Goal: Information Seeking & Learning: Learn about a topic

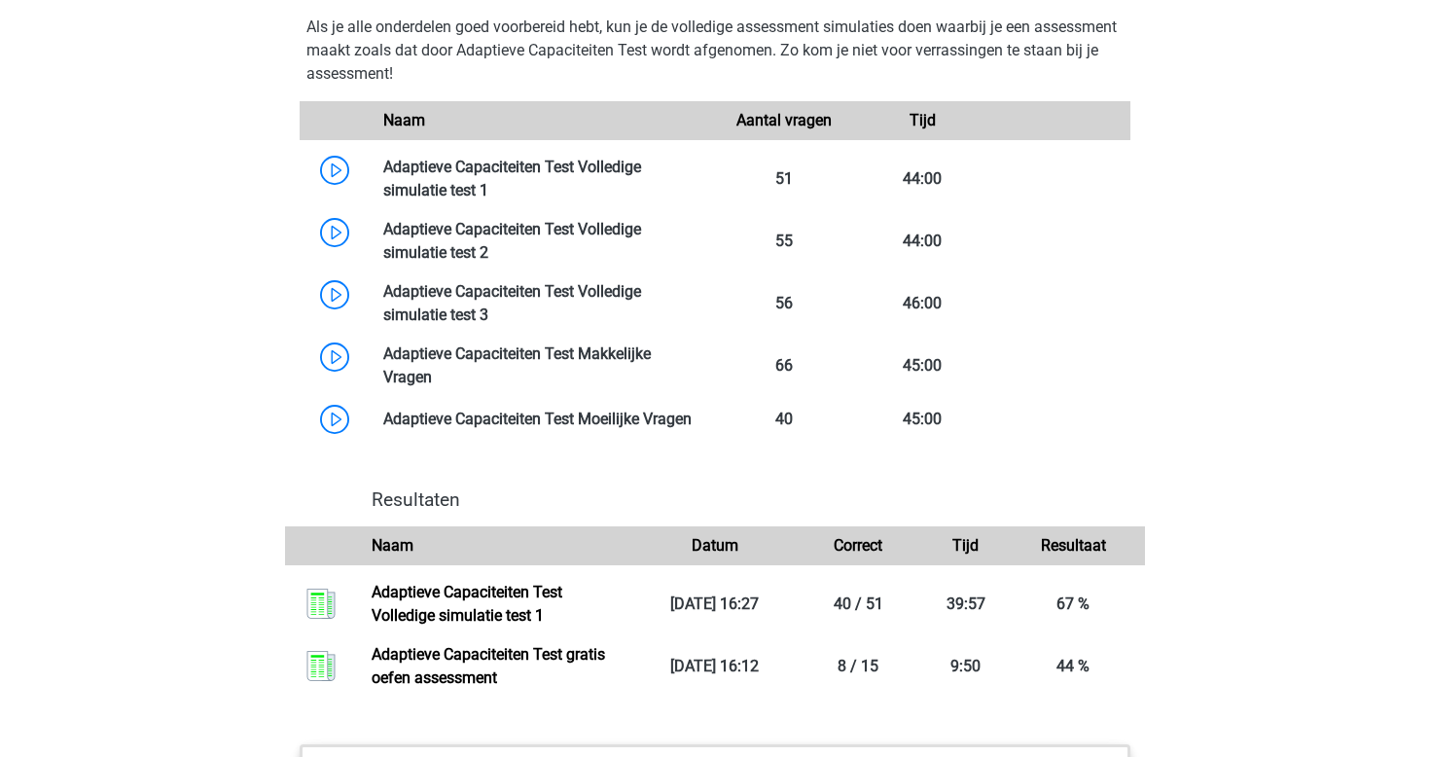
scroll to position [1721, 0]
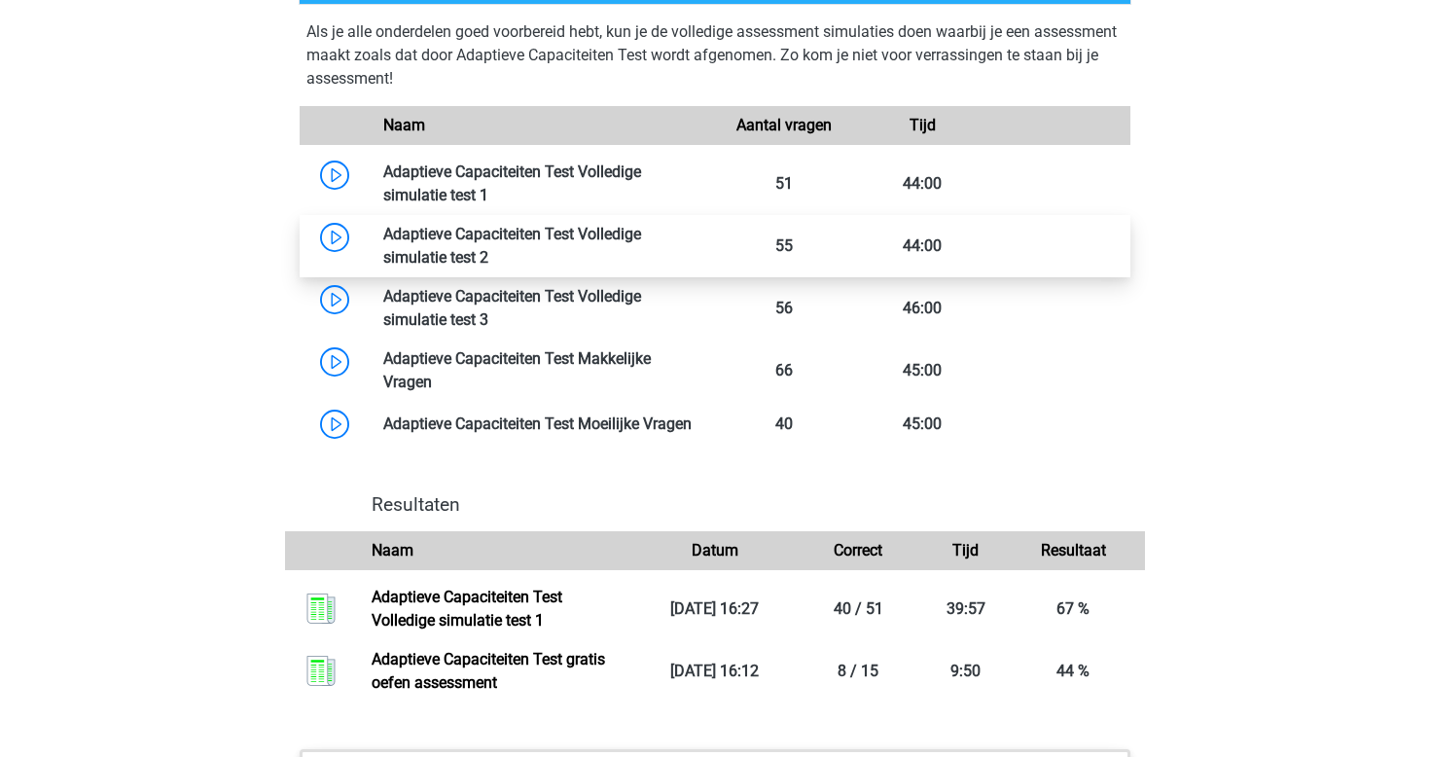
click at [489, 255] on link at bounding box center [489, 257] width 0 height 18
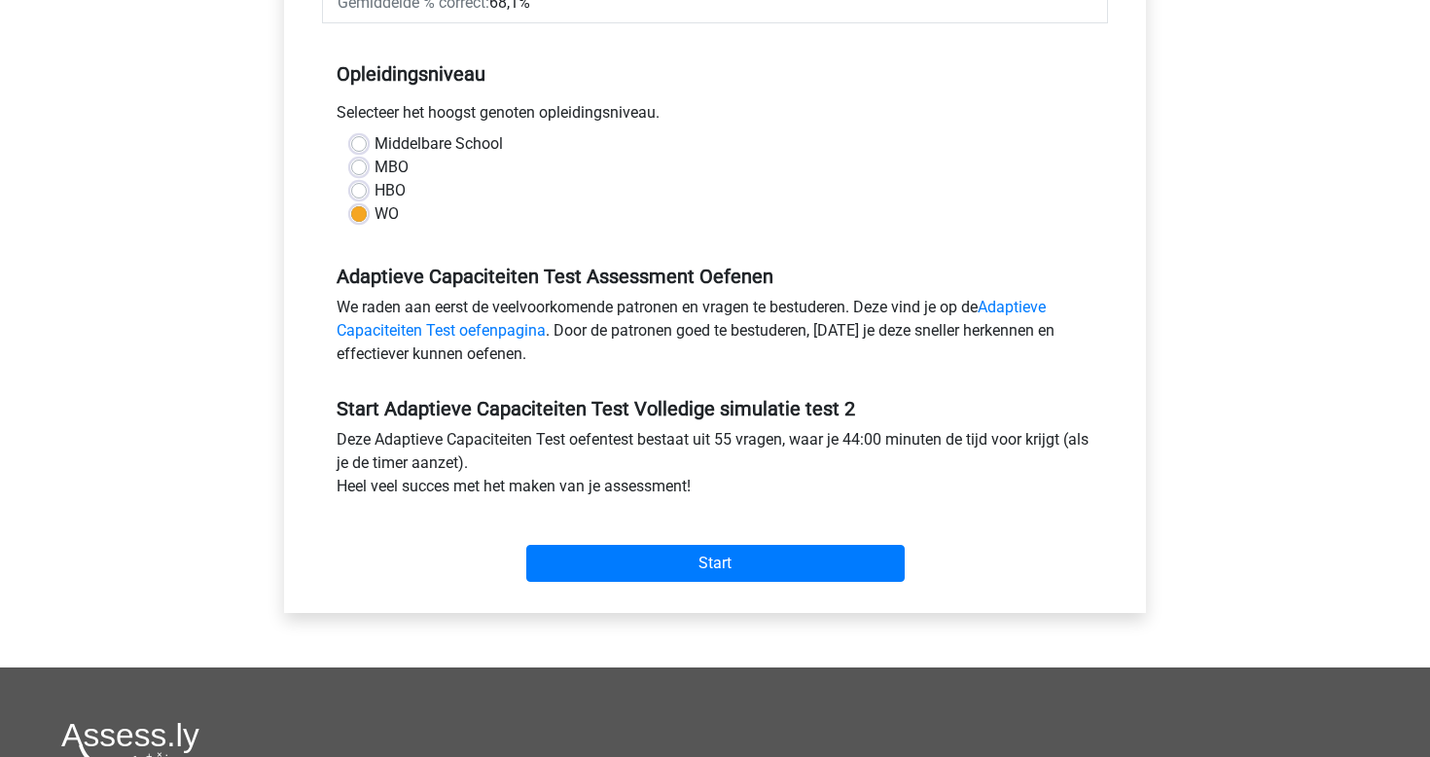
scroll to position [553, 0]
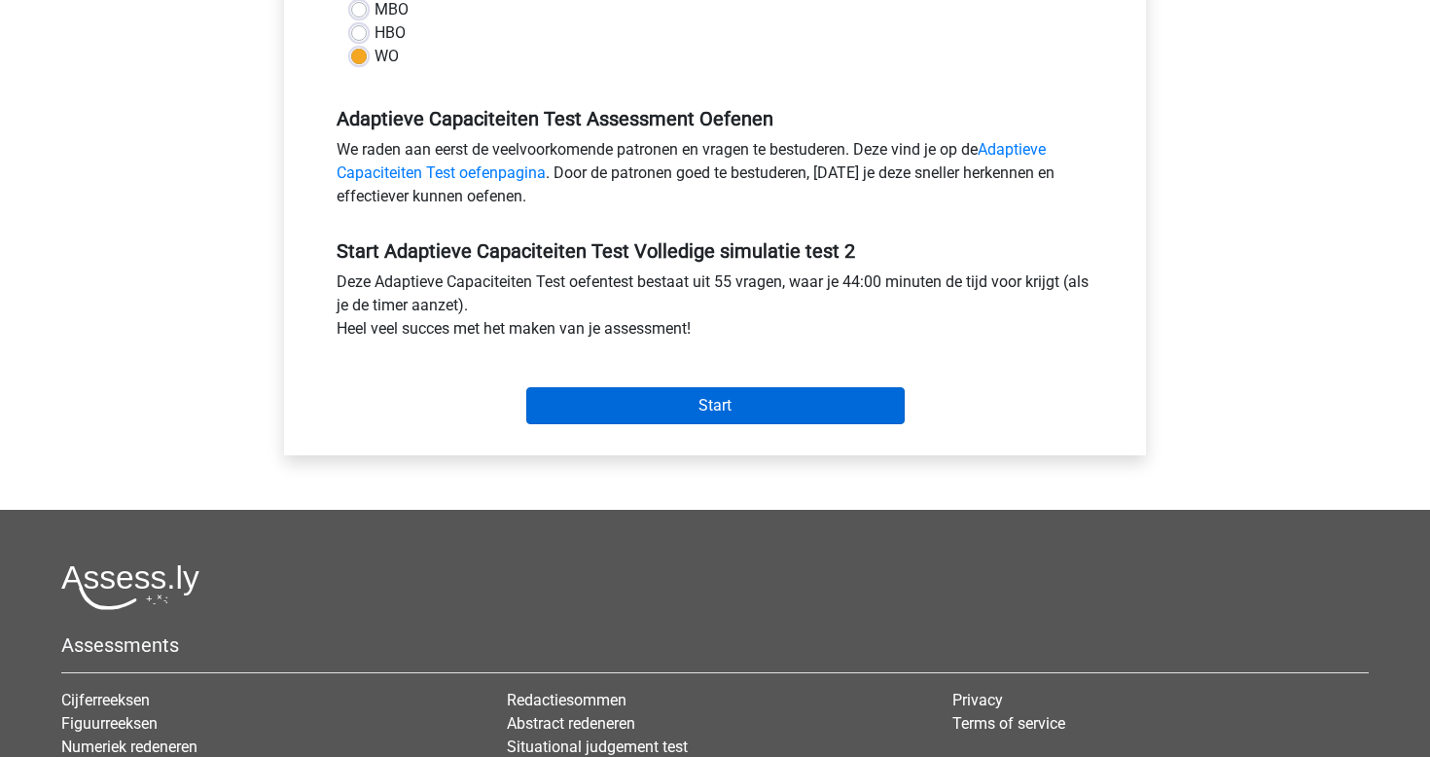
click at [797, 396] on input "Start" at bounding box center [715, 405] width 379 height 37
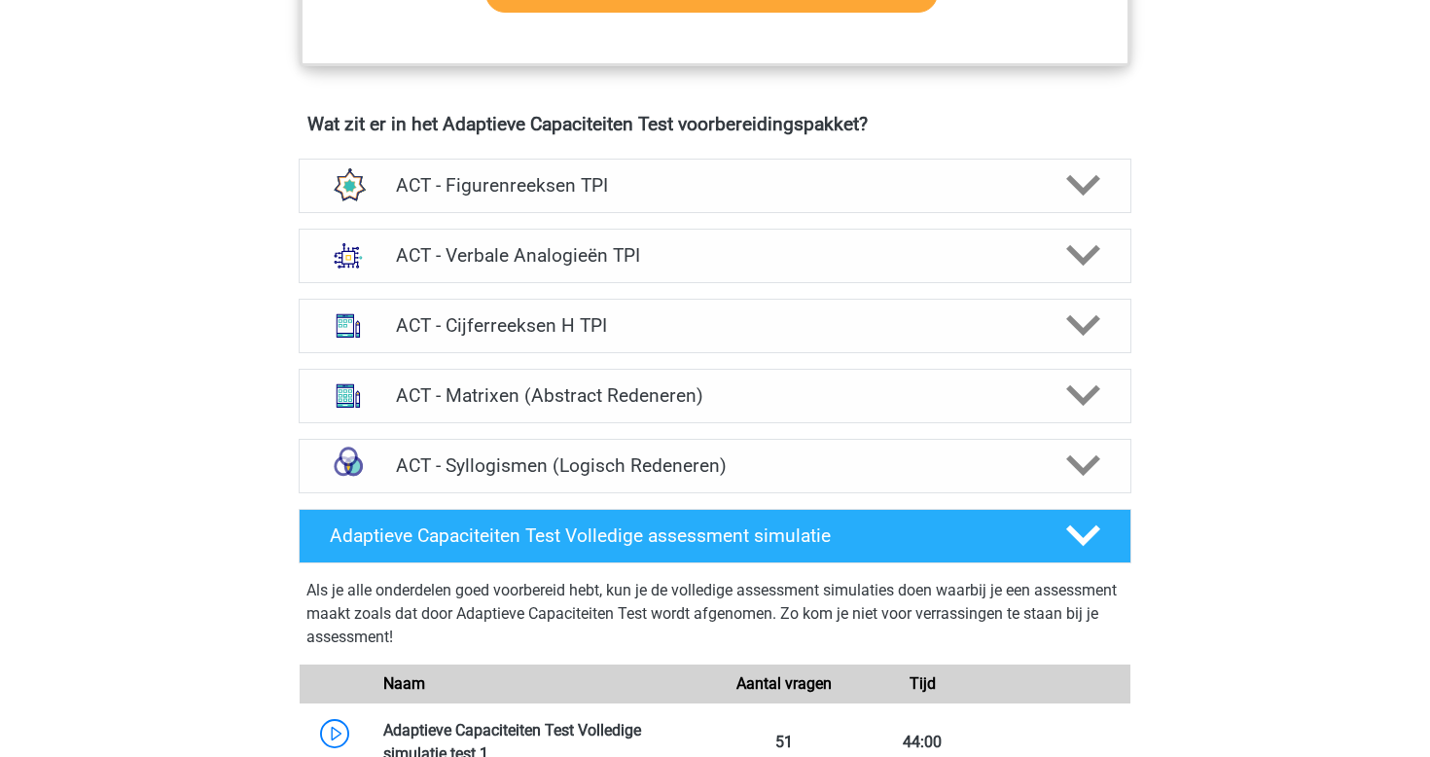
scroll to position [1172, 0]
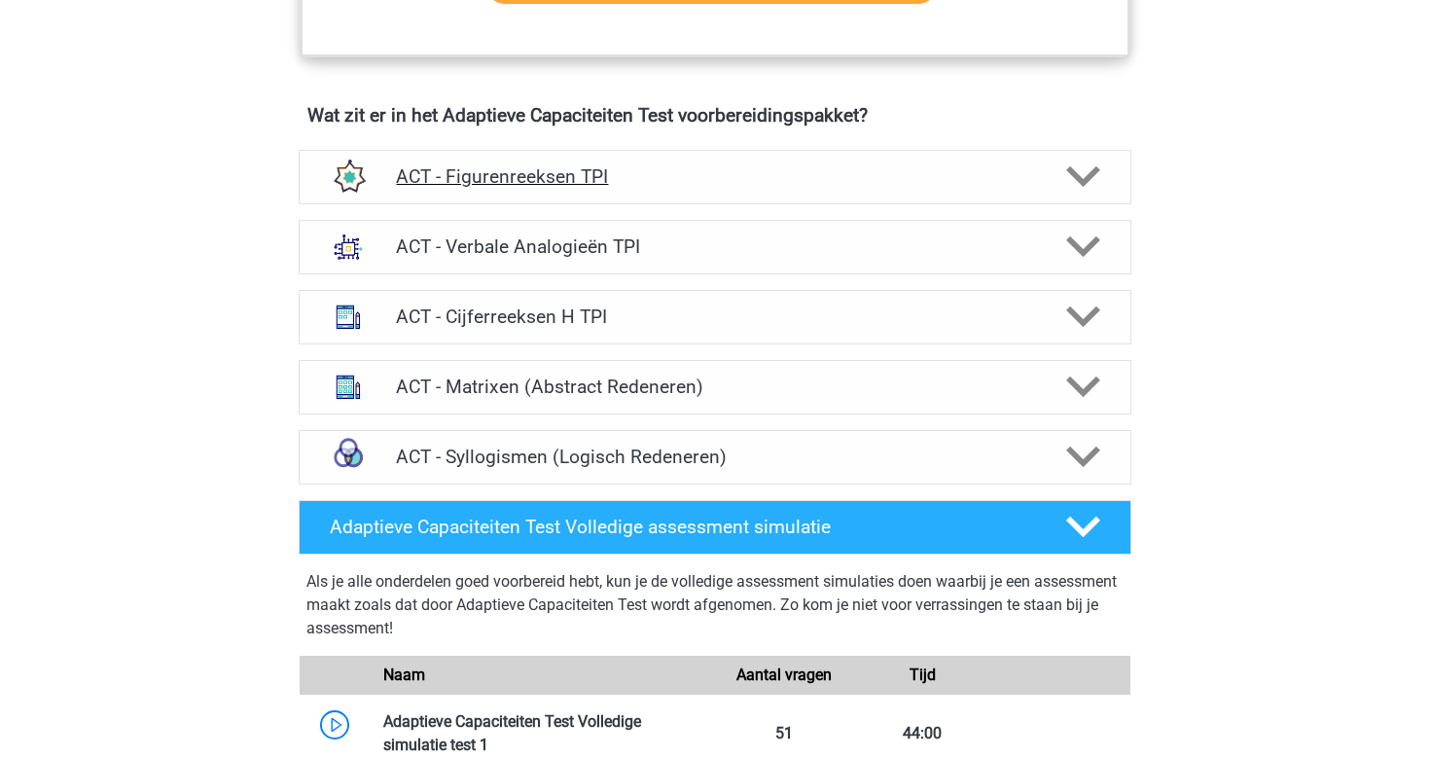
click at [1023, 188] on h4 "ACT - Figurenreeksen TPI" at bounding box center [714, 176] width 637 height 22
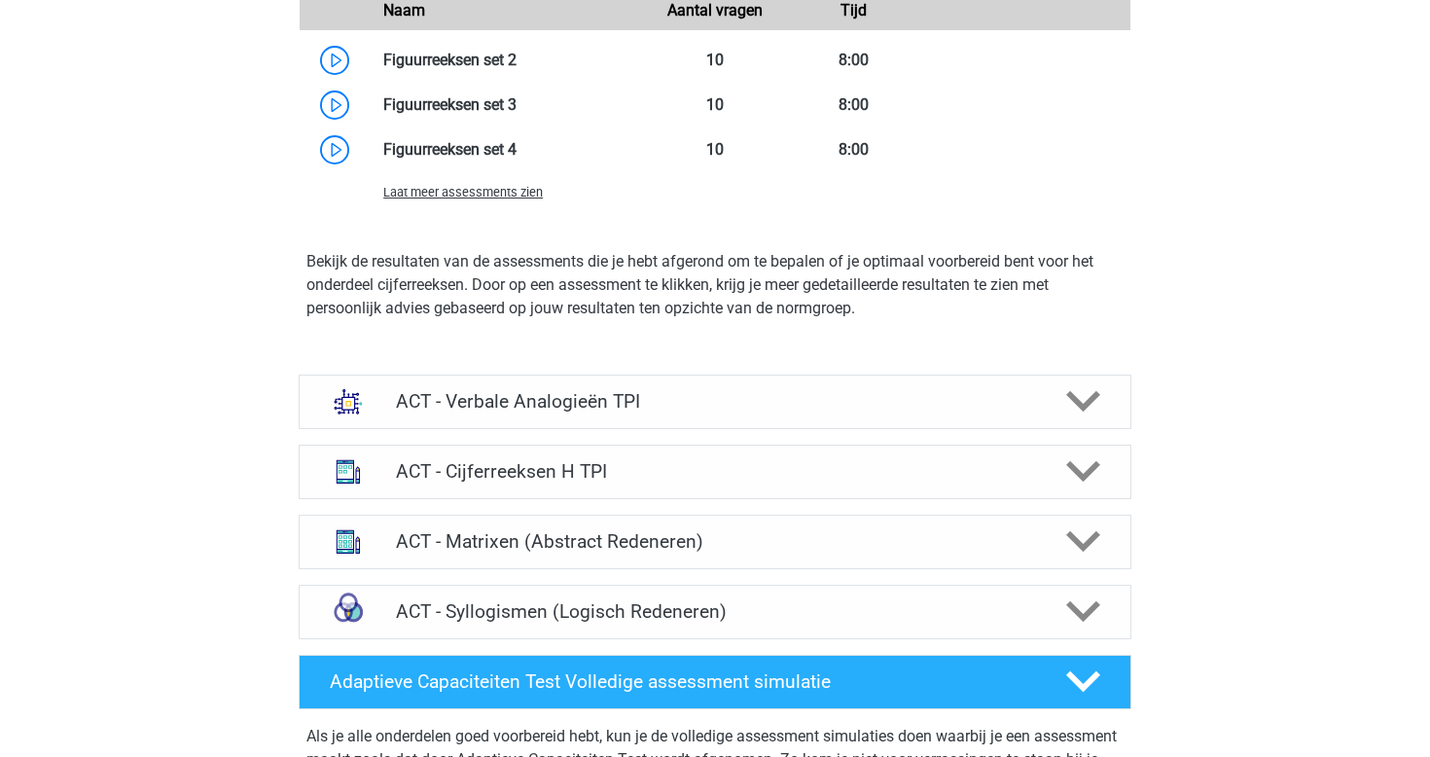
scroll to position [1935, 0]
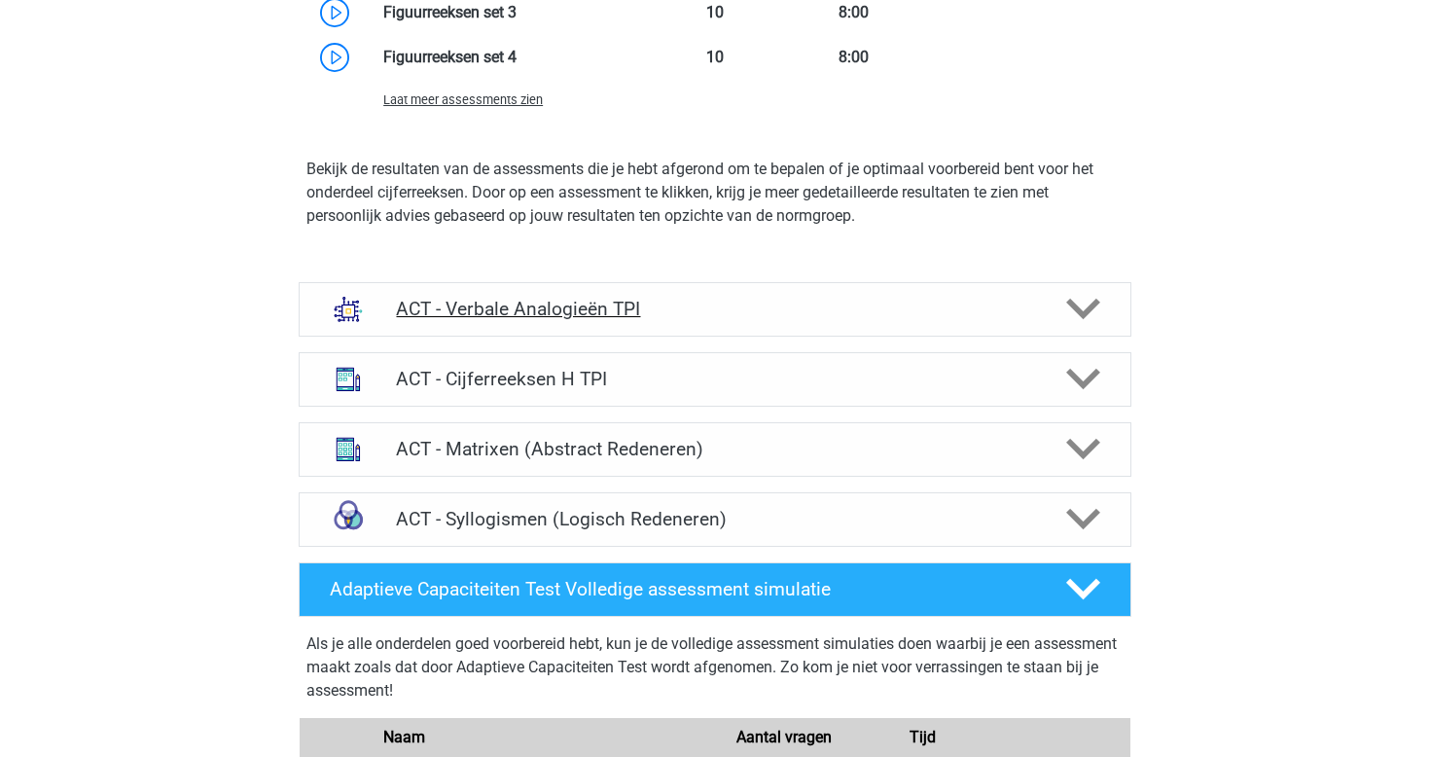
click at [1043, 320] on div "ACT - Verbale Analogieën TPI" at bounding box center [714, 309] width 667 height 22
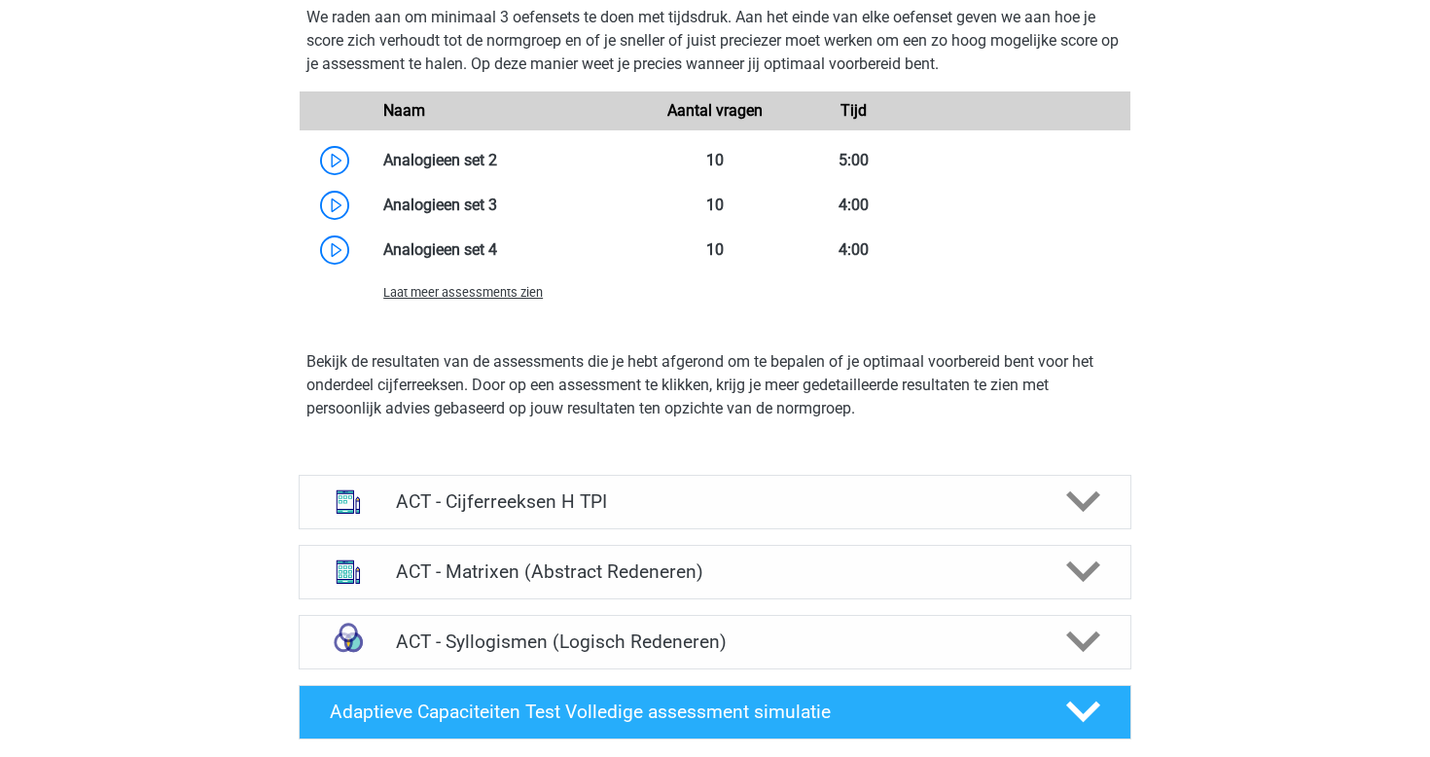
scroll to position [3133, 0]
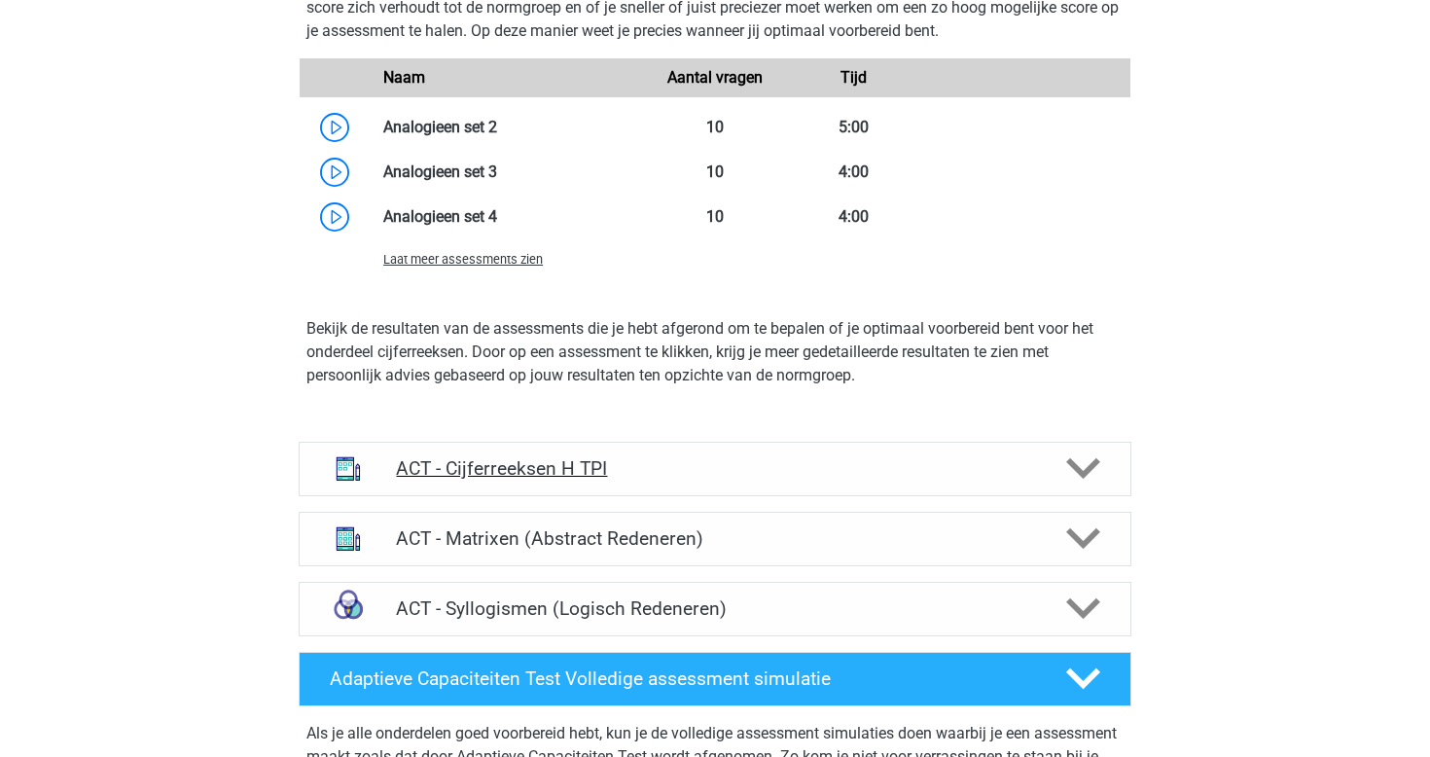
click at [1012, 496] on div "ACT - Cijferreeksen H TPI" at bounding box center [715, 469] width 833 height 54
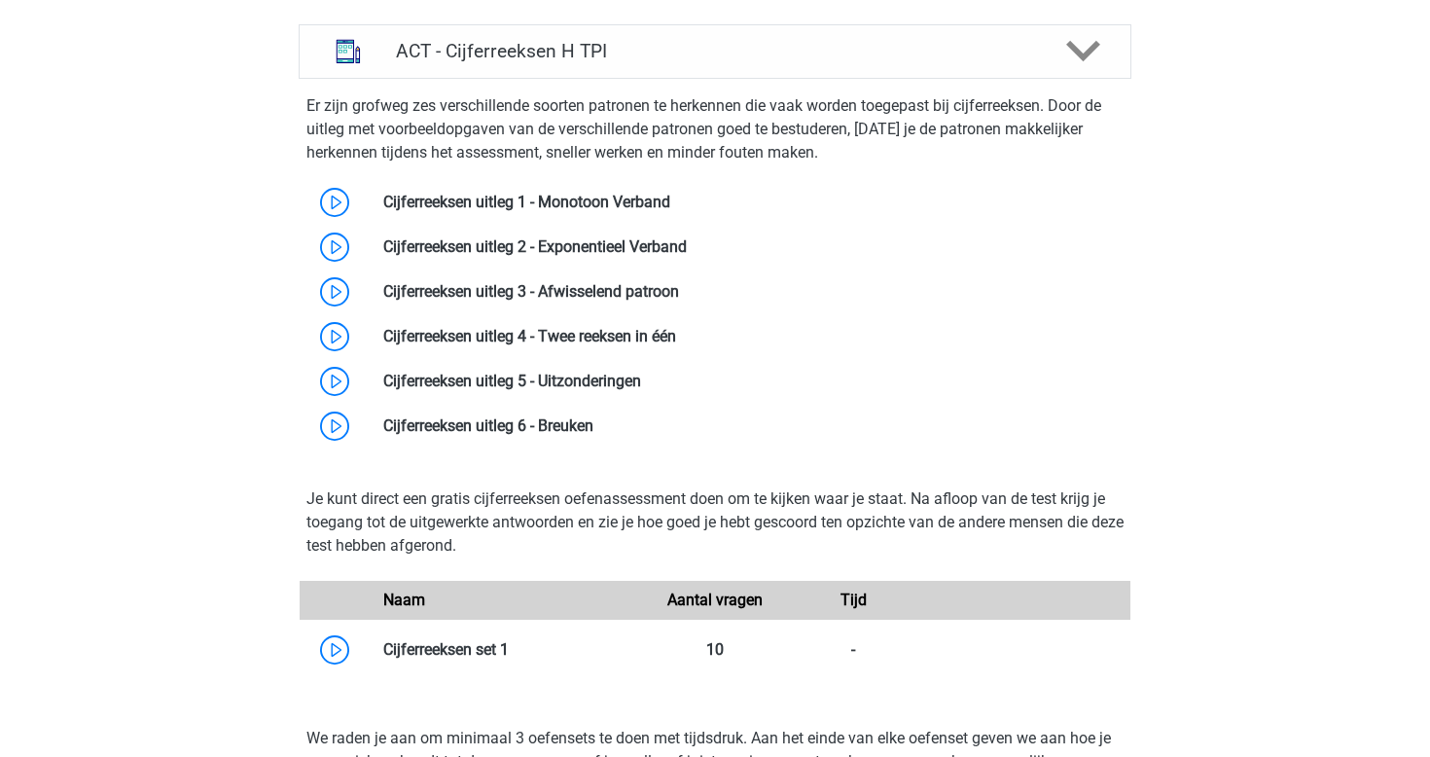
scroll to position [3551, 0]
click at [594, 435] on link at bounding box center [594, 425] width 0 height 18
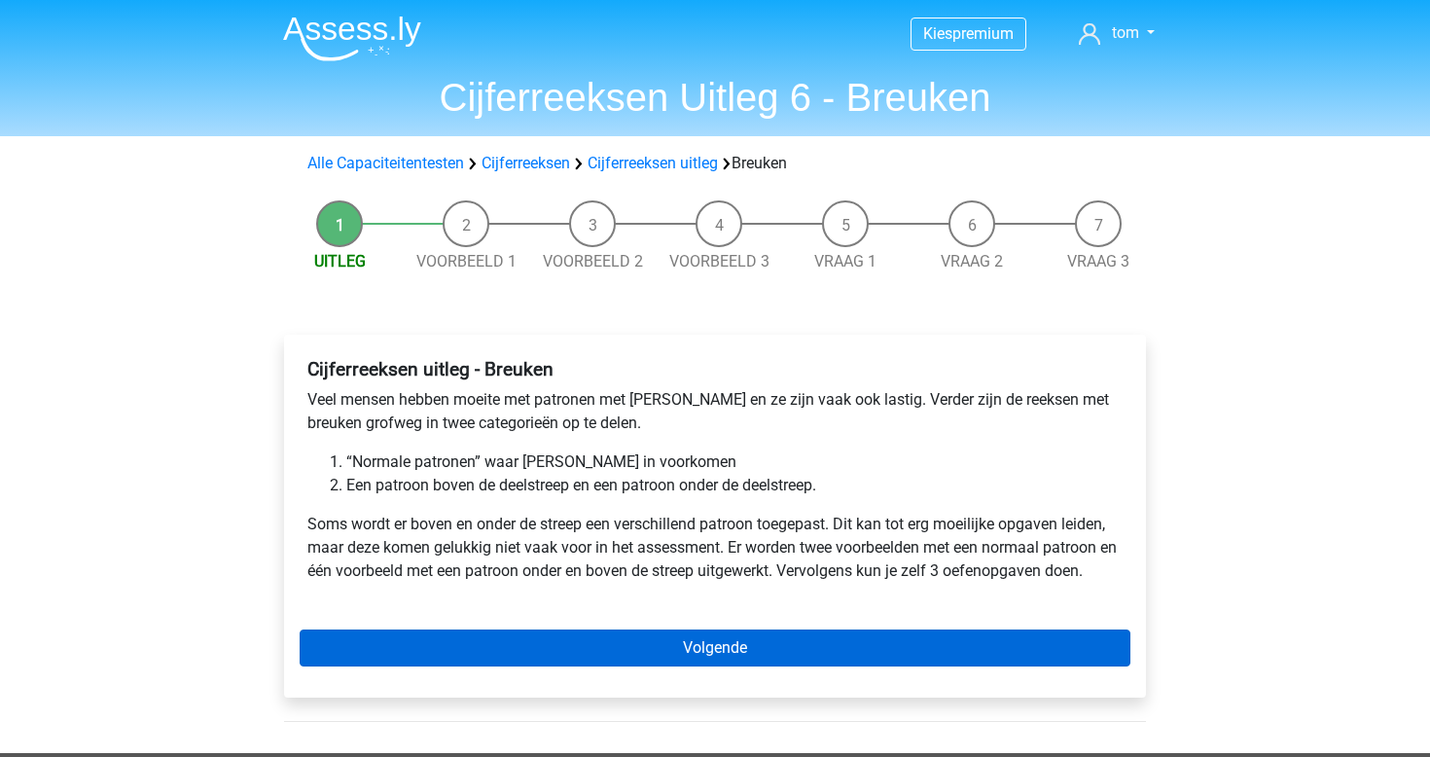
click at [759, 653] on link "Volgende" at bounding box center [715, 648] width 831 height 37
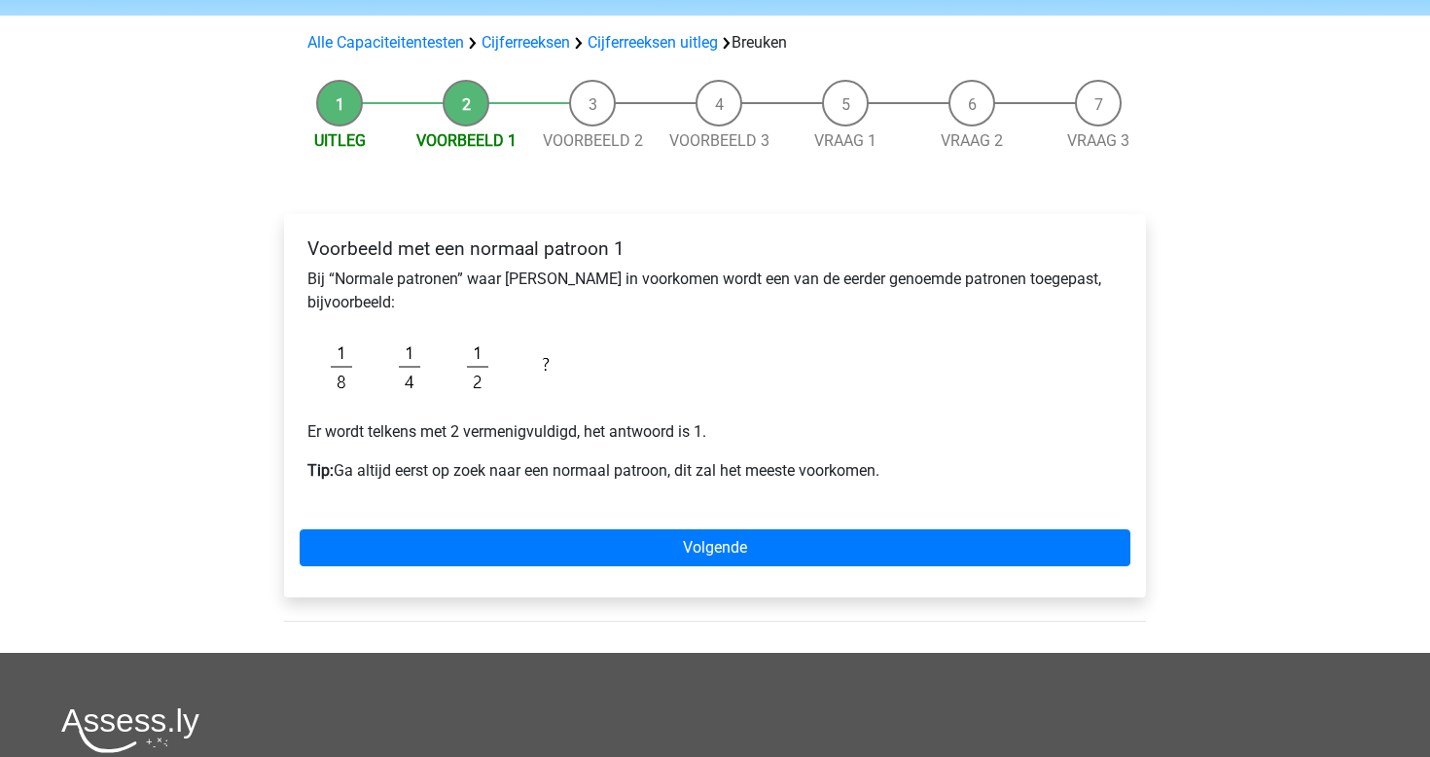
scroll to position [128, 0]
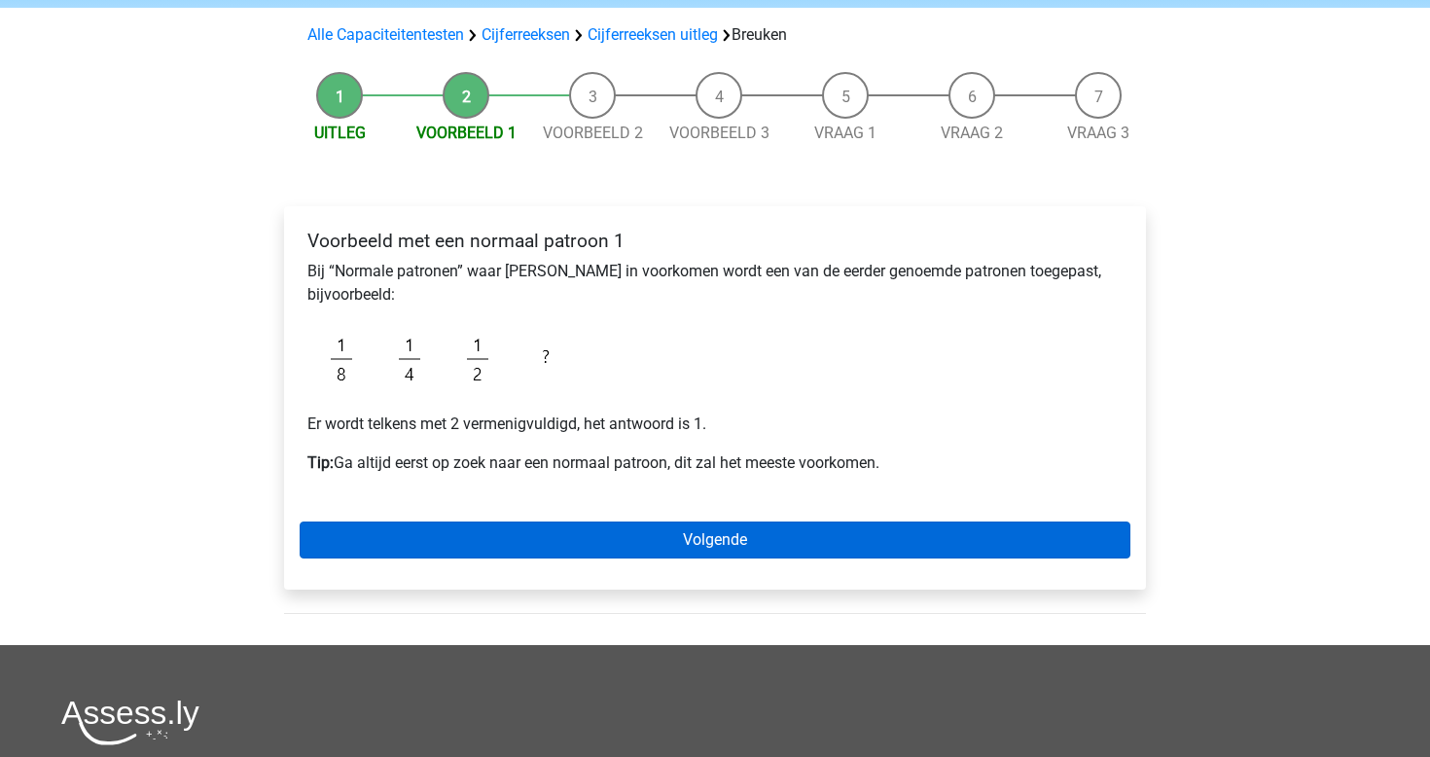
click at [688, 543] on link "Volgende" at bounding box center [715, 540] width 831 height 37
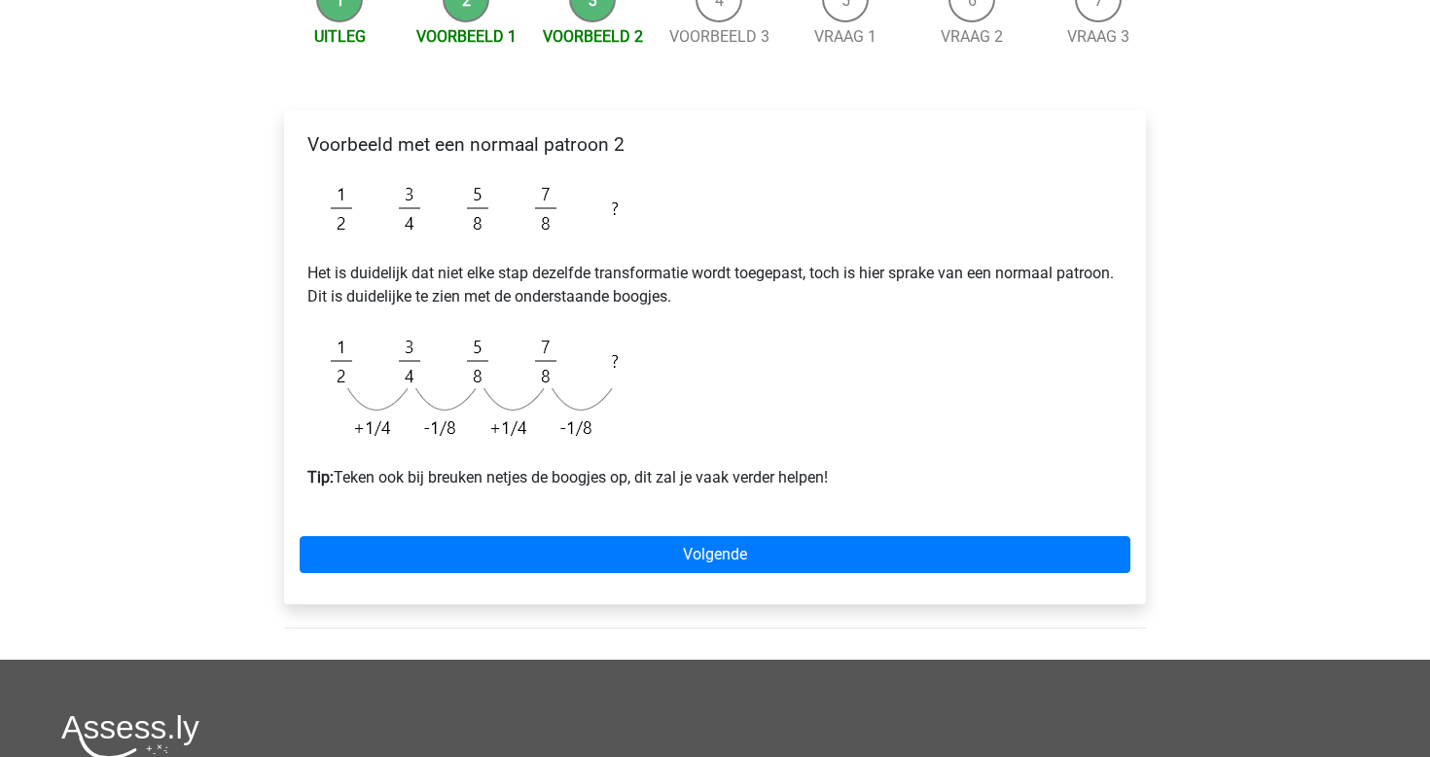
scroll to position [228, 0]
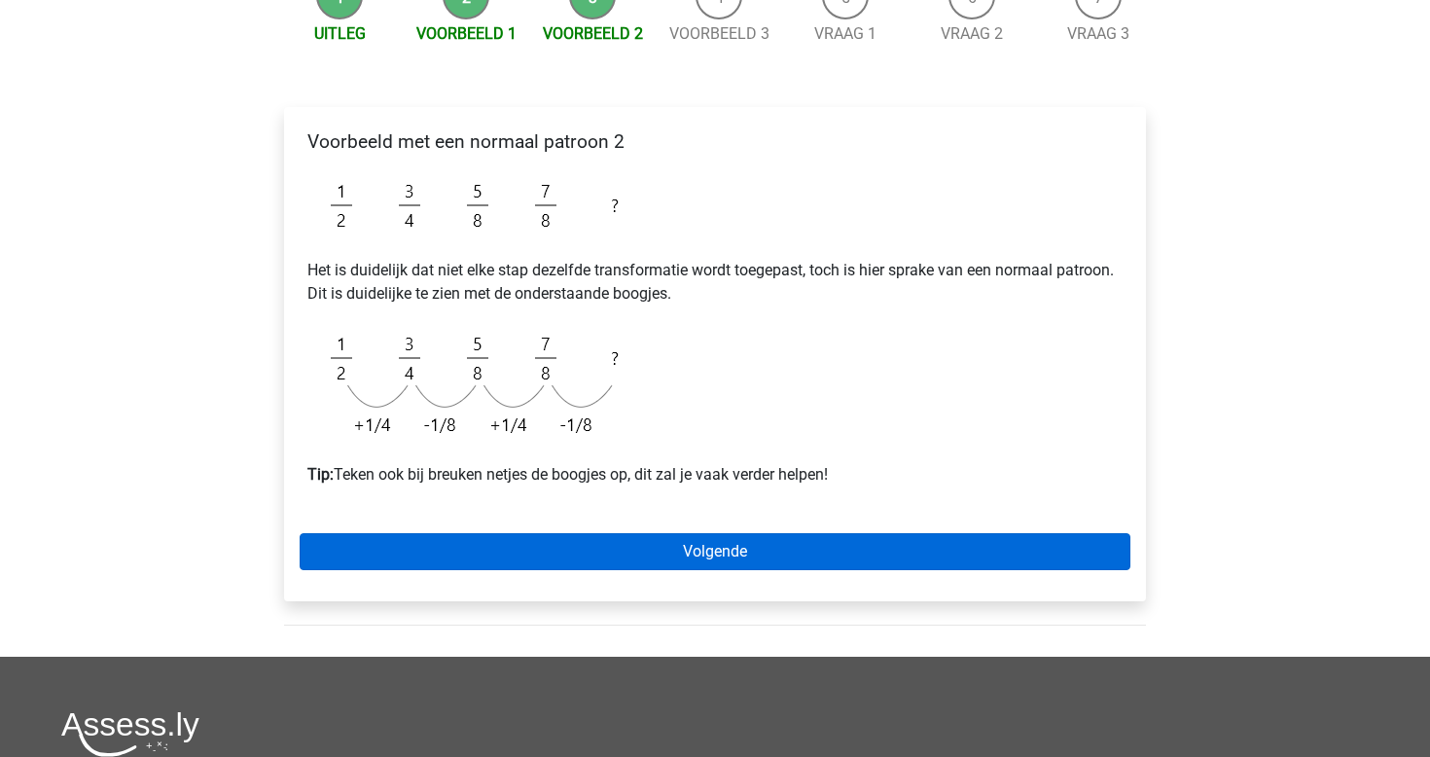
click at [750, 547] on link "Volgende" at bounding box center [715, 551] width 831 height 37
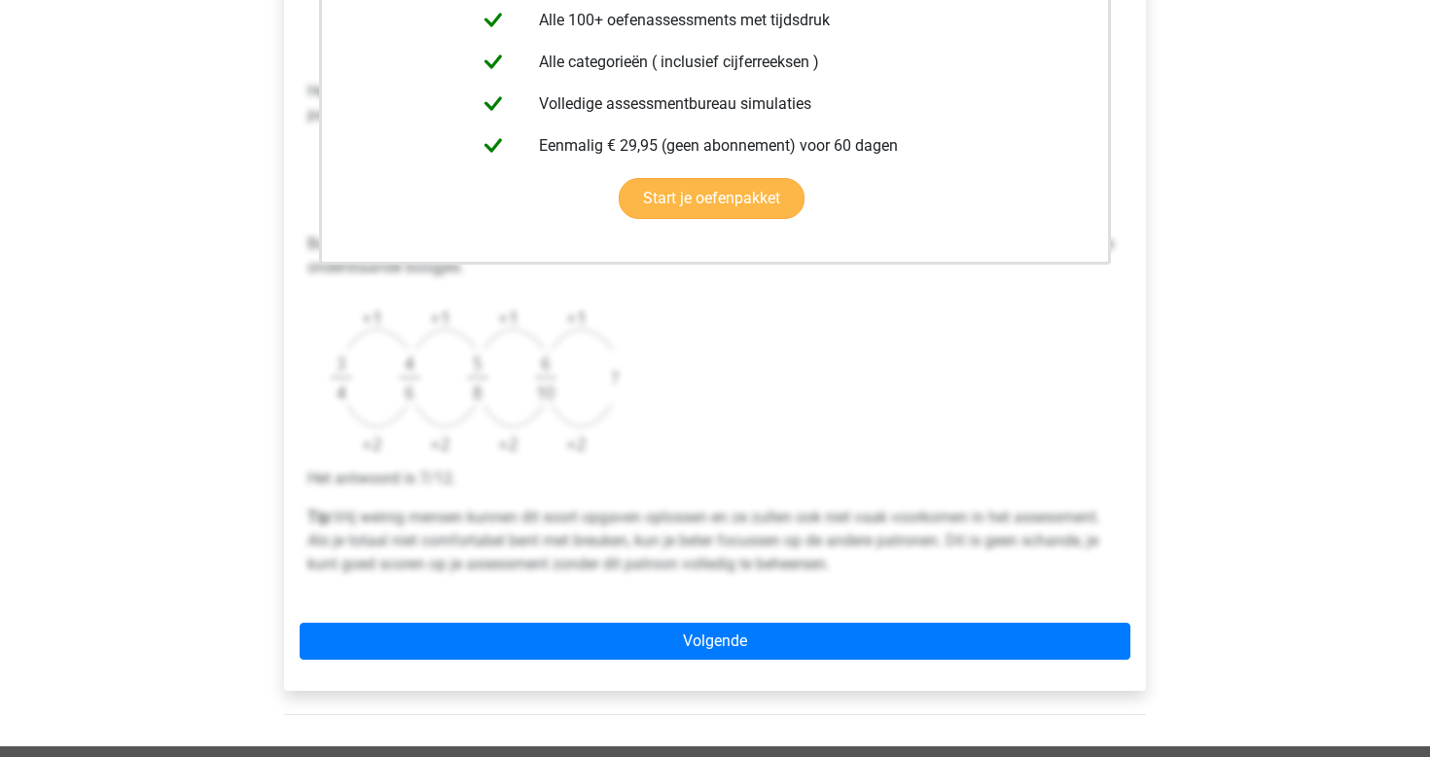
scroll to position [528, 0]
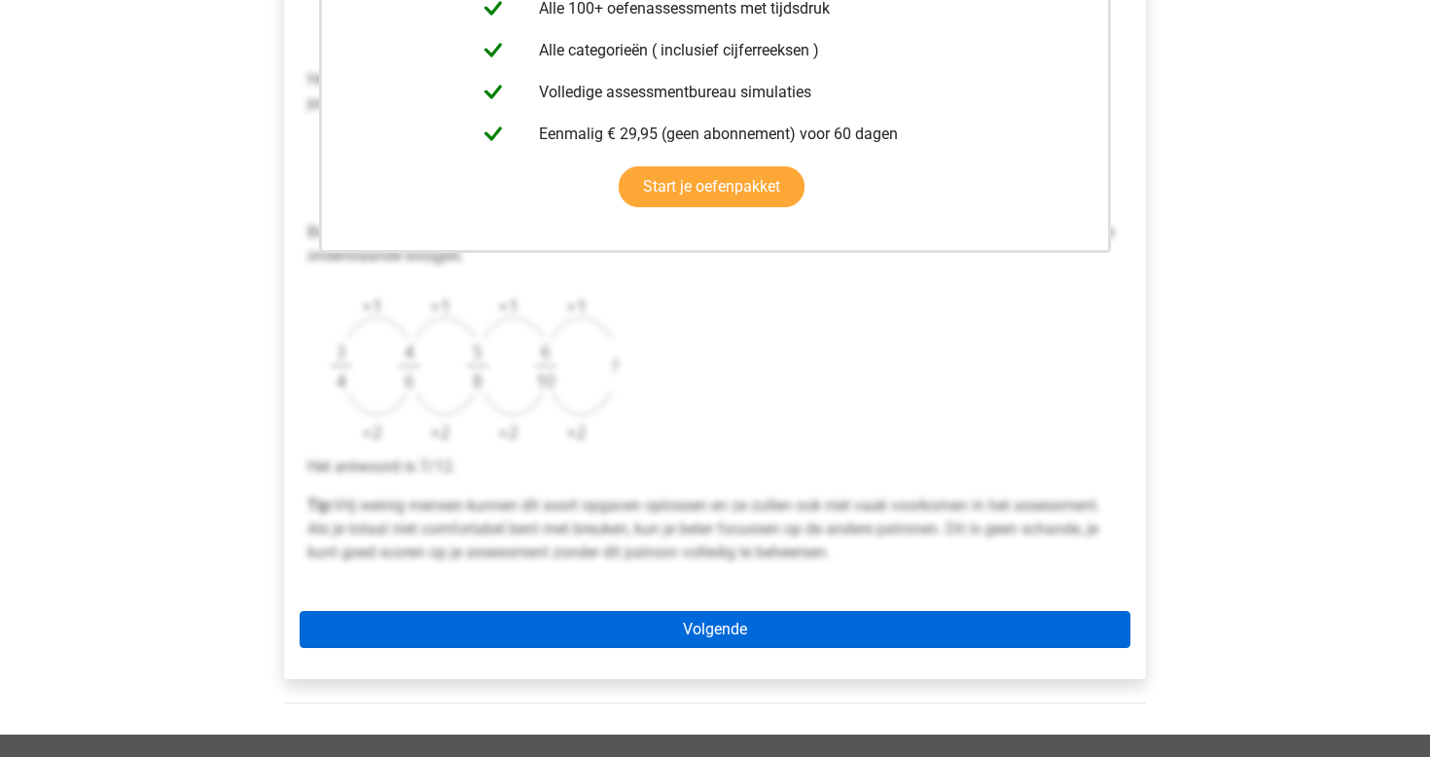
click at [726, 632] on link "Volgende" at bounding box center [715, 629] width 831 height 37
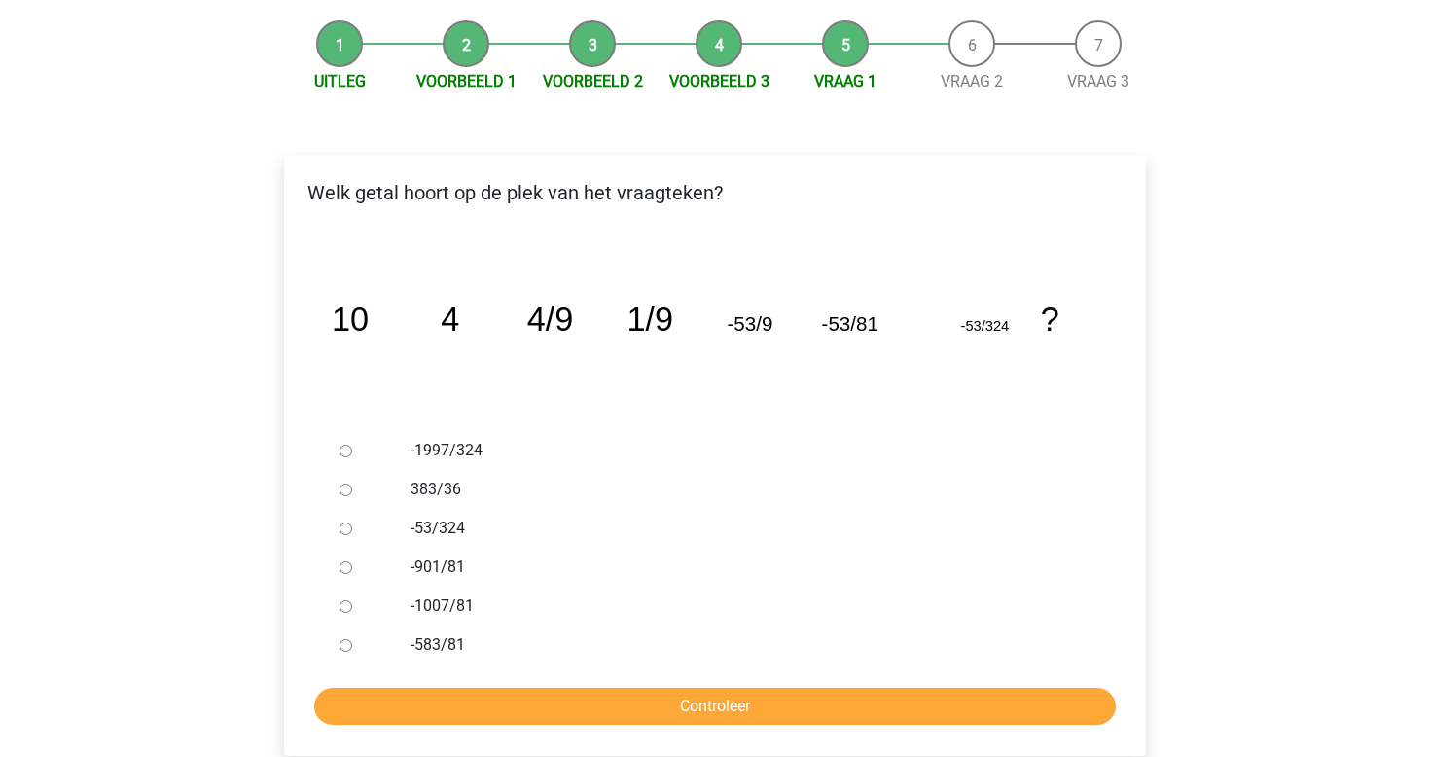
scroll to position [198, 0]
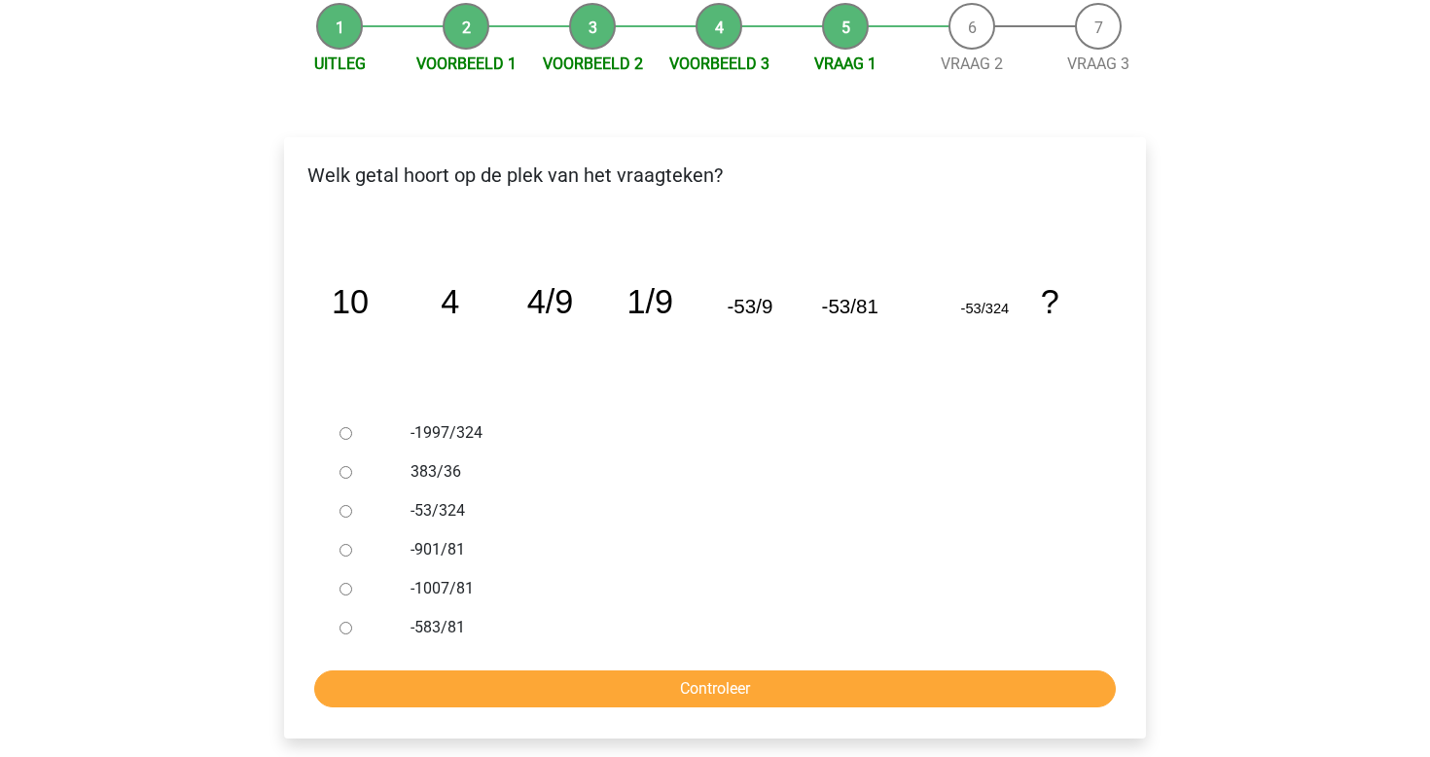
click at [377, 624] on div at bounding box center [364, 627] width 64 height 39
click at [430, 623] on label "-583/81" at bounding box center [747, 627] width 673 height 23
click at [352, 623] on input "-583/81" at bounding box center [346, 628] width 13 height 13
radio input "true"
click at [490, 683] on input "Controleer" at bounding box center [715, 688] width 802 height 37
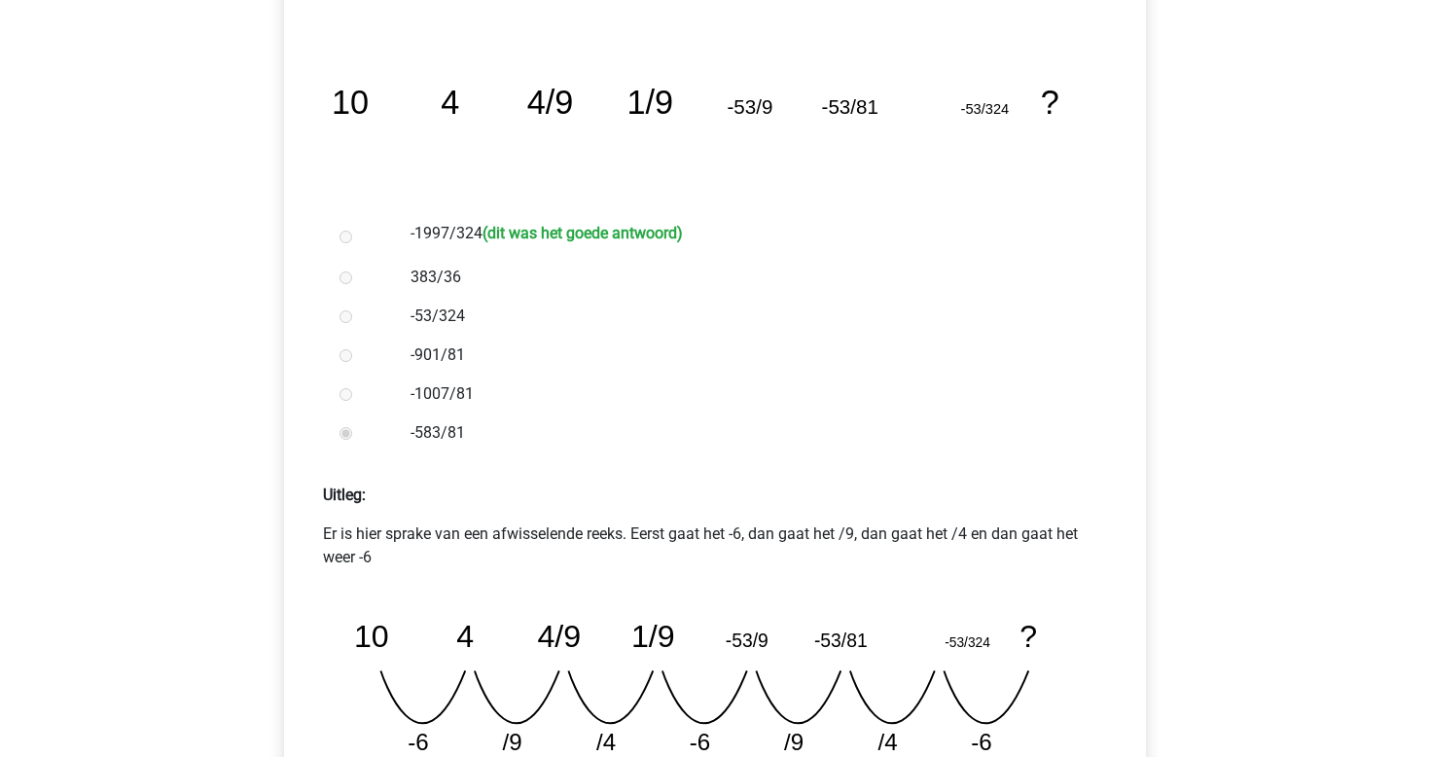
scroll to position [405, 0]
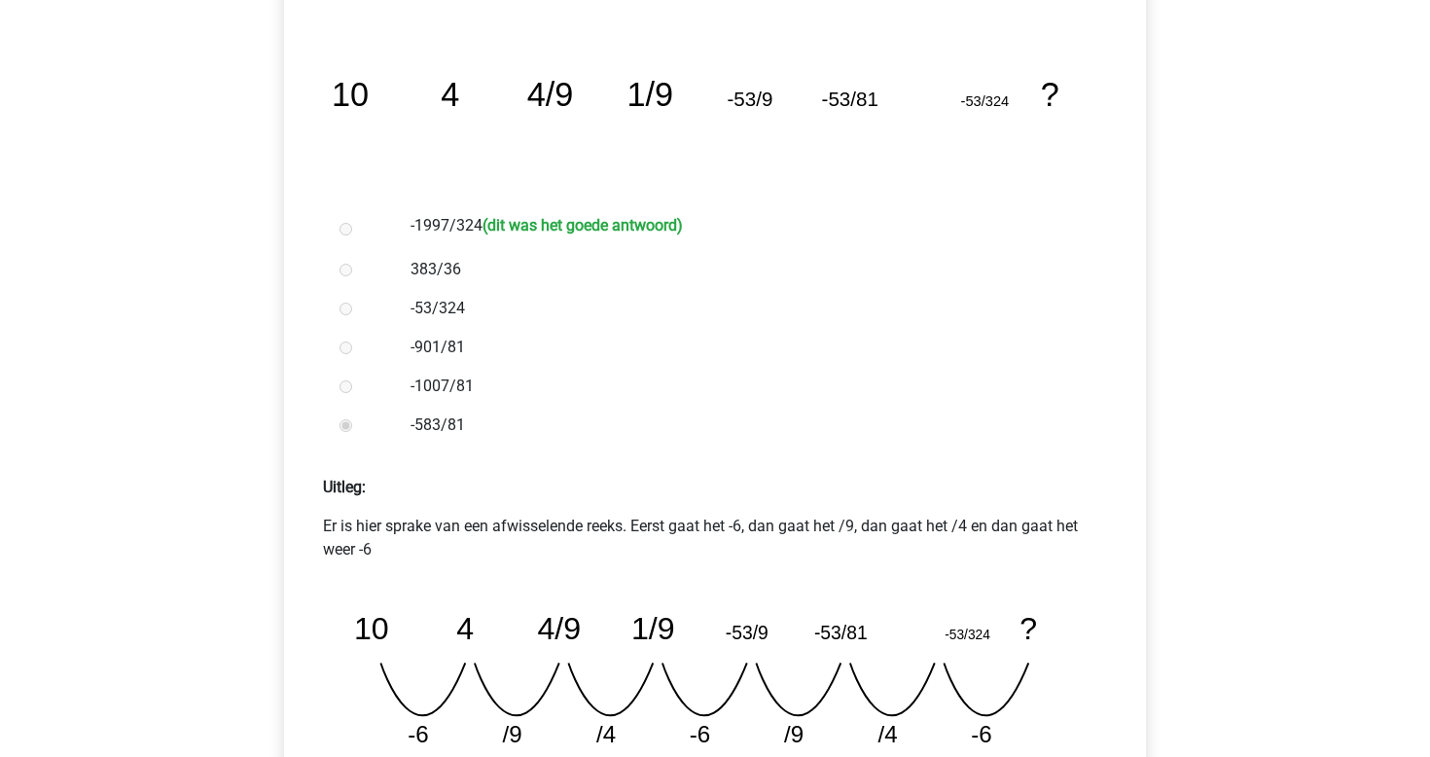
click at [1253, 473] on div "Kies premium tom tommeinders2@hotmail.com" at bounding box center [715, 526] width 1430 height 1862
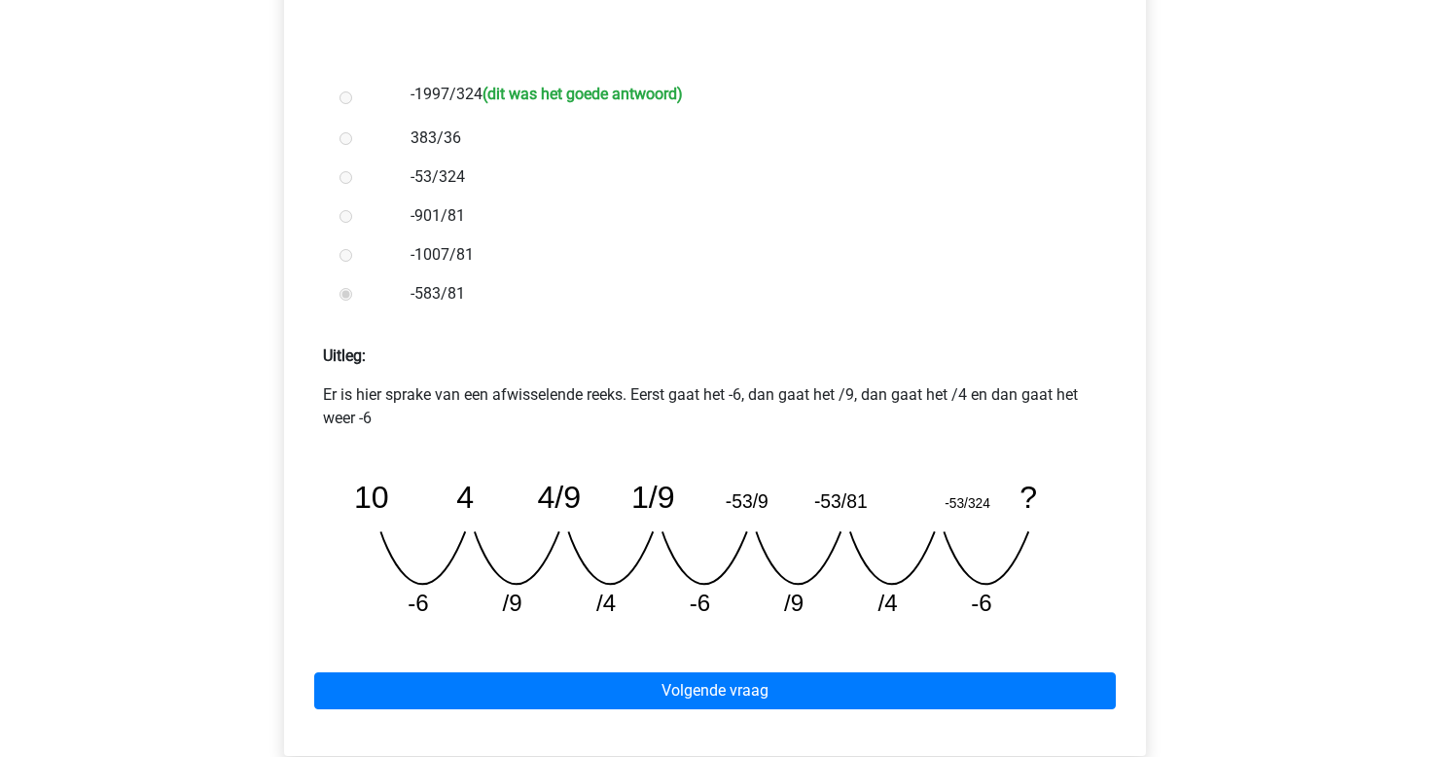
scroll to position [537, 0]
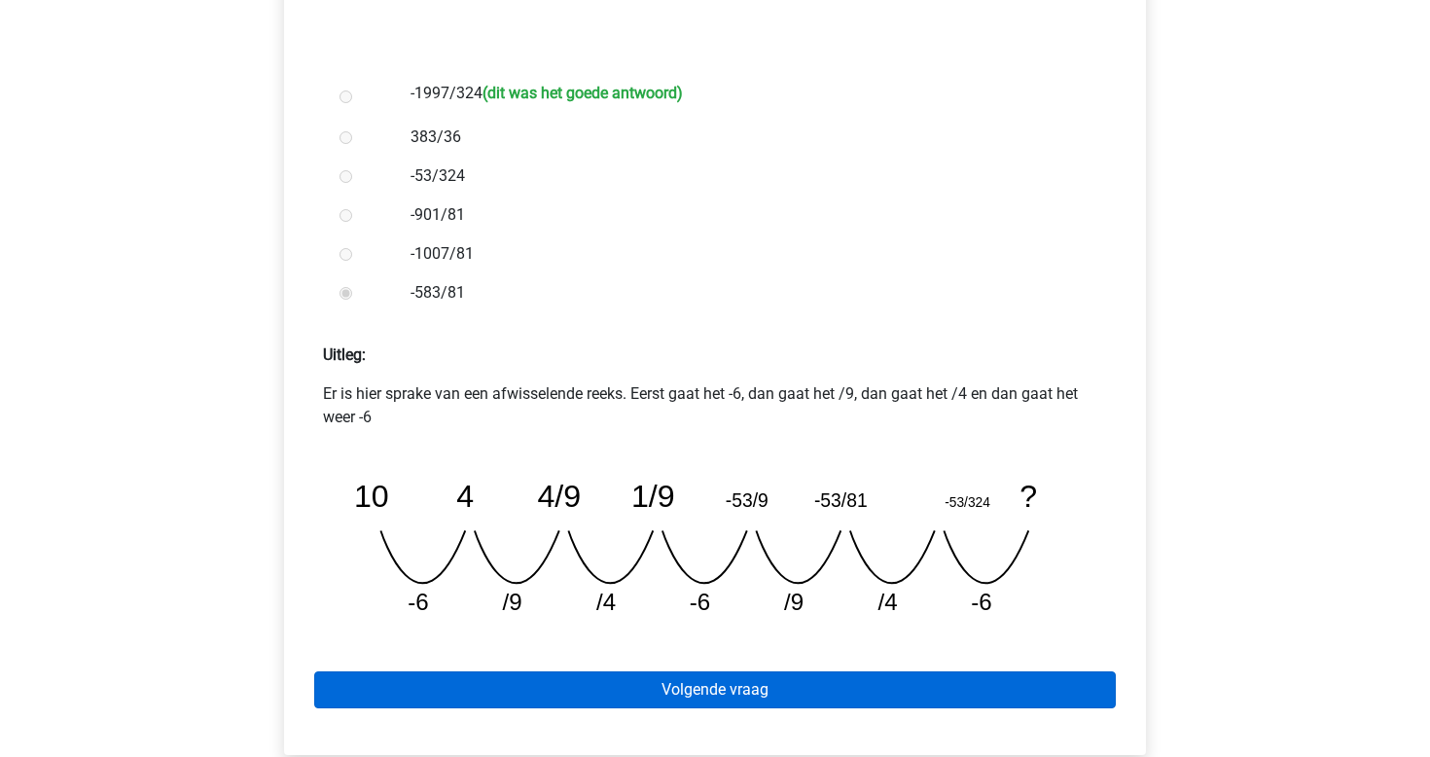
click at [812, 682] on link "Volgende vraag" at bounding box center [715, 689] width 802 height 37
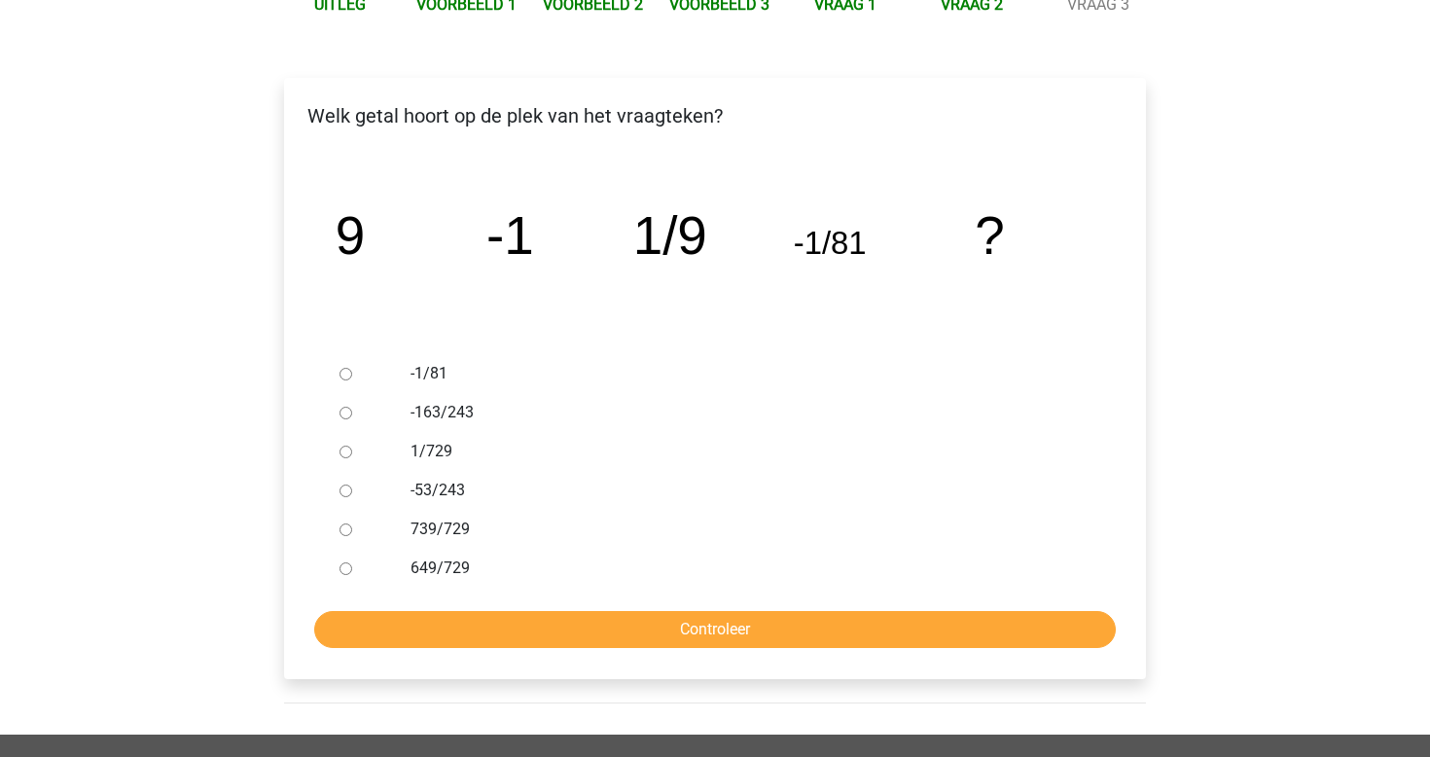
scroll to position [263, 0]
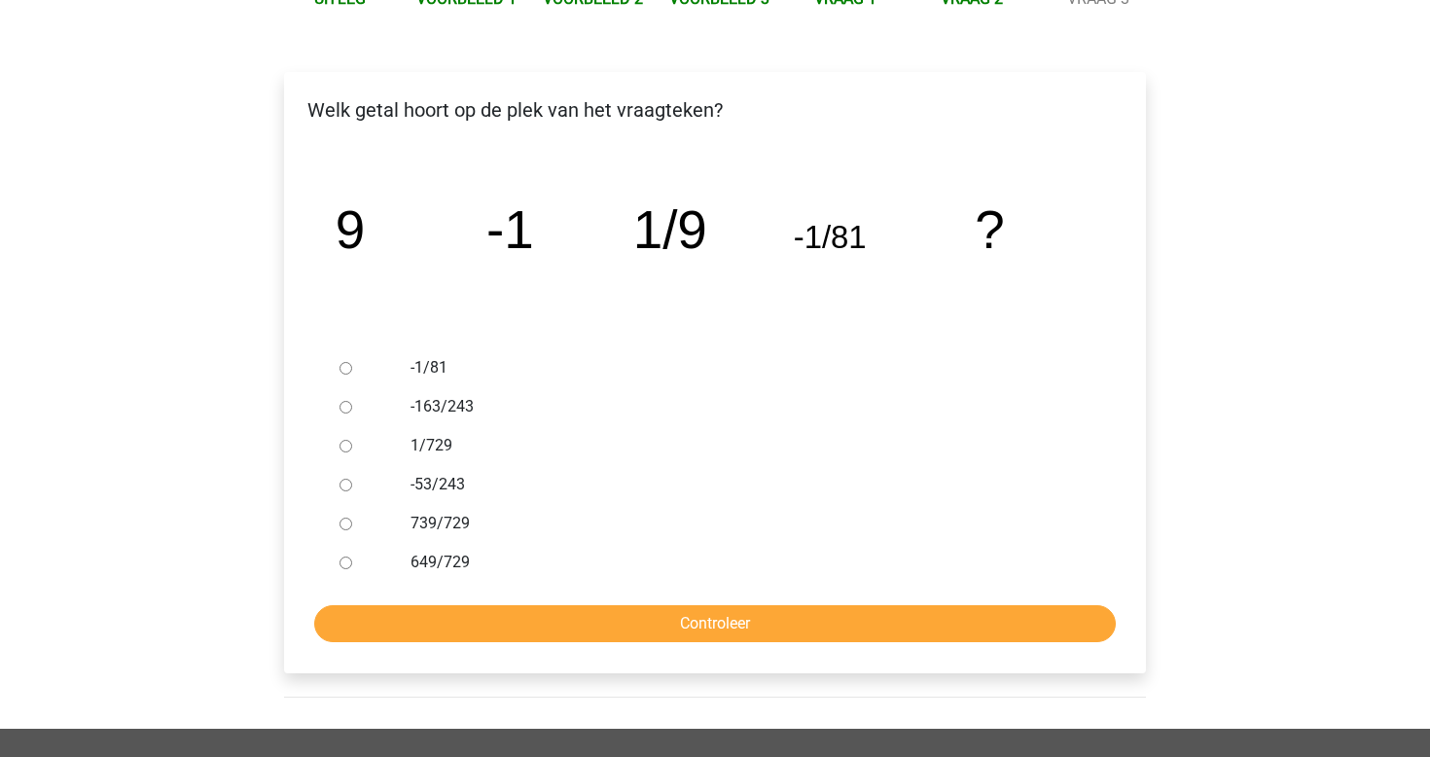
click at [453, 559] on label "649/729" at bounding box center [747, 562] width 673 height 23
click at [352, 559] on input "649/729" at bounding box center [346, 563] width 13 height 13
radio input "true"
click at [540, 628] on input "Controleer" at bounding box center [715, 623] width 802 height 37
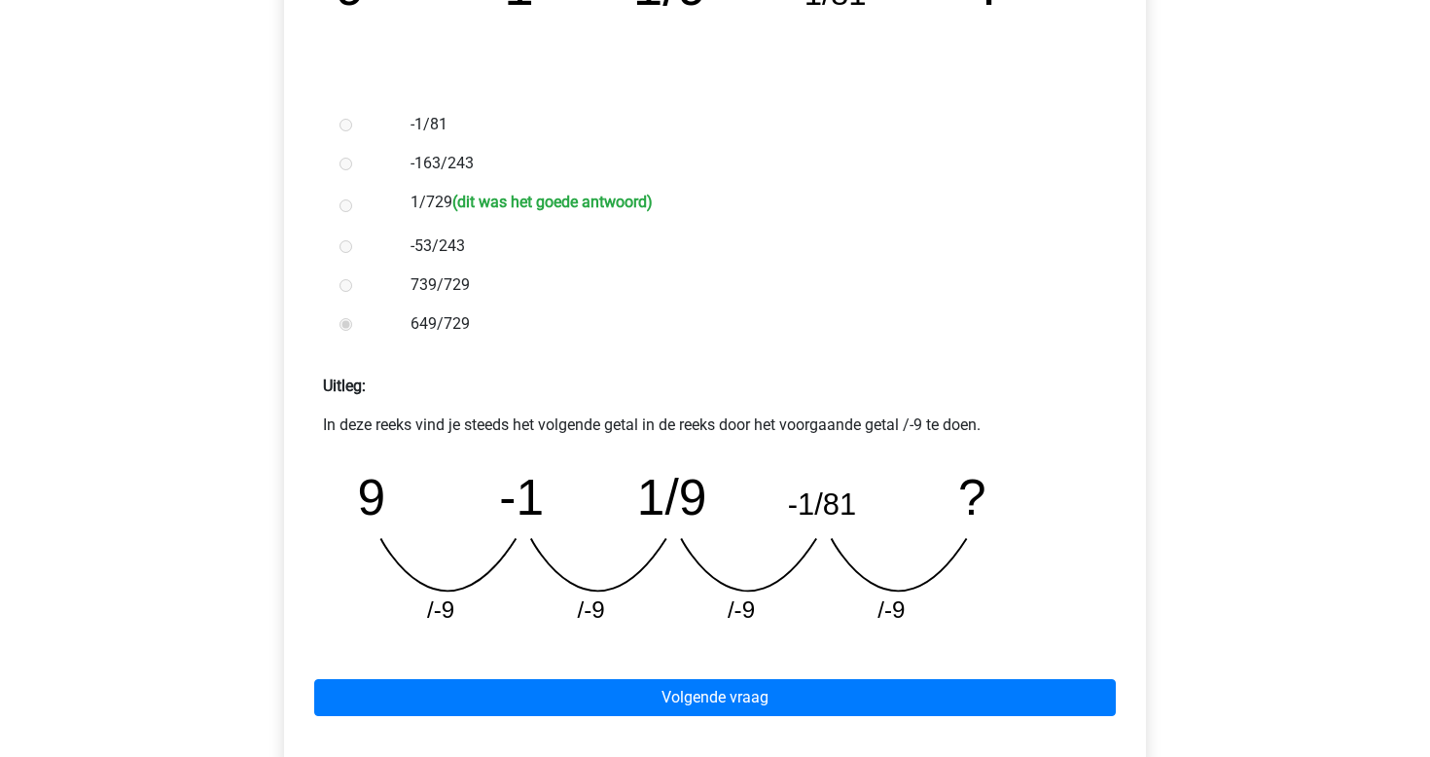
scroll to position [504, 0]
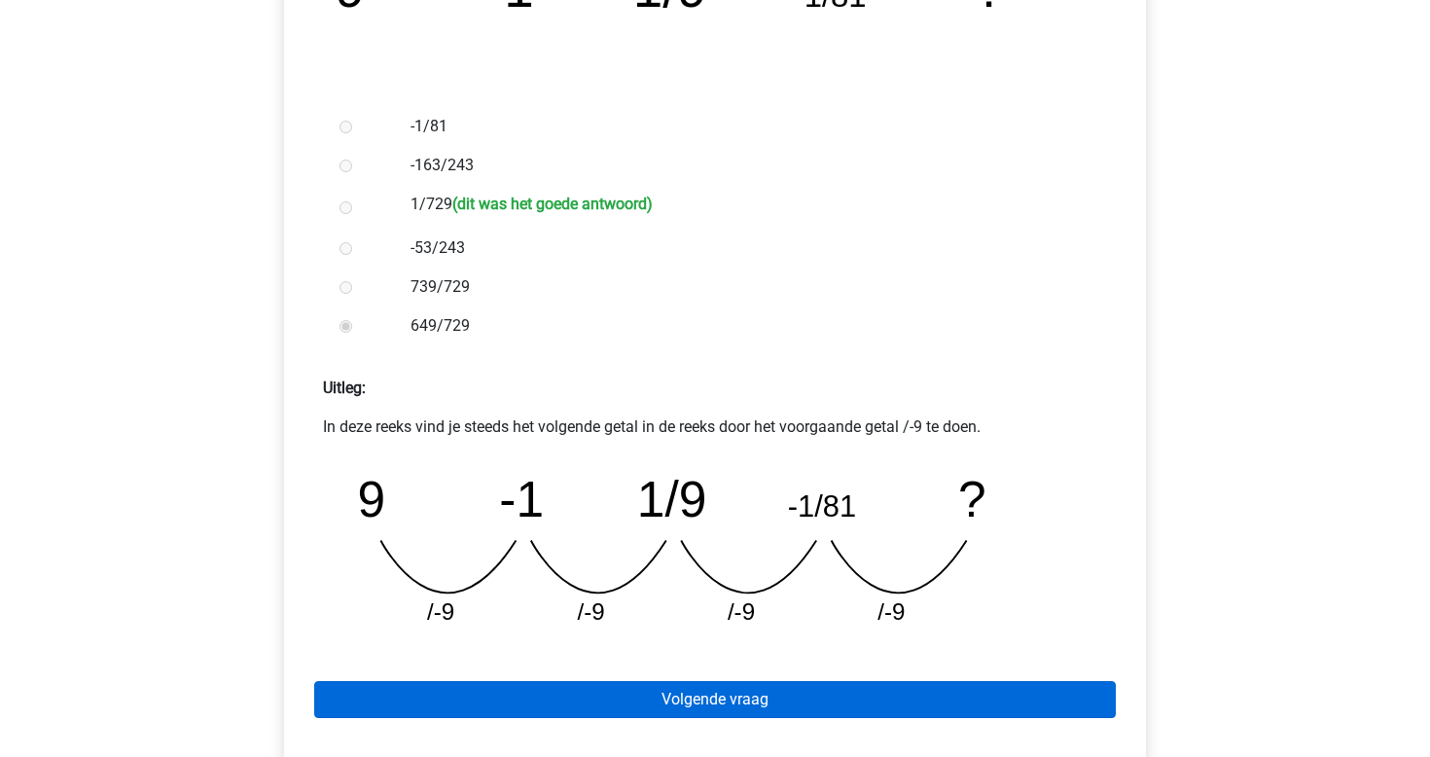
click at [801, 697] on link "Volgende vraag" at bounding box center [715, 699] width 802 height 37
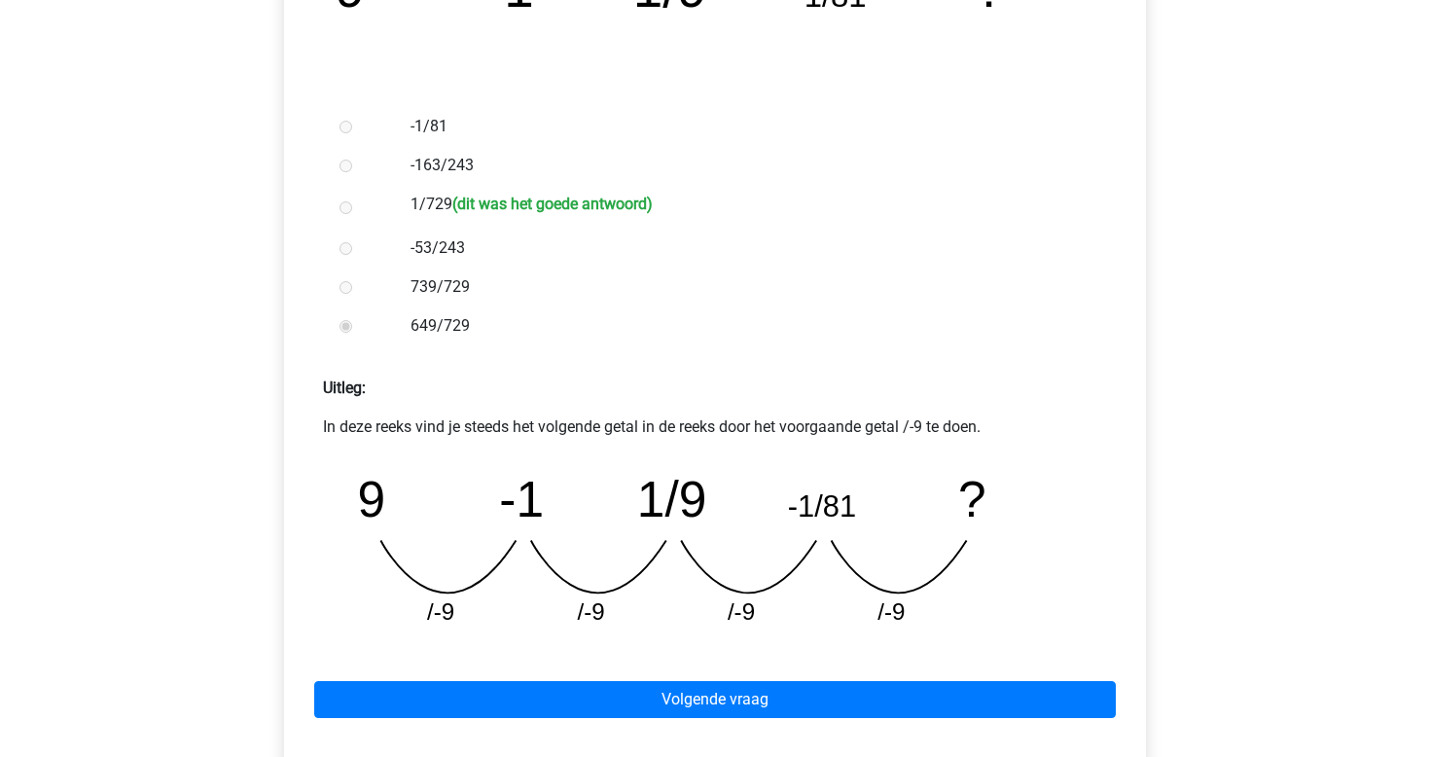
click at [978, 680] on div "Volgende vraag" at bounding box center [715, 695] width 831 height 107
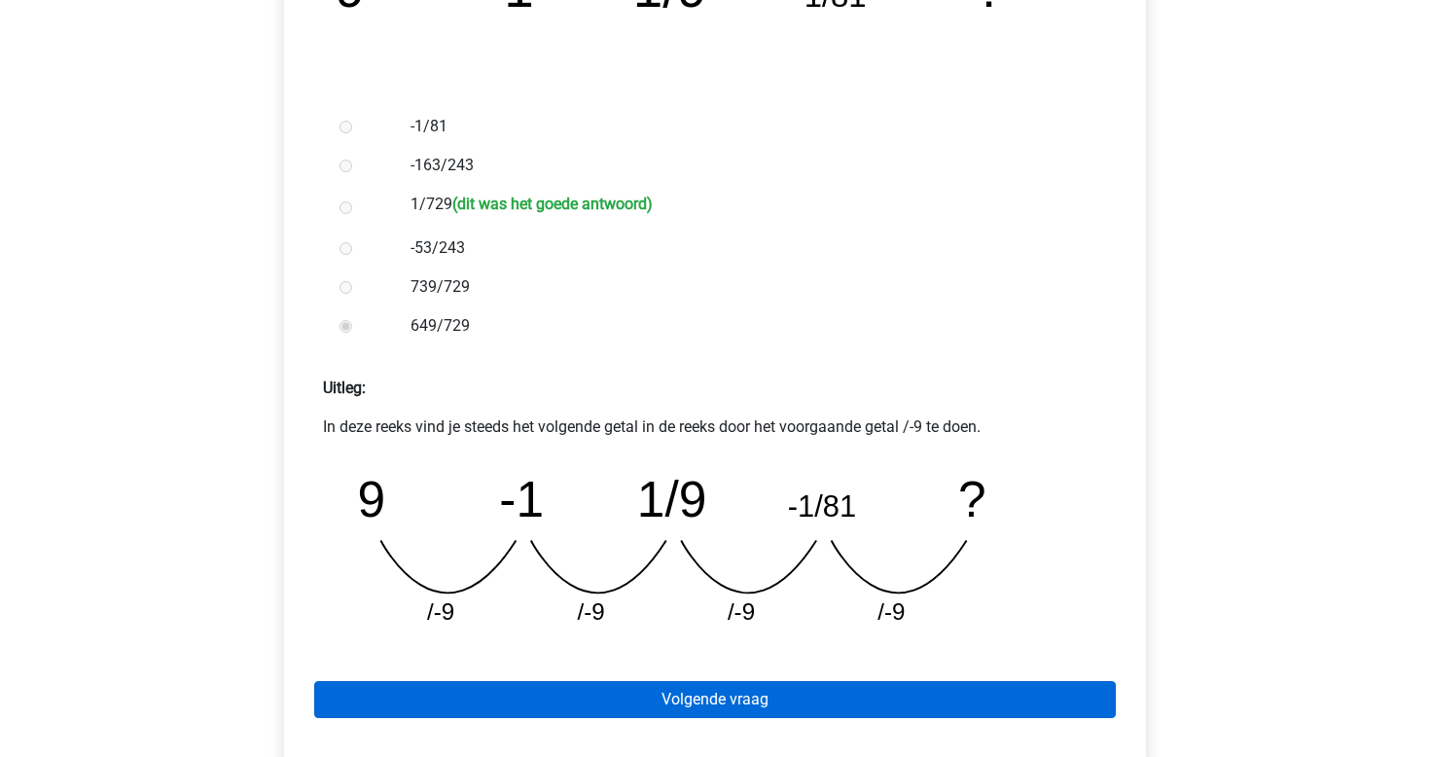
click at [967, 697] on link "Volgende vraag" at bounding box center [715, 699] width 802 height 37
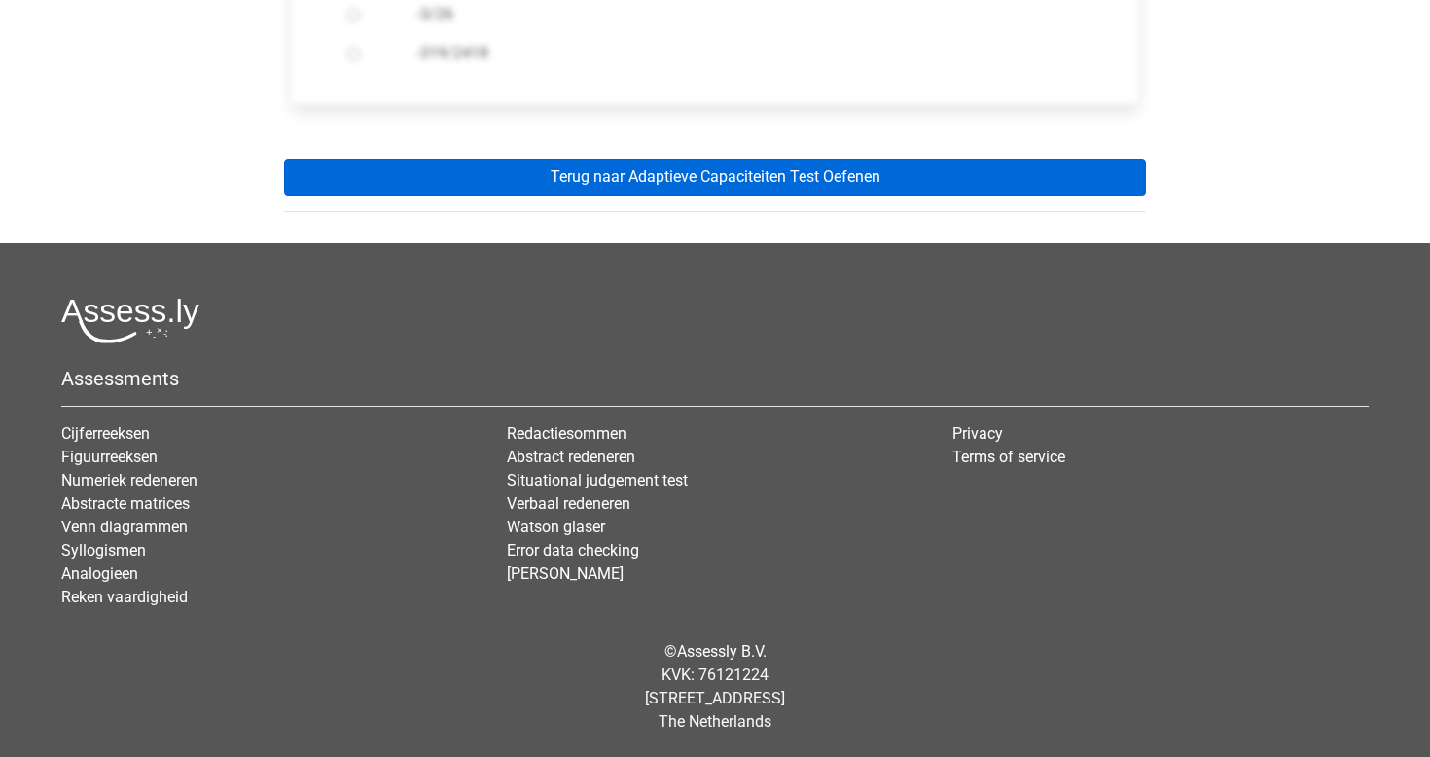
scroll to position [776, 0]
click at [954, 183] on link "Terug naar Adaptieve Capaciteiten Test Oefenen" at bounding box center [715, 177] width 862 height 37
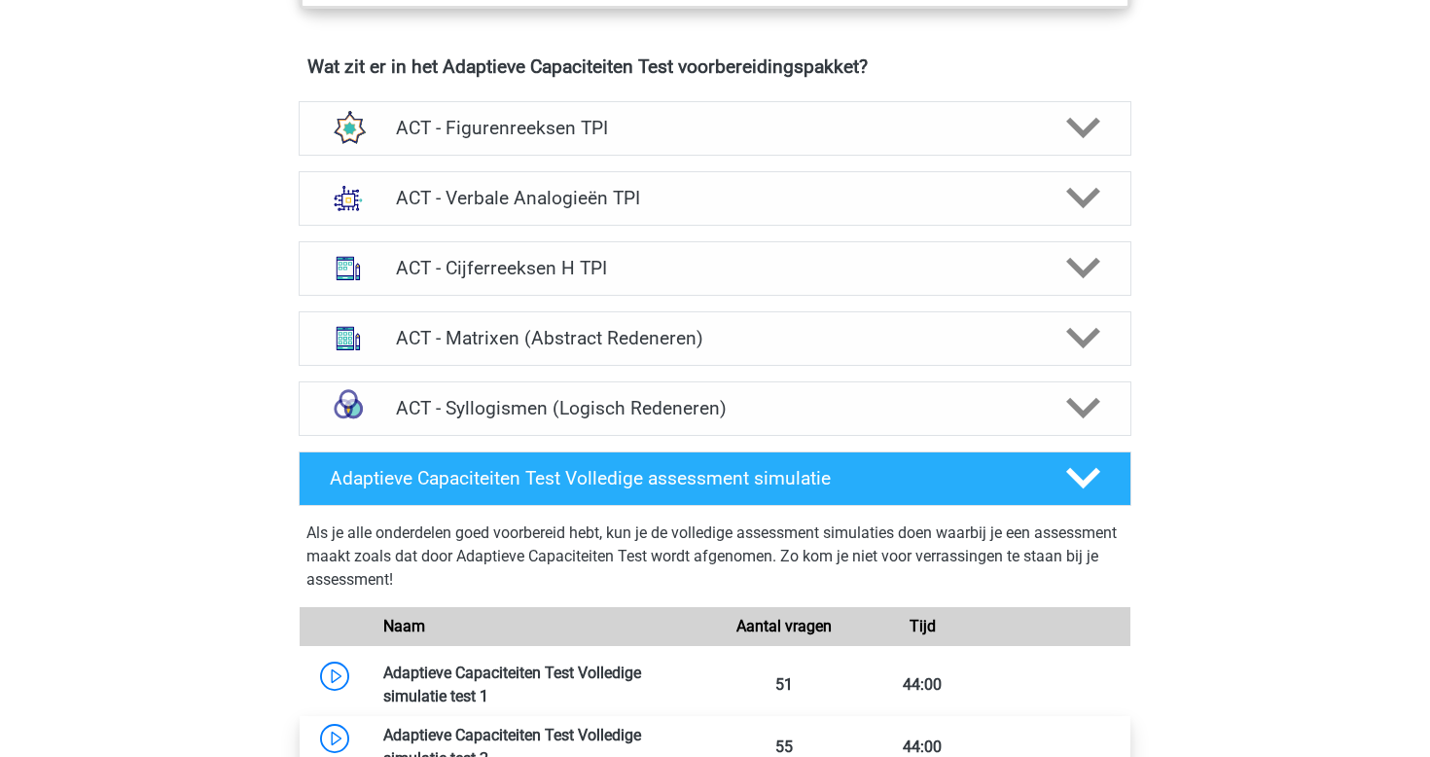
scroll to position [1218, 0]
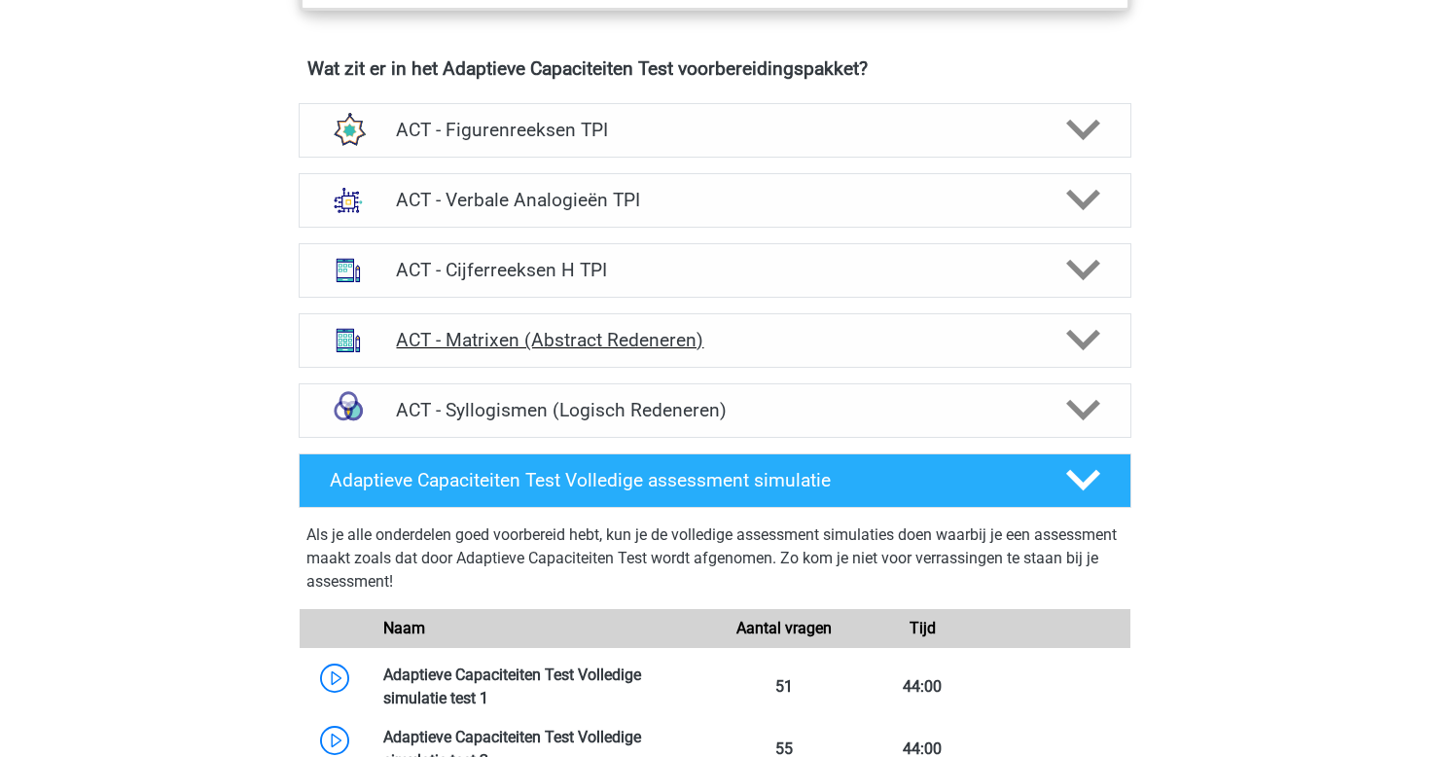
click at [953, 351] on h4 "ACT - Matrixen (Abstract Redeneren)" at bounding box center [714, 340] width 637 height 22
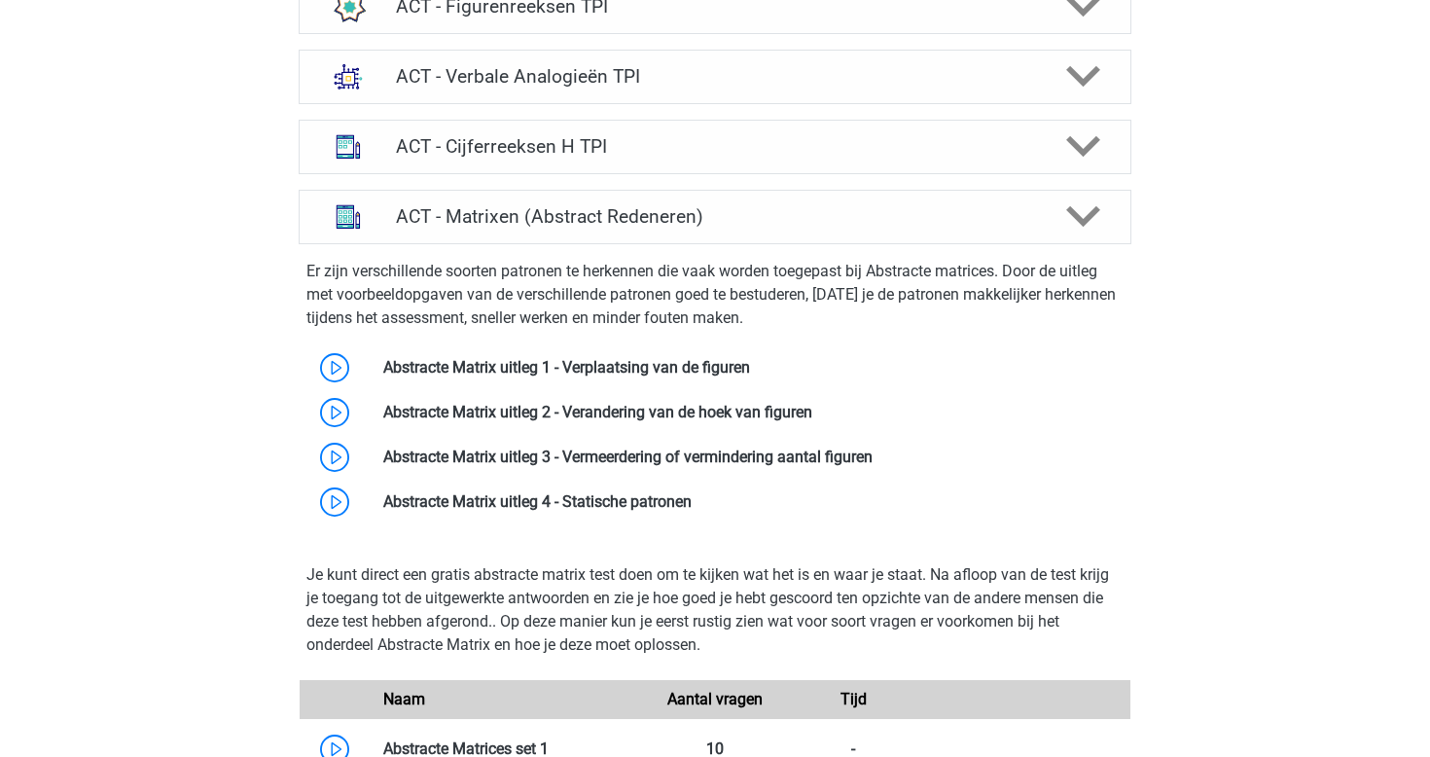
scroll to position [1366, 0]
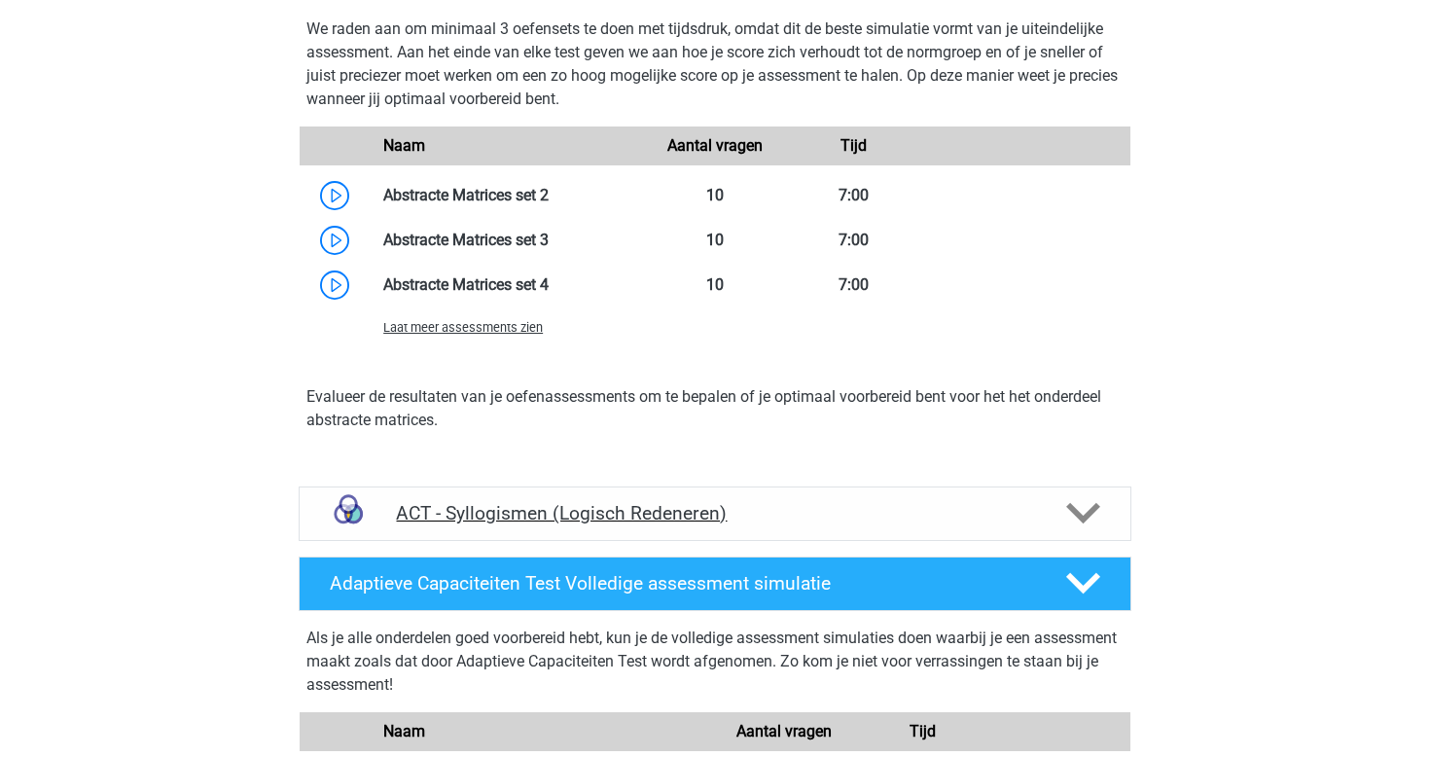
click at [1032, 525] on h4 "ACT - Syllogismen (Logisch Redeneren)" at bounding box center [714, 513] width 637 height 22
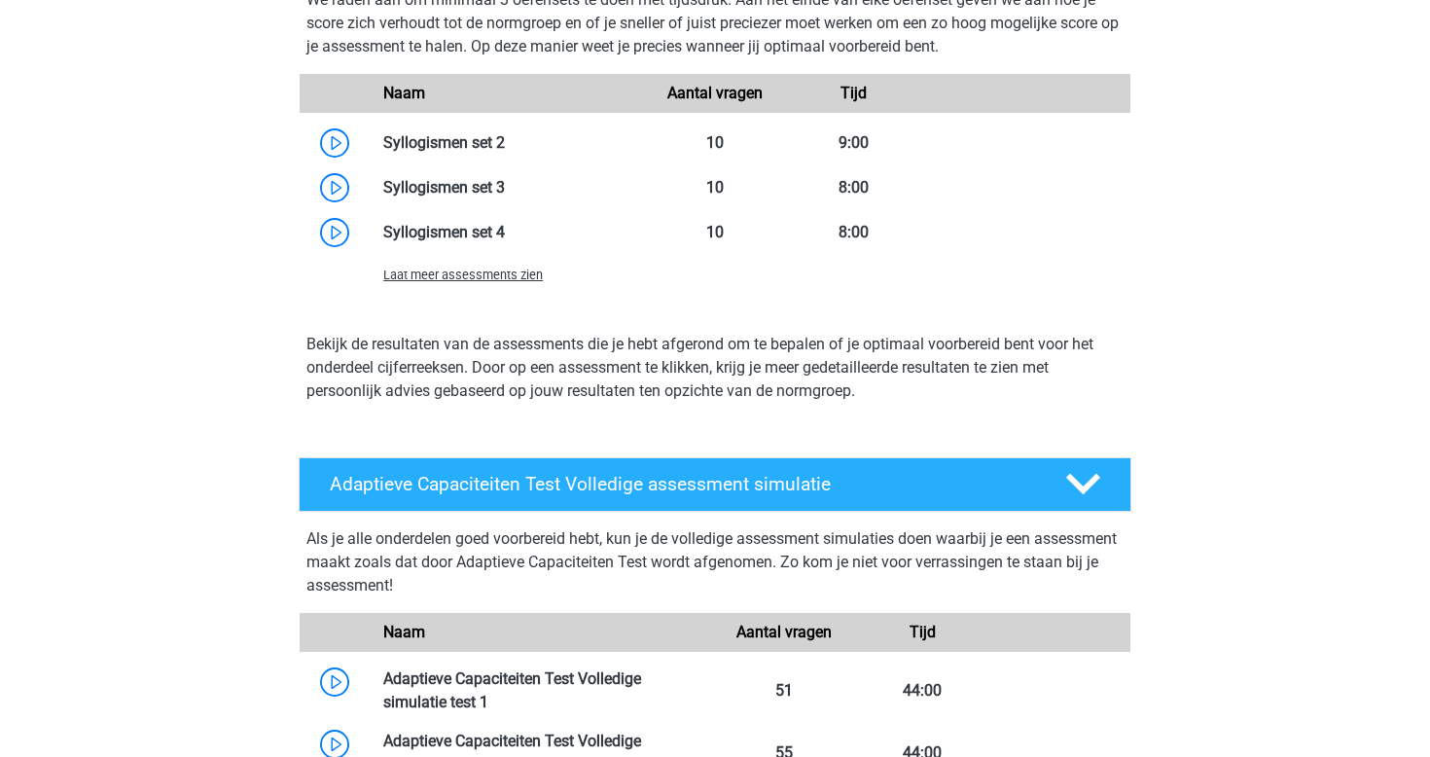
scroll to position [3035, 0]
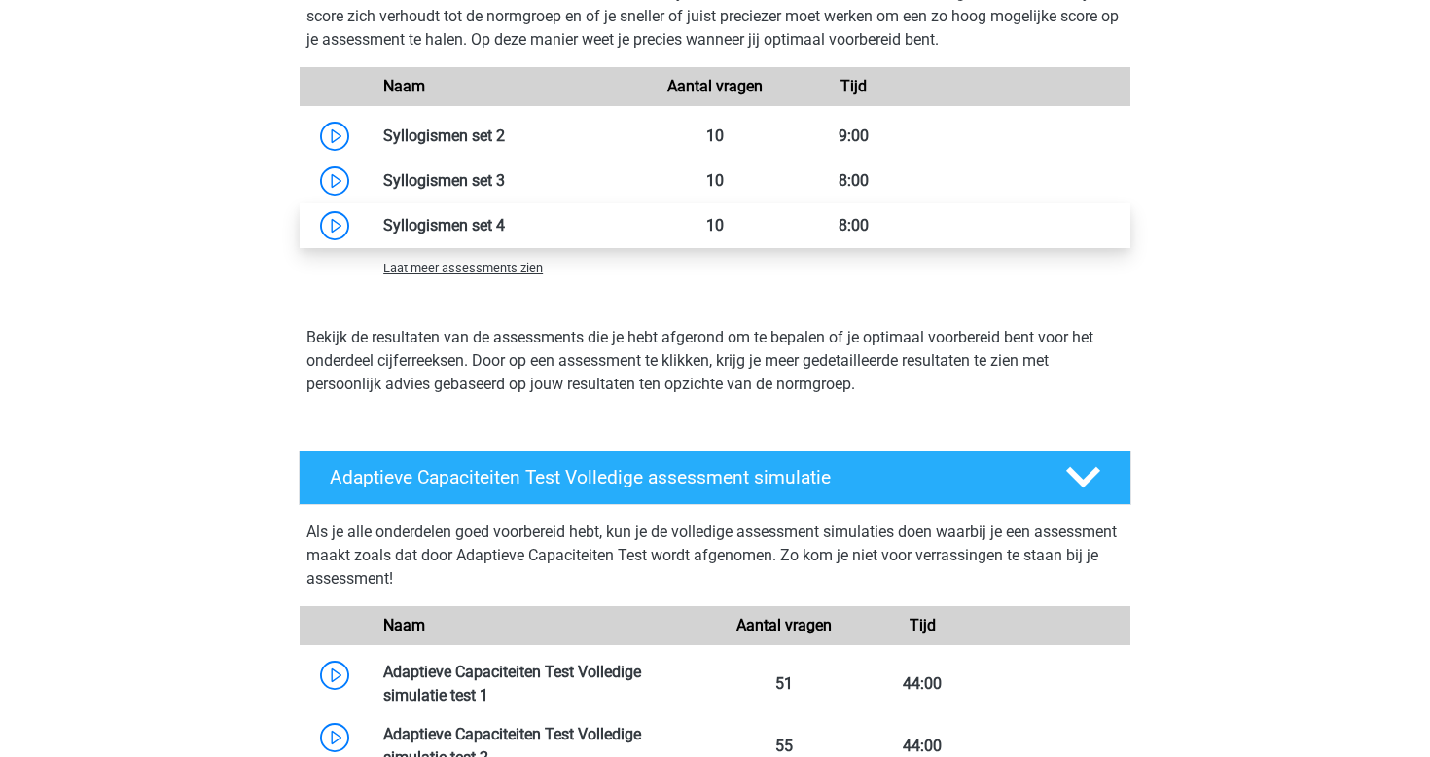
click at [505, 235] on link at bounding box center [505, 225] width 0 height 18
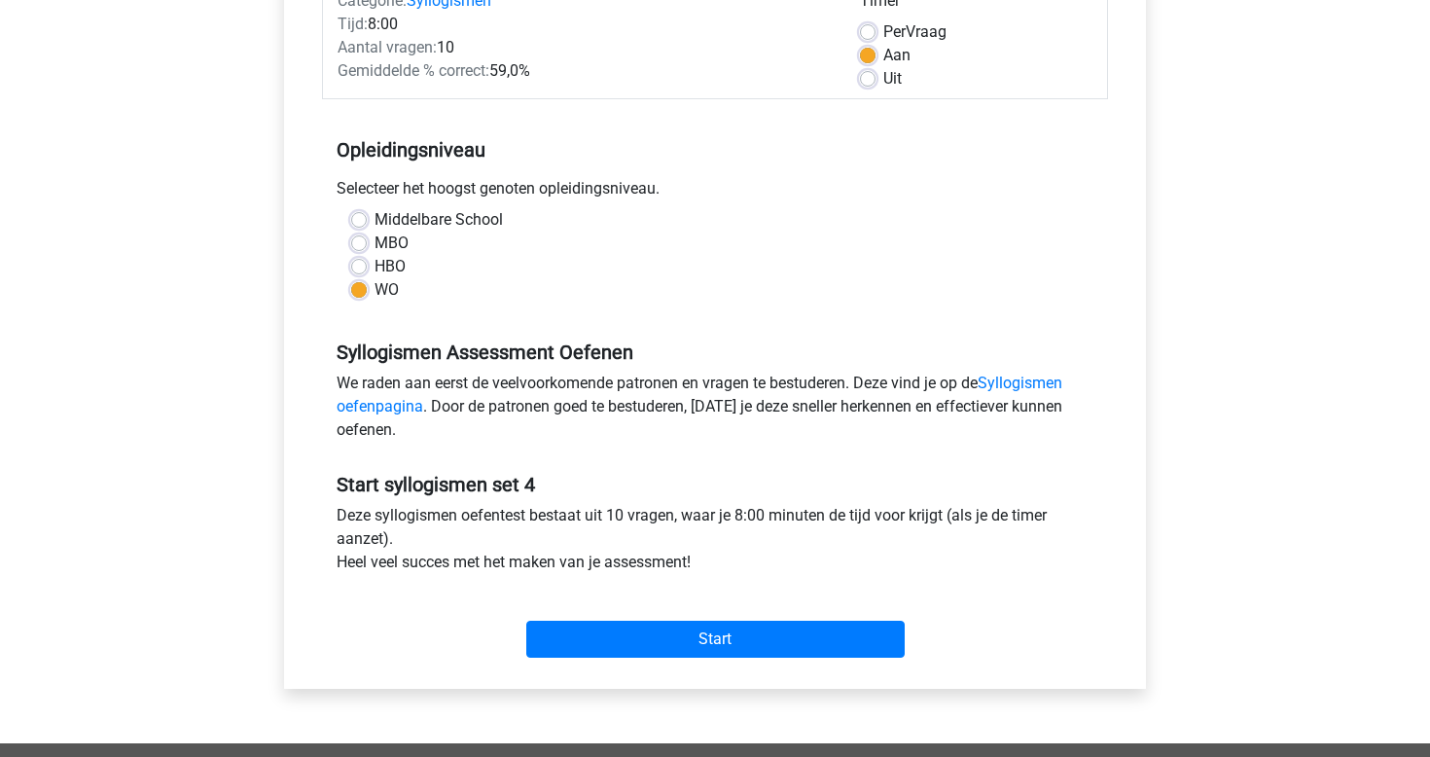
scroll to position [305, 0]
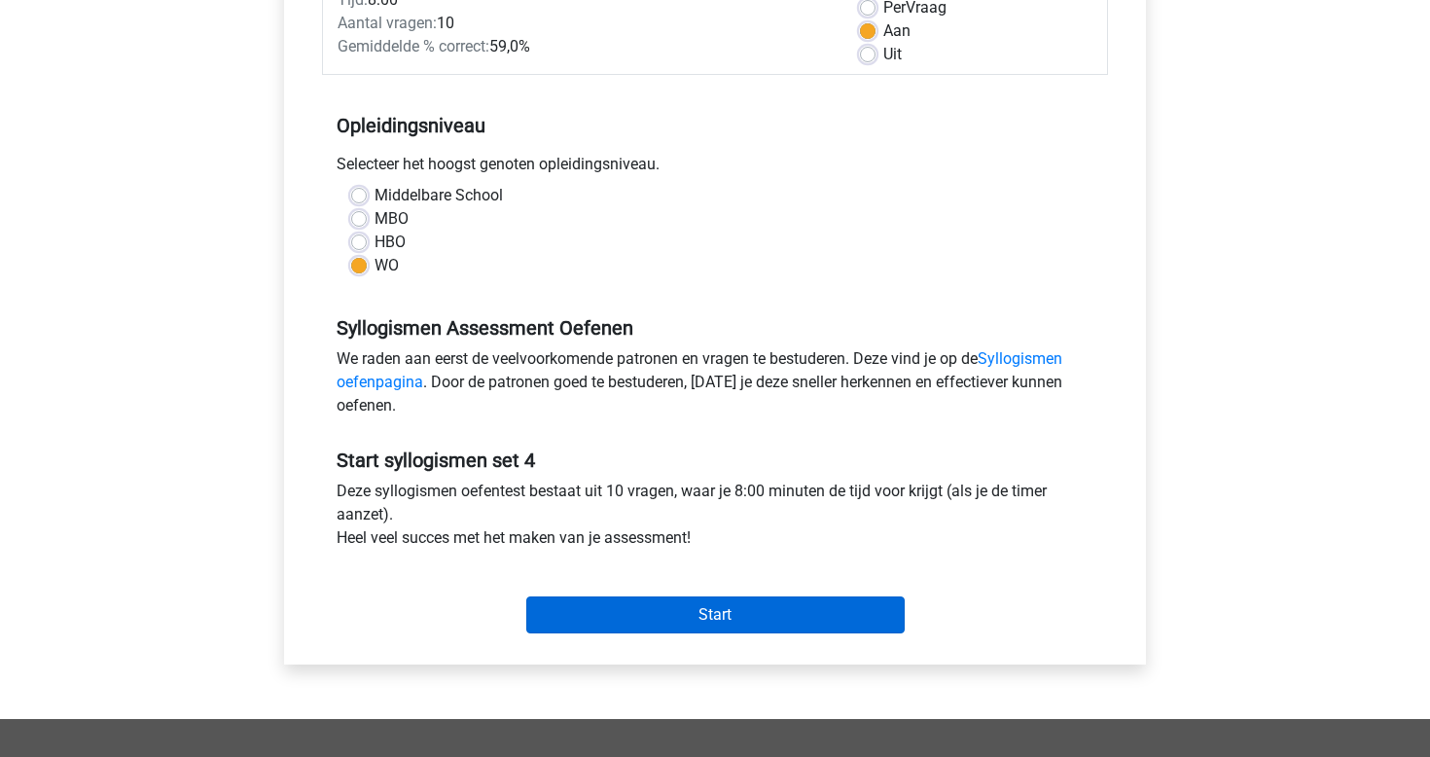
click at [729, 610] on input "Start" at bounding box center [715, 615] width 379 height 37
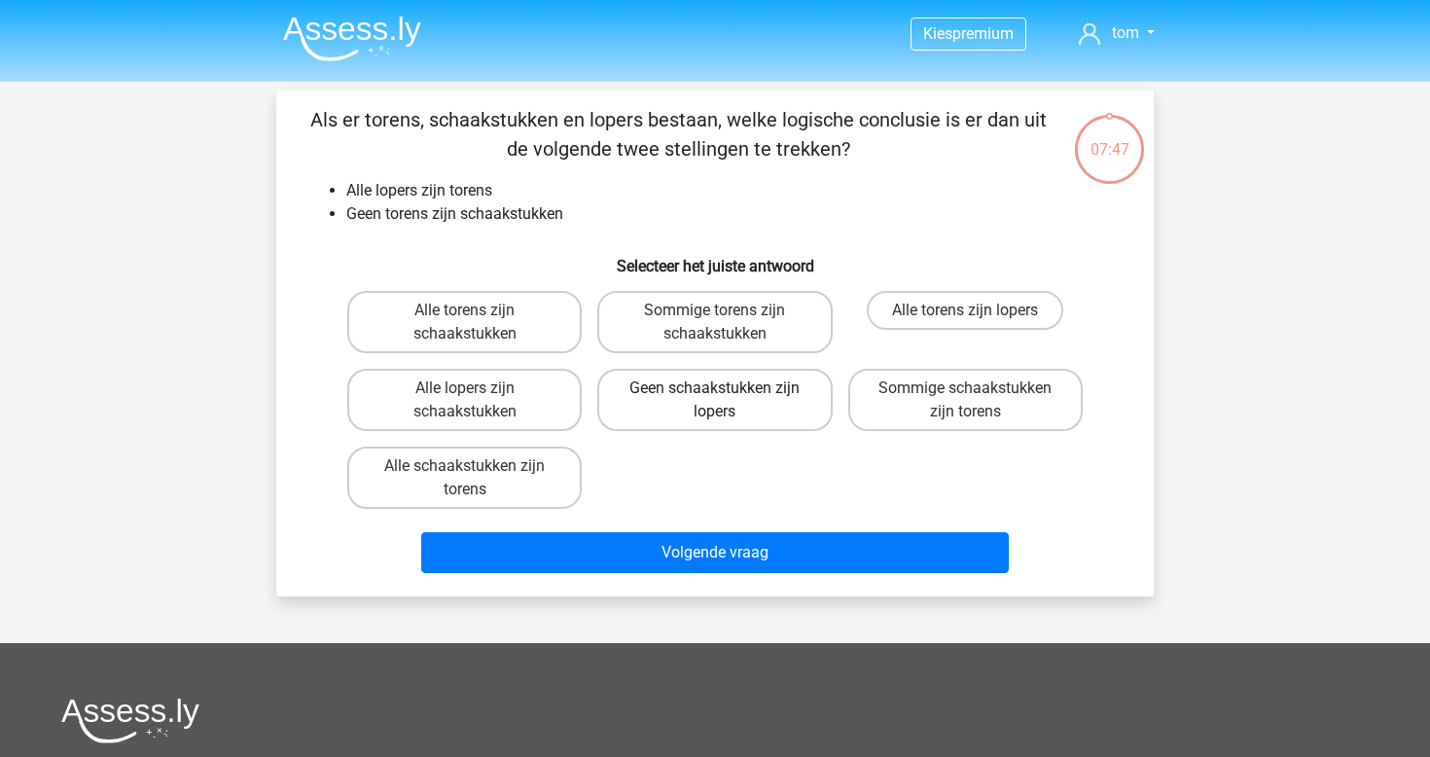
click at [780, 409] on label "Geen schaakstukken zijn lopers" at bounding box center [714, 400] width 235 height 62
click at [728, 401] on input "Geen schaakstukken zijn lopers" at bounding box center [721, 394] width 13 height 13
radio input "true"
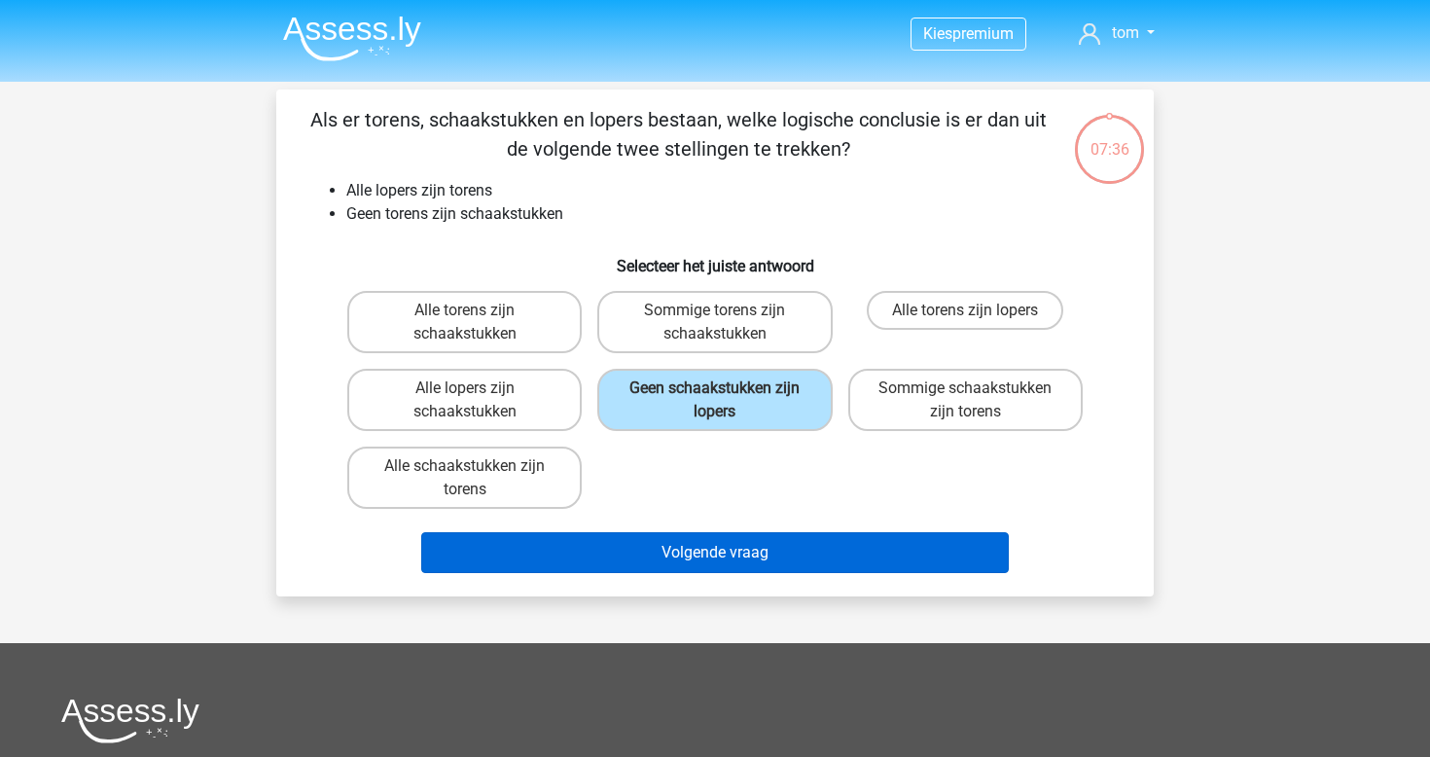
click at [700, 556] on button "Volgende vraag" at bounding box center [715, 552] width 589 height 41
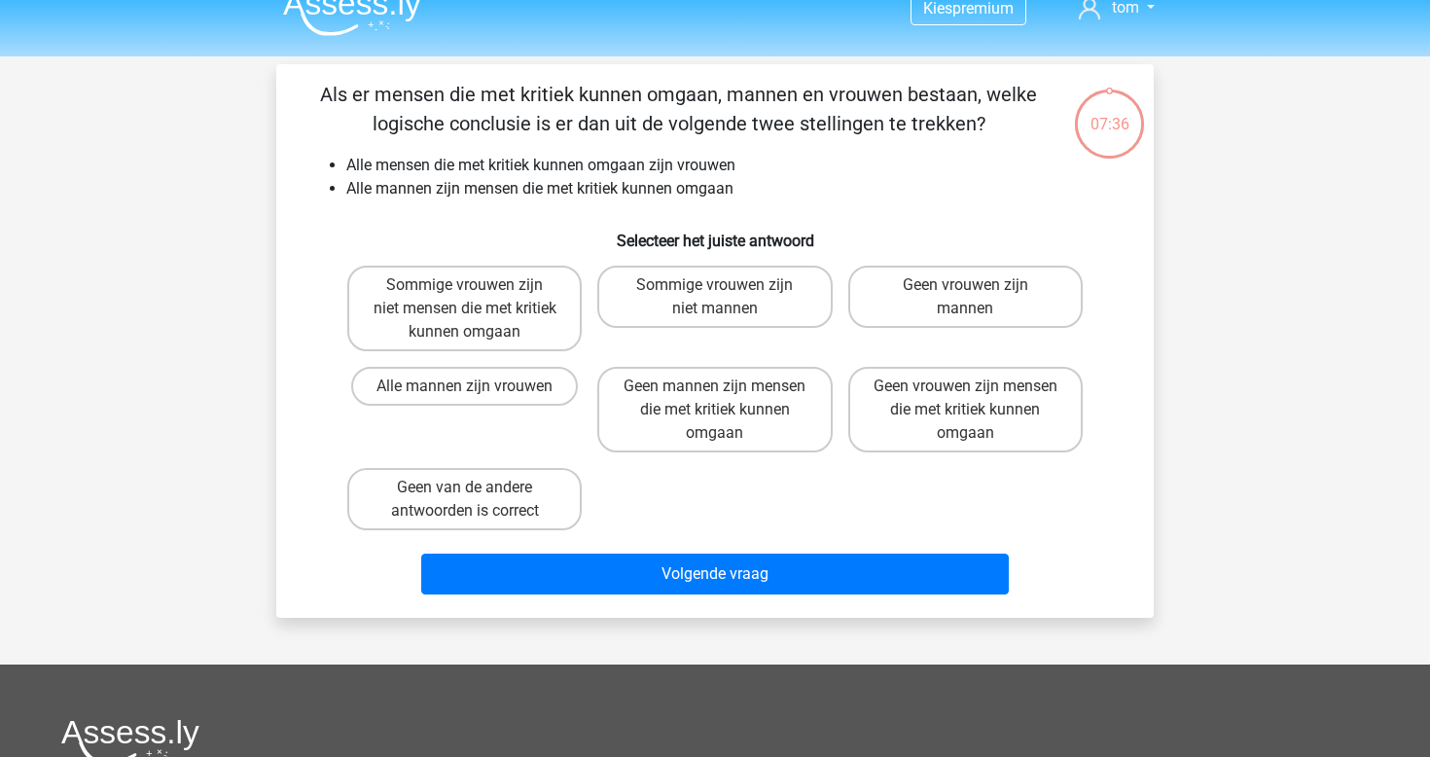
scroll to position [21, 0]
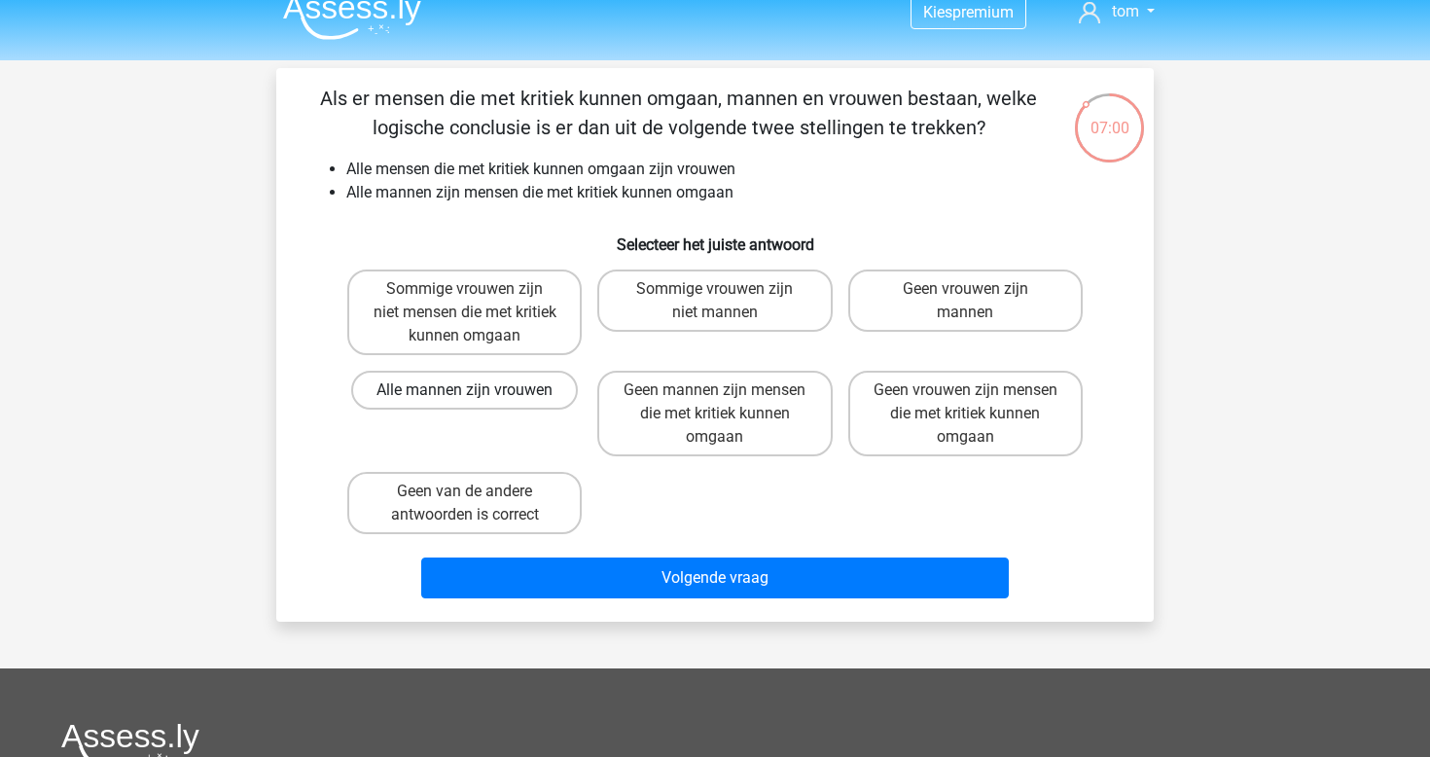
click at [510, 391] on label "Alle mannen zijn vrouwen" at bounding box center [464, 390] width 227 height 39
click at [478, 391] on input "Alle mannen zijn vrouwen" at bounding box center [471, 396] width 13 height 13
radio input "true"
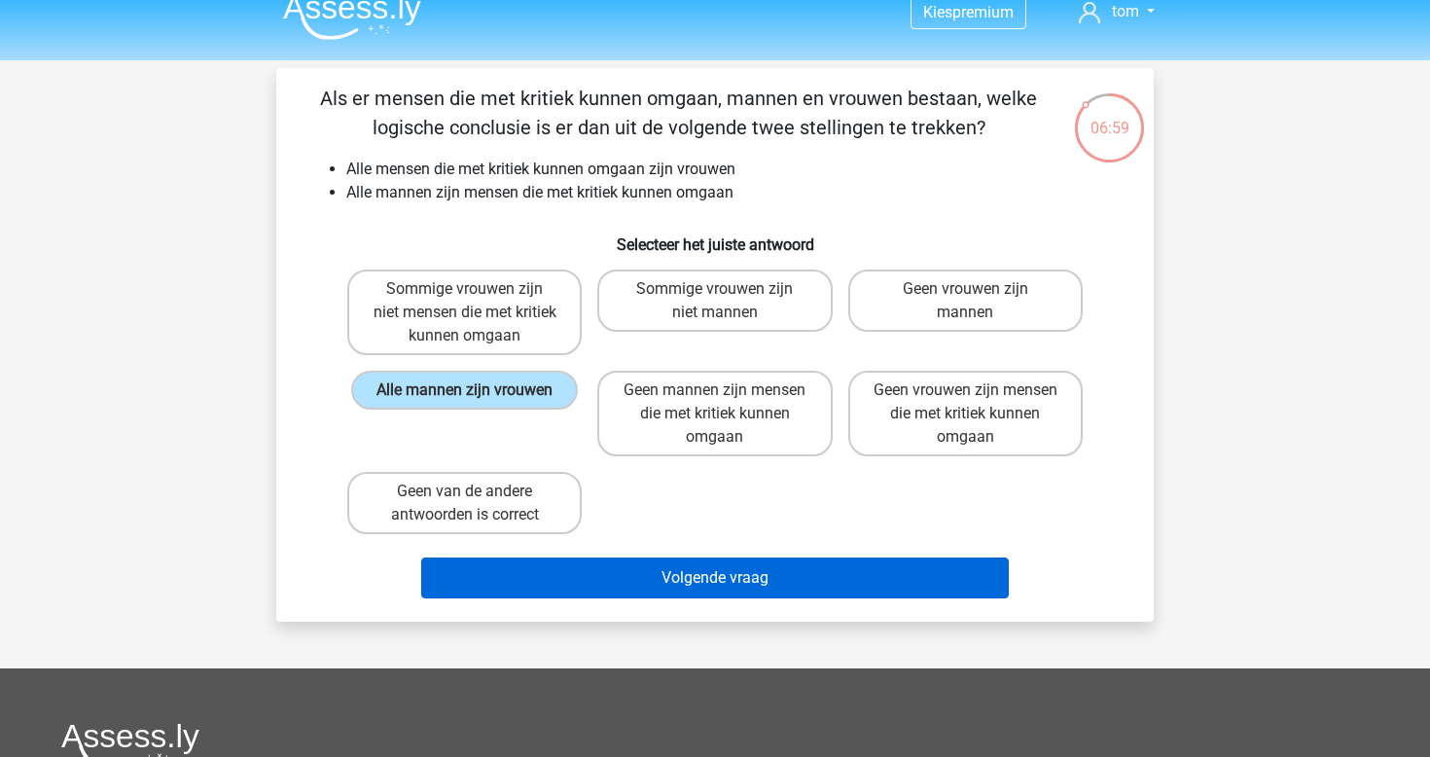
click at [716, 583] on button "Volgende vraag" at bounding box center [715, 578] width 589 height 41
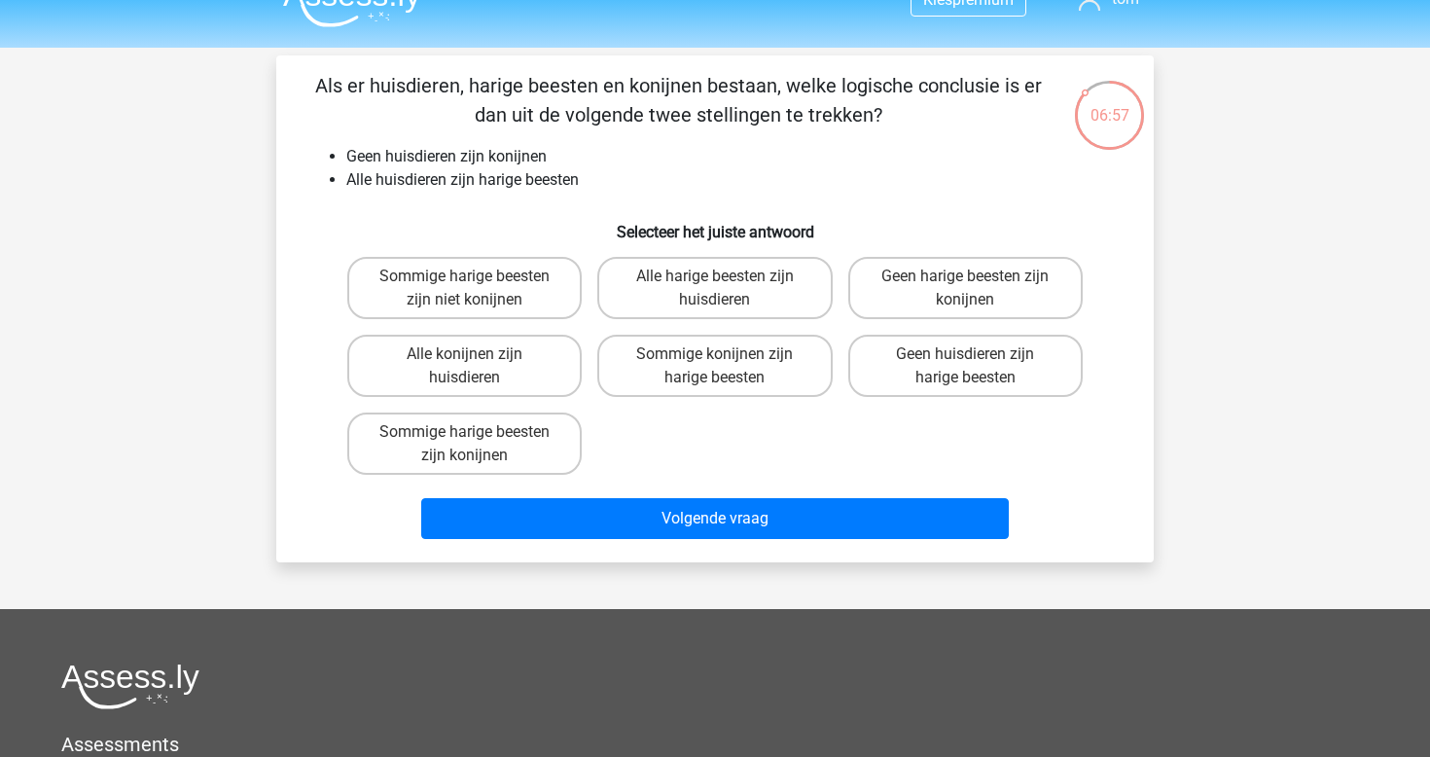
scroll to position [30, 0]
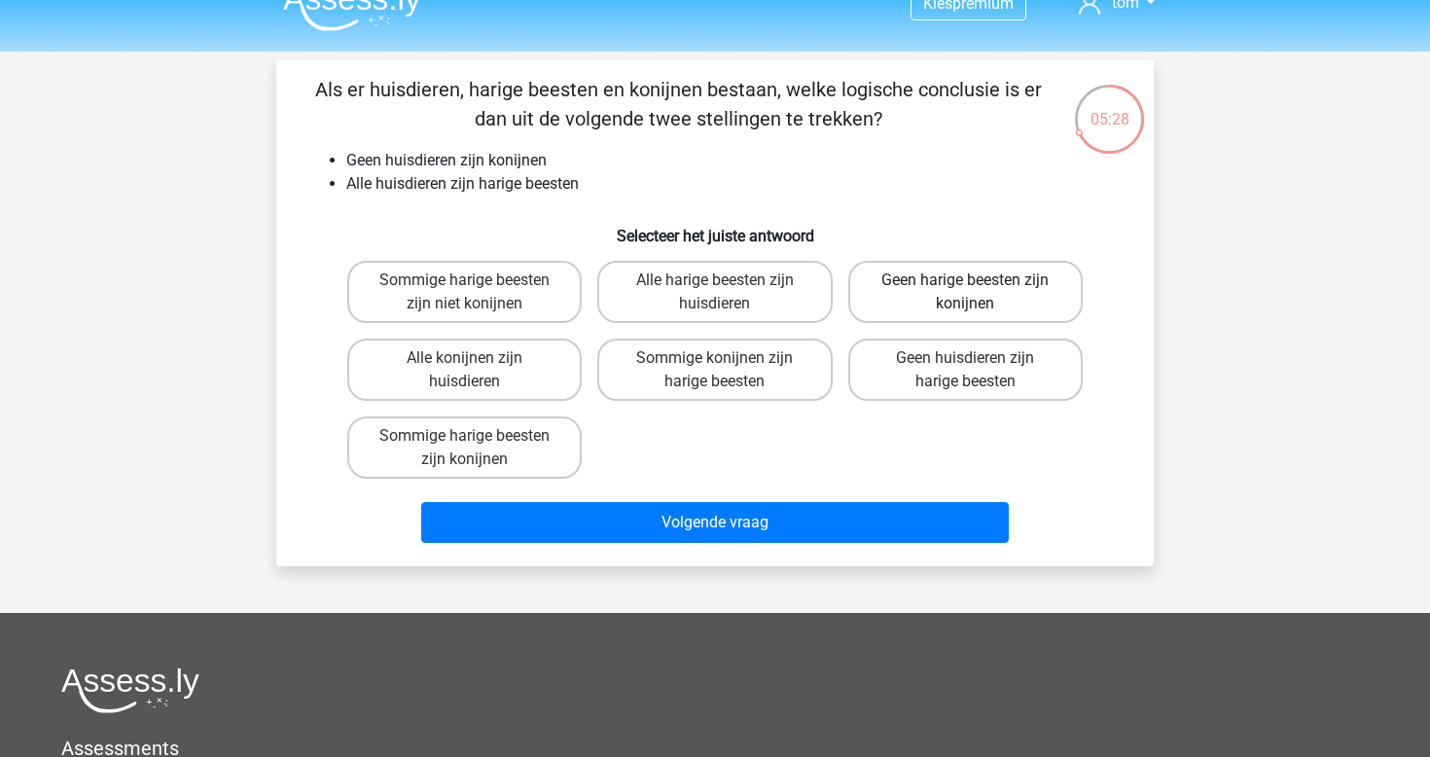
click at [911, 310] on label "Geen harige beesten zijn konijnen" at bounding box center [966, 292] width 235 height 62
click at [965, 293] on input "Geen harige beesten zijn konijnen" at bounding box center [971, 286] width 13 height 13
radio input "true"
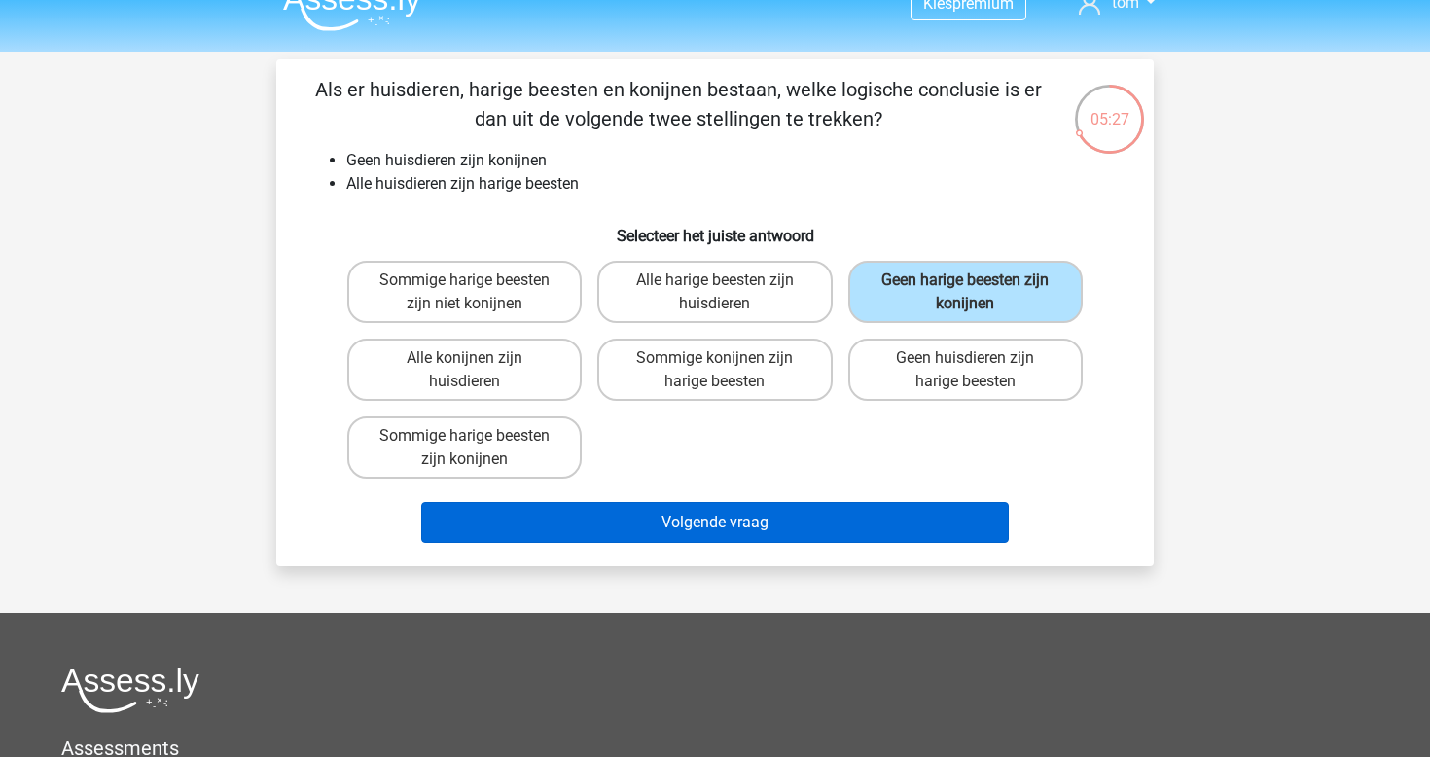
click at [794, 518] on button "Volgende vraag" at bounding box center [715, 522] width 589 height 41
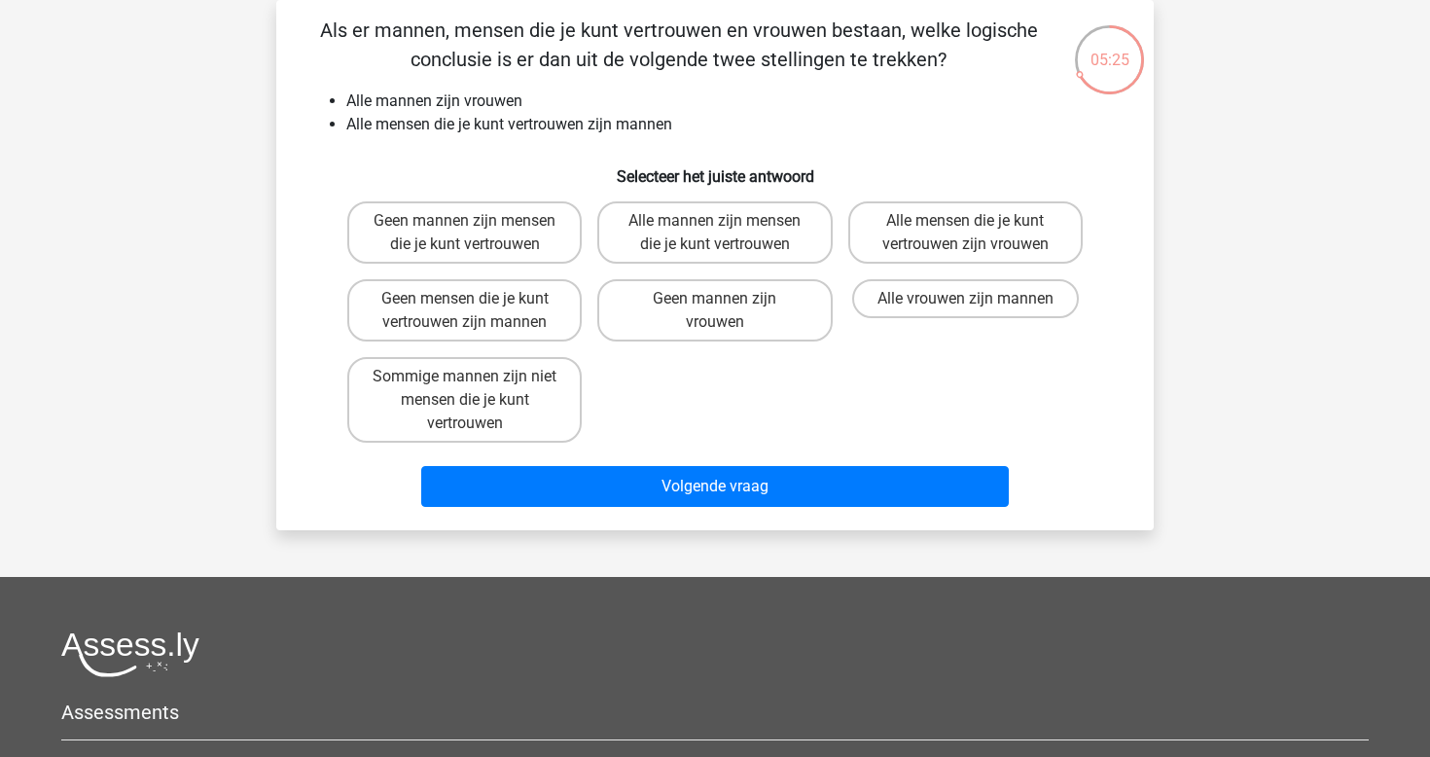
scroll to position [58, 0]
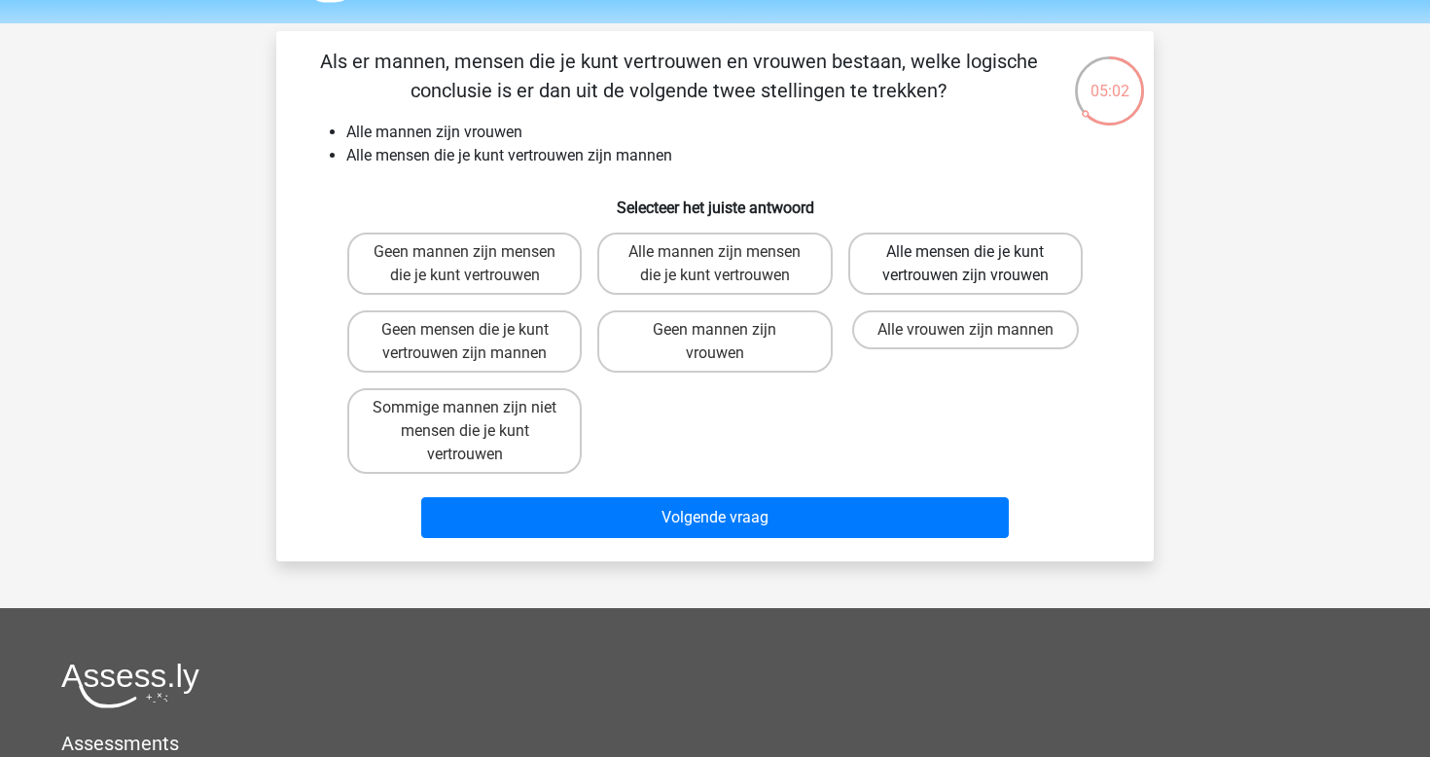
click at [987, 263] on label "Alle mensen die je kunt vertrouwen zijn vrouwen" at bounding box center [966, 264] width 235 height 62
click at [978, 263] on input "Alle mensen die je kunt vertrouwen zijn vrouwen" at bounding box center [971, 258] width 13 height 13
radio input "true"
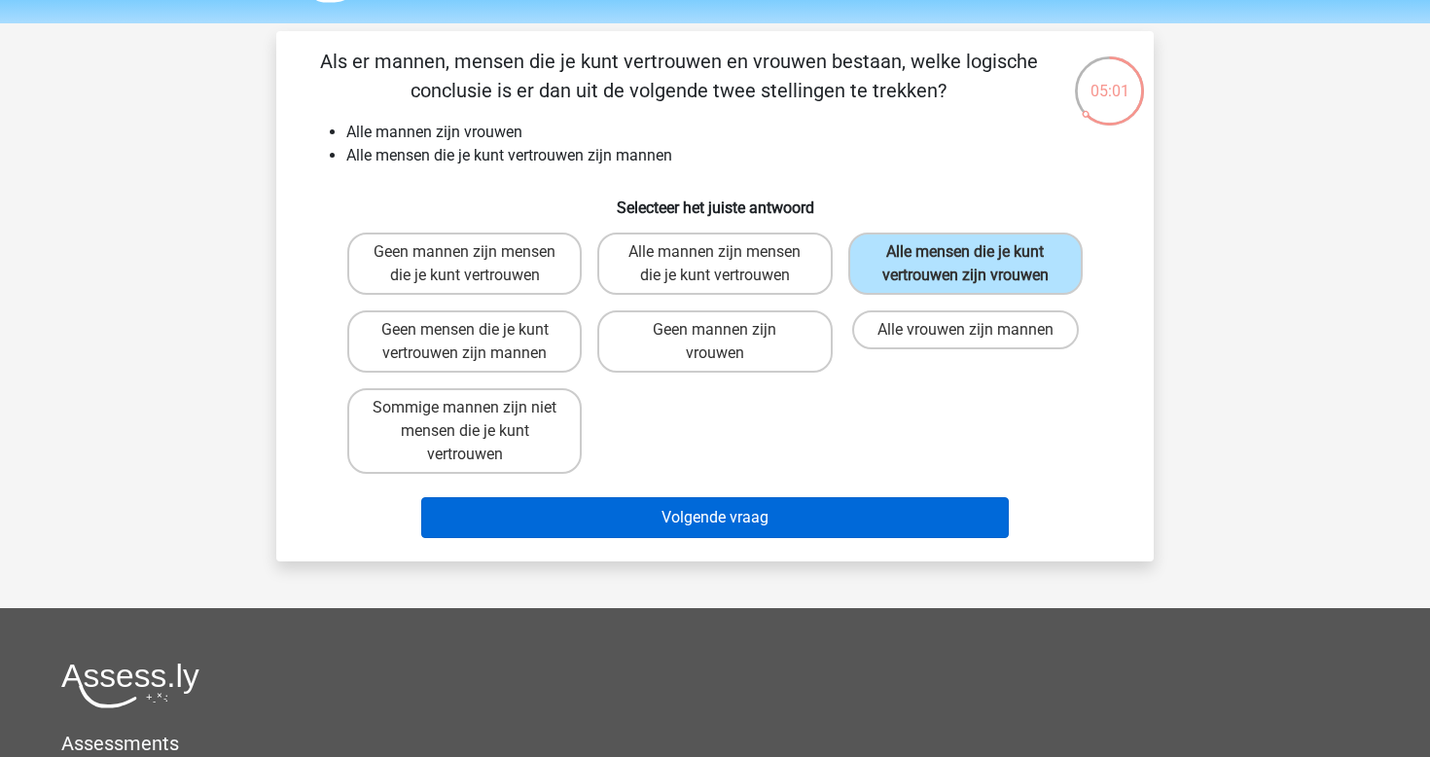
click at [795, 518] on button "Volgende vraag" at bounding box center [715, 517] width 589 height 41
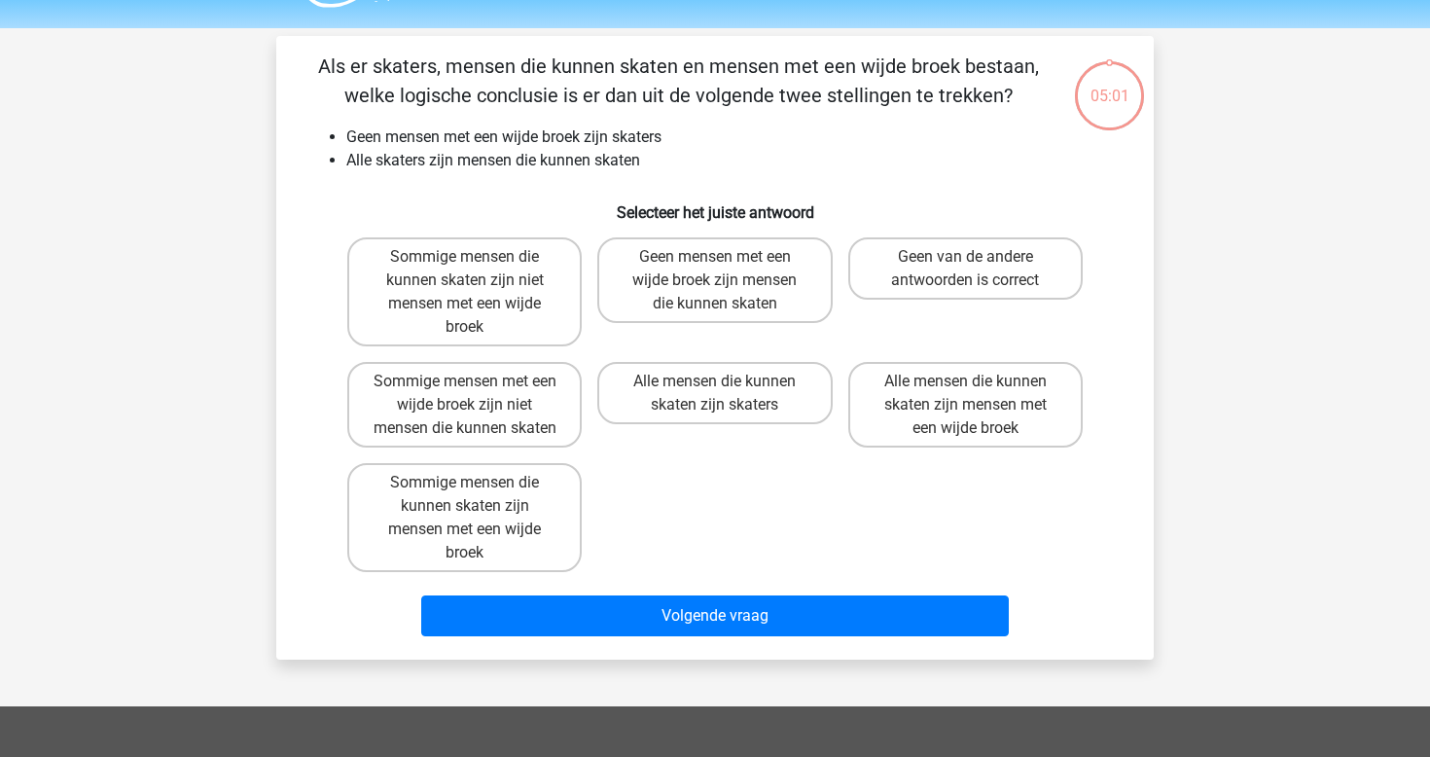
scroll to position [0, 0]
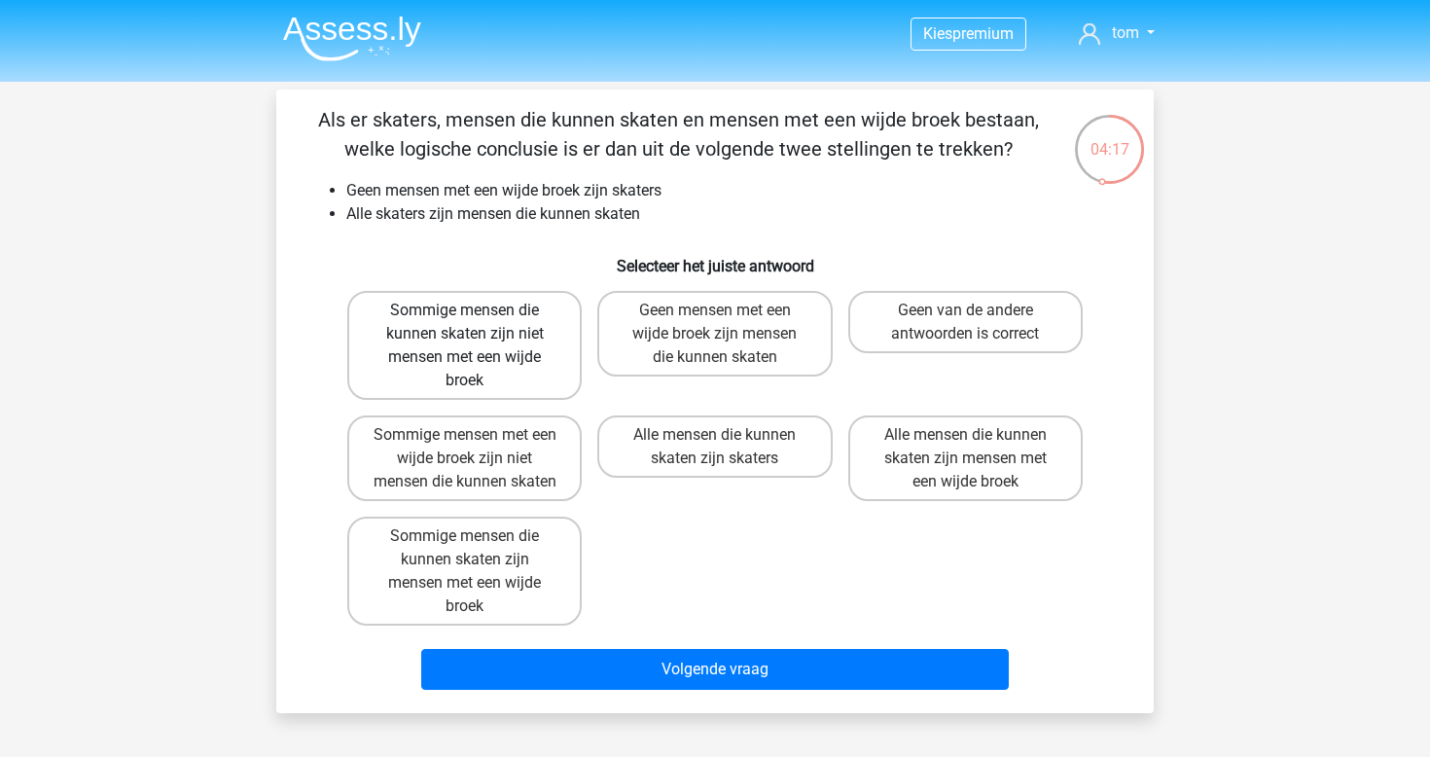
click at [550, 380] on label "Sommige mensen die kunnen skaten zijn niet mensen met een wijde broek" at bounding box center [464, 345] width 235 height 109
click at [478, 323] on input "Sommige mensen die kunnen skaten zijn niet mensen met een wijde broek" at bounding box center [471, 316] width 13 height 13
radio input "true"
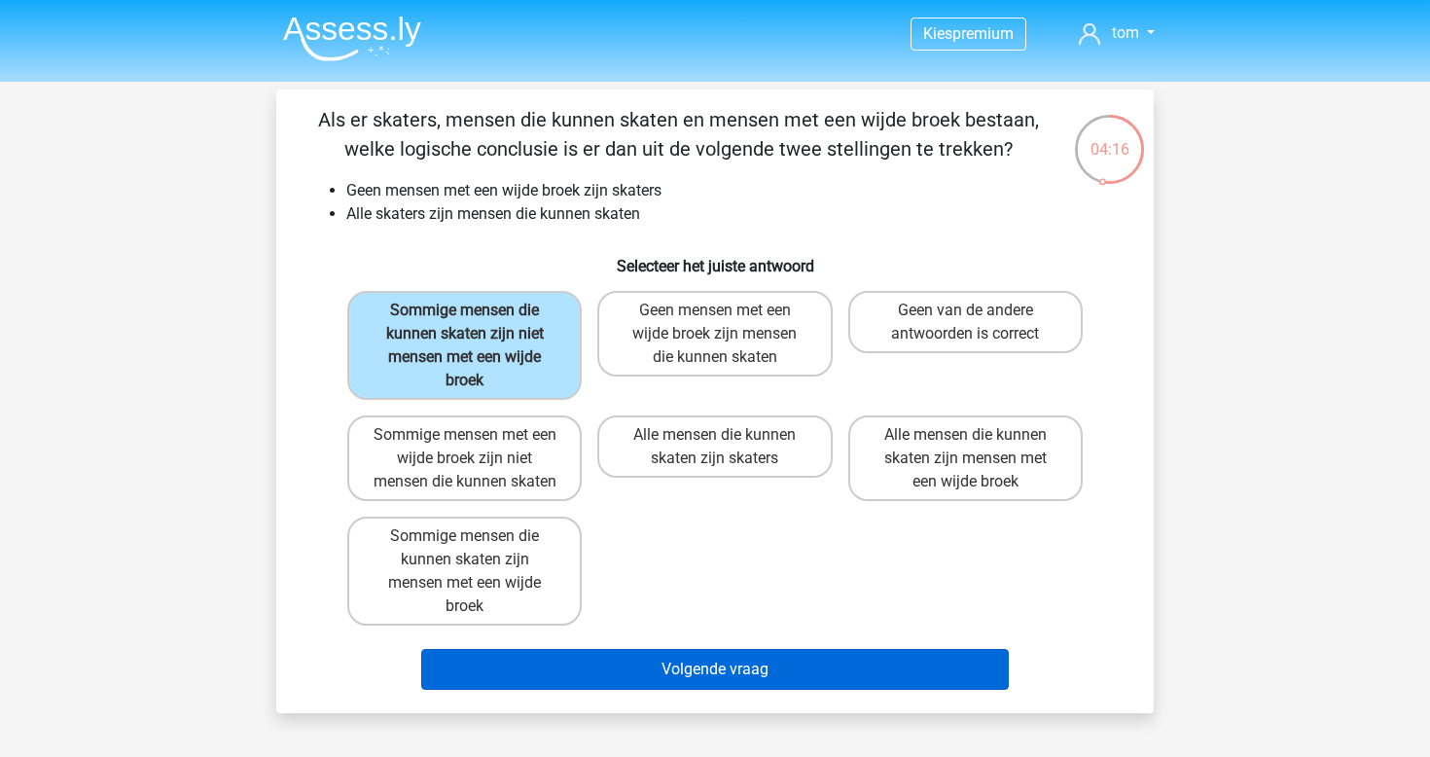
click at [708, 688] on button "Volgende vraag" at bounding box center [715, 669] width 589 height 41
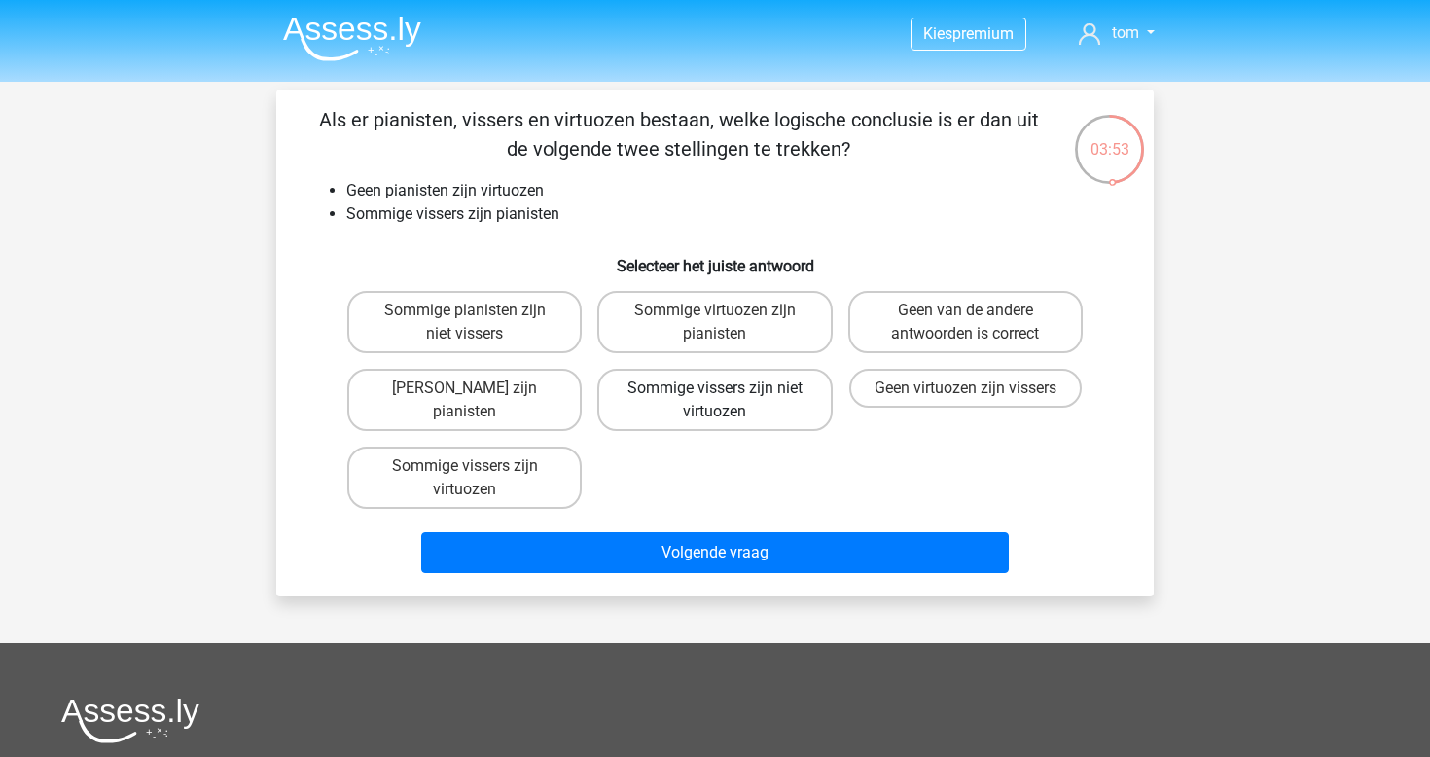
click at [679, 414] on label "Sommige vissers zijn niet virtuozen" at bounding box center [714, 400] width 235 height 62
click at [715, 401] on input "Sommige vissers zijn niet virtuozen" at bounding box center [721, 394] width 13 height 13
radio input "true"
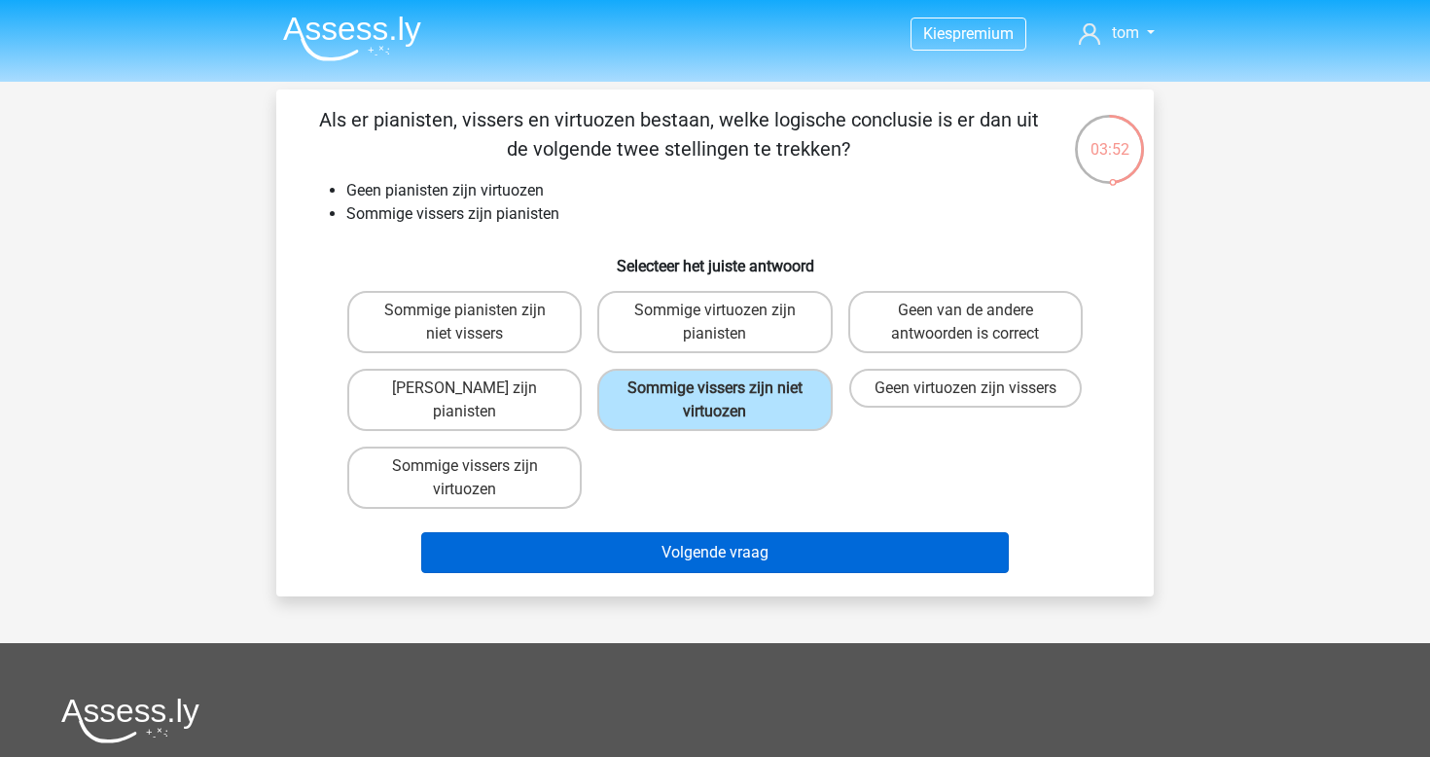
click at [701, 557] on button "Volgende vraag" at bounding box center [715, 552] width 589 height 41
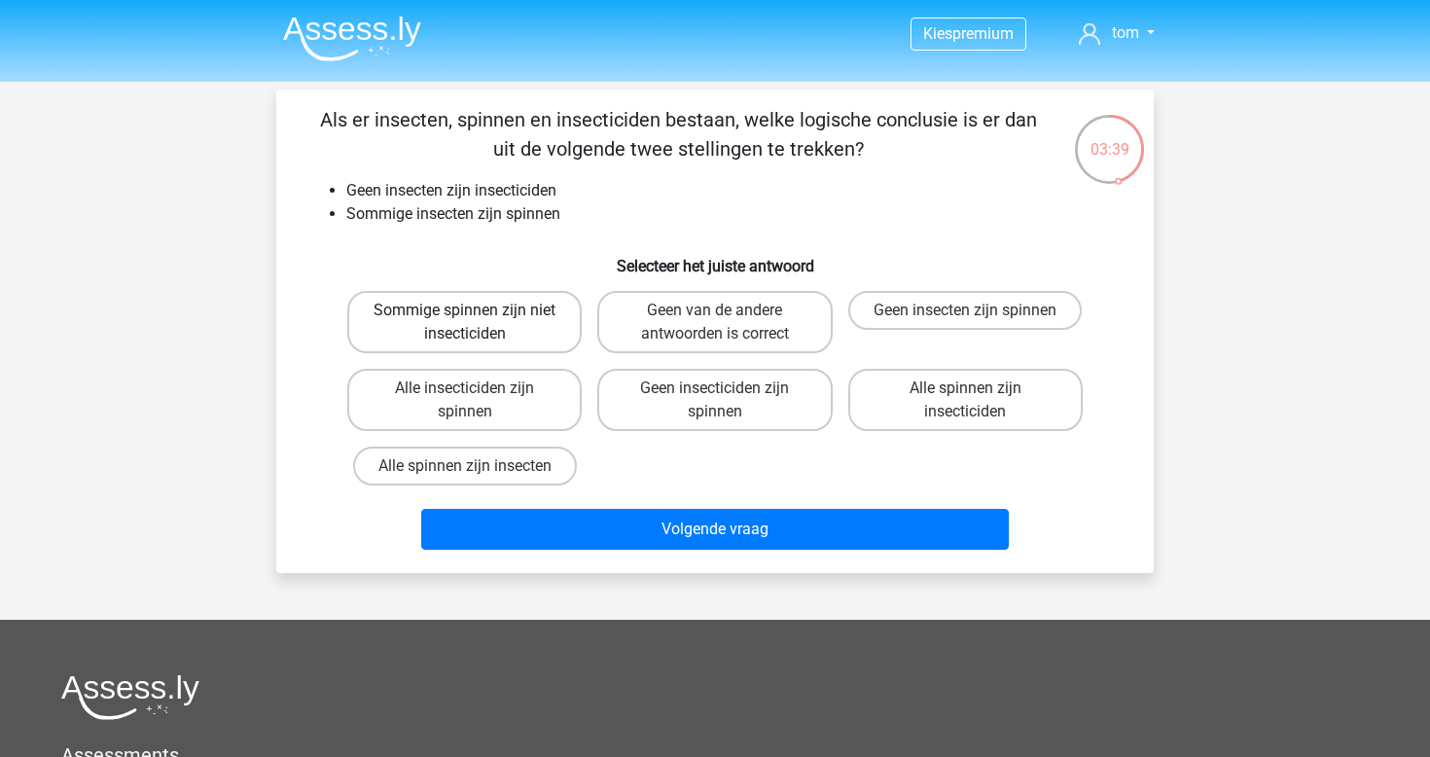
click at [525, 340] on label "Sommige spinnen zijn niet insecticiden" at bounding box center [464, 322] width 235 height 62
click at [478, 323] on input "Sommige spinnen zijn niet insecticiden" at bounding box center [471, 316] width 13 height 13
radio input "true"
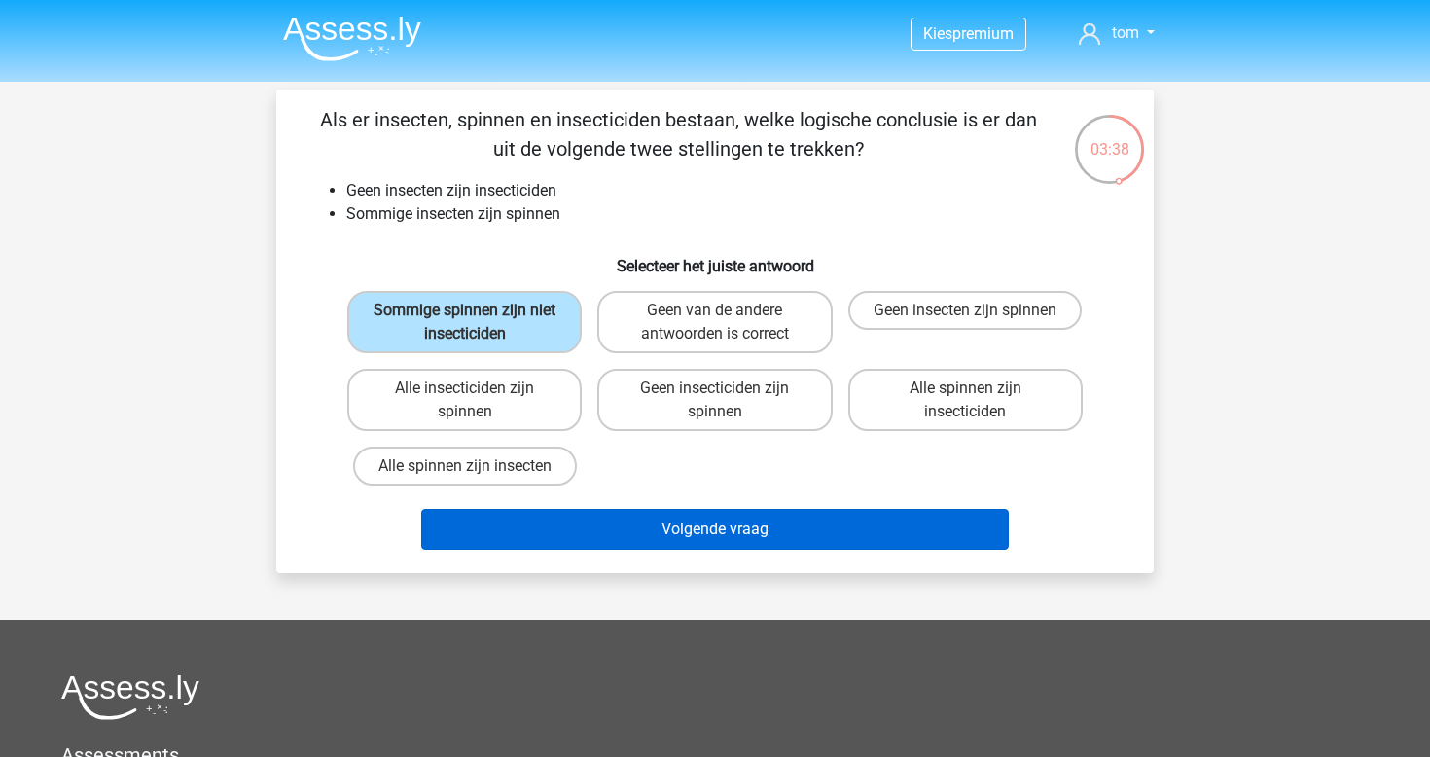
click at [683, 533] on button "Volgende vraag" at bounding box center [715, 529] width 589 height 41
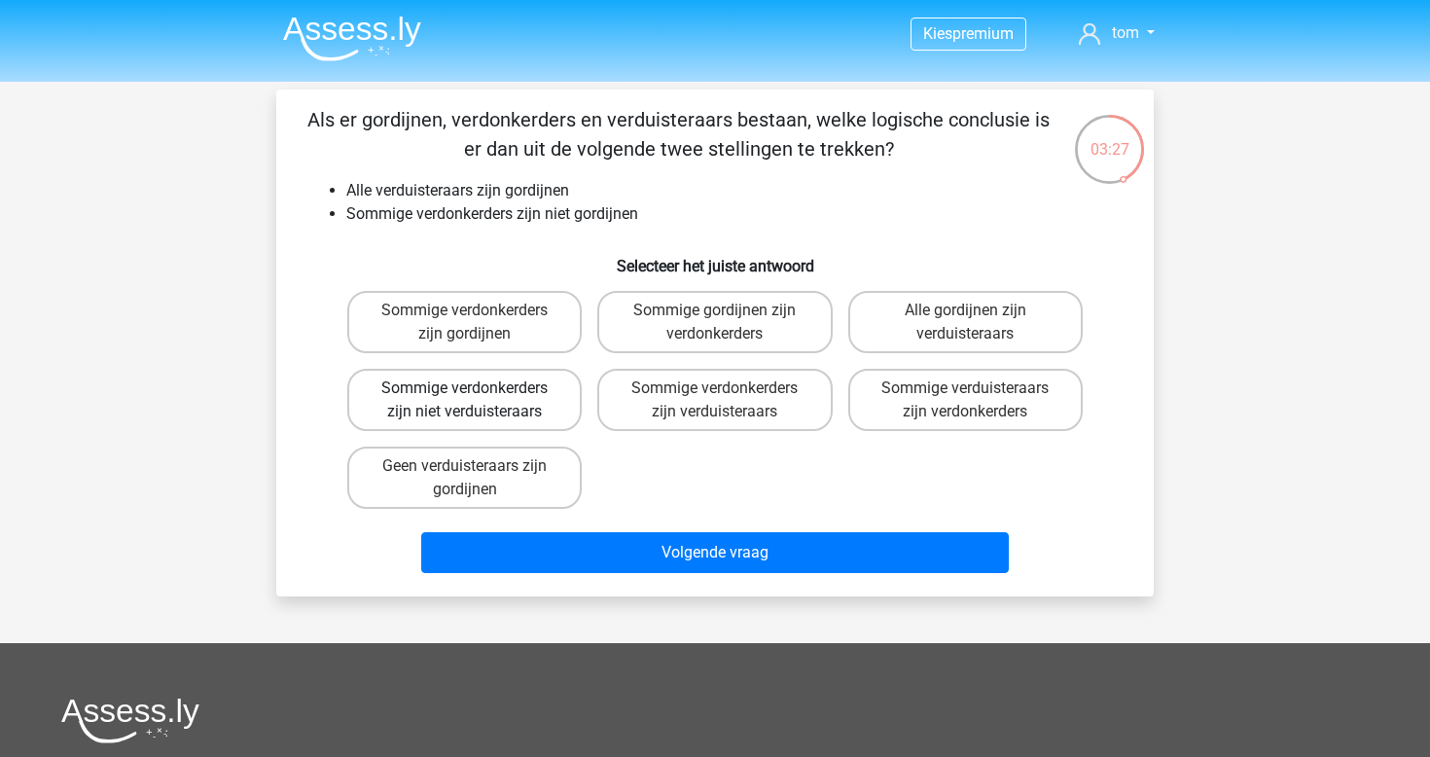
click at [530, 410] on label "Sommige verdonkerders zijn niet verduisteraars" at bounding box center [464, 400] width 235 height 62
click at [478, 401] on input "Sommige verdonkerders zijn niet verduisteraars" at bounding box center [471, 394] width 13 height 13
radio input "true"
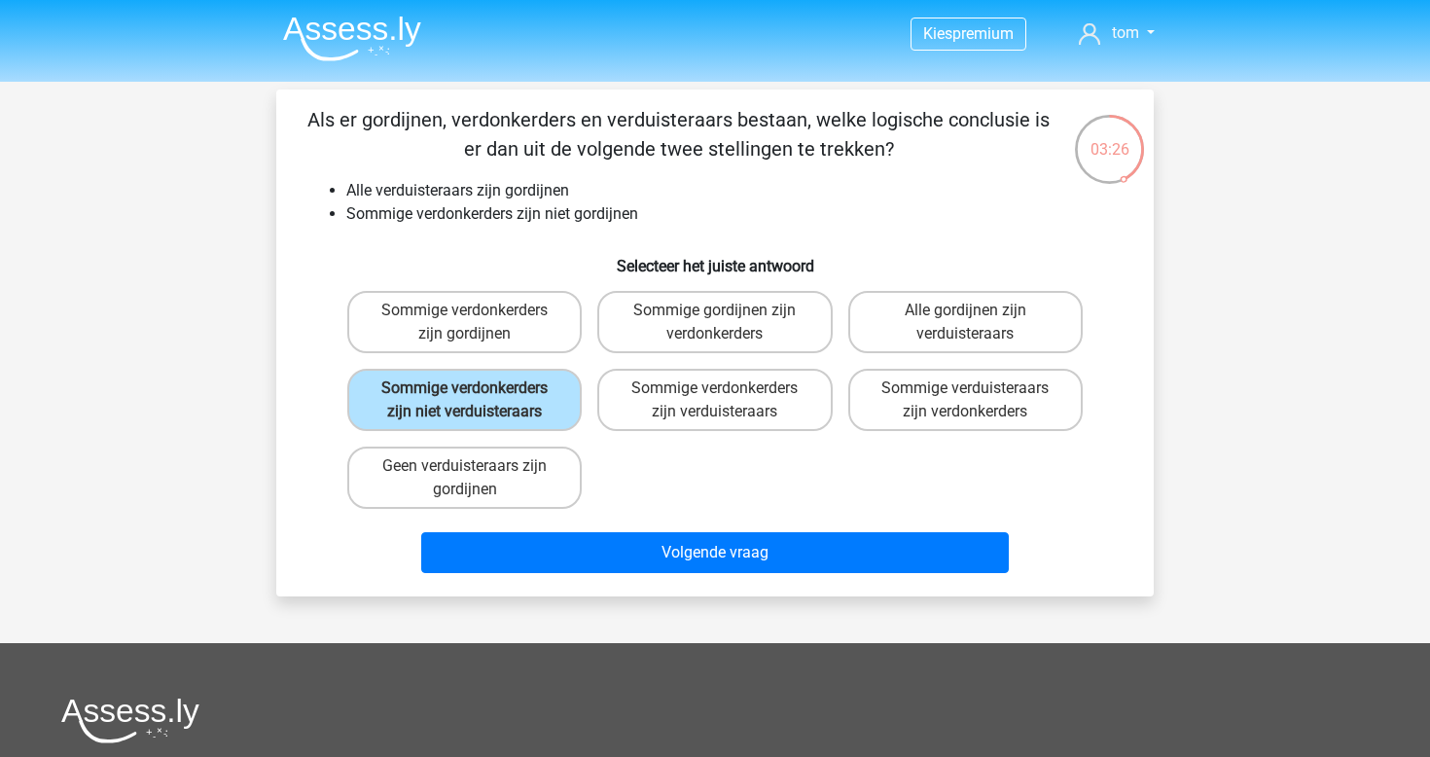
click at [652, 529] on div "Volgende vraag" at bounding box center [715, 549] width 815 height 64
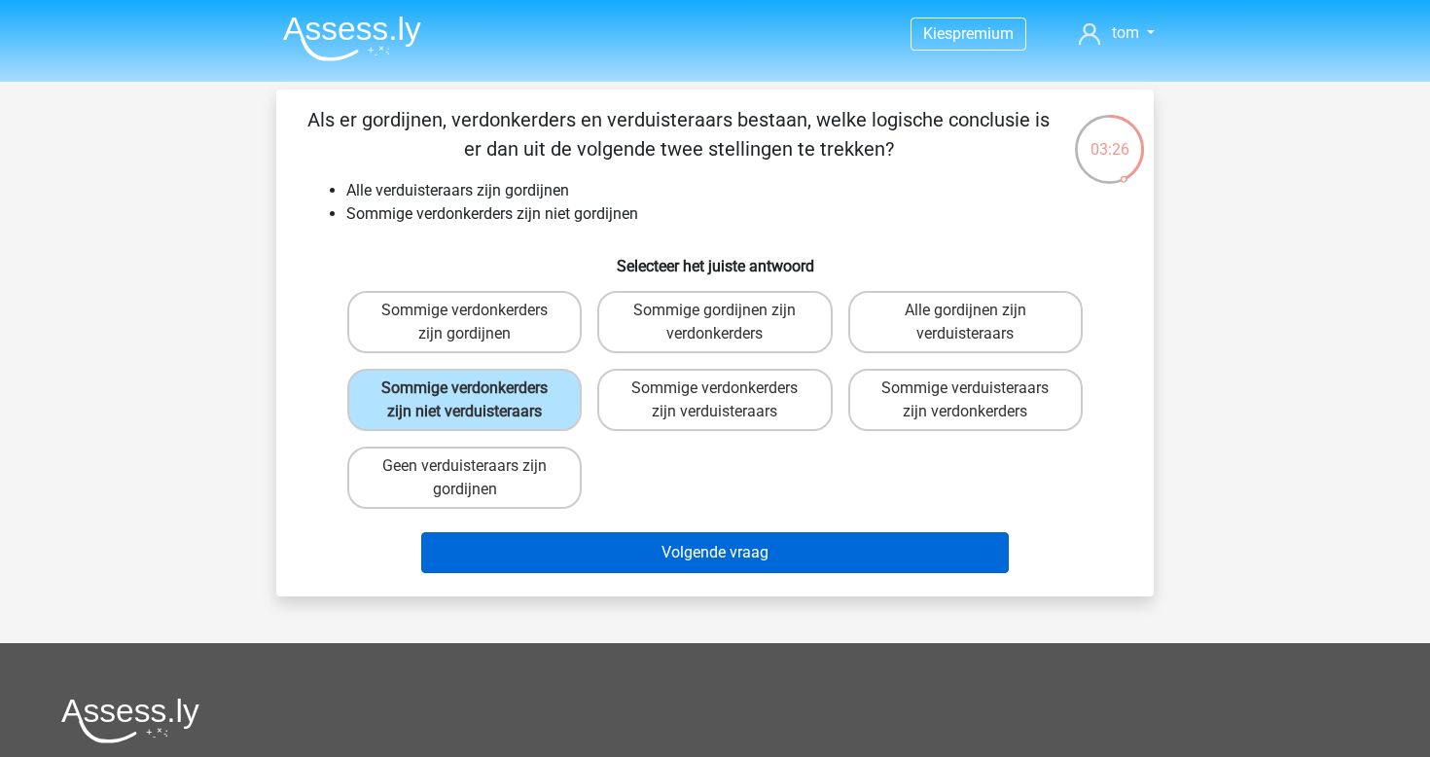
click at [662, 557] on button "Volgende vraag" at bounding box center [715, 552] width 589 height 41
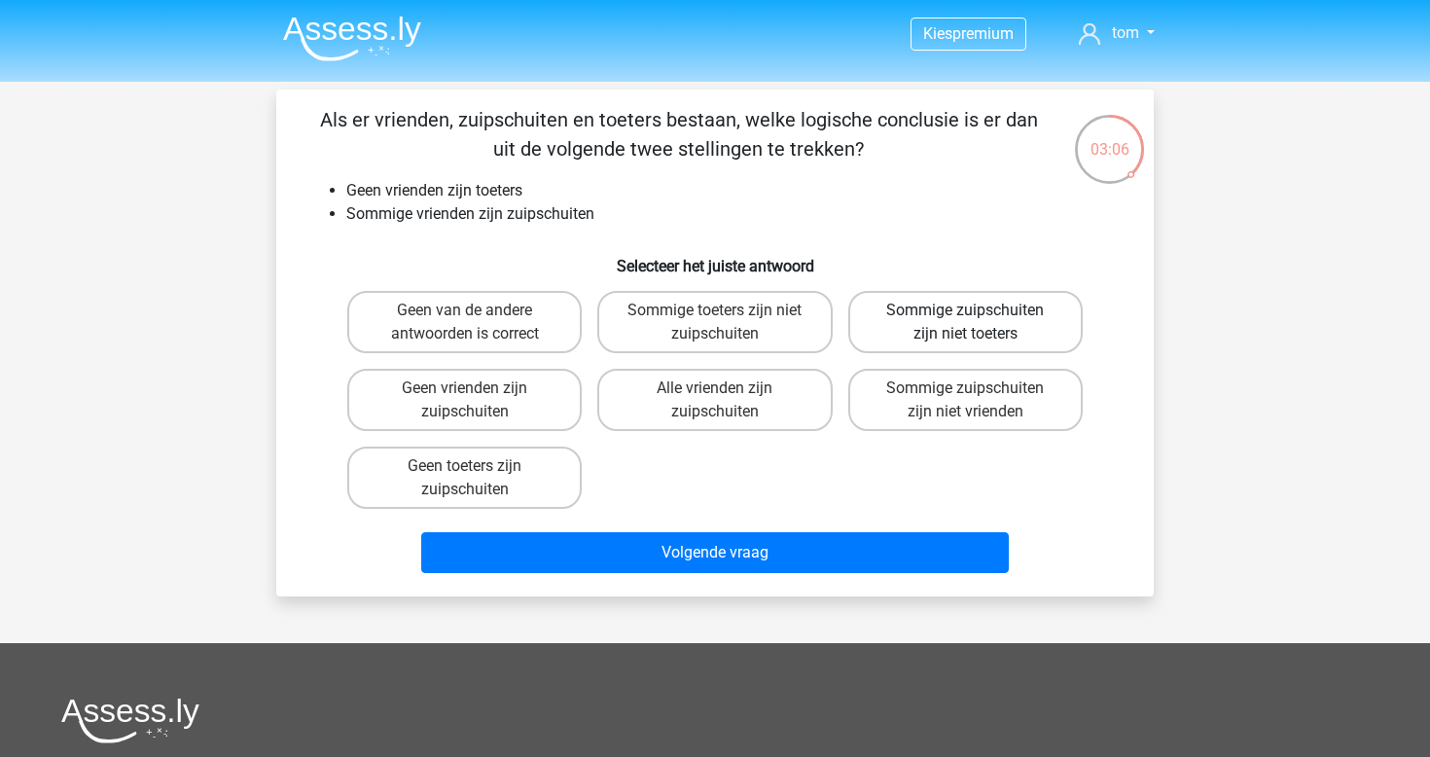
click at [938, 329] on label "Sommige zuipschuiten zijn niet toeters" at bounding box center [966, 322] width 235 height 62
click at [965, 323] on input "Sommige zuipschuiten zijn niet toeters" at bounding box center [971, 316] width 13 height 13
radio input "true"
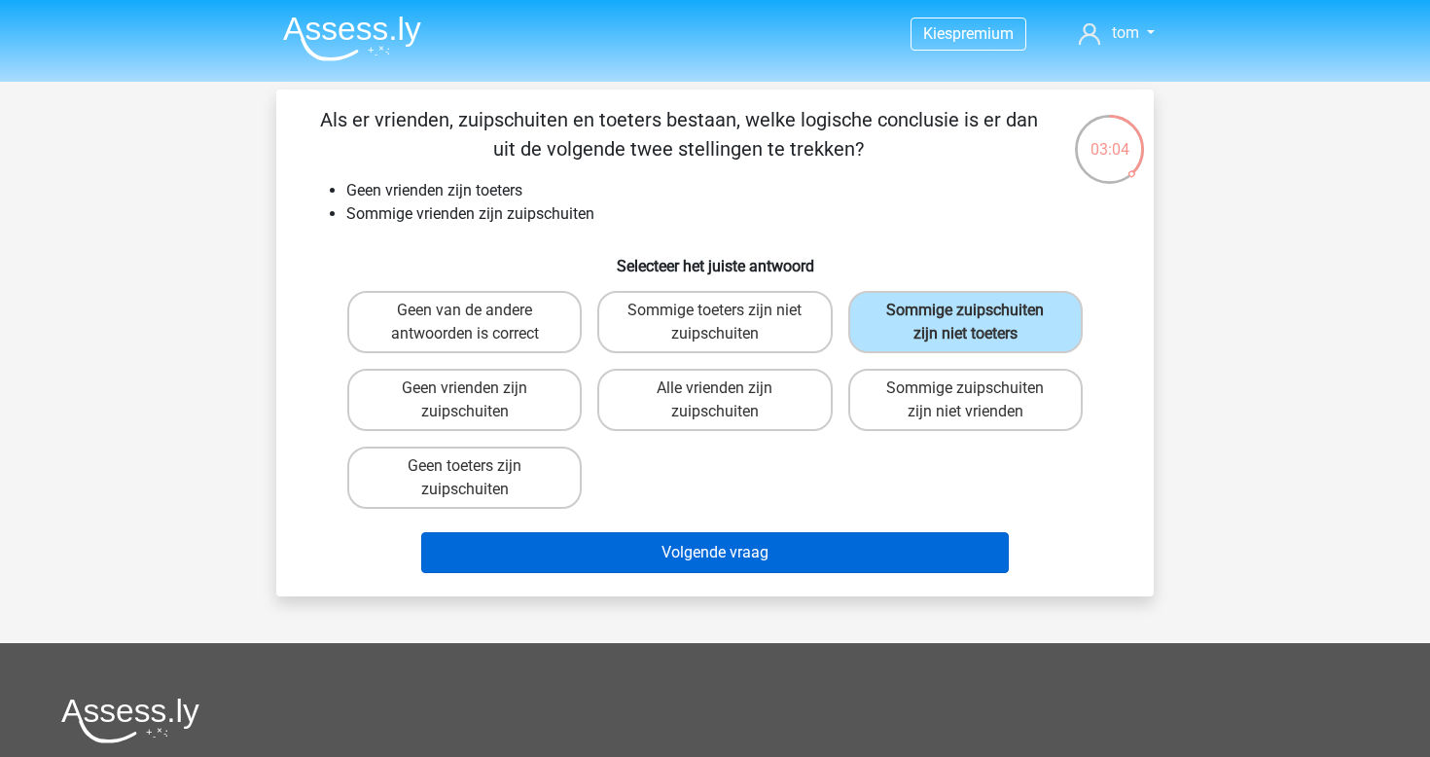
click at [693, 552] on button "Volgende vraag" at bounding box center [715, 552] width 589 height 41
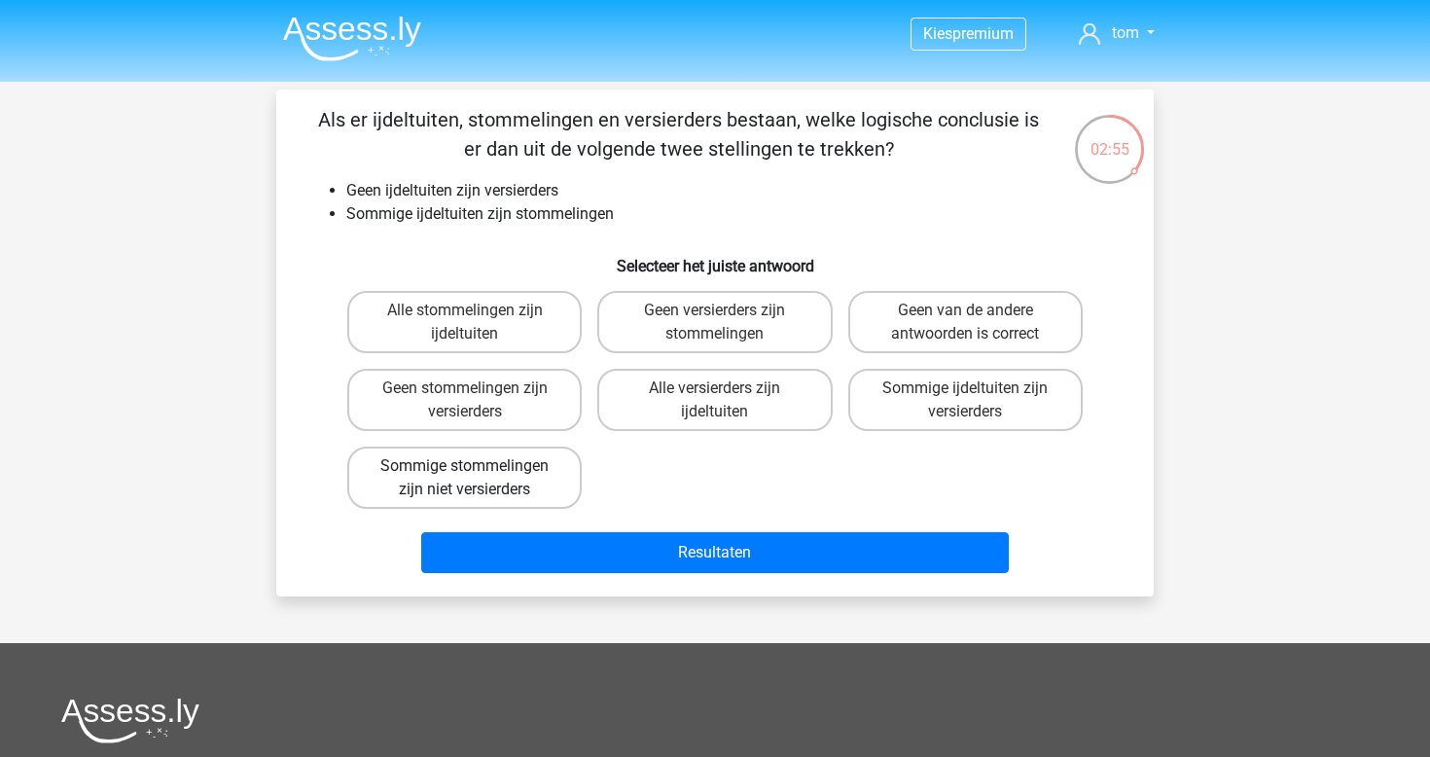
click at [508, 489] on label "Sommige stommelingen zijn niet versierders" at bounding box center [464, 478] width 235 height 62
click at [478, 479] on input "Sommige stommelingen zijn niet versierders" at bounding box center [471, 472] width 13 height 13
radio input "true"
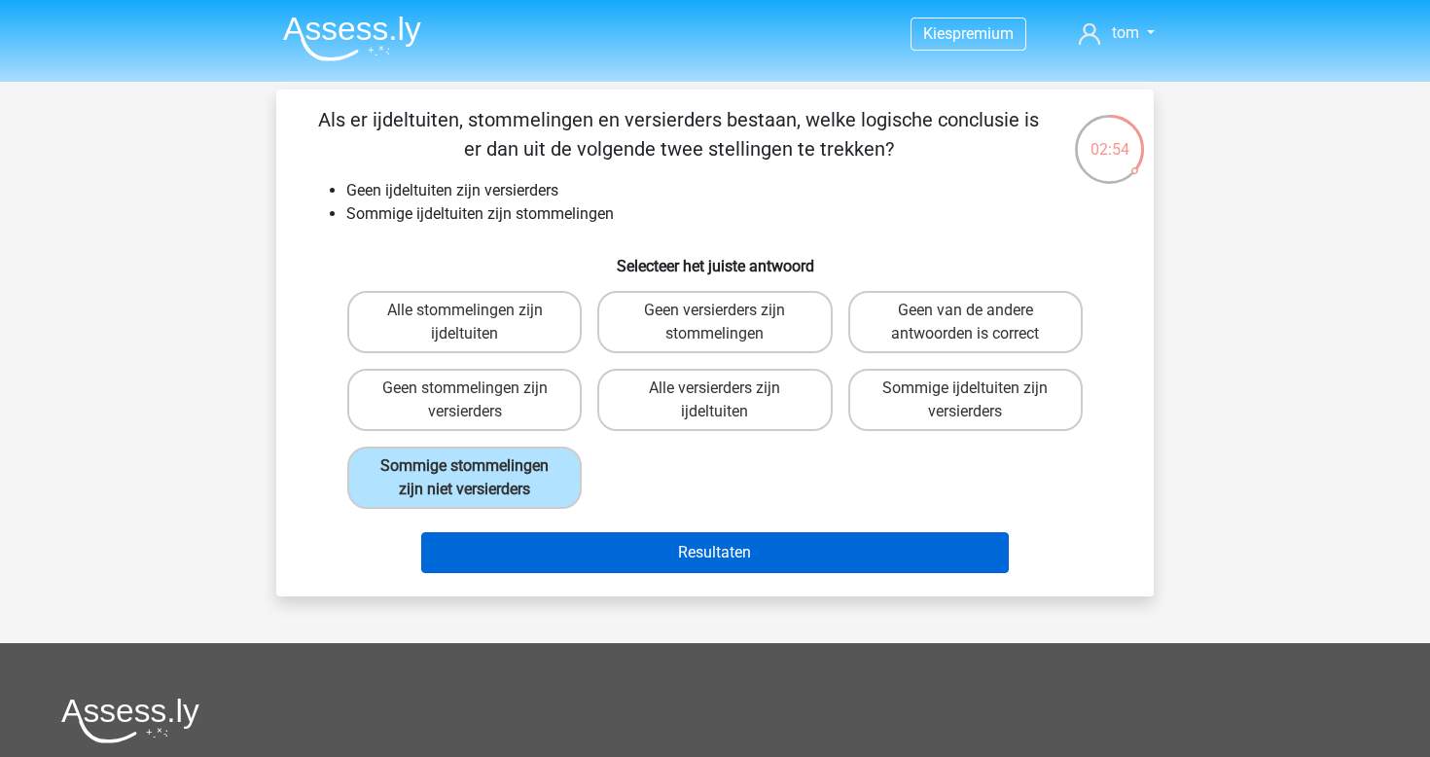
click at [656, 561] on button "Resultaten" at bounding box center [715, 552] width 589 height 41
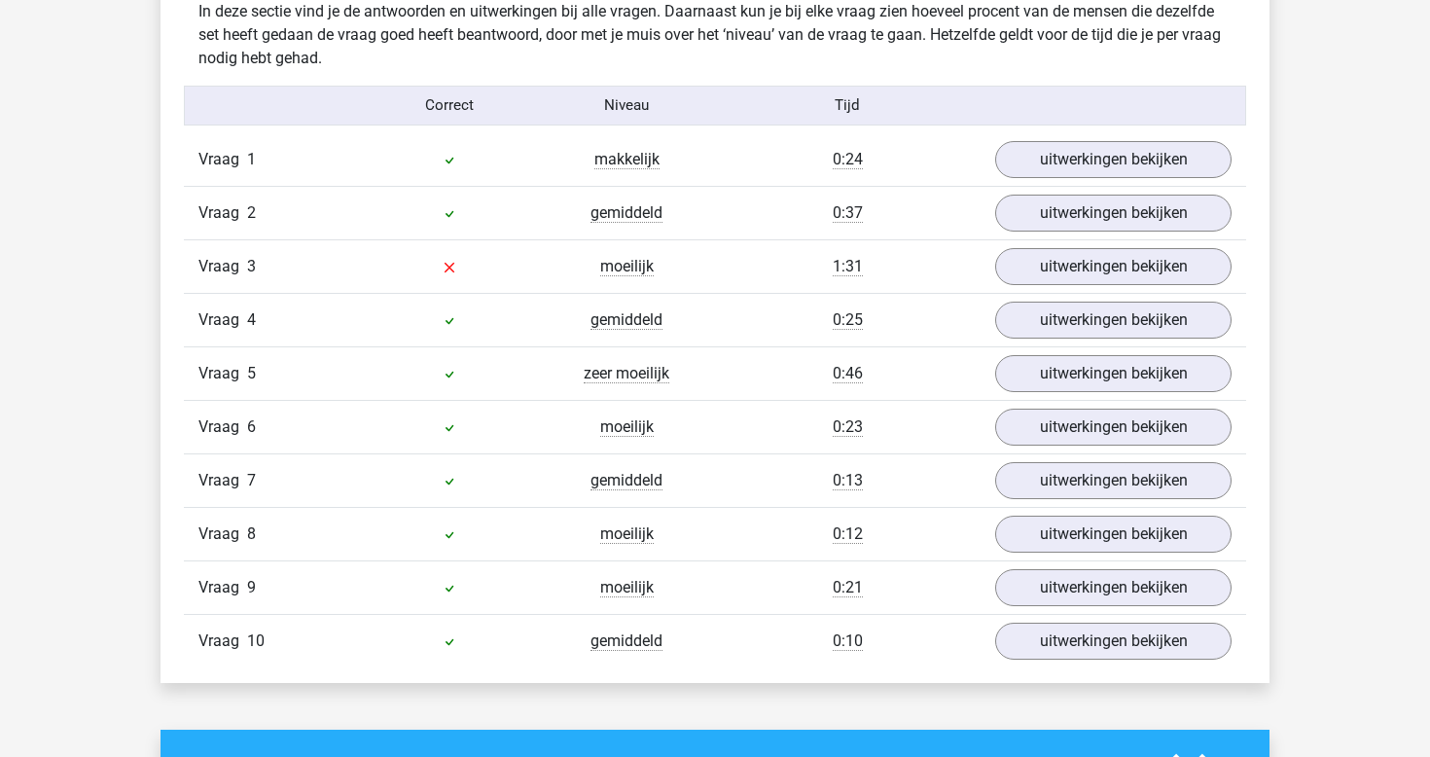
scroll to position [1548, 0]
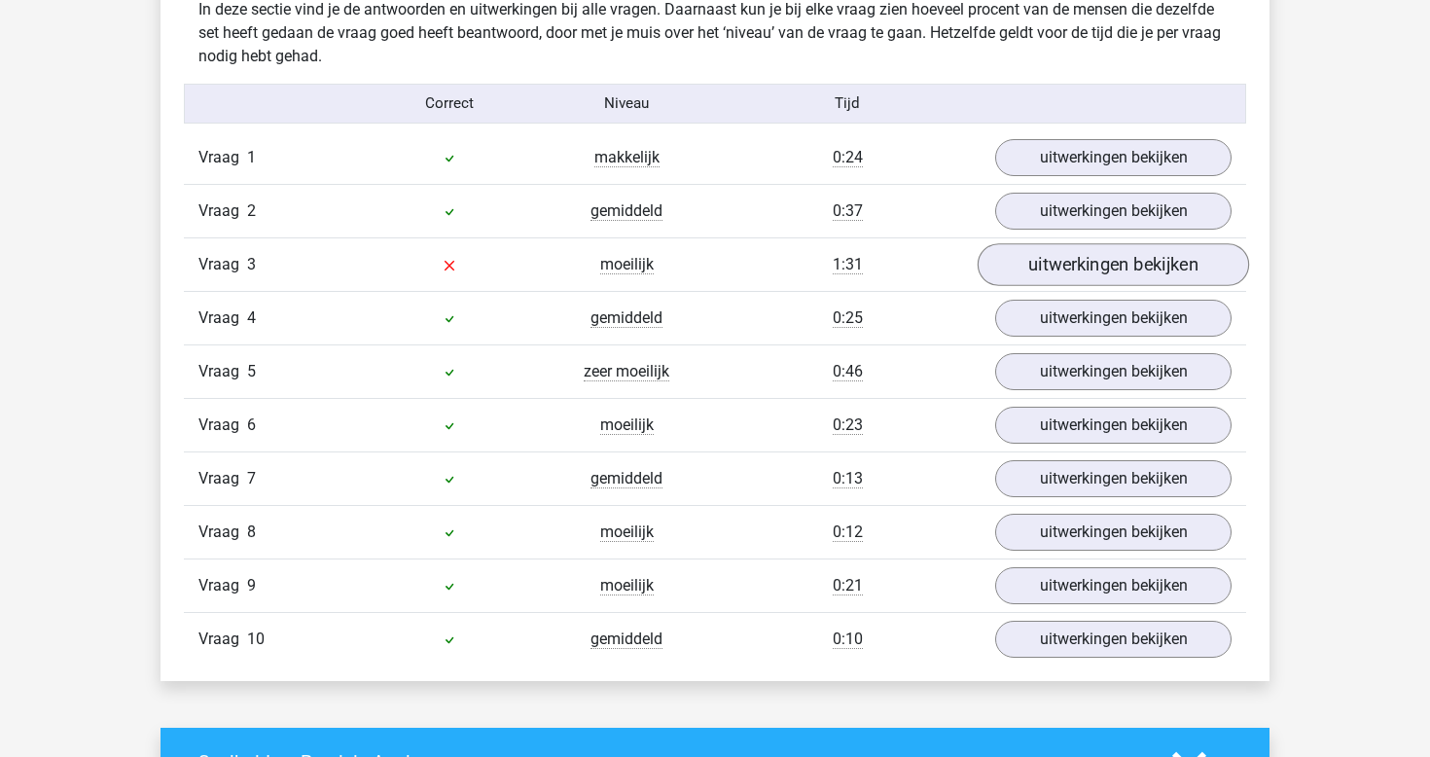
click at [1068, 271] on link "uitwerkingen bekijken" at bounding box center [1114, 264] width 272 height 43
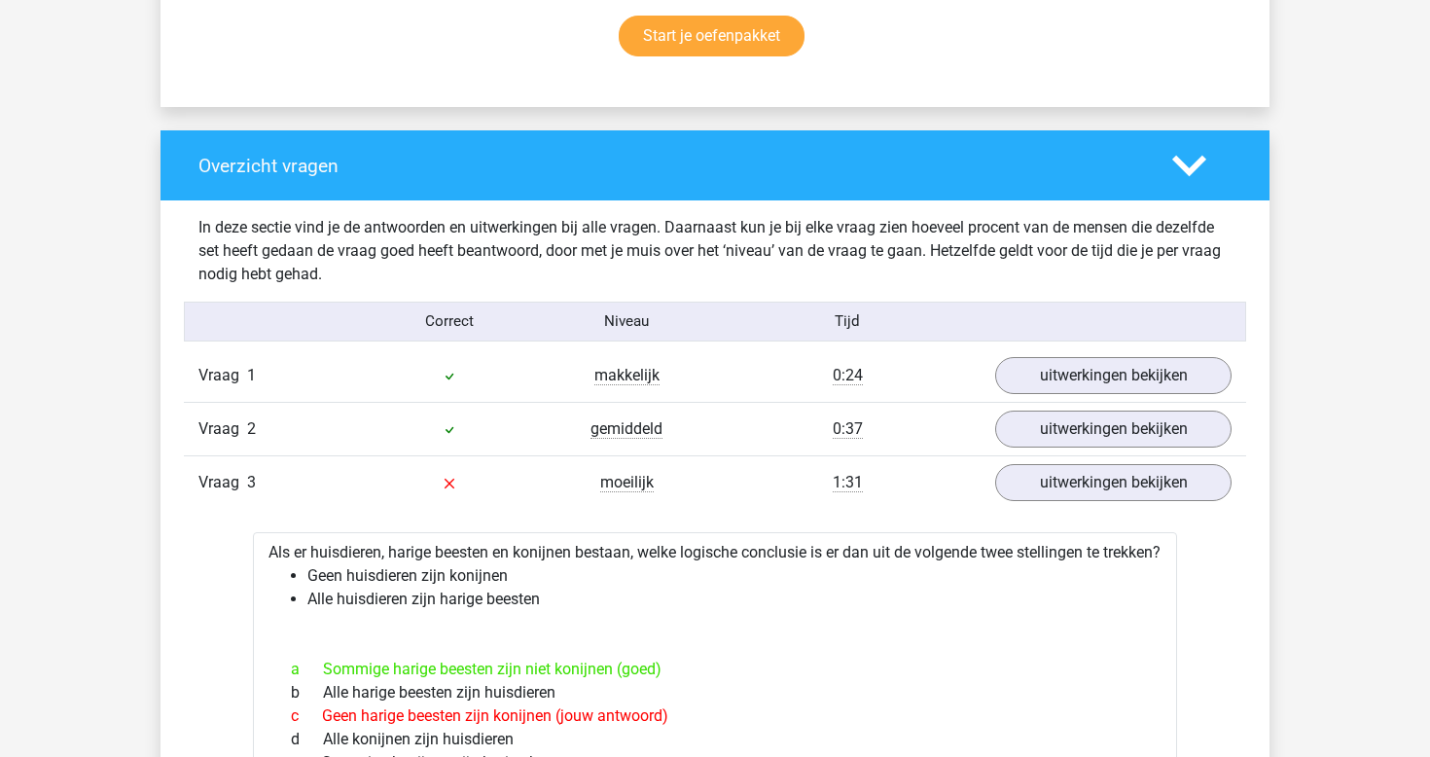
scroll to position [1342, 0]
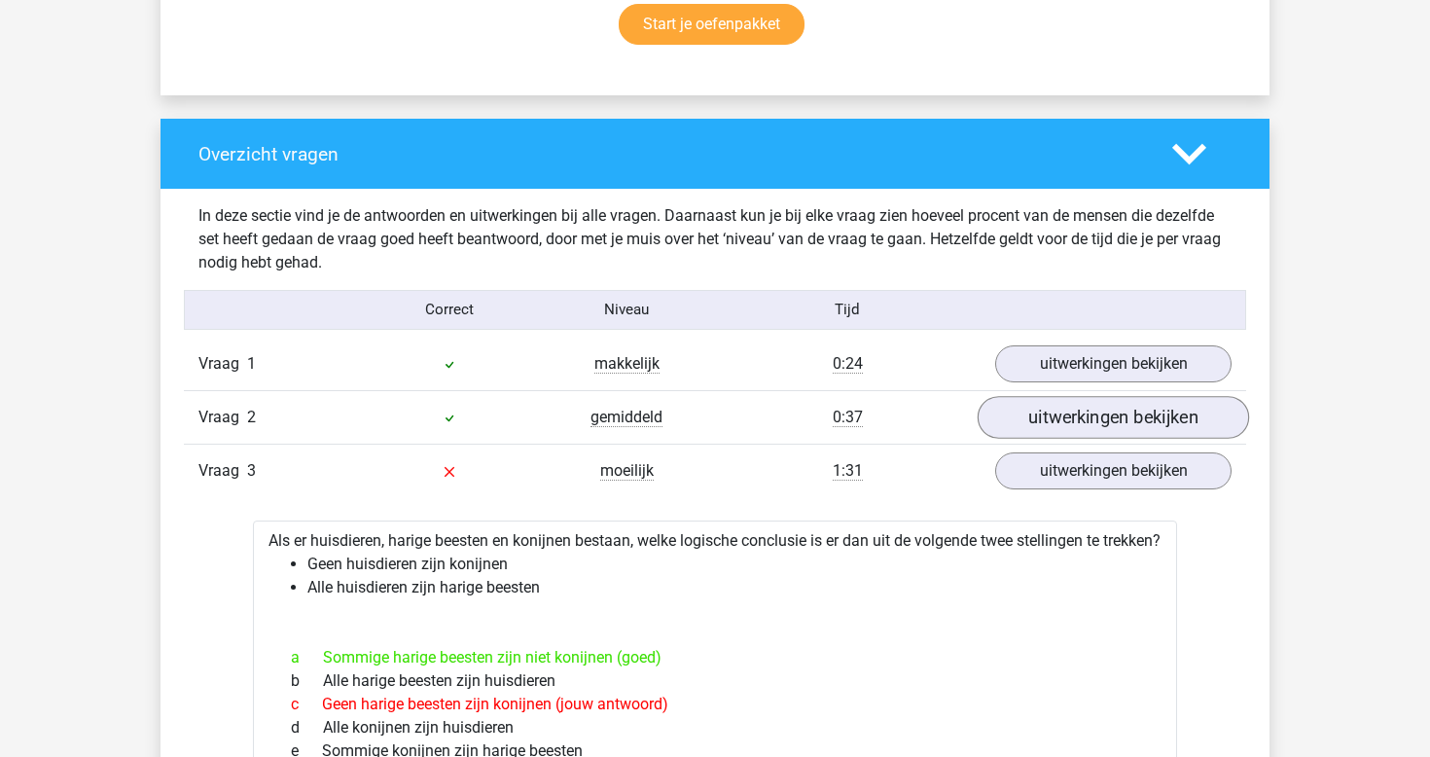
click at [1121, 430] on link "uitwerkingen bekijken" at bounding box center [1114, 417] width 272 height 43
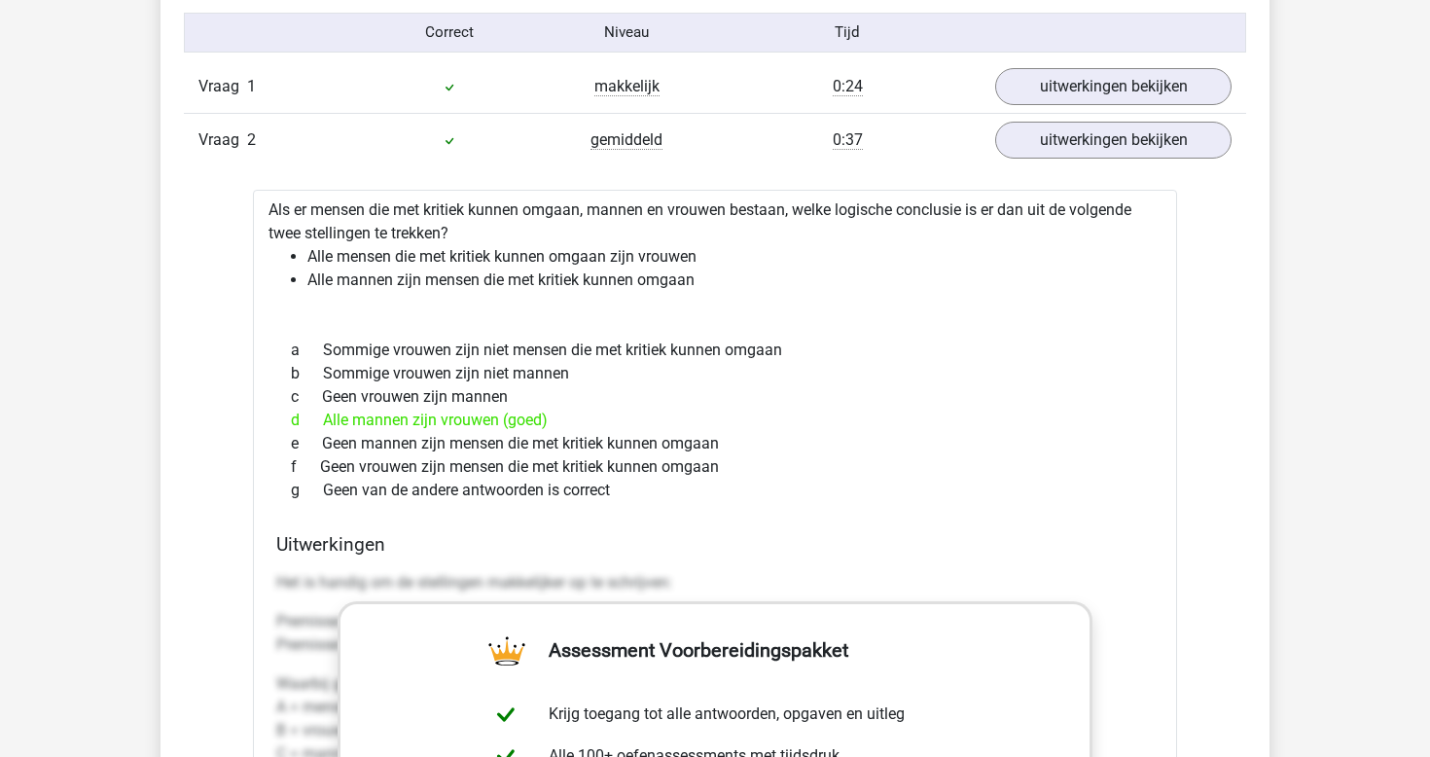
scroll to position [1621, 0]
click at [1053, 94] on link "uitwerkingen bekijken" at bounding box center [1114, 84] width 272 height 43
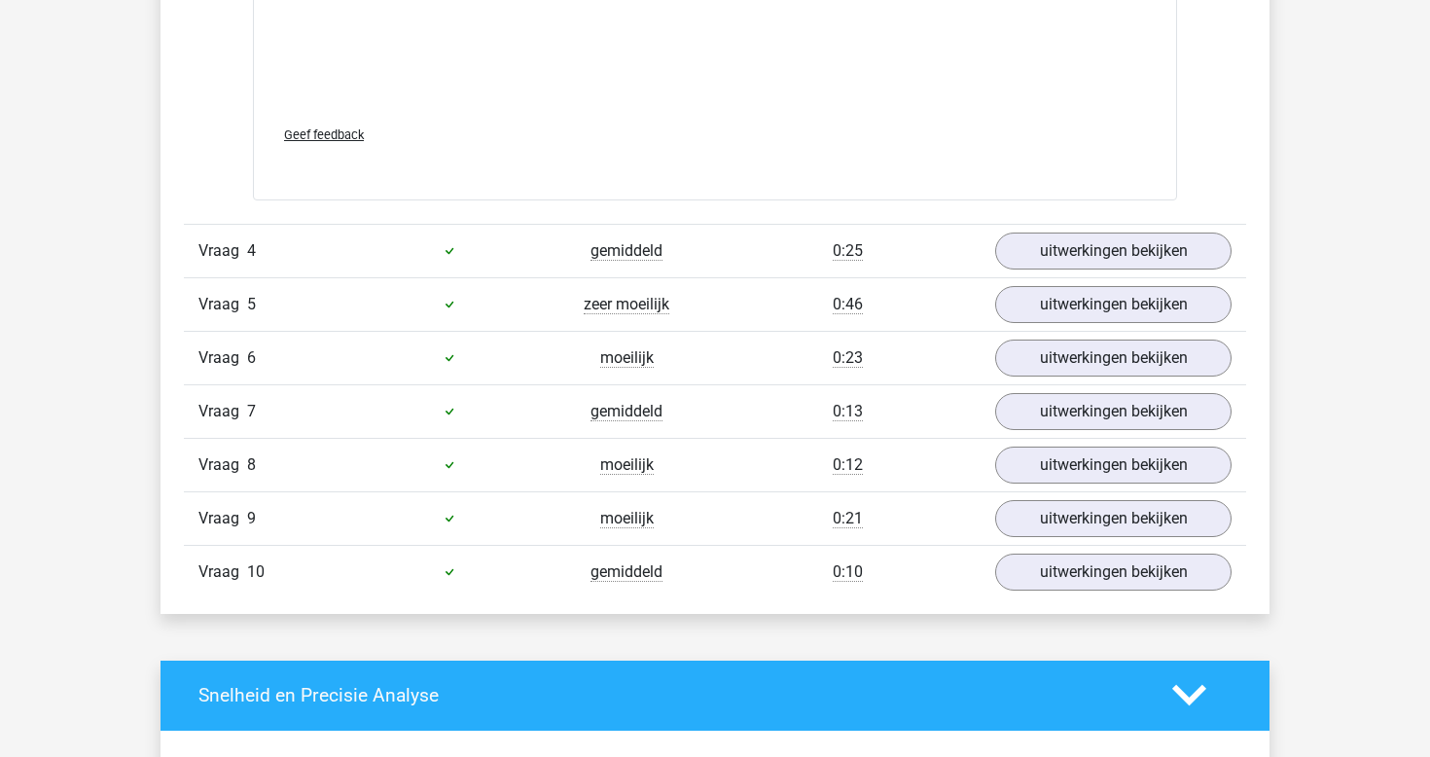
scroll to position [4859, 0]
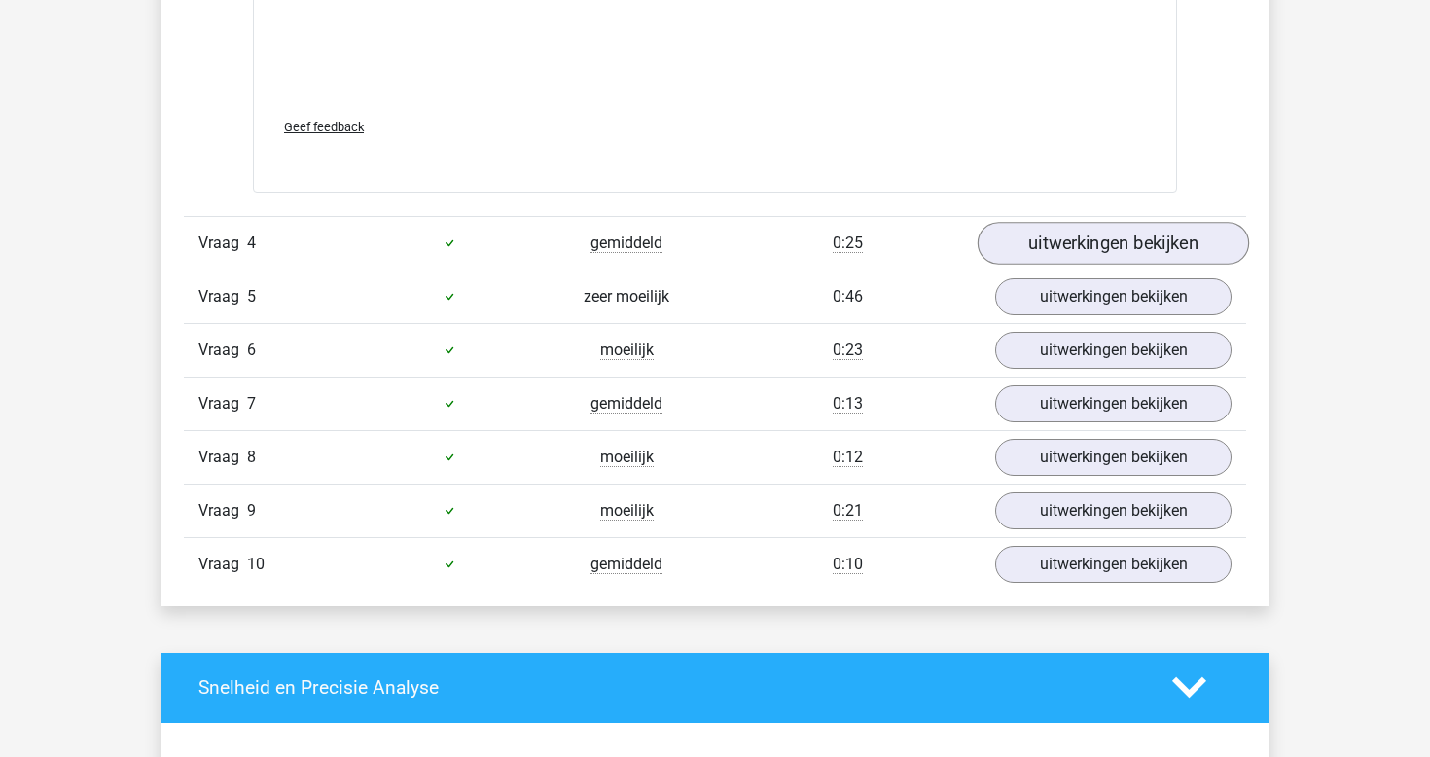
click at [1058, 265] on link "uitwerkingen bekijken" at bounding box center [1114, 243] width 272 height 43
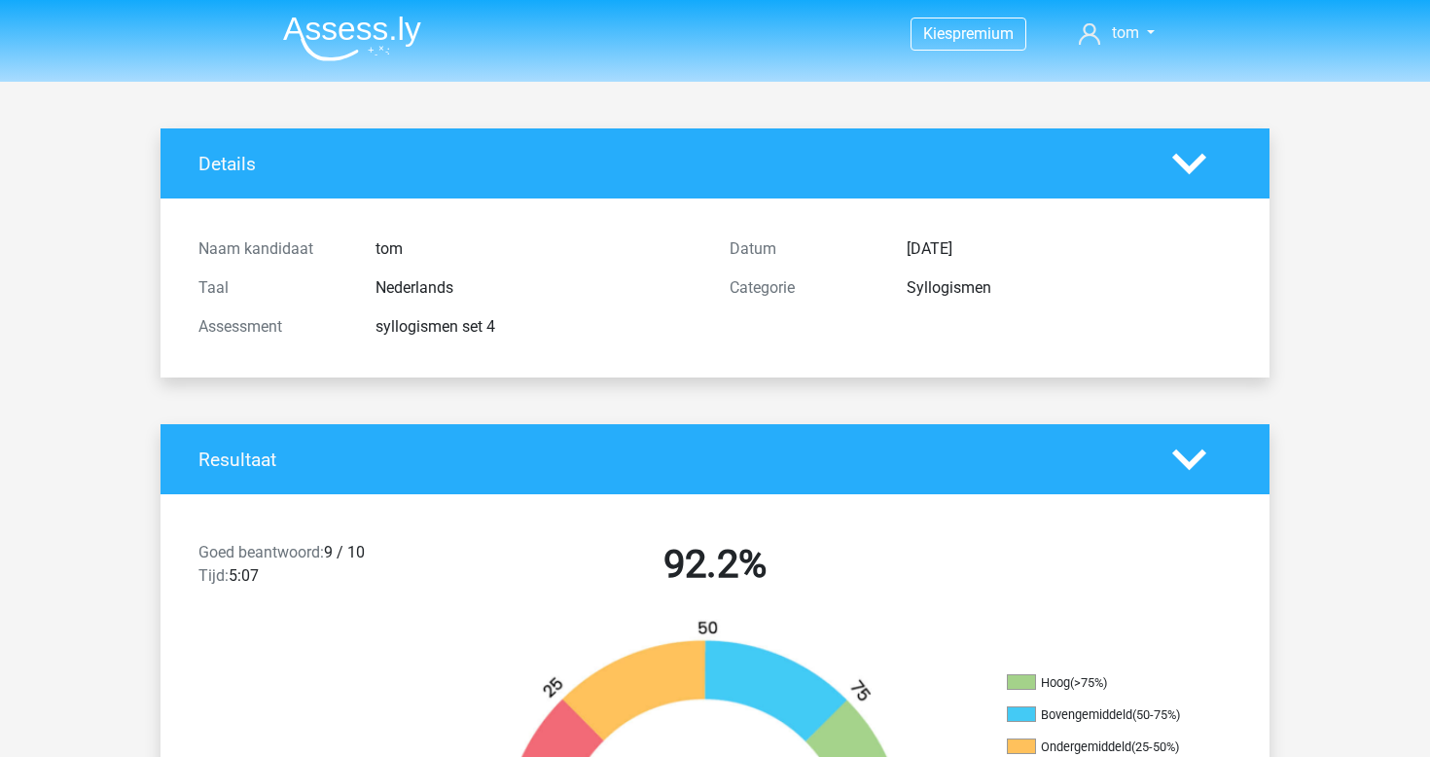
scroll to position [0, 0]
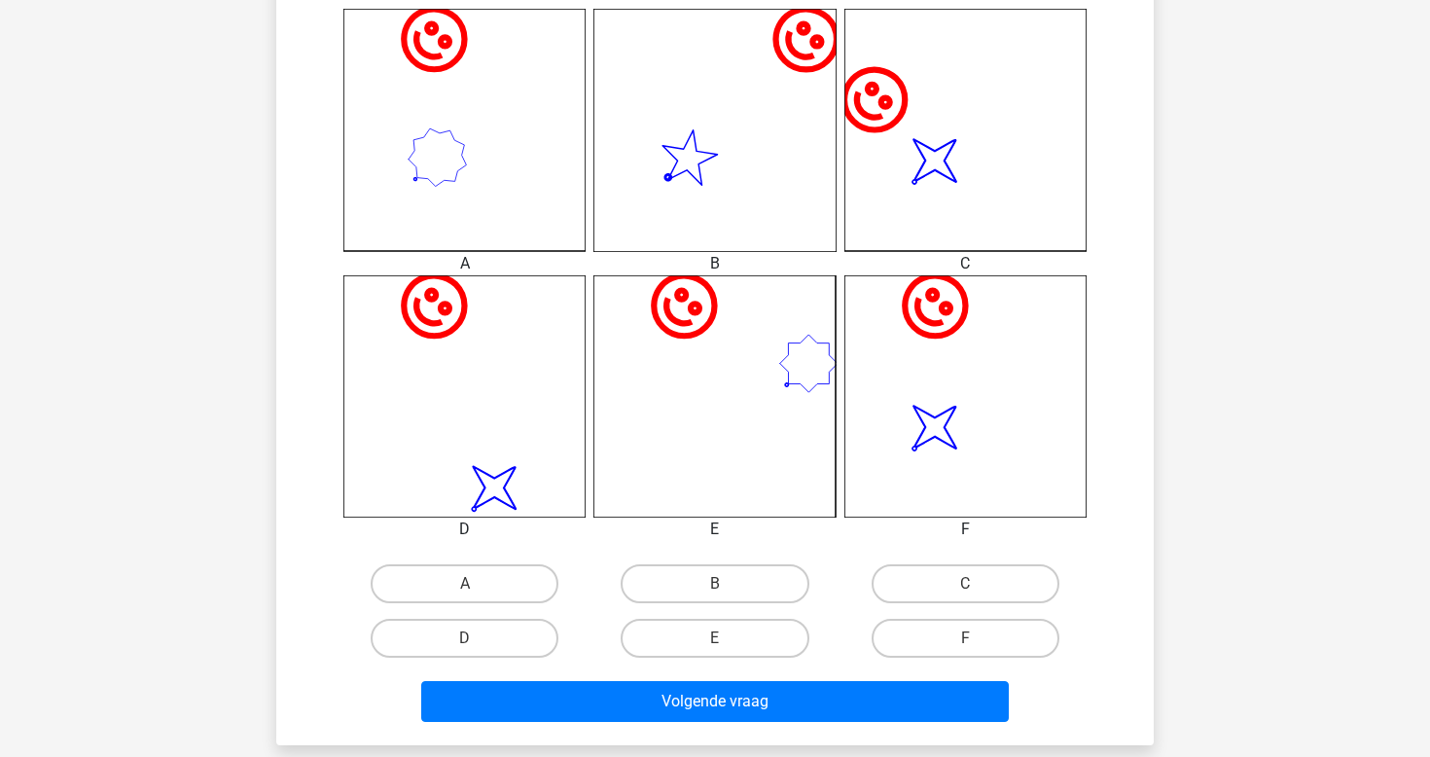
scroll to position [545, 0]
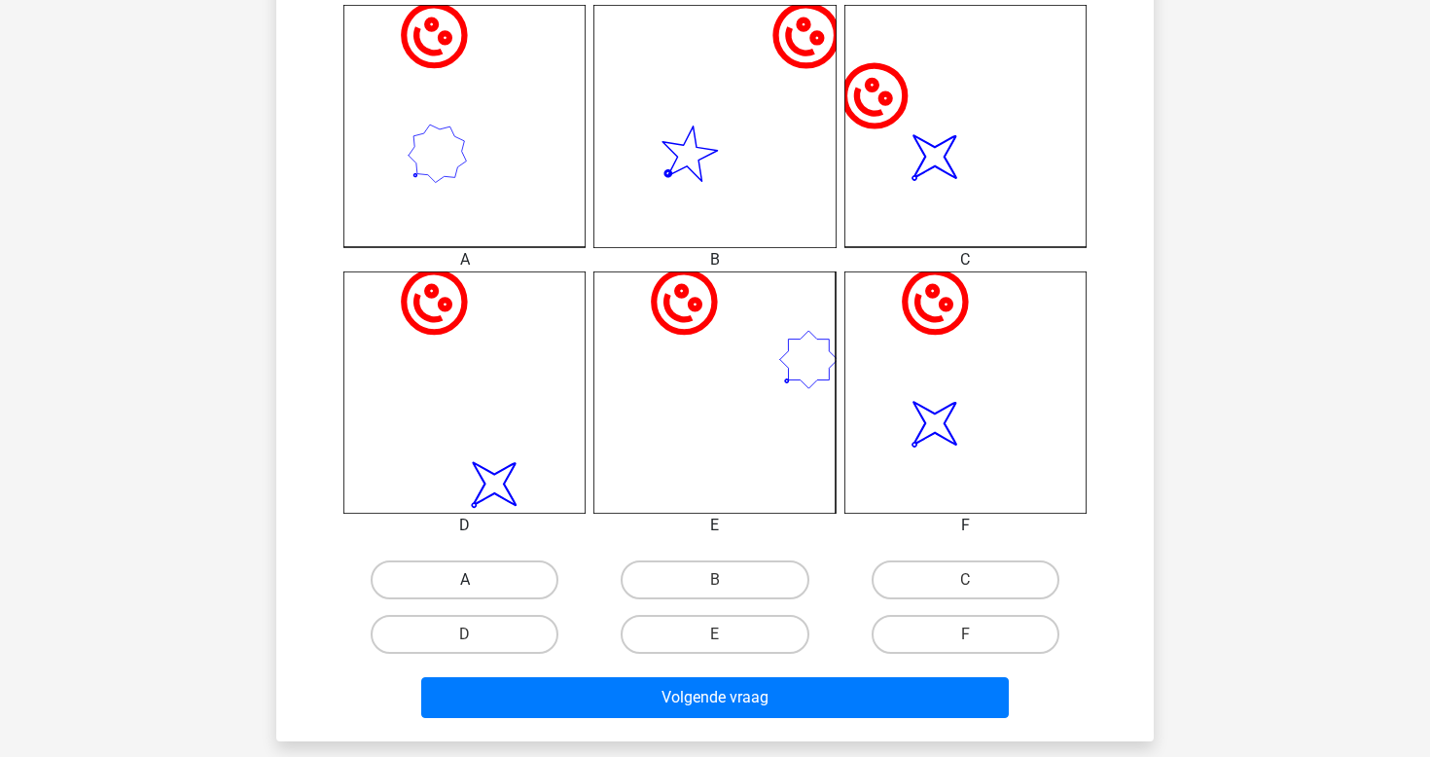
click at [506, 570] on label "A" at bounding box center [465, 580] width 188 height 39
click at [478, 580] on input "A" at bounding box center [471, 586] width 13 height 13
radio input "true"
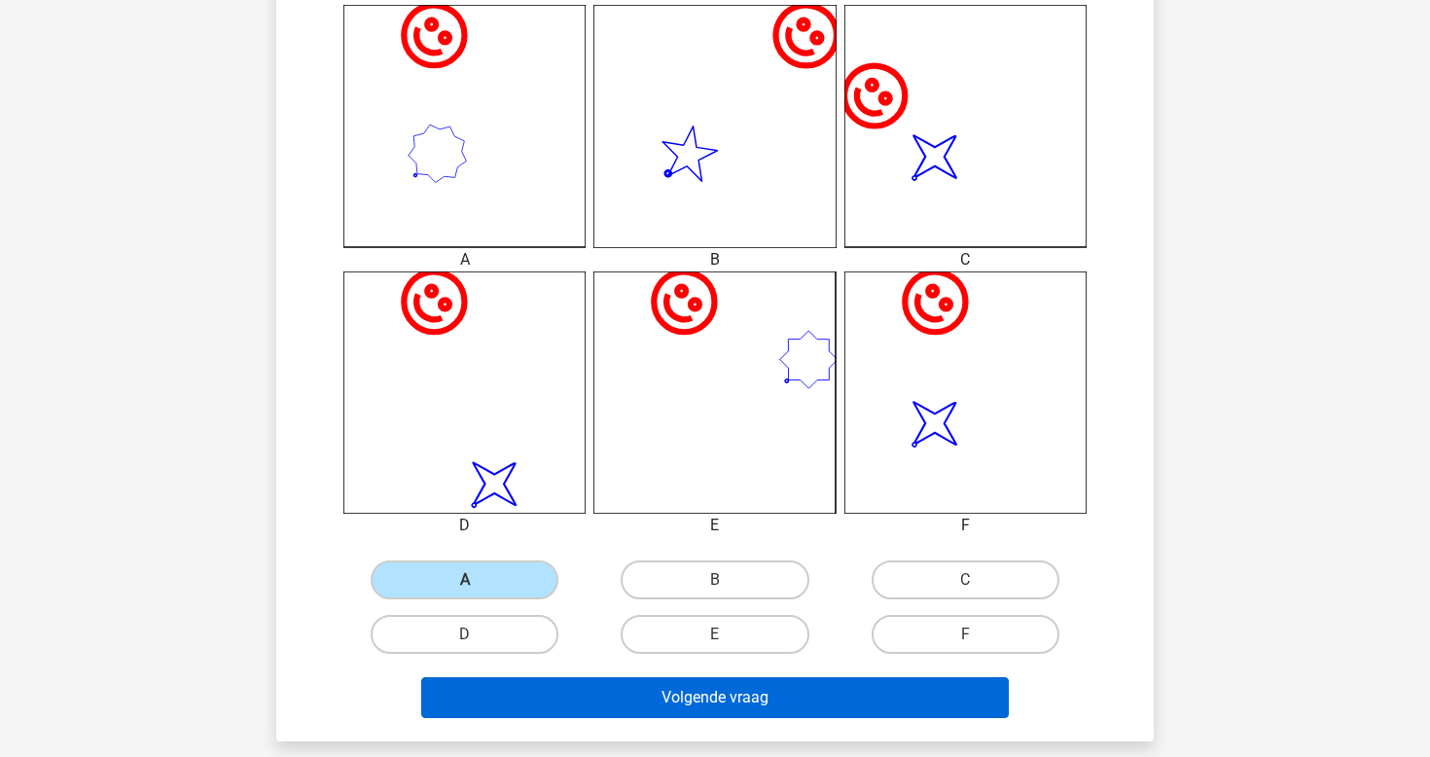
click at [660, 708] on button "Volgende vraag" at bounding box center [715, 697] width 589 height 41
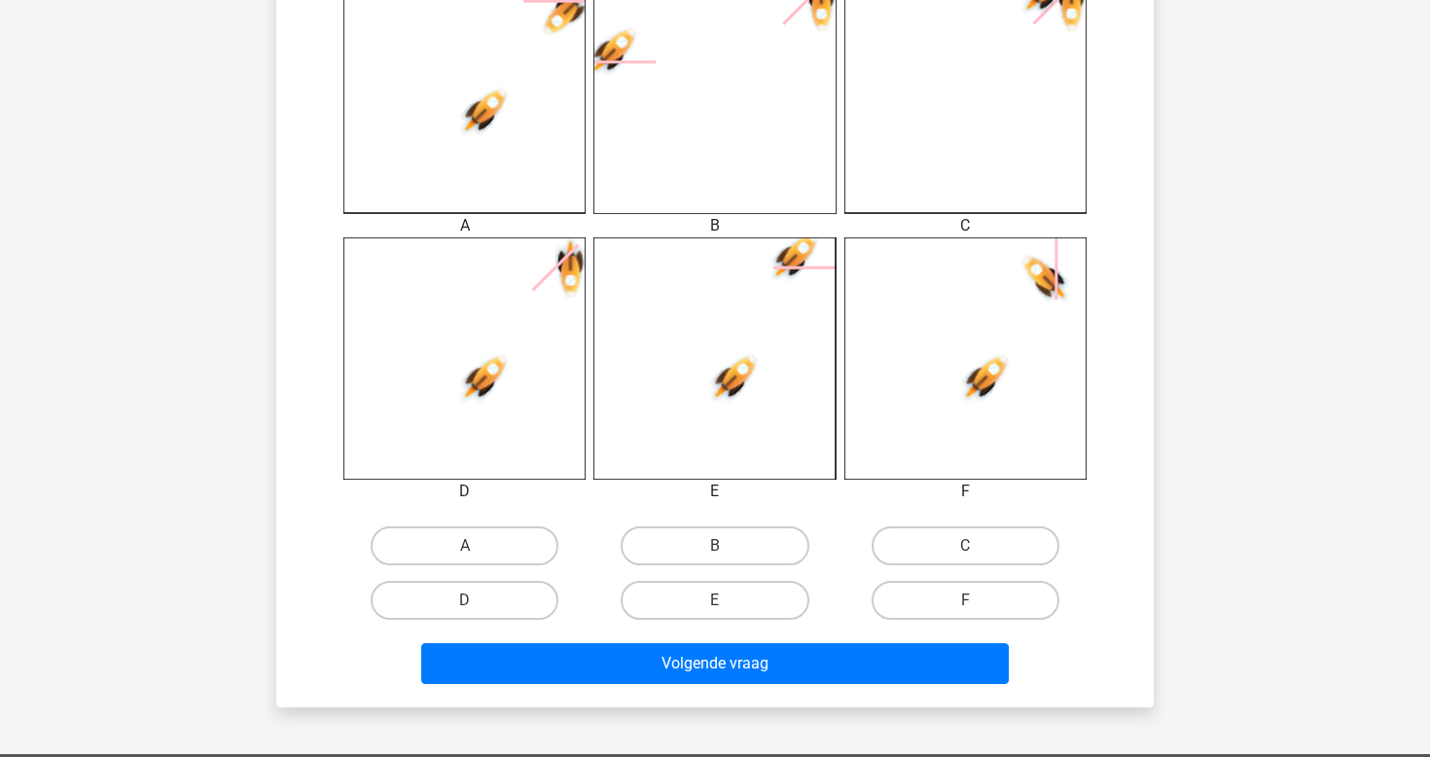
scroll to position [613, 0]
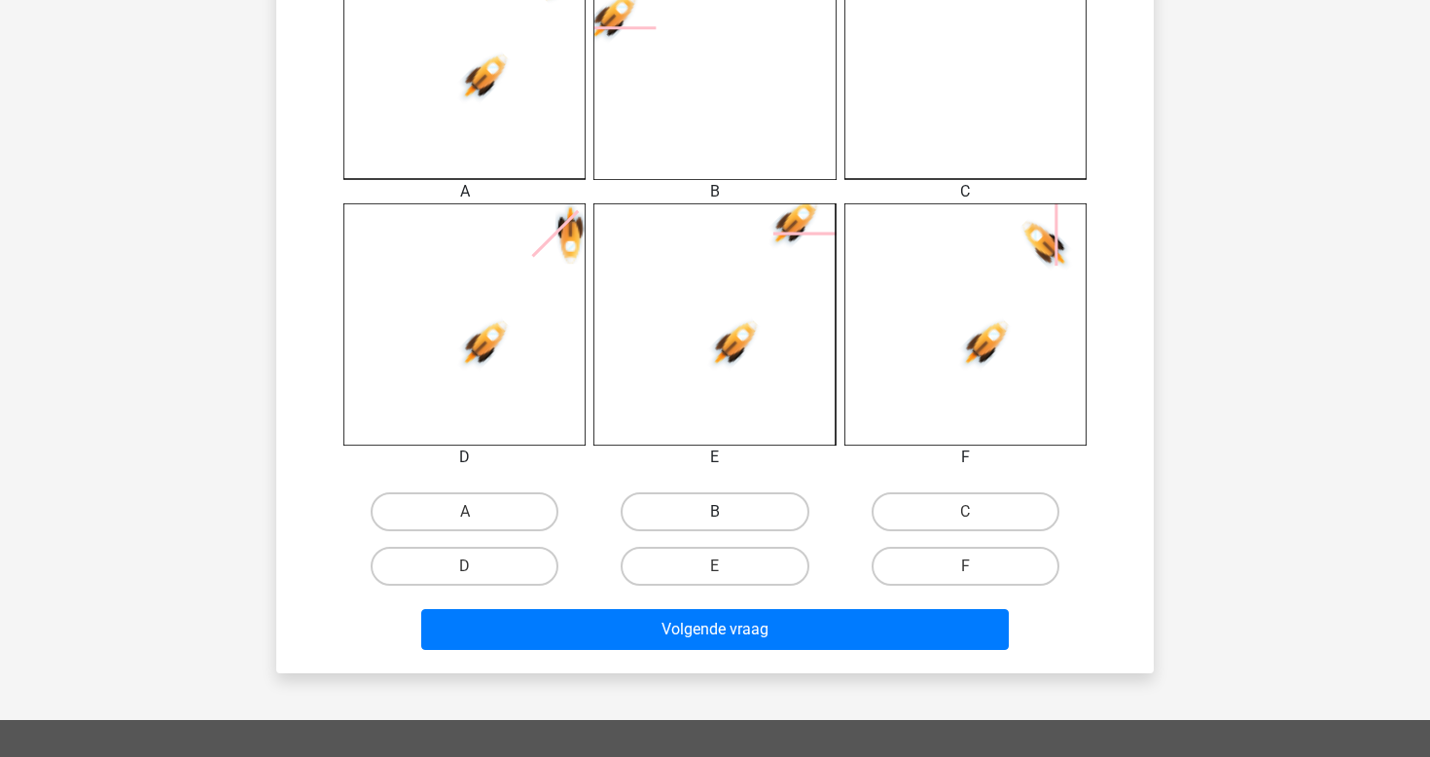
click at [735, 516] on label "B" at bounding box center [715, 511] width 188 height 39
click at [728, 516] on input "B" at bounding box center [721, 518] width 13 height 13
radio input "true"
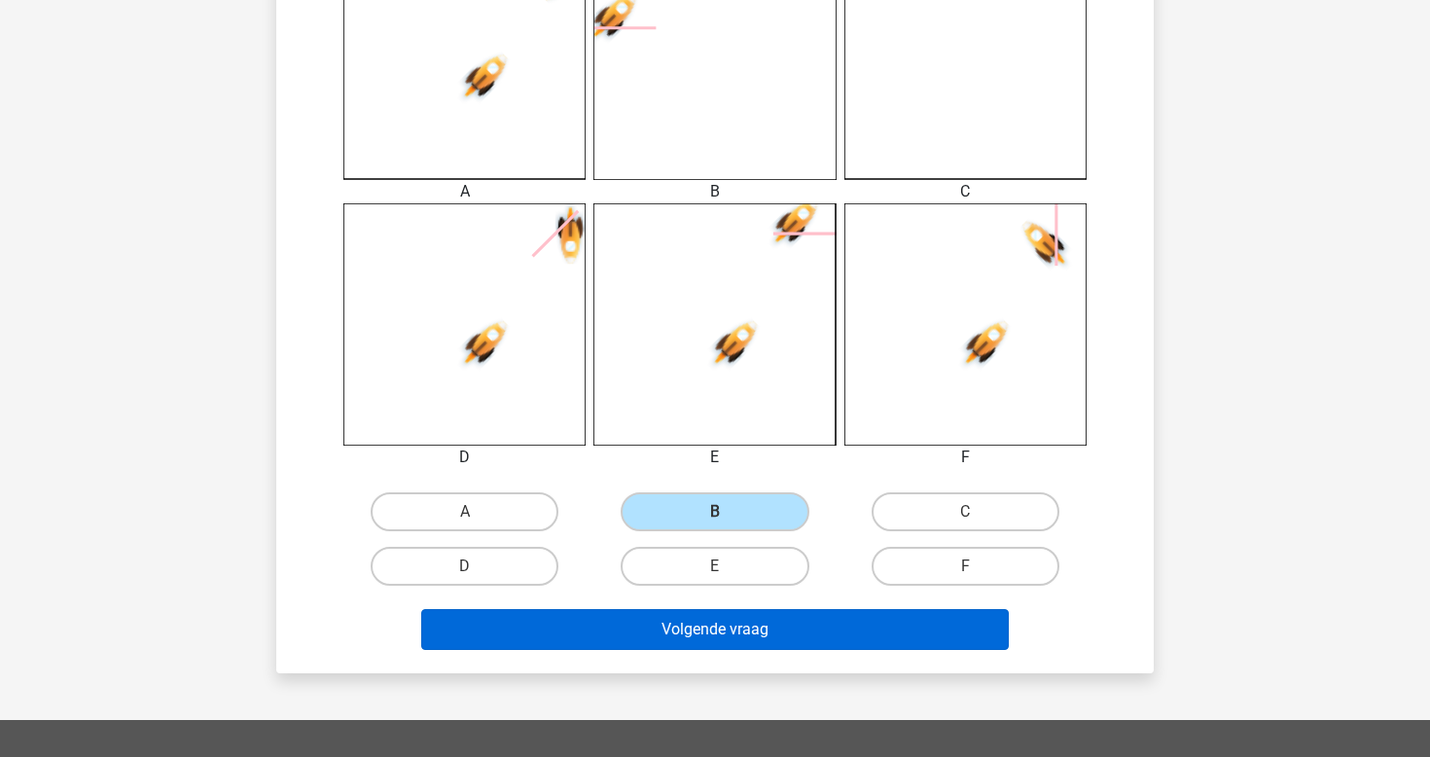
click at [739, 647] on button "Volgende vraag" at bounding box center [715, 629] width 589 height 41
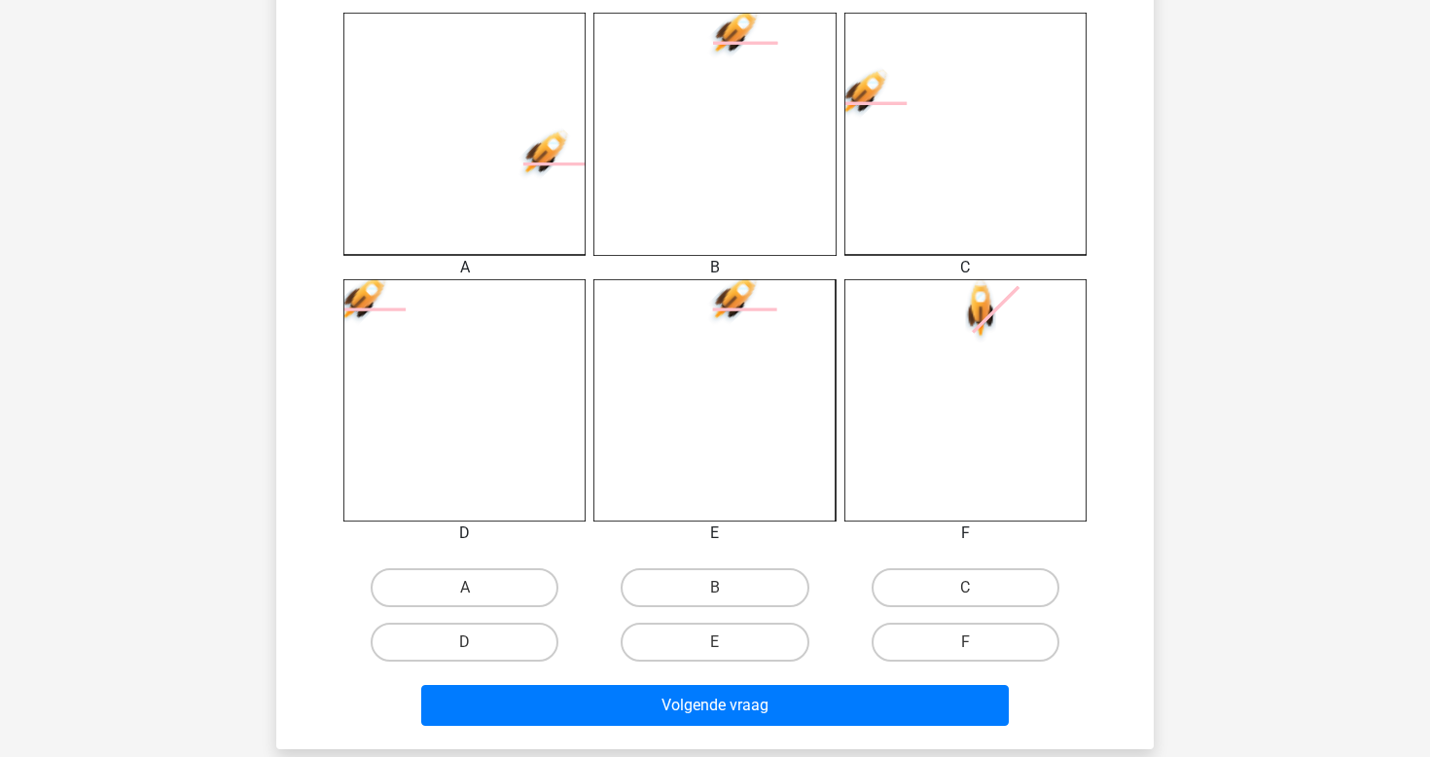
scroll to position [539, 0]
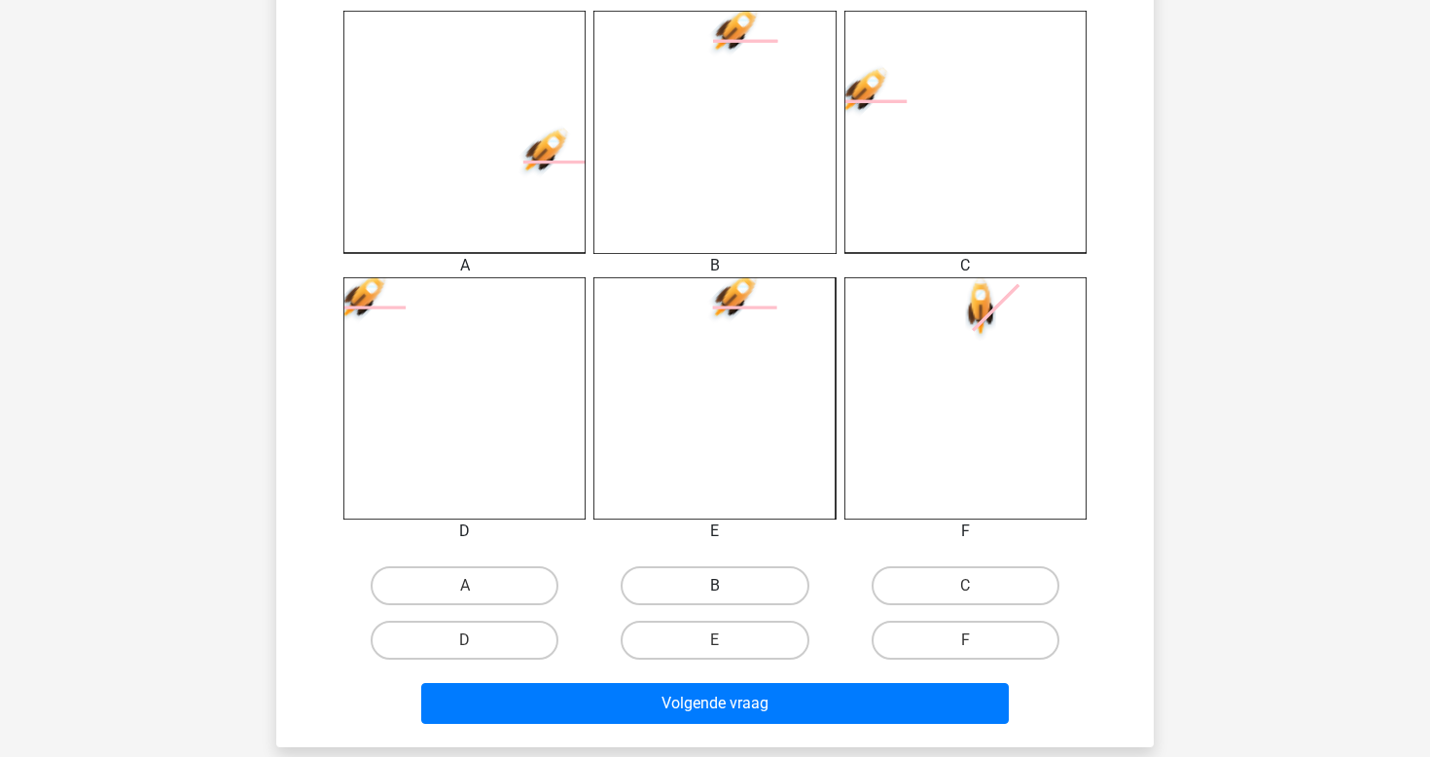
click at [762, 584] on label "B" at bounding box center [715, 585] width 188 height 39
click at [728, 586] on input "B" at bounding box center [721, 592] width 13 height 13
radio input "true"
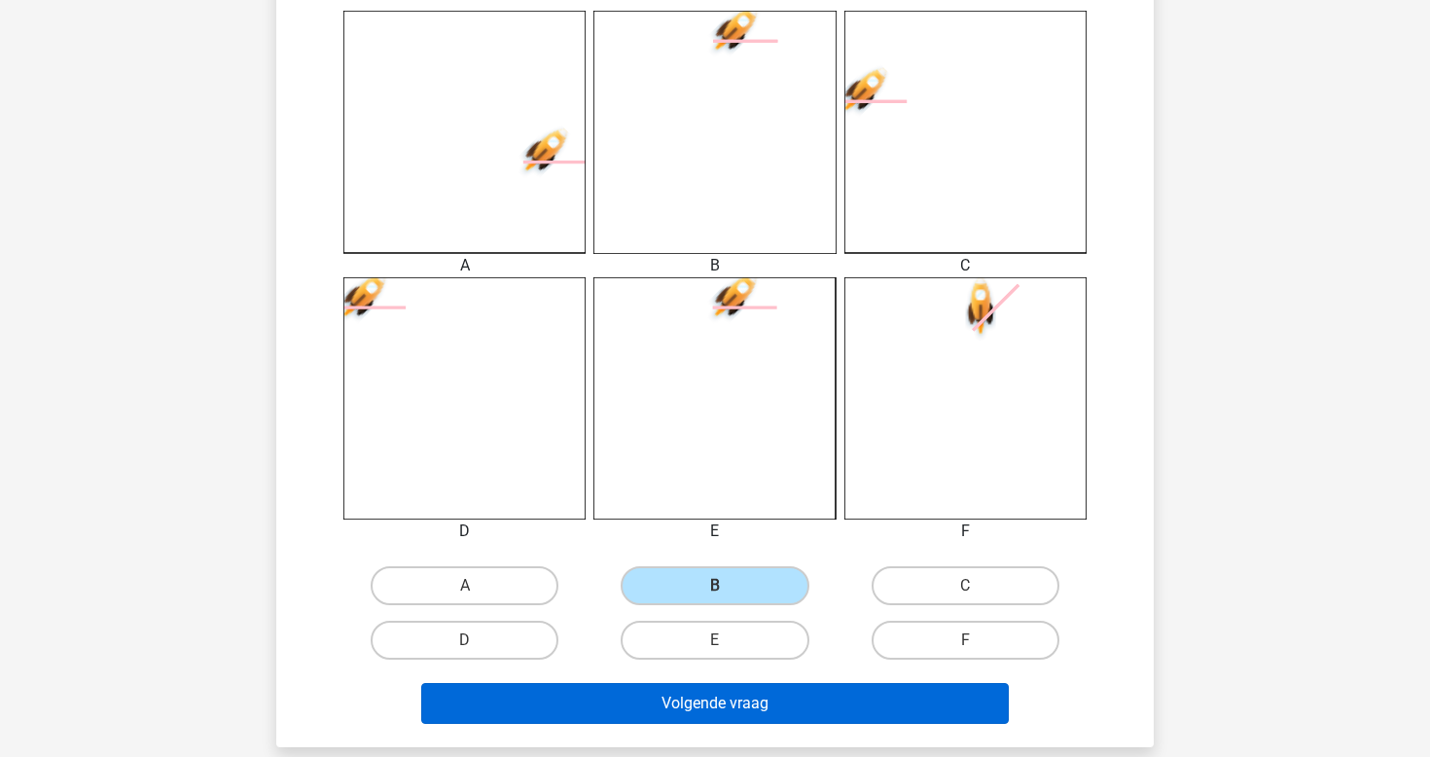
click at [747, 704] on button "Volgende vraag" at bounding box center [715, 703] width 589 height 41
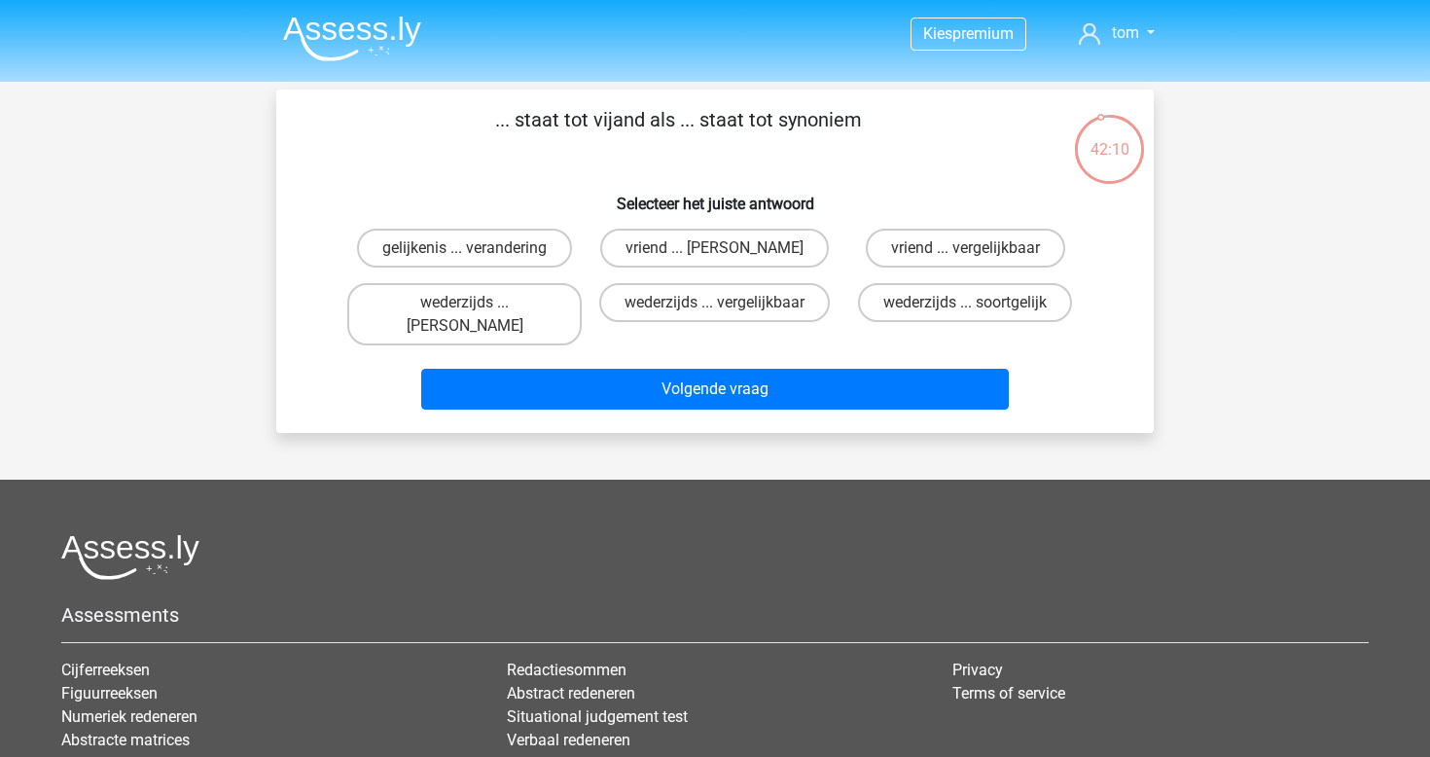
scroll to position [0, 0]
click at [673, 248] on label "vriend ... antoniem" at bounding box center [714, 248] width 229 height 39
click at [715, 248] on input "vriend ... antoniem" at bounding box center [721, 254] width 13 height 13
radio input "true"
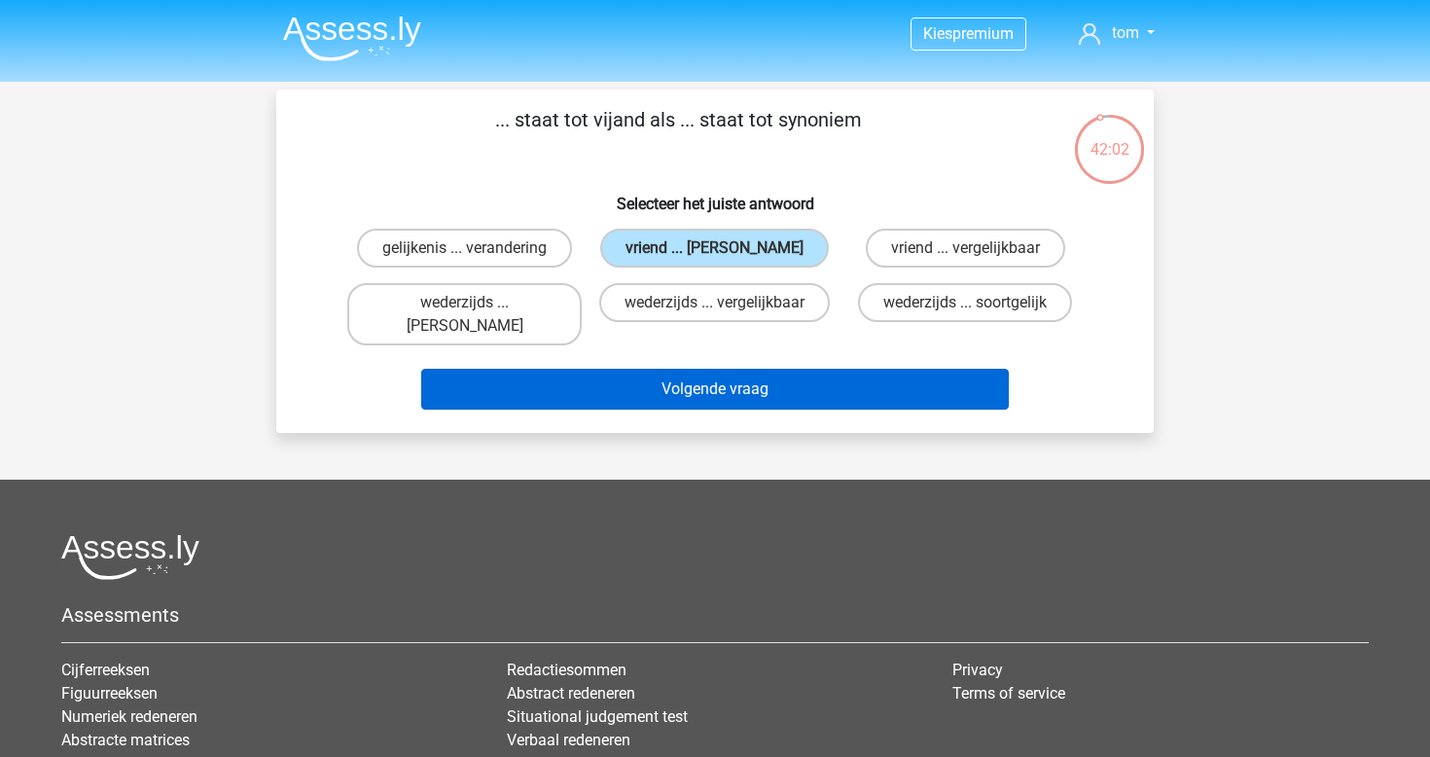
click at [742, 369] on button "Volgende vraag" at bounding box center [715, 389] width 589 height 41
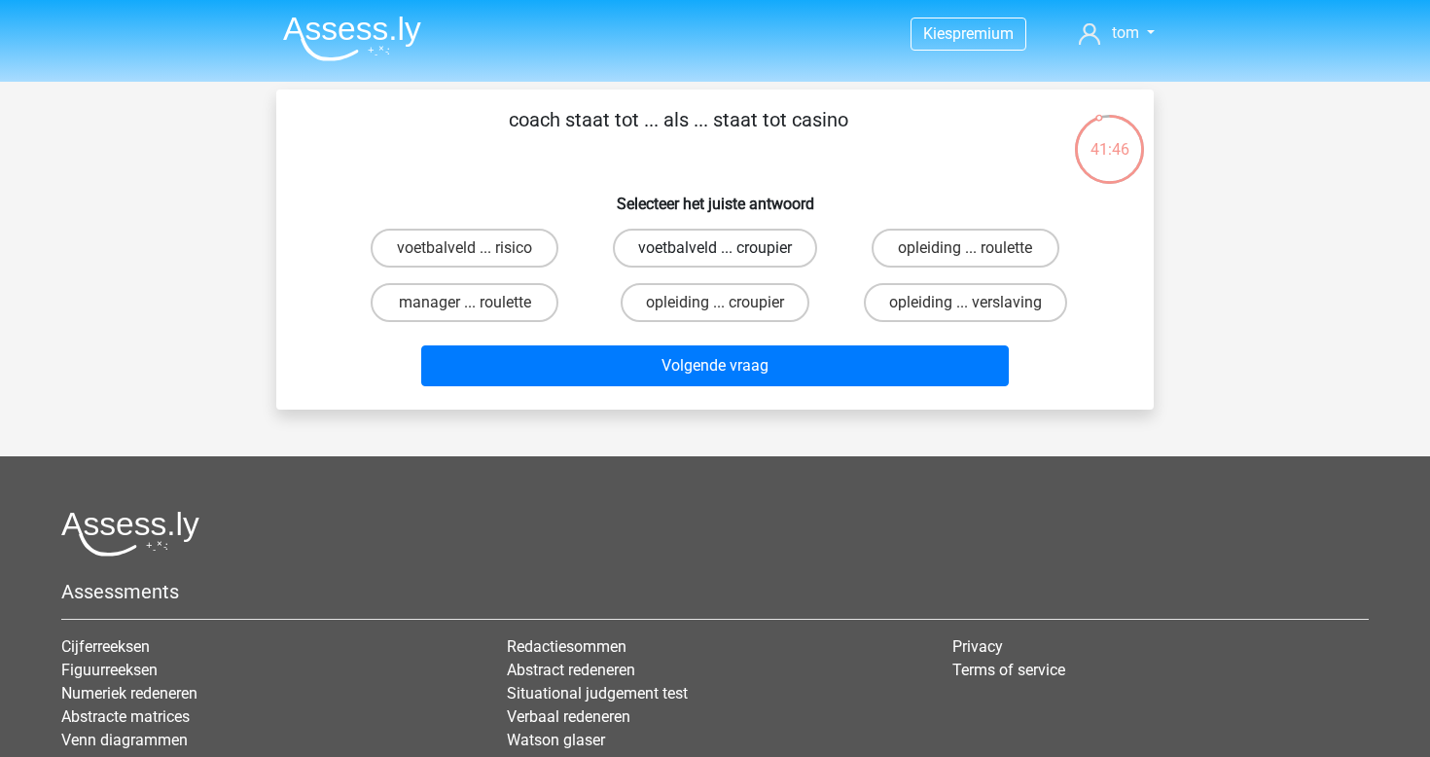
click at [744, 253] on label "voetbalveld ... croupier" at bounding box center [715, 248] width 204 height 39
click at [728, 253] on input "voetbalveld ... croupier" at bounding box center [721, 254] width 13 height 13
radio input "true"
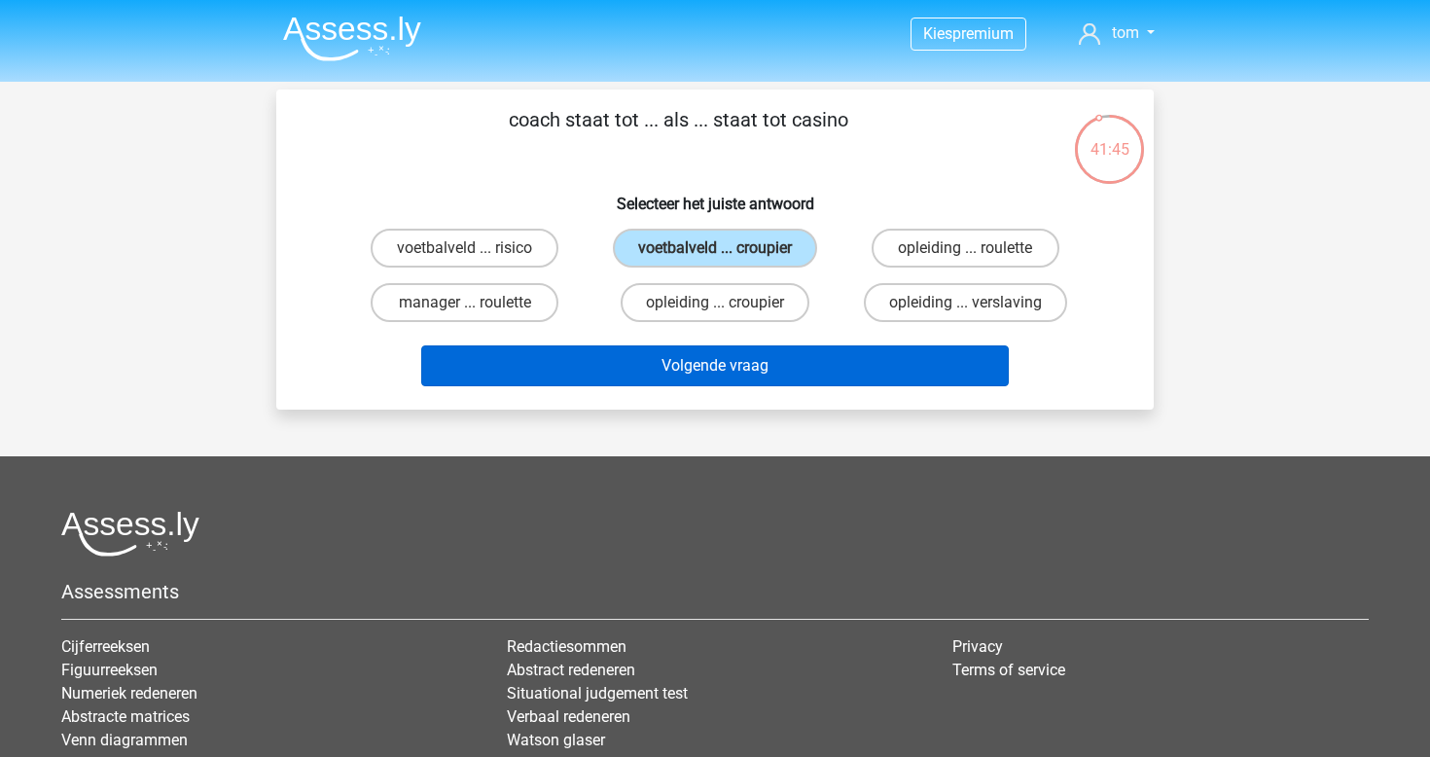
click at [722, 369] on button "Volgende vraag" at bounding box center [715, 365] width 589 height 41
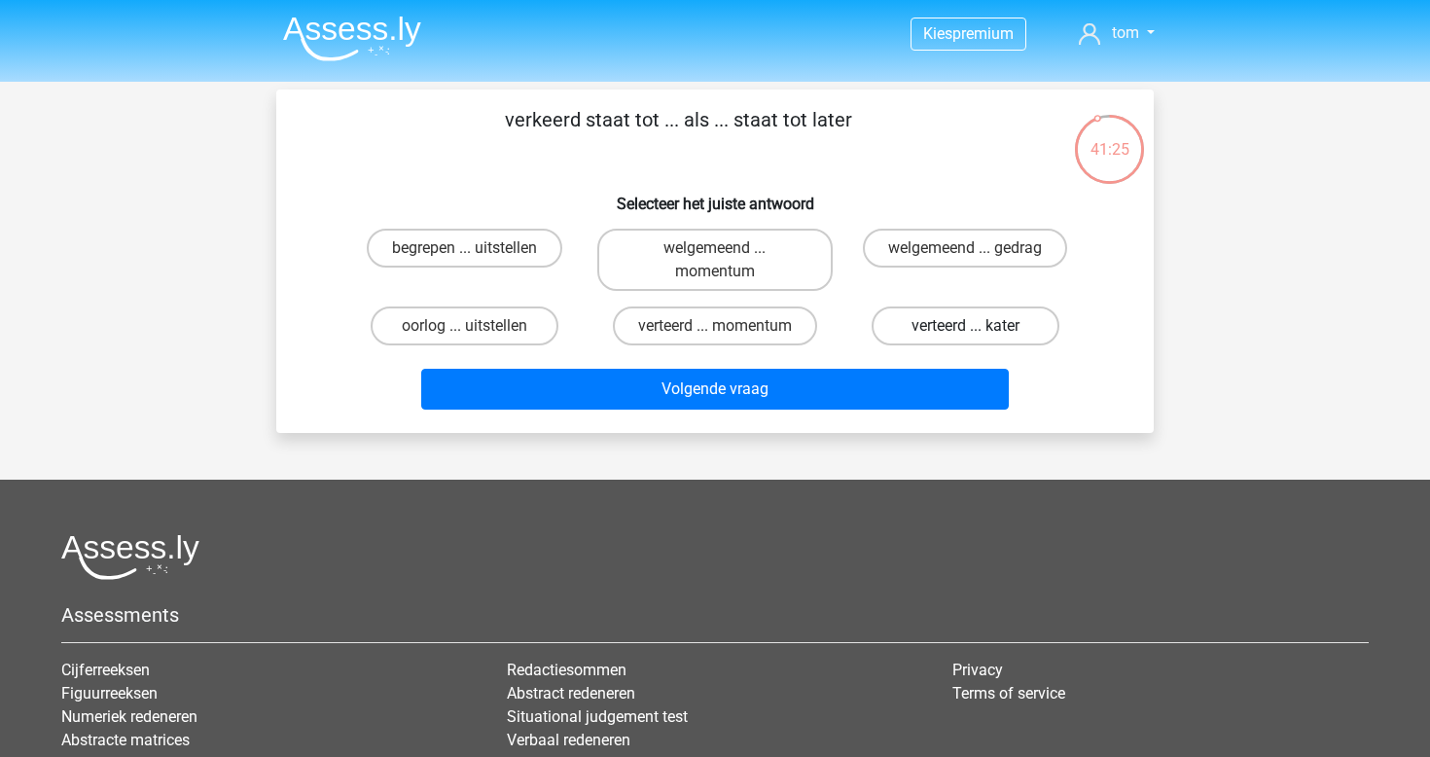
click at [966, 325] on label "verteerd ... kater" at bounding box center [966, 326] width 188 height 39
click at [966, 326] on input "verteerd ... kater" at bounding box center [971, 332] width 13 height 13
radio input "true"
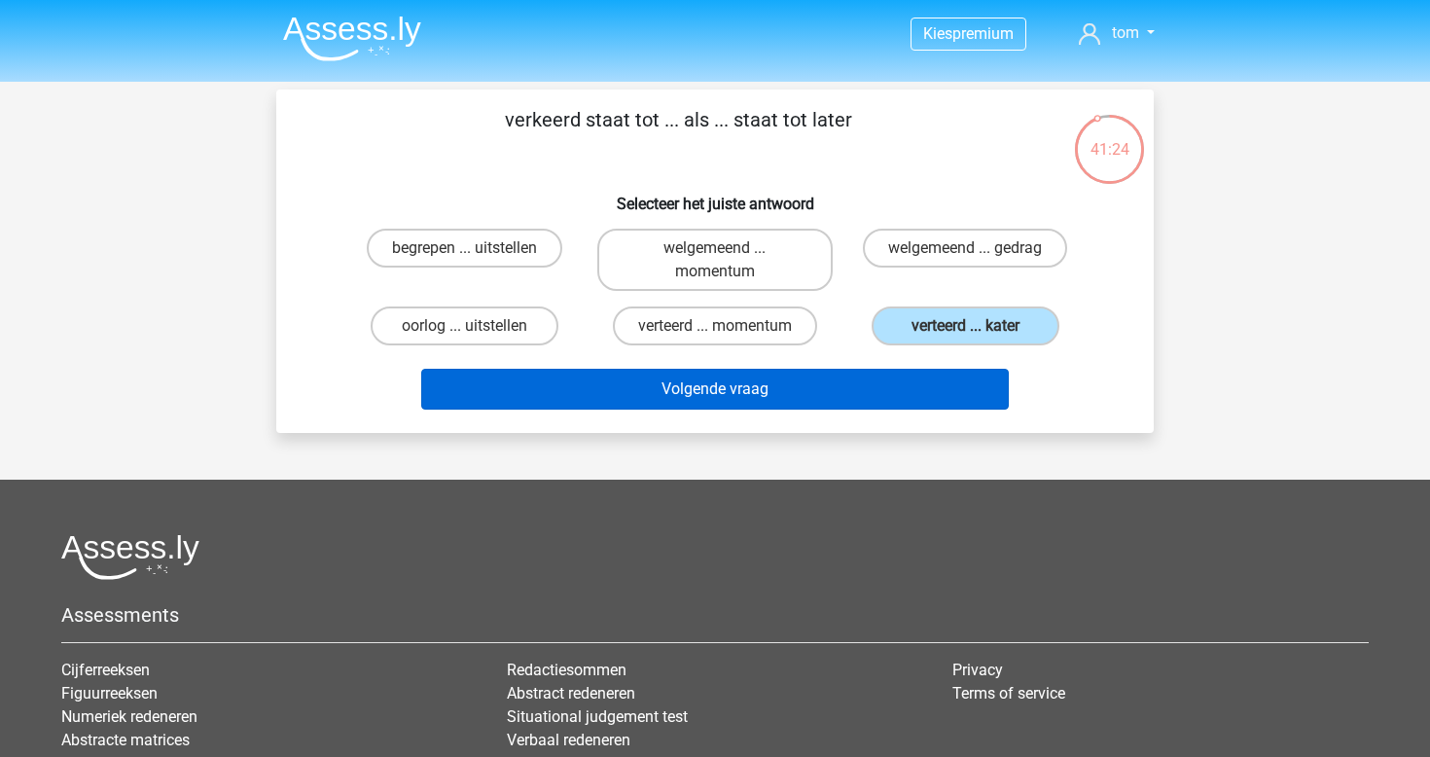
click at [860, 387] on button "Volgende vraag" at bounding box center [715, 389] width 589 height 41
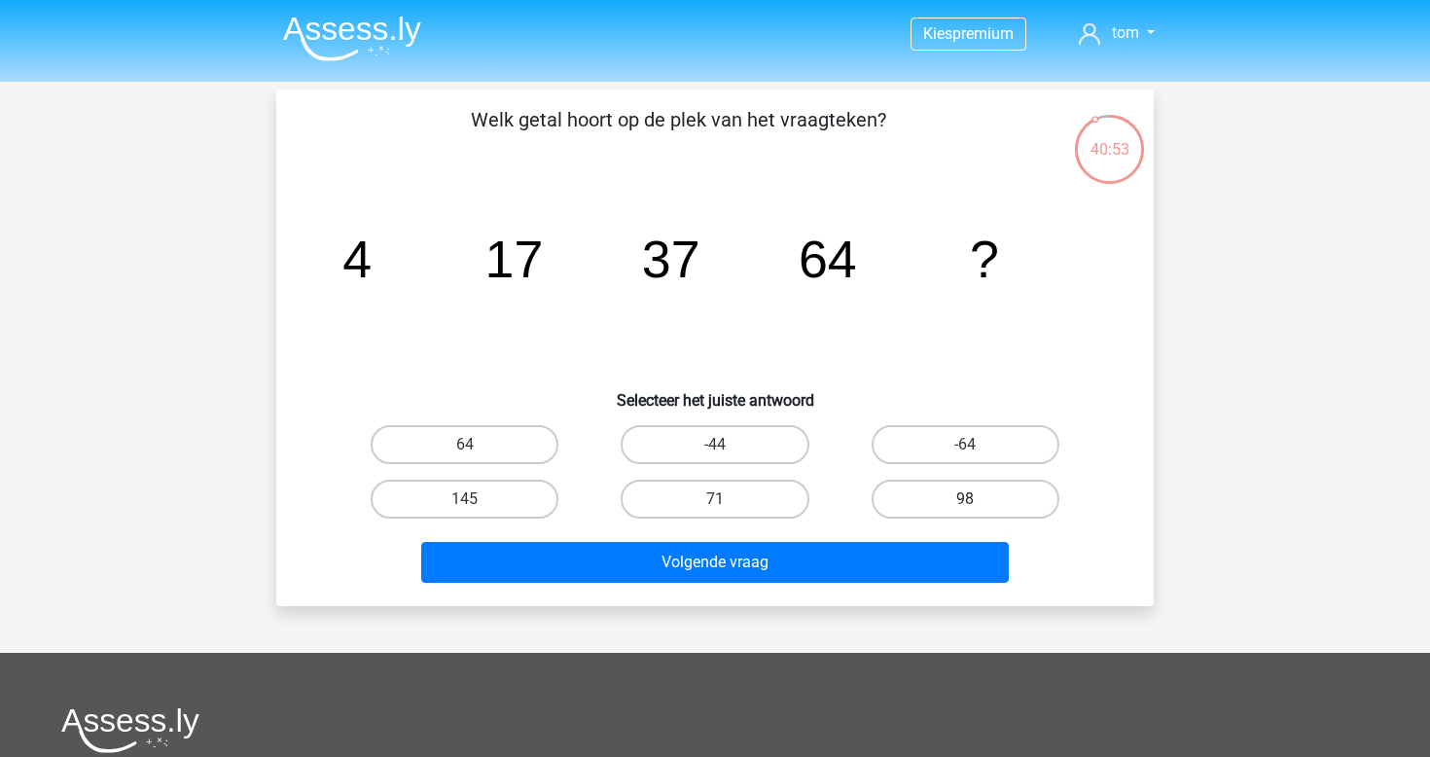
click at [917, 504] on label "98" at bounding box center [966, 499] width 188 height 39
click at [965, 504] on input "98" at bounding box center [971, 505] width 13 height 13
radio input "true"
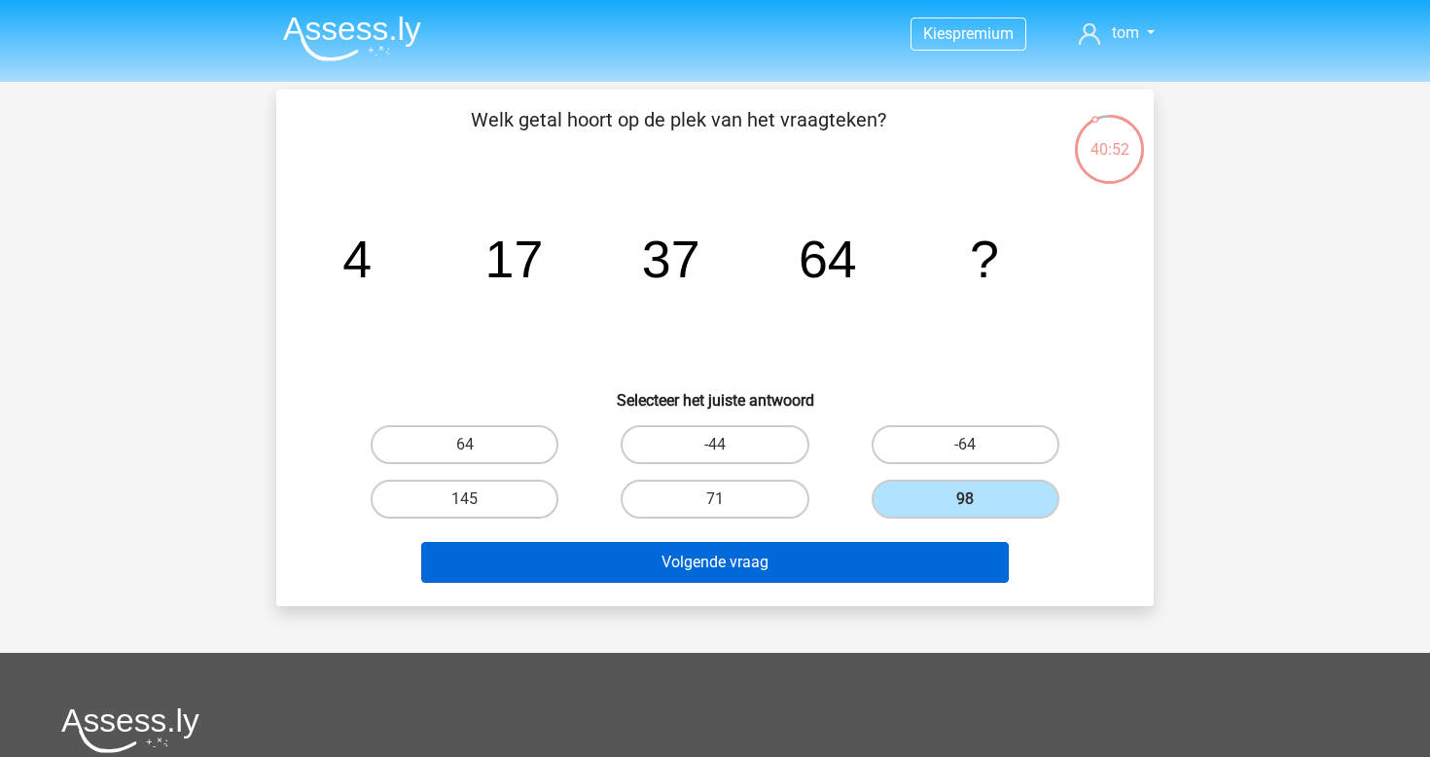
click at [803, 575] on button "Volgende vraag" at bounding box center [715, 562] width 589 height 41
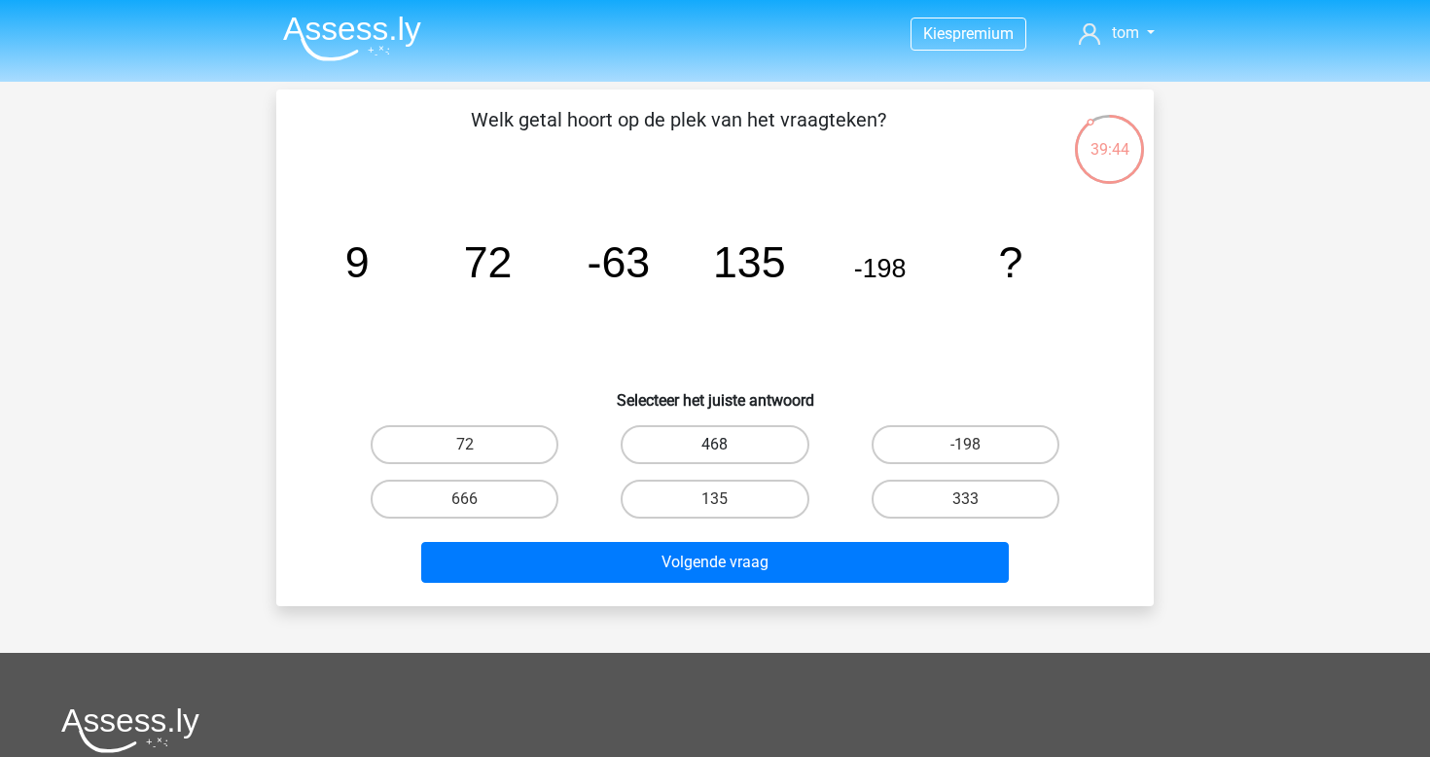
click at [744, 443] on label "468" at bounding box center [715, 444] width 188 height 39
click at [728, 445] on input "468" at bounding box center [721, 451] width 13 height 13
radio input "true"
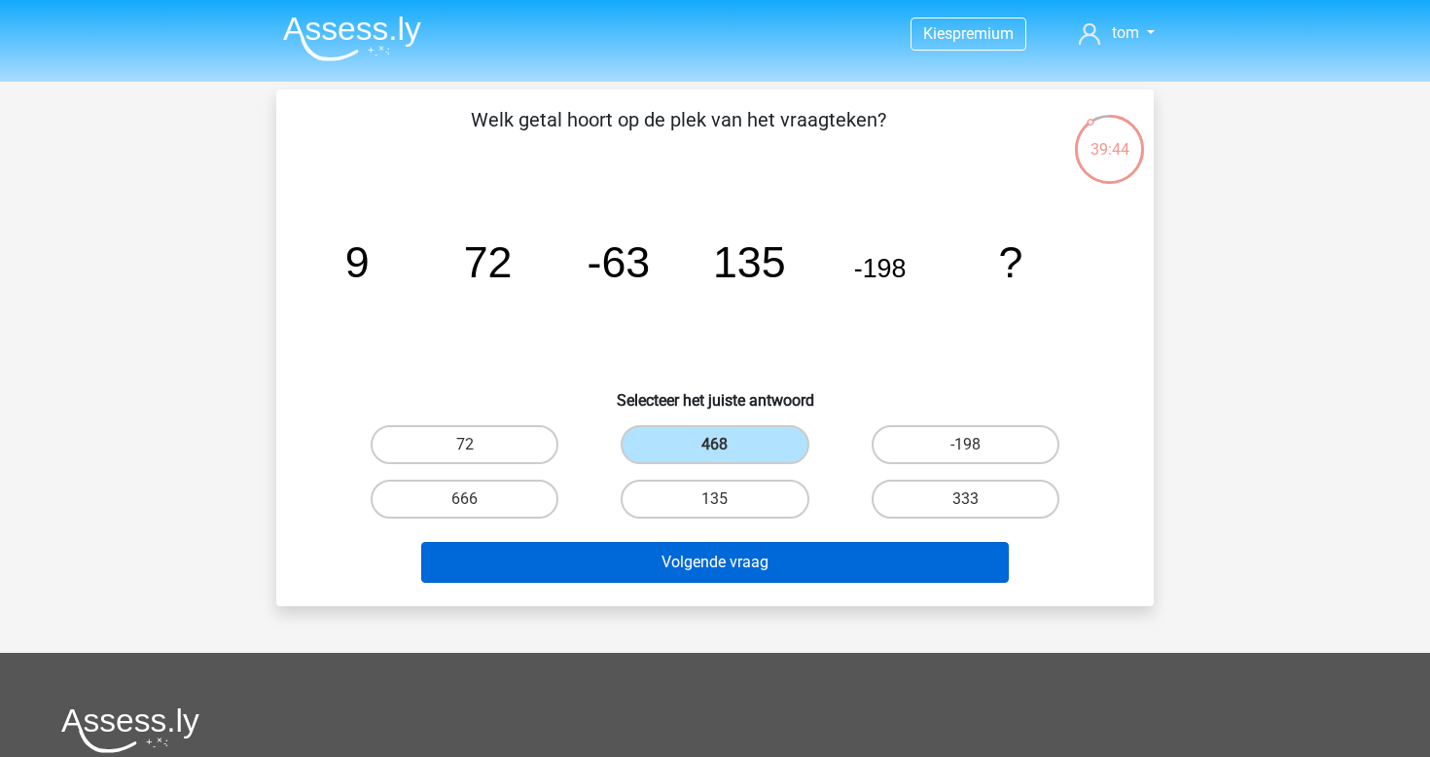
click at [764, 554] on button "Volgende vraag" at bounding box center [715, 562] width 589 height 41
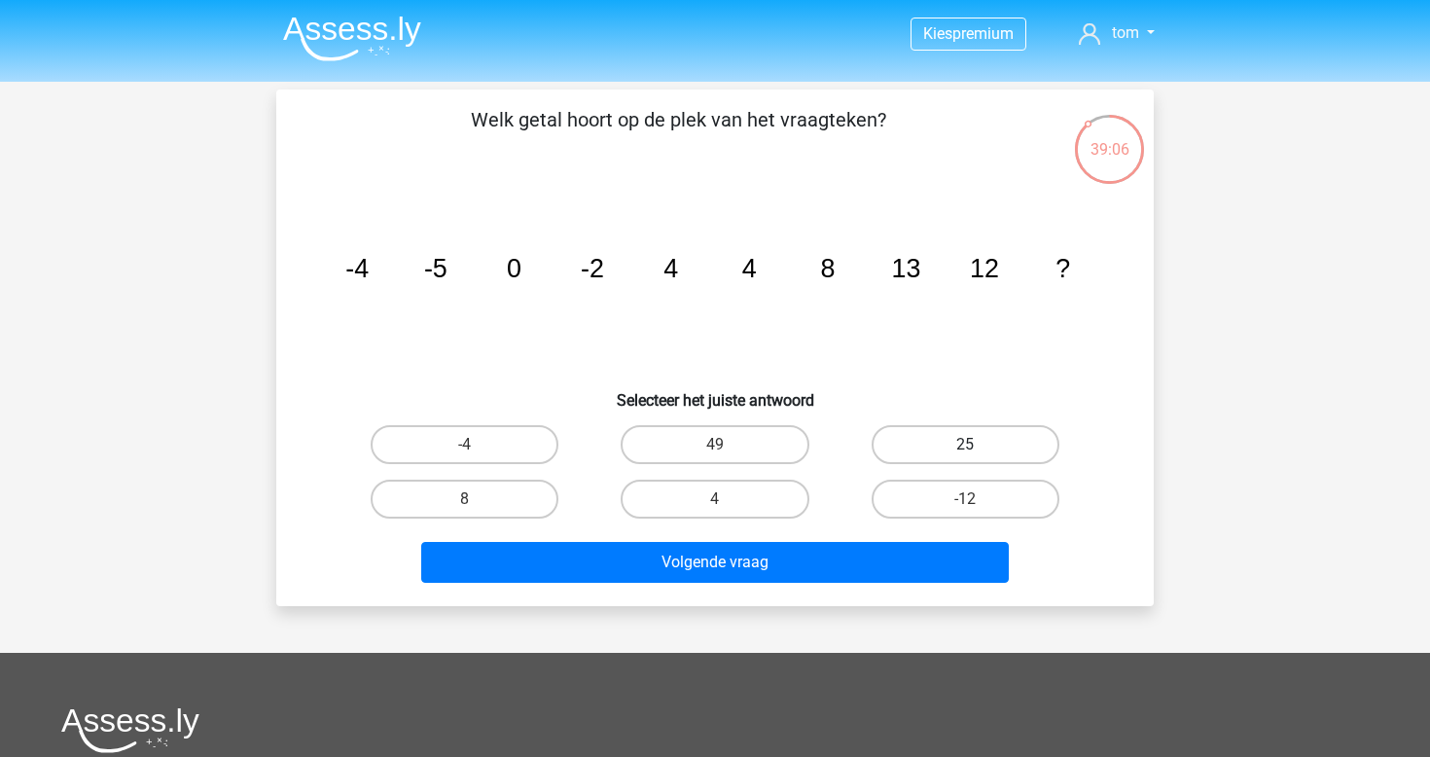
click at [964, 438] on label "25" at bounding box center [966, 444] width 188 height 39
click at [965, 445] on input "25" at bounding box center [971, 451] width 13 height 13
radio input "true"
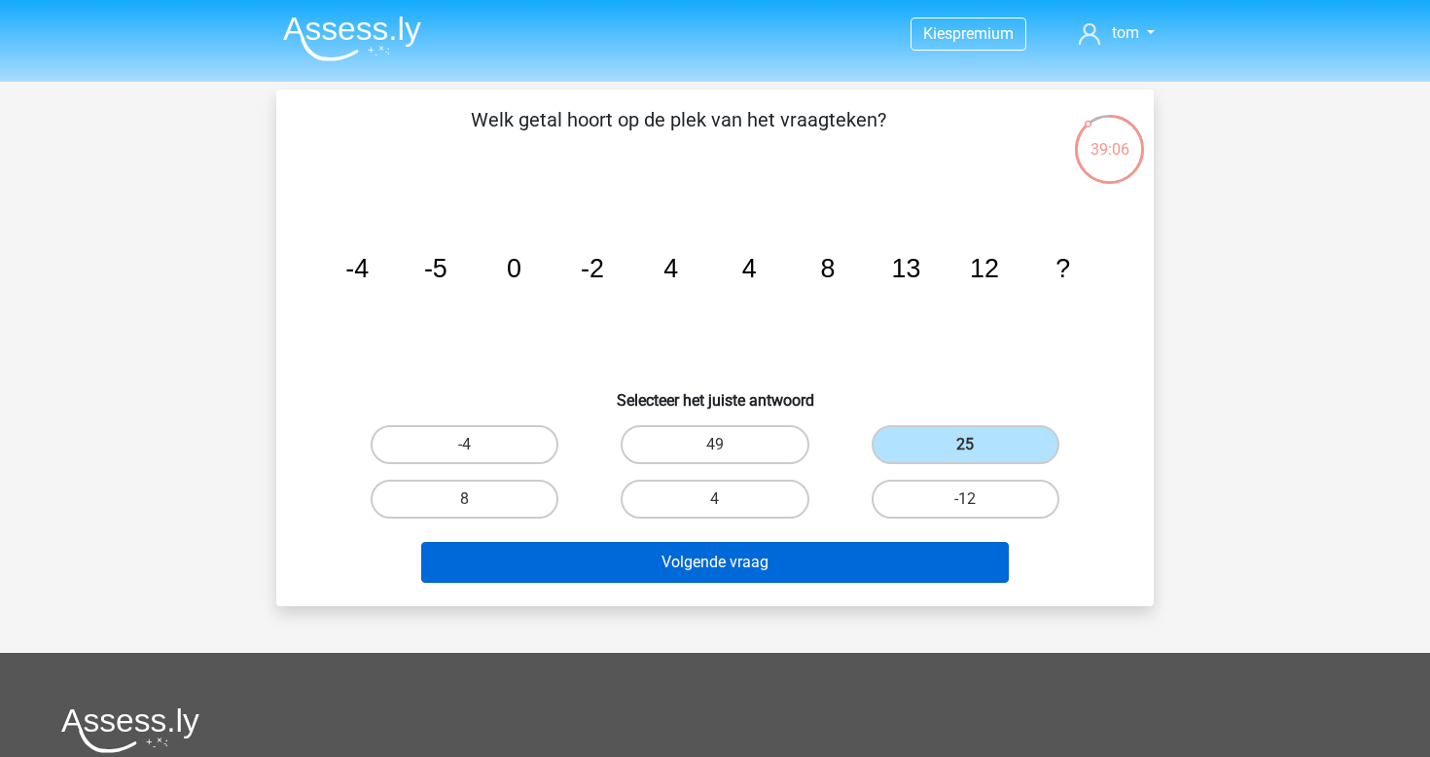
click at [816, 574] on button "Volgende vraag" at bounding box center [715, 562] width 589 height 41
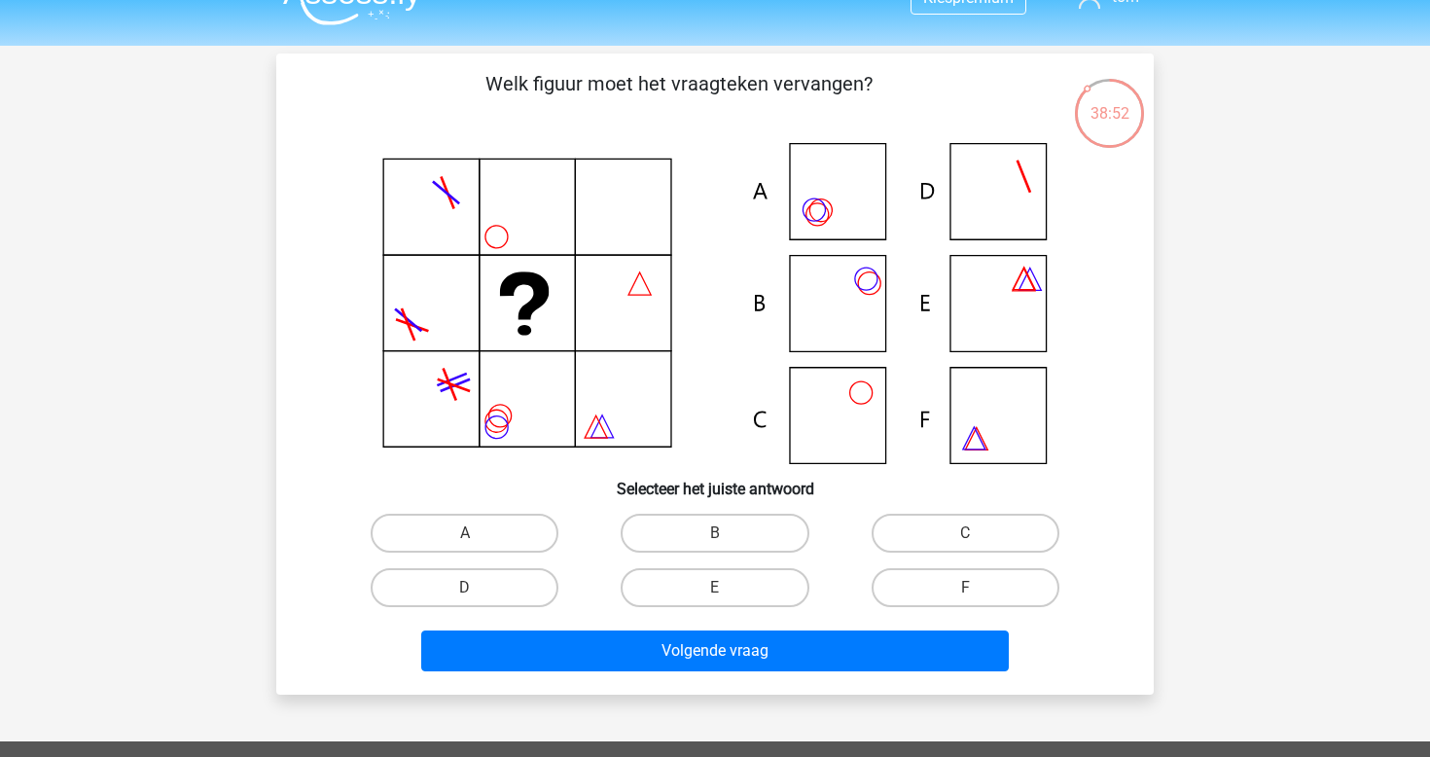
scroll to position [41, 0]
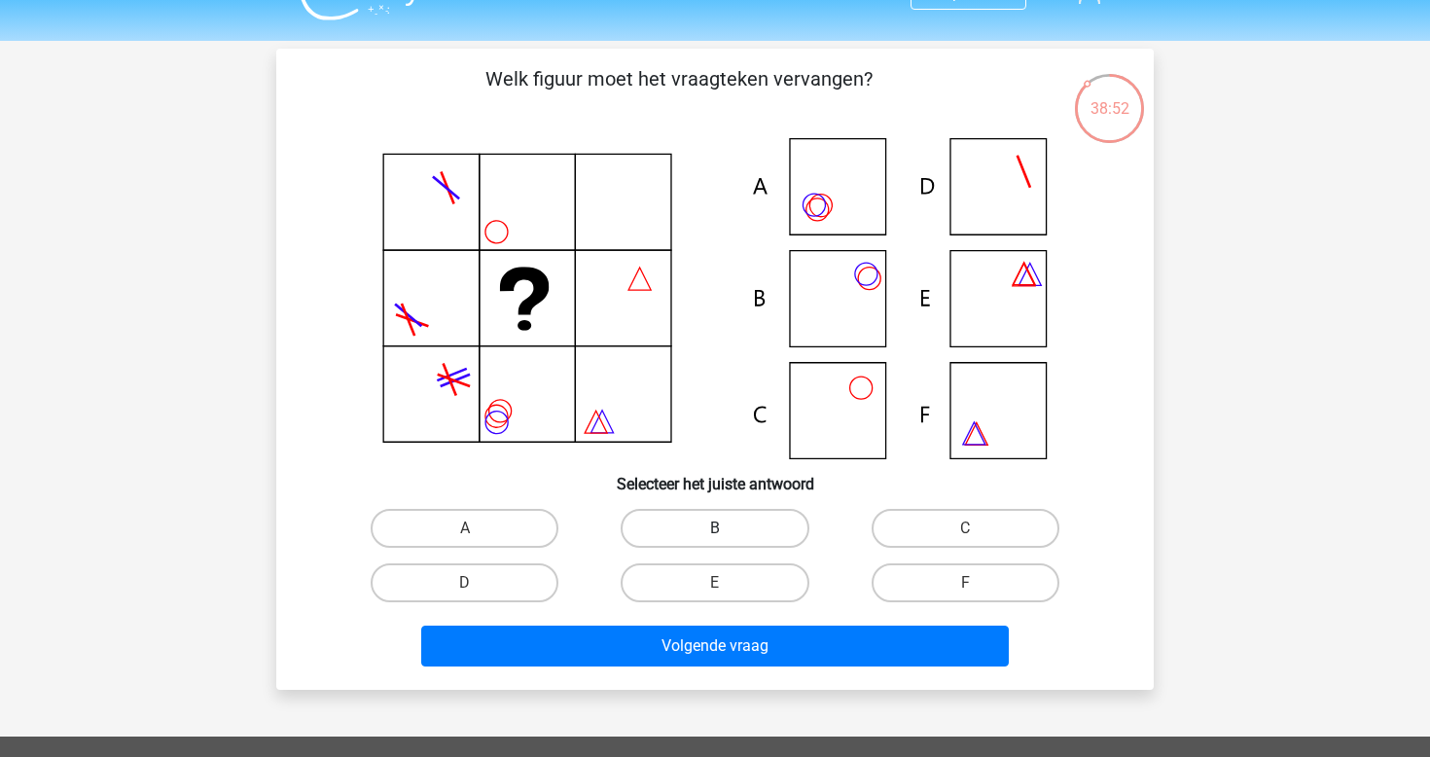
click at [733, 518] on label "B" at bounding box center [715, 528] width 188 height 39
click at [728, 528] on input "B" at bounding box center [721, 534] width 13 height 13
radio input "true"
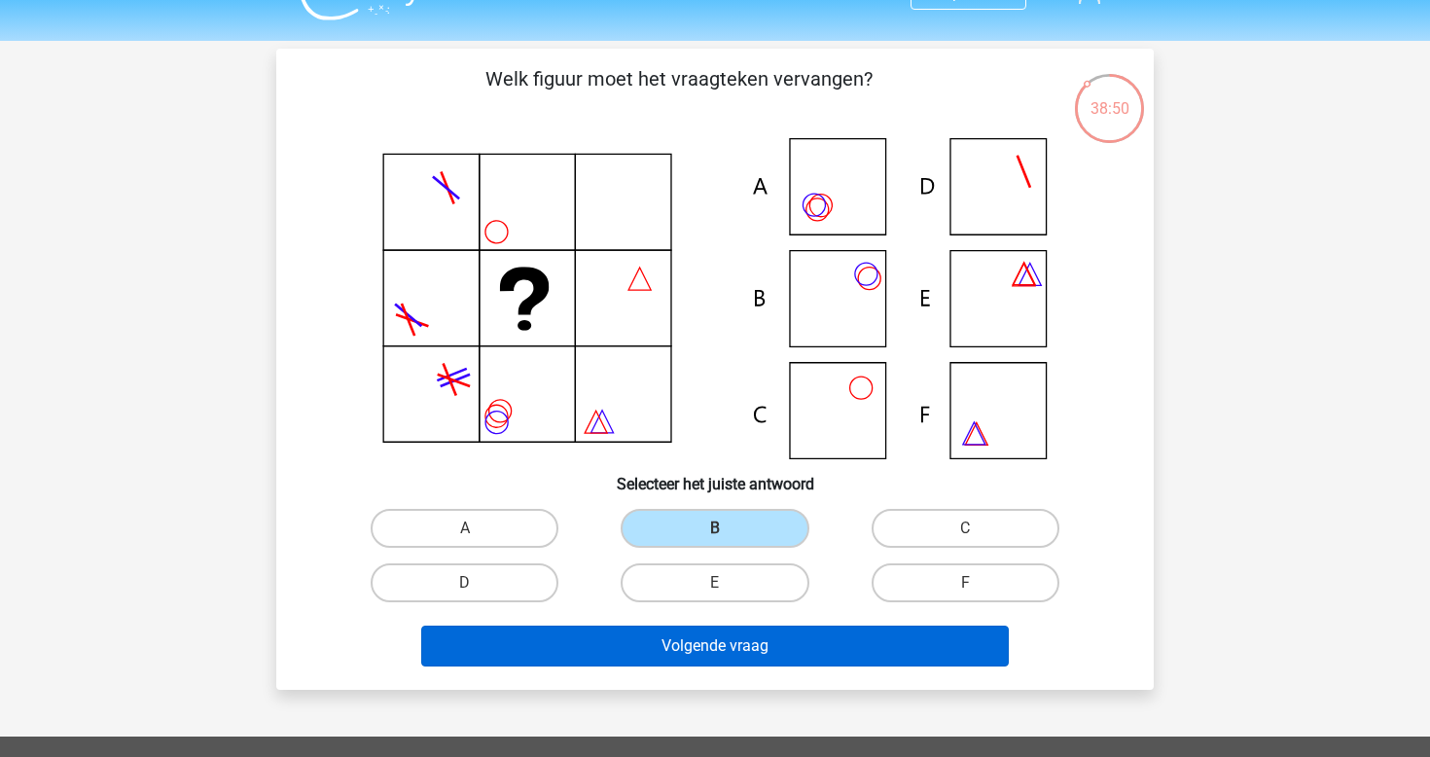
click at [733, 657] on button "Volgende vraag" at bounding box center [715, 646] width 589 height 41
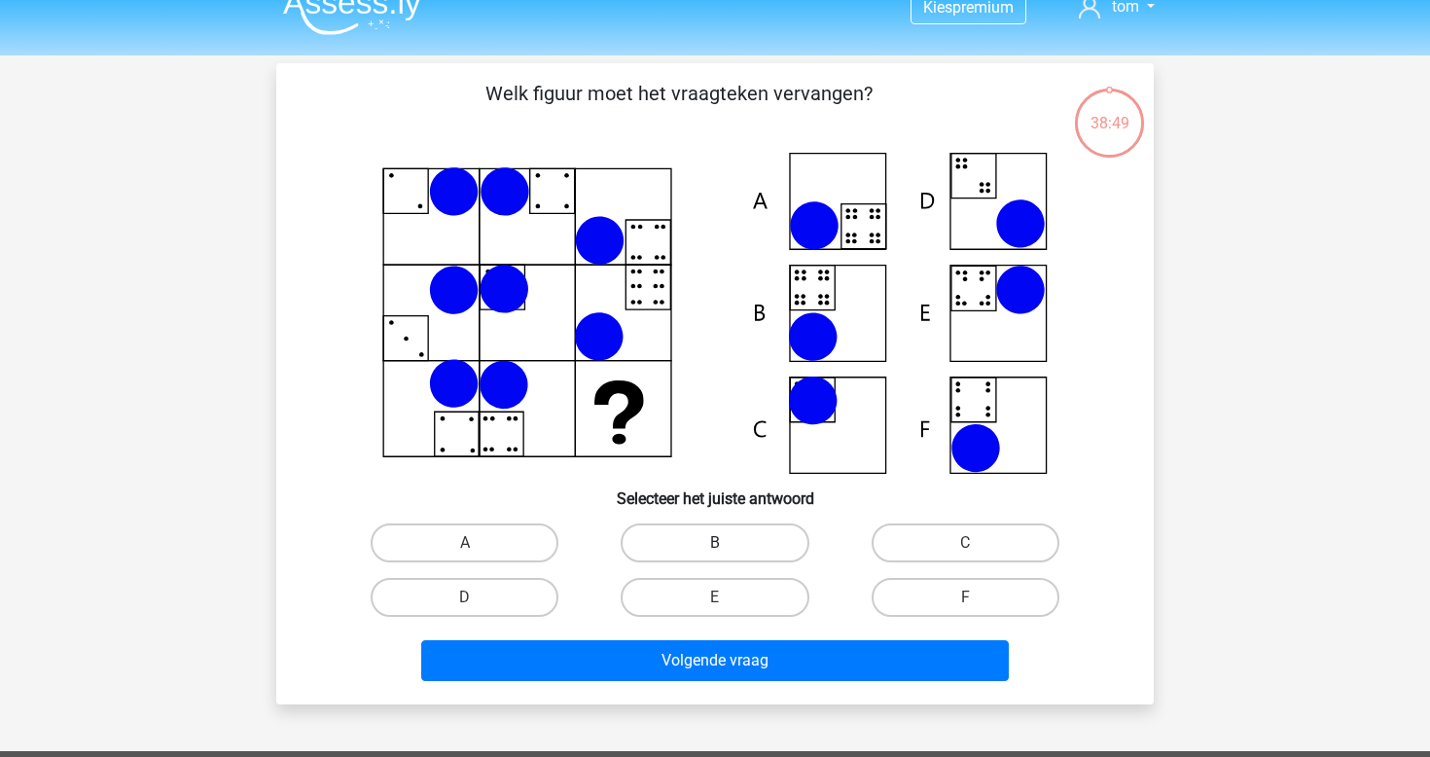
scroll to position [21, 0]
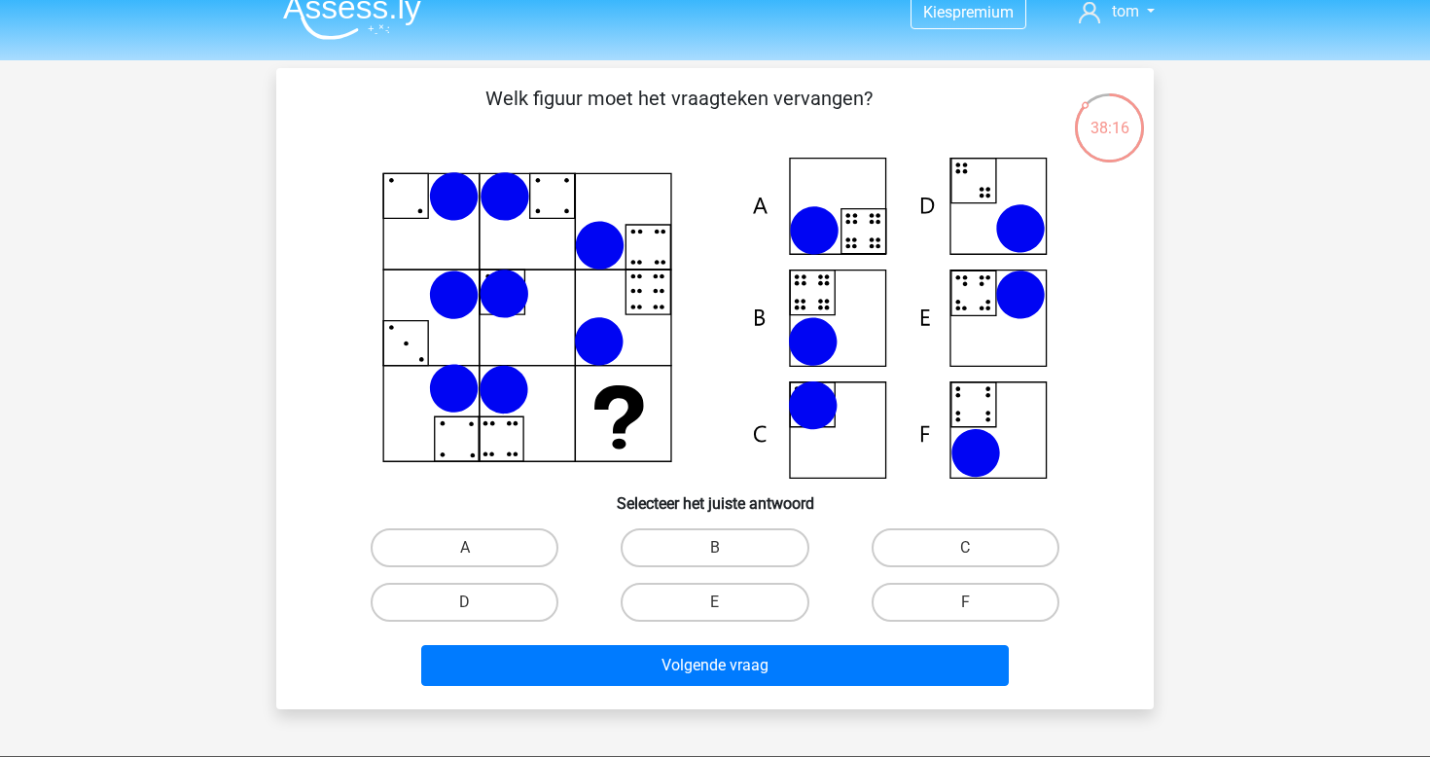
click at [834, 214] on icon at bounding box center [715, 318] width 784 height 321
click at [532, 561] on label "A" at bounding box center [465, 547] width 188 height 39
click at [478, 561] on input "A" at bounding box center [471, 554] width 13 height 13
radio input "true"
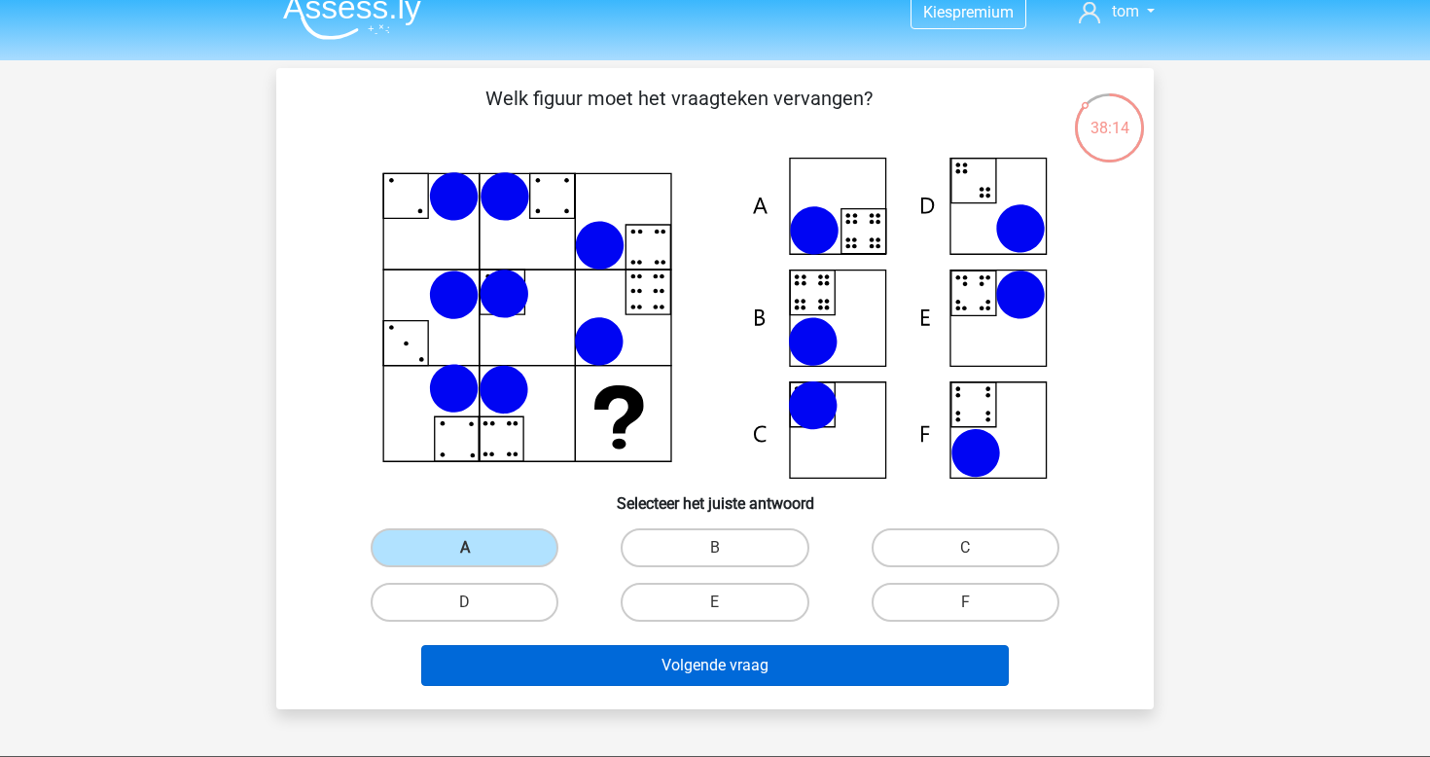
click at [686, 665] on button "Volgende vraag" at bounding box center [715, 665] width 589 height 41
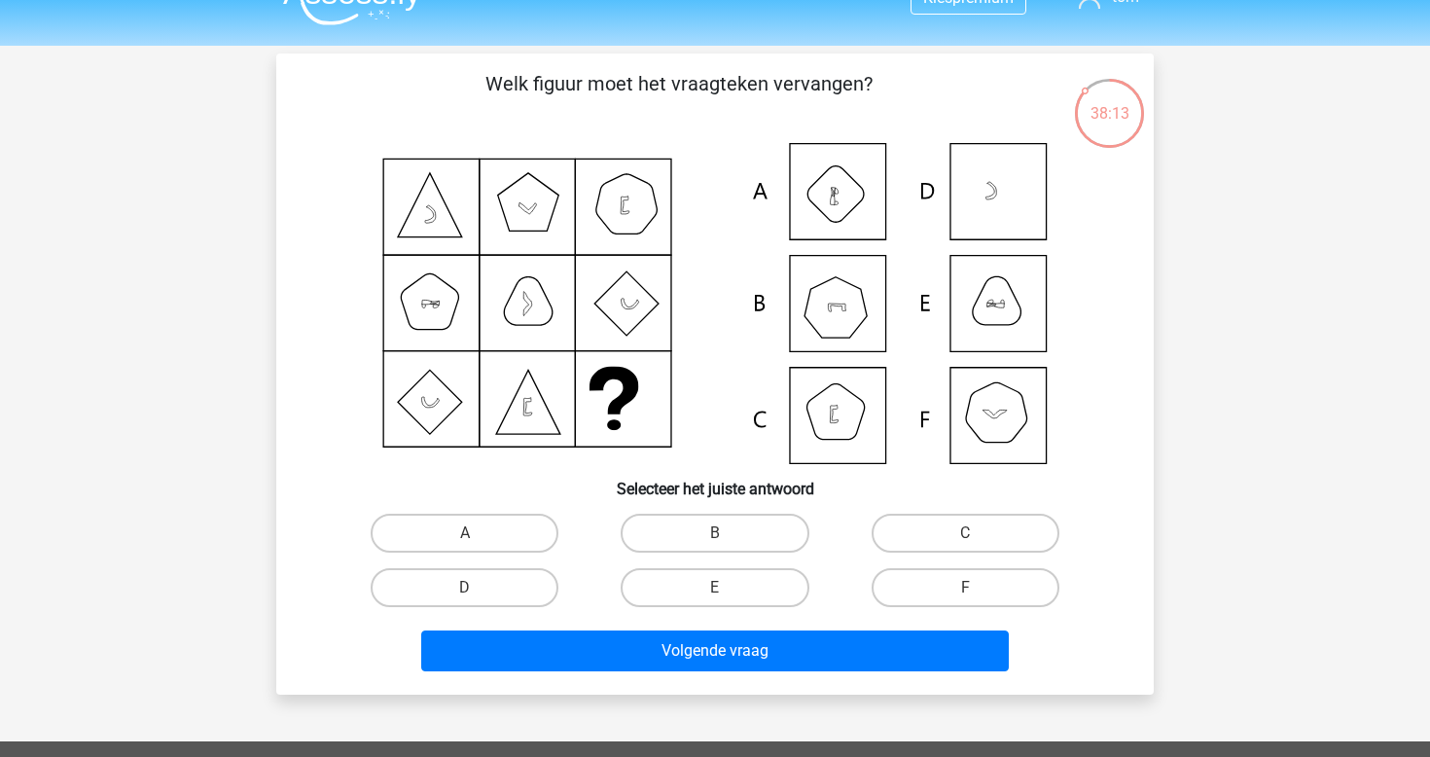
scroll to position [32, 0]
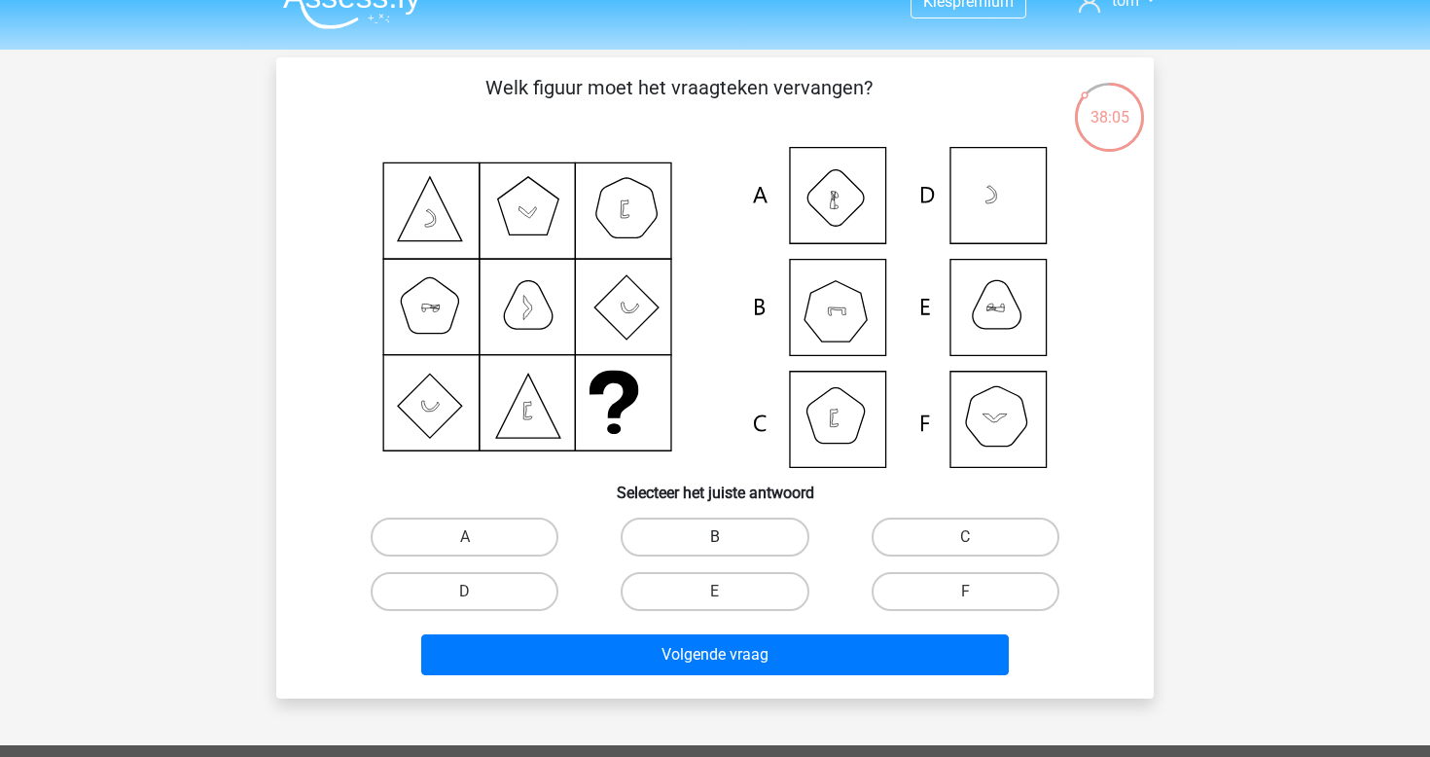
click at [729, 533] on label "B" at bounding box center [715, 537] width 188 height 39
click at [728, 537] on input "B" at bounding box center [721, 543] width 13 height 13
radio input "true"
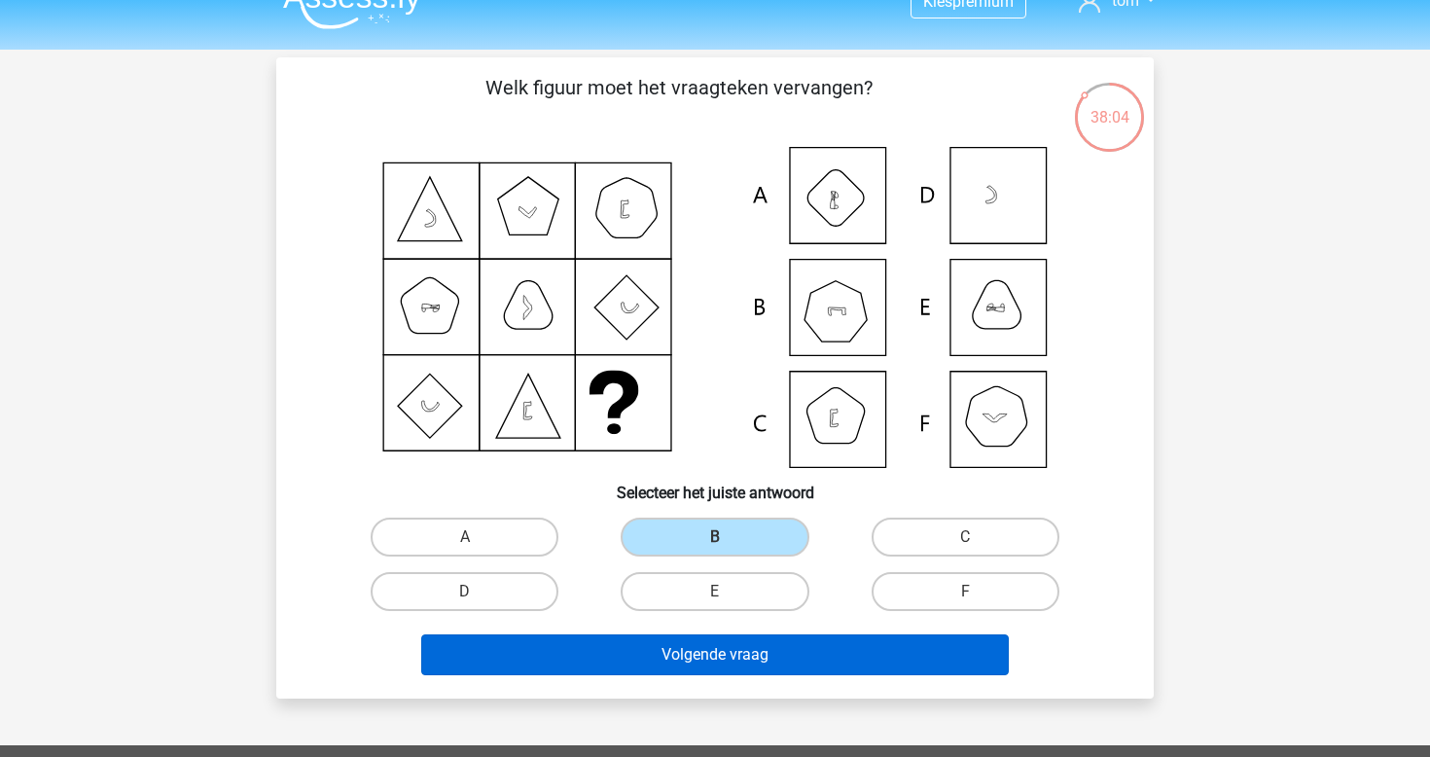
click at [732, 669] on button "Volgende vraag" at bounding box center [715, 654] width 589 height 41
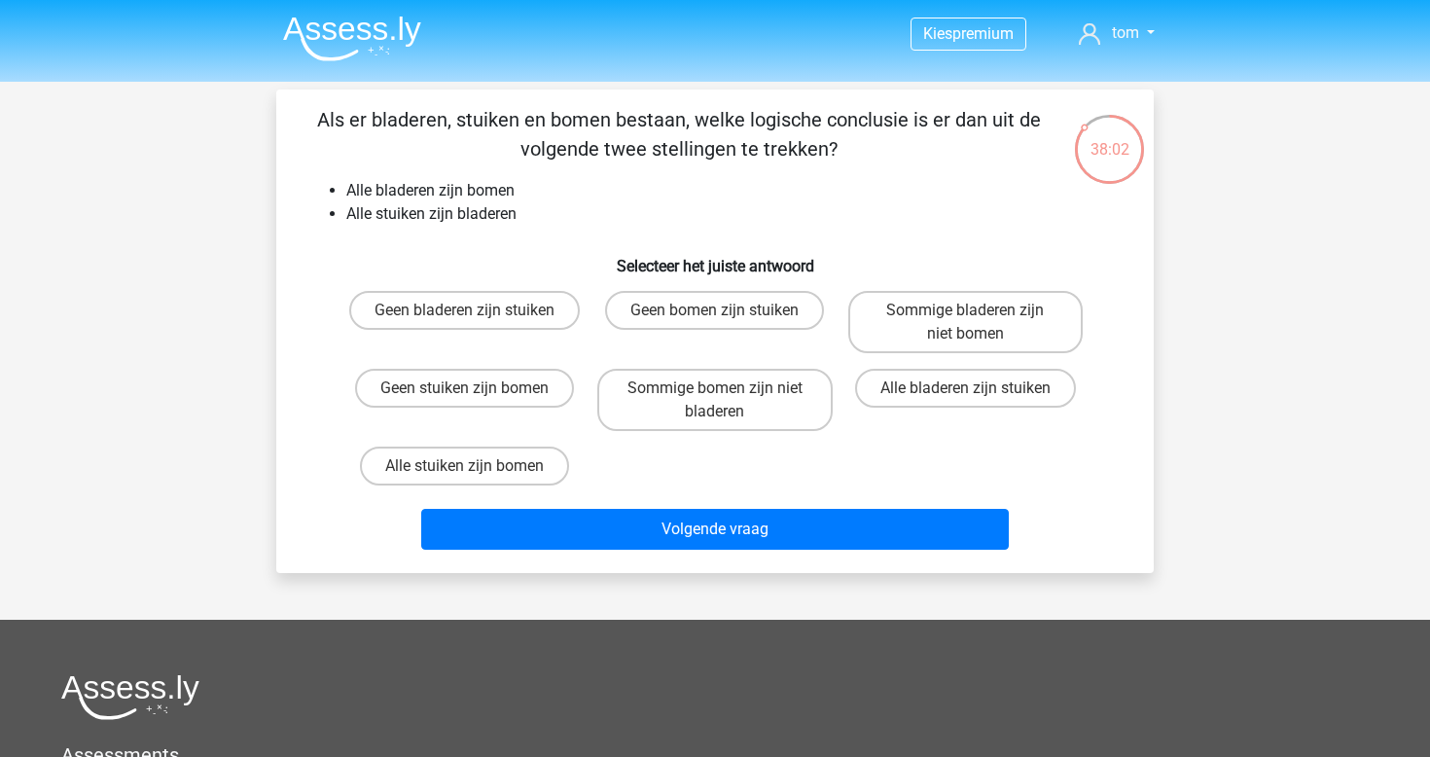
scroll to position [0, 0]
click at [521, 461] on label "Alle stuiken zijn bomen" at bounding box center [464, 466] width 209 height 39
click at [478, 466] on input "Alle stuiken zijn bomen" at bounding box center [471, 472] width 13 height 13
radio input "true"
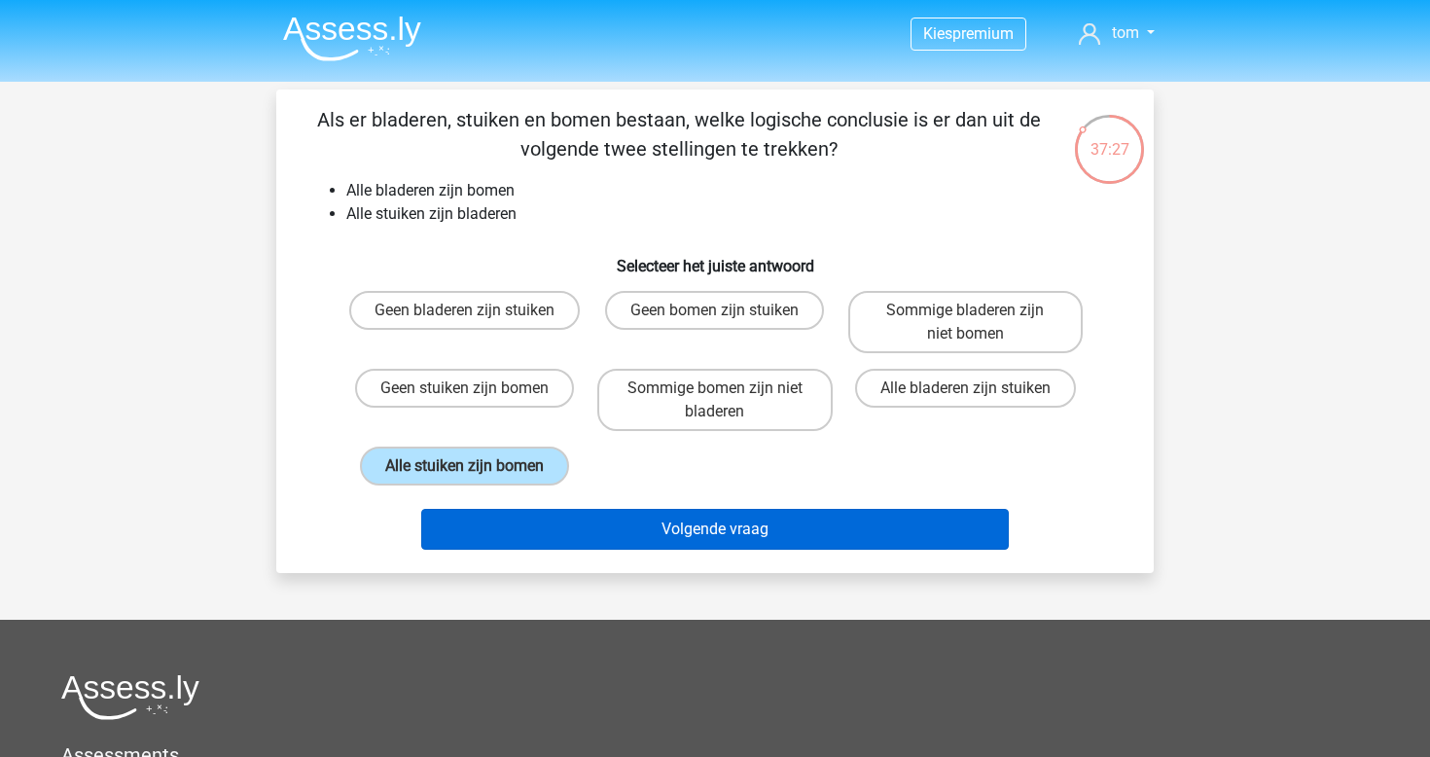
click at [608, 512] on button "Volgende vraag" at bounding box center [715, 529] width 589 height 41
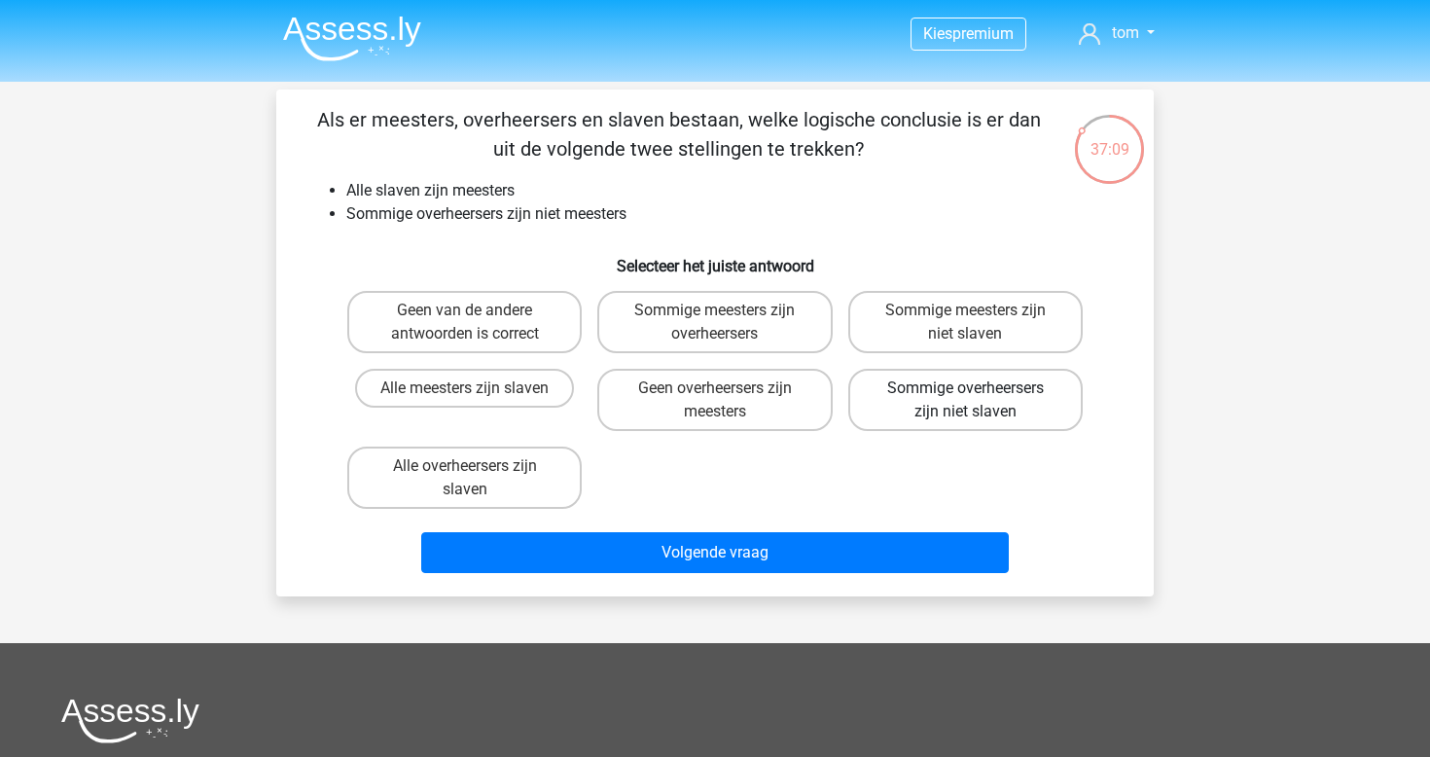
click at [931, 415] on label "Sommige overheersers zijn niet slaven" at bounding box center [966, 400] width 235 height 62
click at [965, 401] on input "Sommige overheersers zijn niet slaven" at bounding box center [971, 394] width 13 height 13
radio input "true"
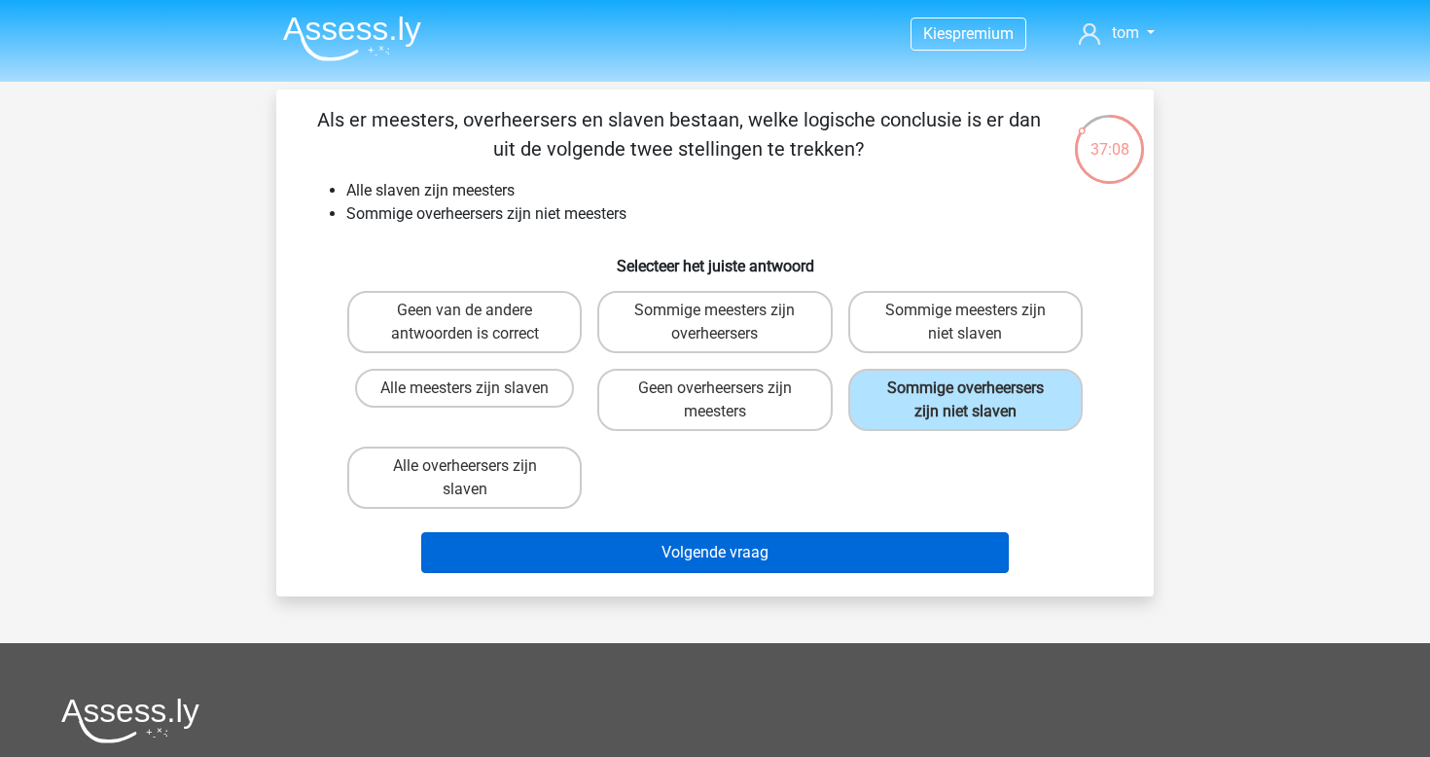
click at [827, 555] on button "Volgende vraag" at bounding box center [715, 552] width 589 height 41
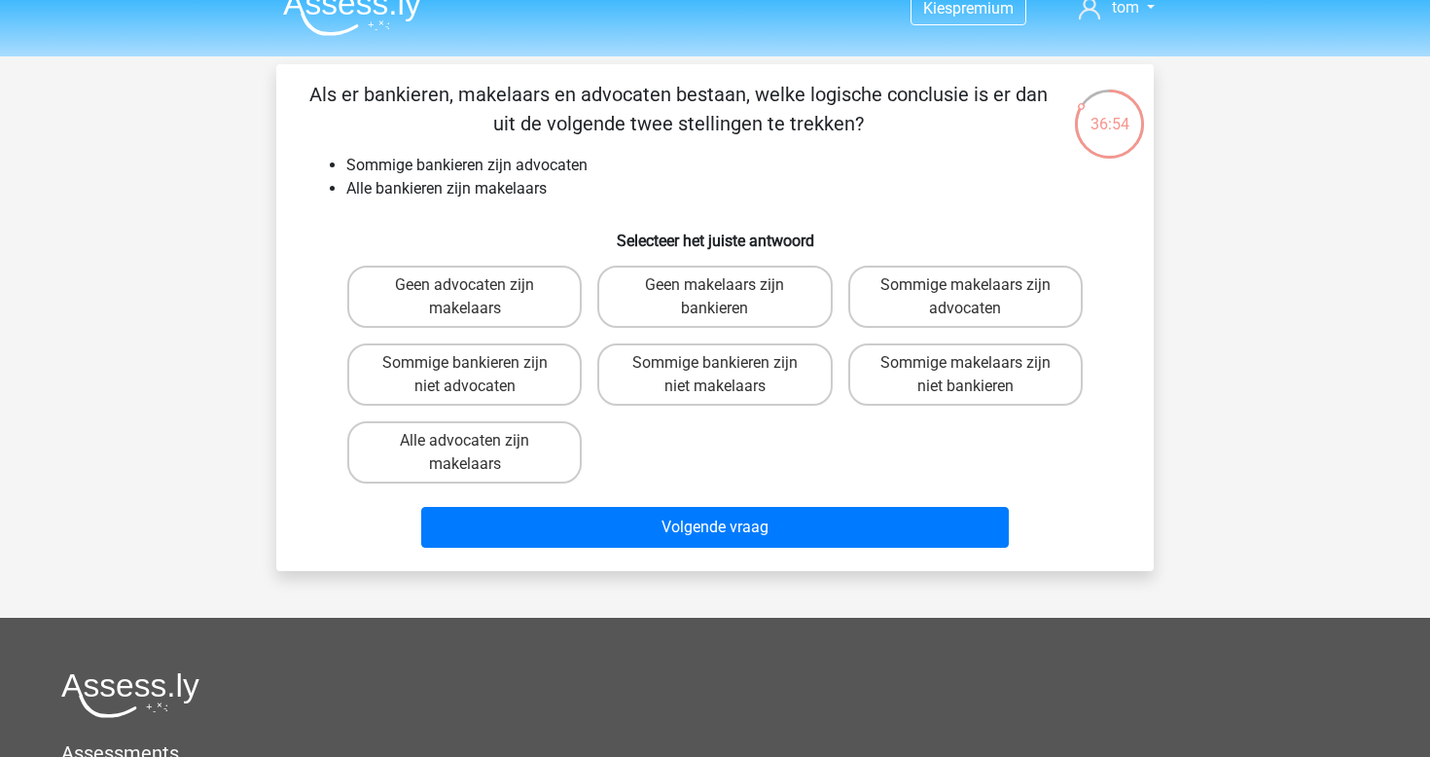
scroll to position [32, 0]
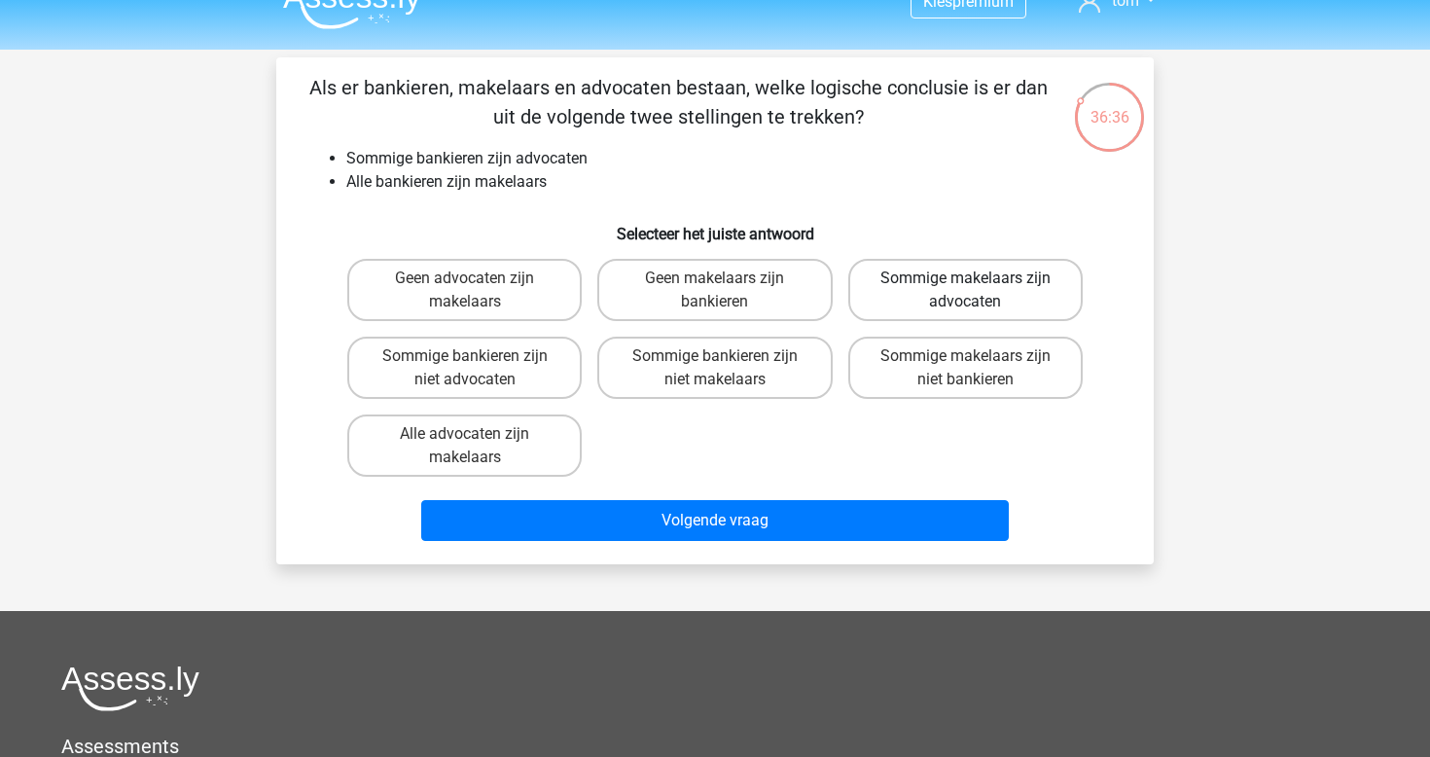
click at [1035, 287] on label "Sommige makelaars zijn advocaten" at bounding box center [966, 290] width 235 height 62
click at [978, 287] on input "Sommige makelaars zijn advocaten" at bounding box center [971, 284] width 13 height 13
radio input "true"
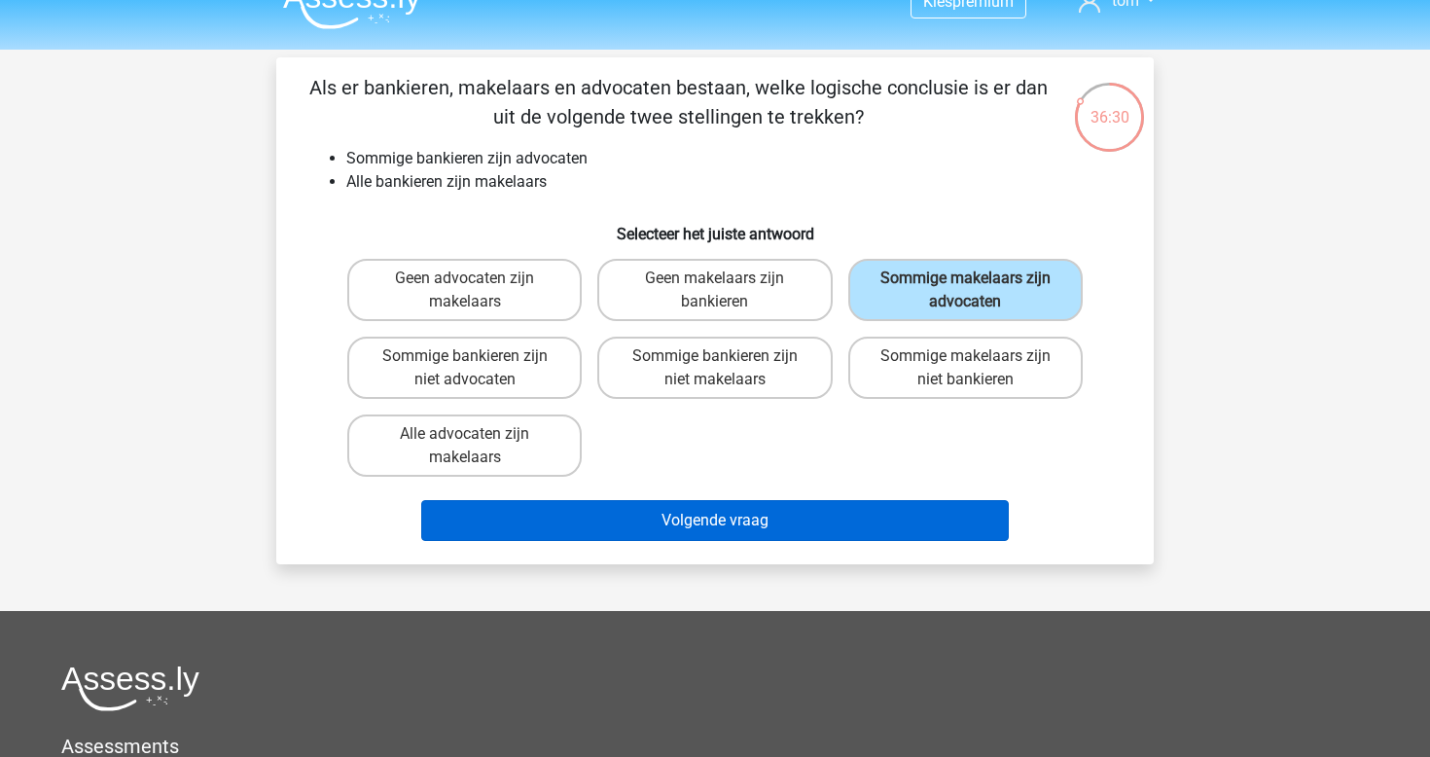
click at [739, 510] on button "Volgende vraag" at bounding box center [715, 520] width 589 height 41
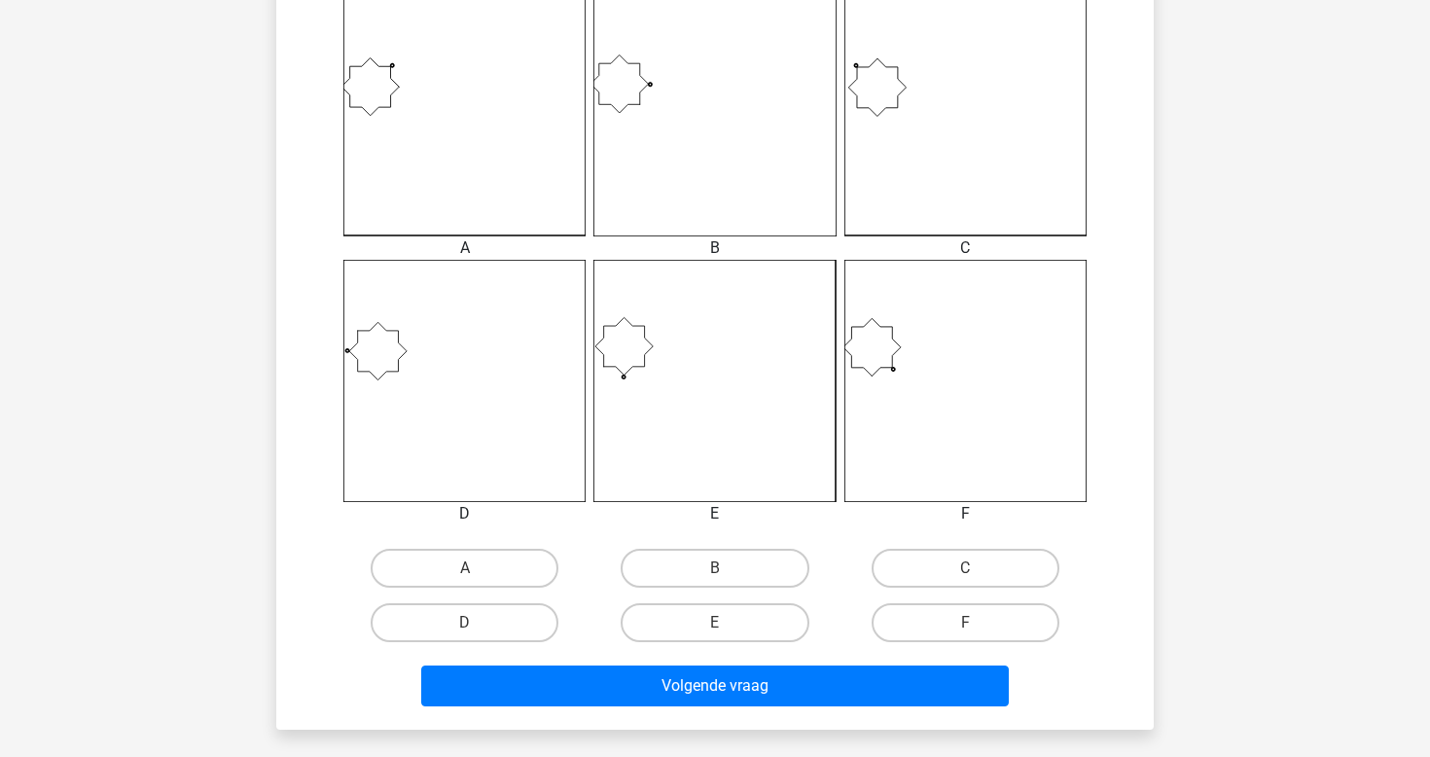
scroll to position [561, 0]
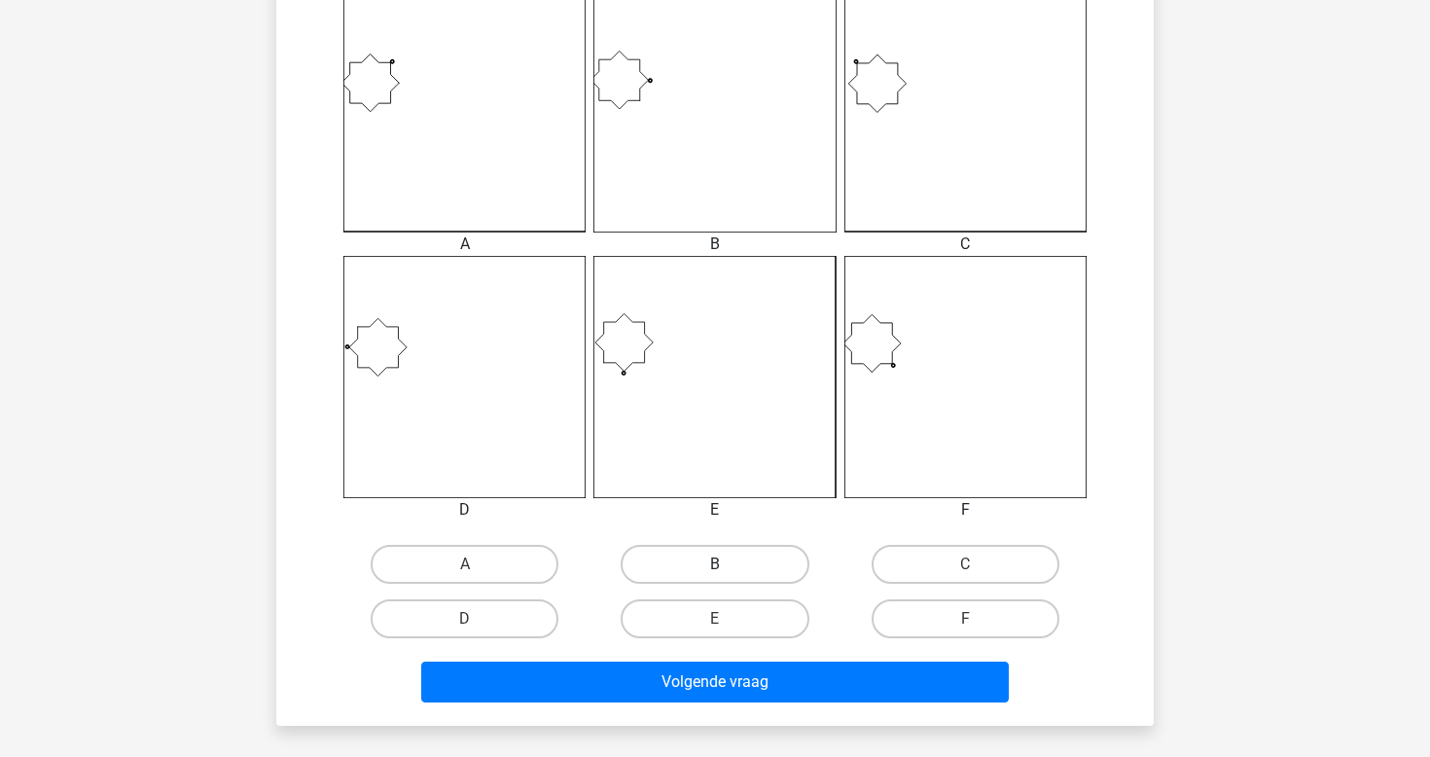
click at [710, 569] on label "B" at bounding box center [715, 564] width 188 height 39
click at [715, 569] on input "B" at bounding box center [721, 570] width 13 height 13
radio input "true"
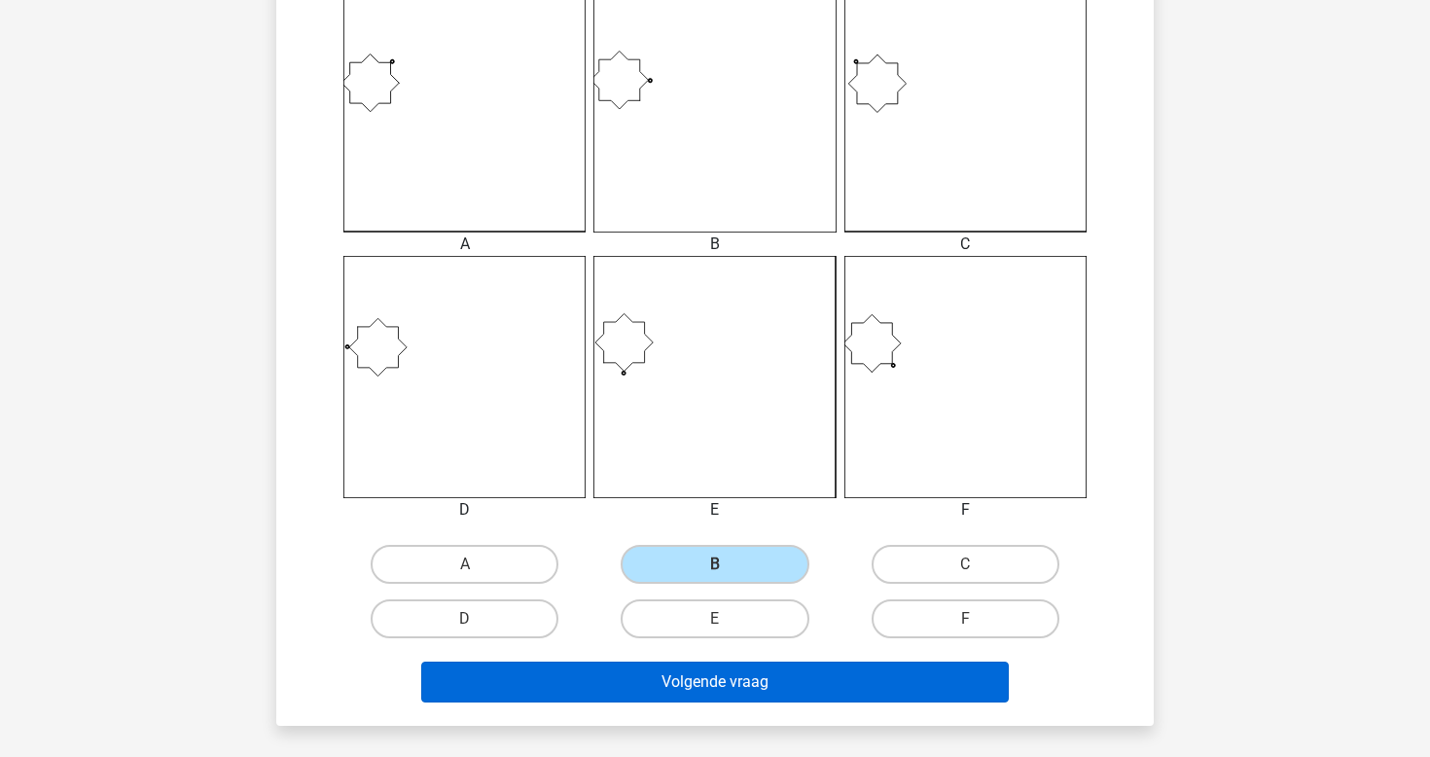
click at [739, 700] on button "Volgende vraag" at bounding box center [715, 682] width 589 height 41
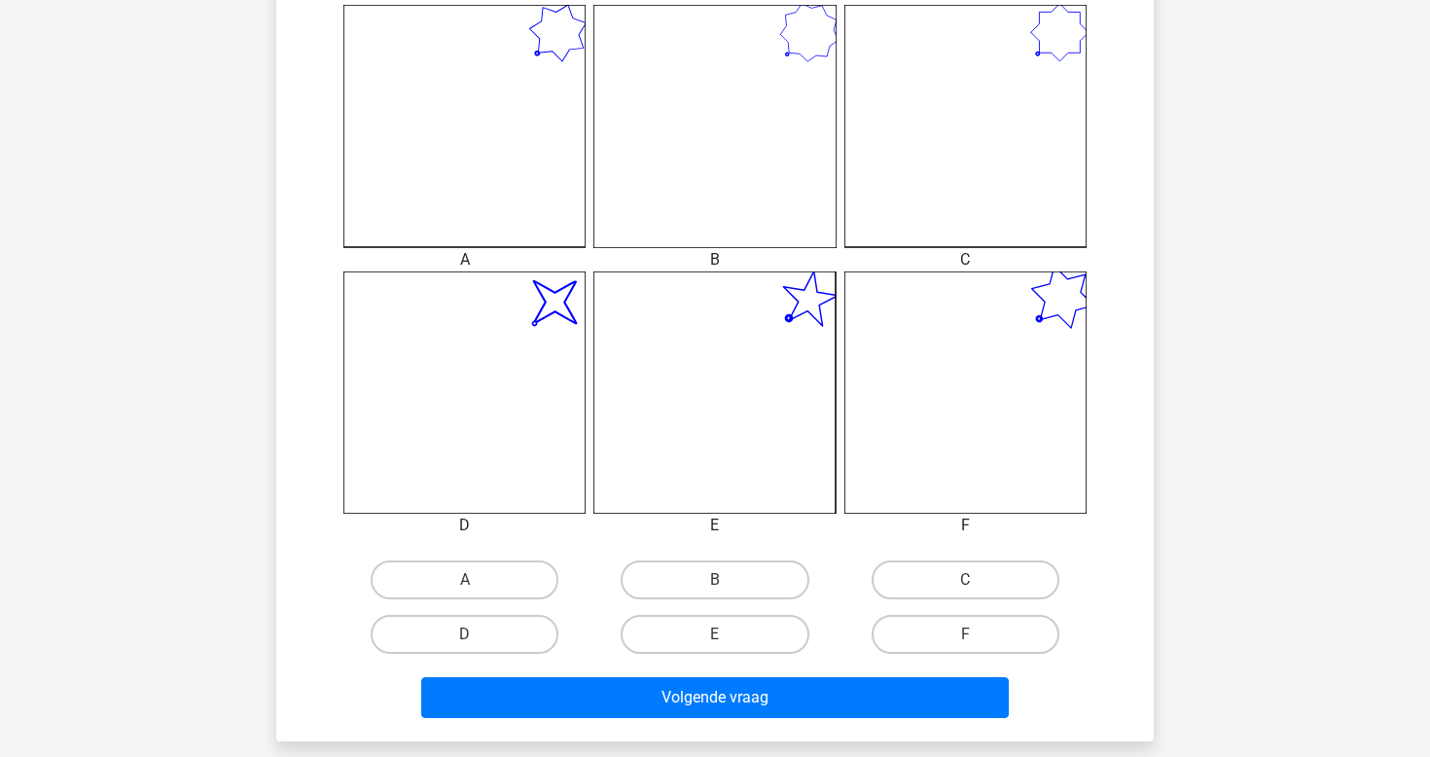
scroll to position [552, 0]
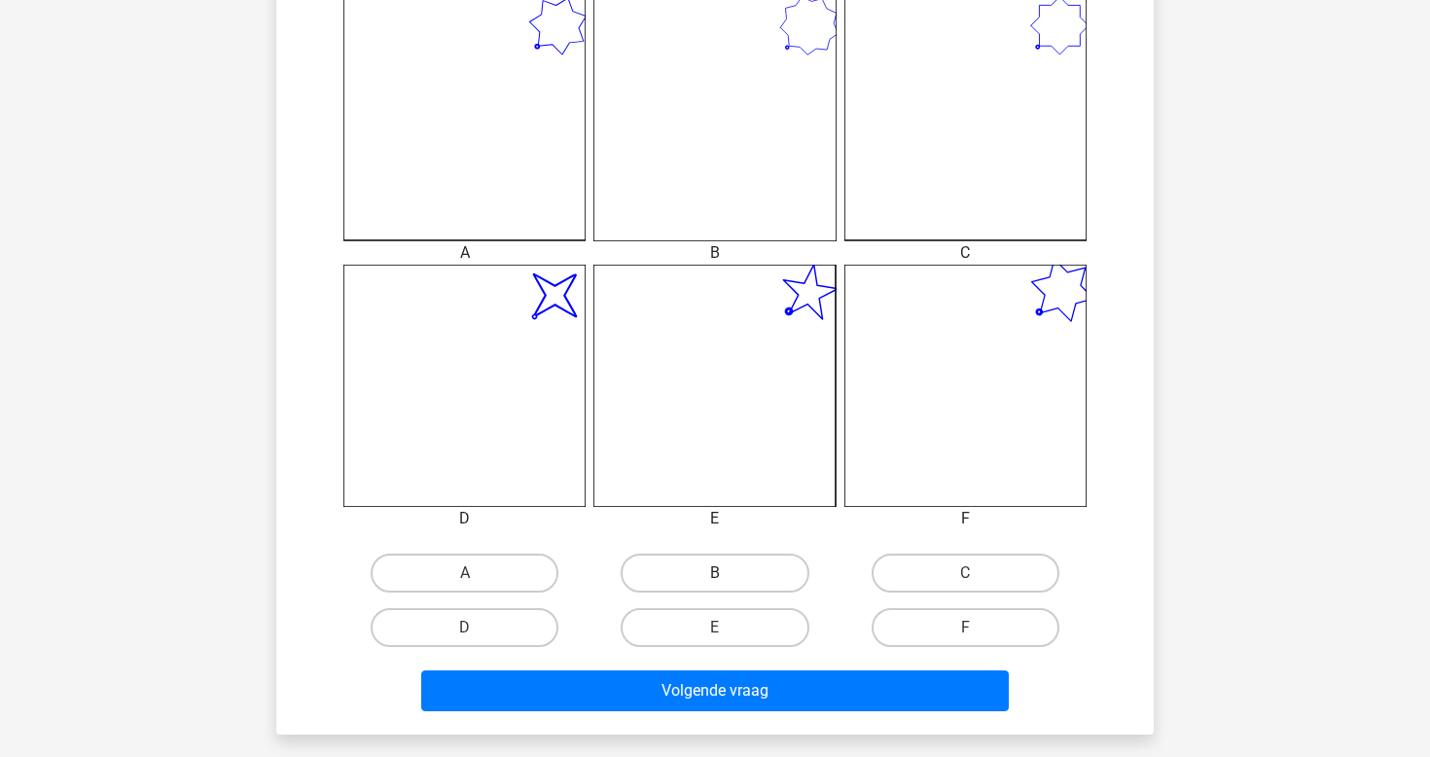
click at [746, 560] on label "B" at bounding box center [715, 573] width 188 height 39
click at [728, 573] on input "B" at bounding box center [721, 579] width 13 height 13
radio input "true"
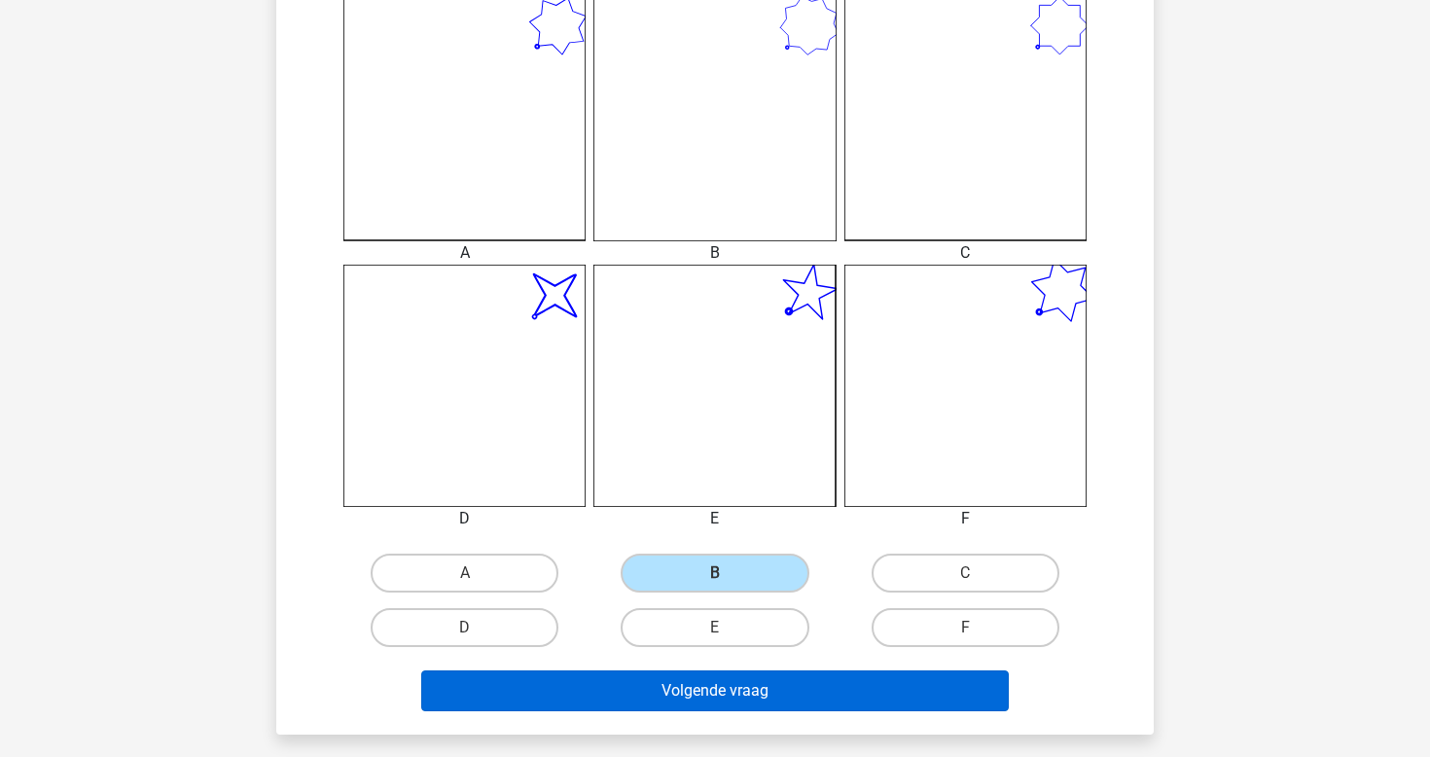
click at [790, 699] on button "Volgende vraag" at bounding box center [715, 690] width 589 height 41
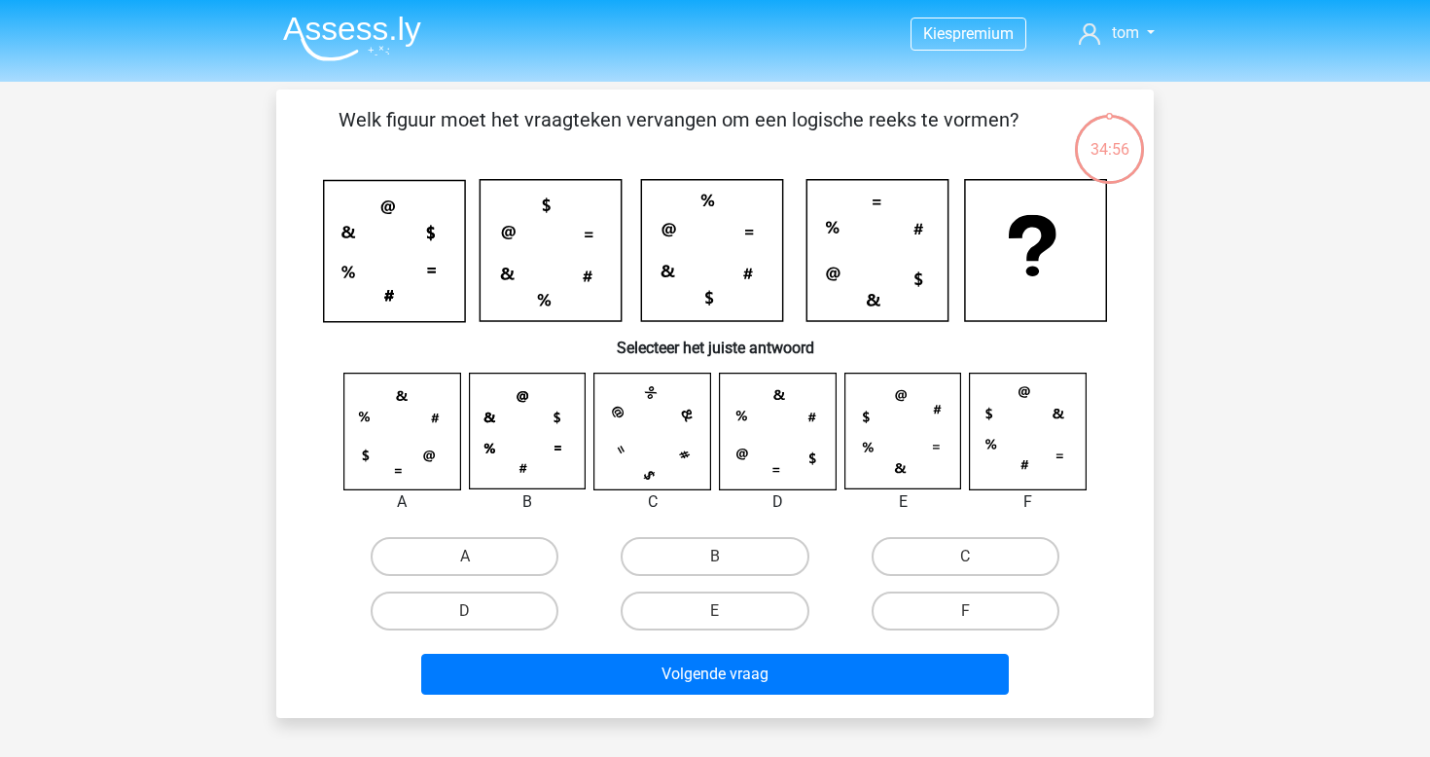
scroll to position [0, 0]
click at [507, 601] on label "D" at bounding box center [465, 611] width 188 height 39
click at [478, 611] on input "D" at bounding box center [471, 617] width 13 height 13
radio input "true"
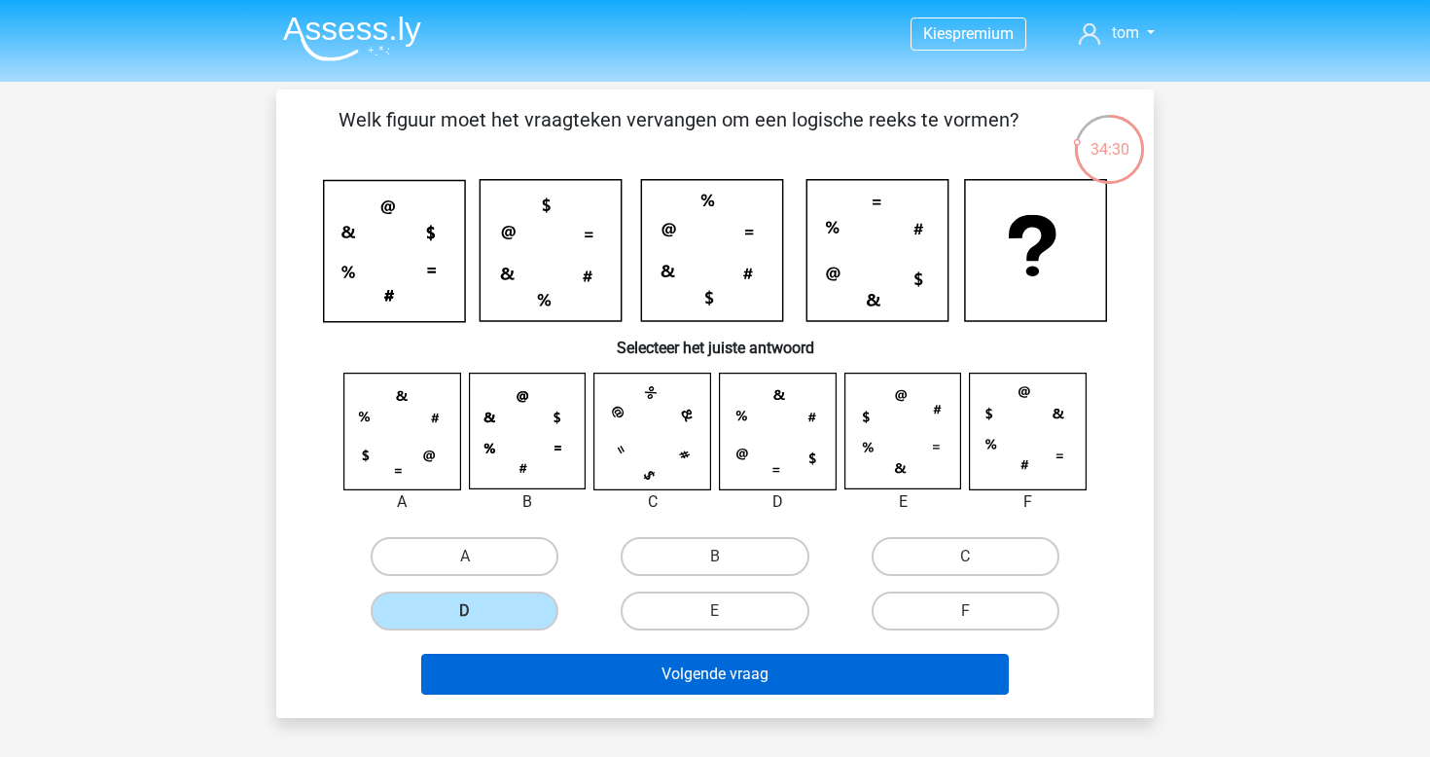
click at [612, 670] on button "Volgende vraag" at bounding box center [715, 674] width 589 height 41
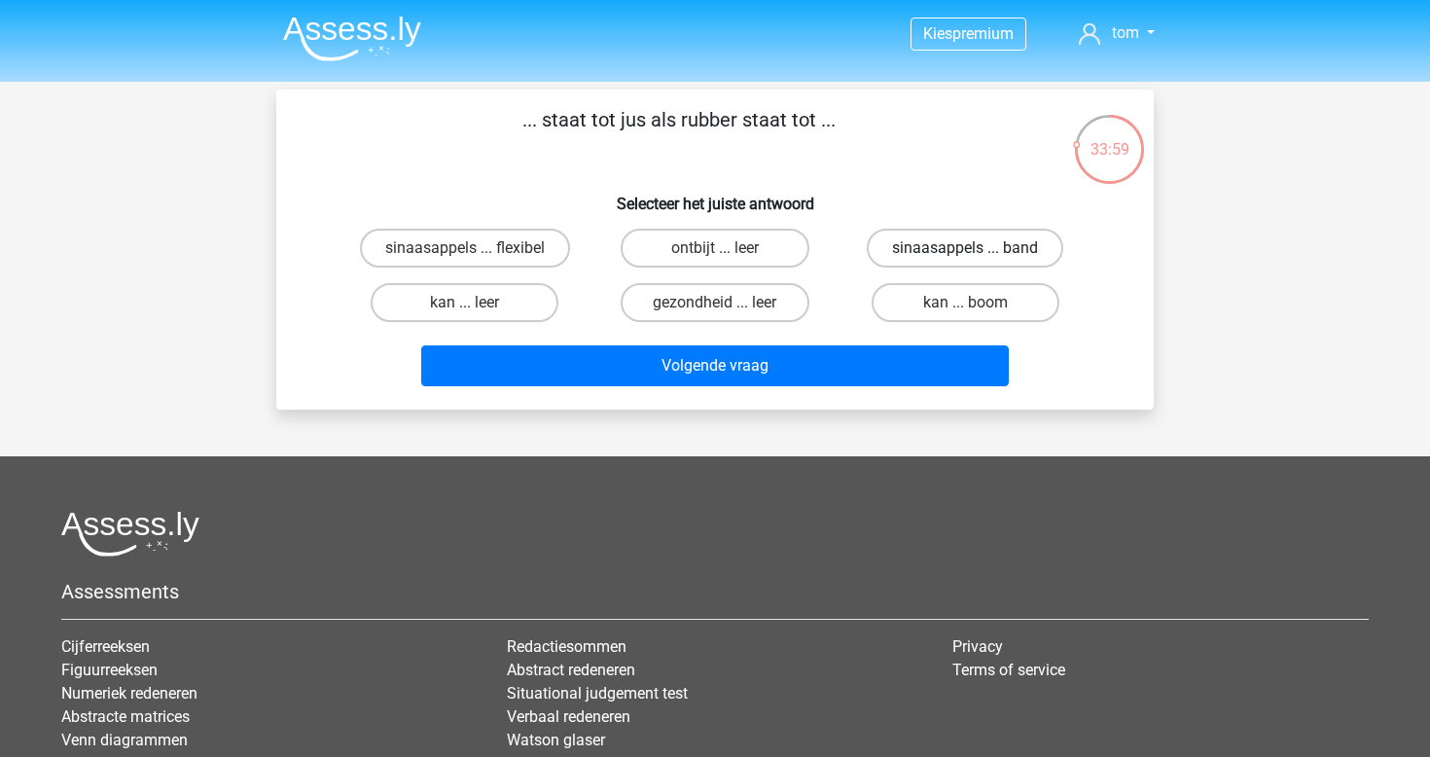
click at [911, 250] on label "sinaasappels ... band" at bounding box center [965, 248] width 197 height 39
click at [965, 250] on input "sinaasappels ... band" at bounding box center [971, 254] width 13 height 13
radio input "true"
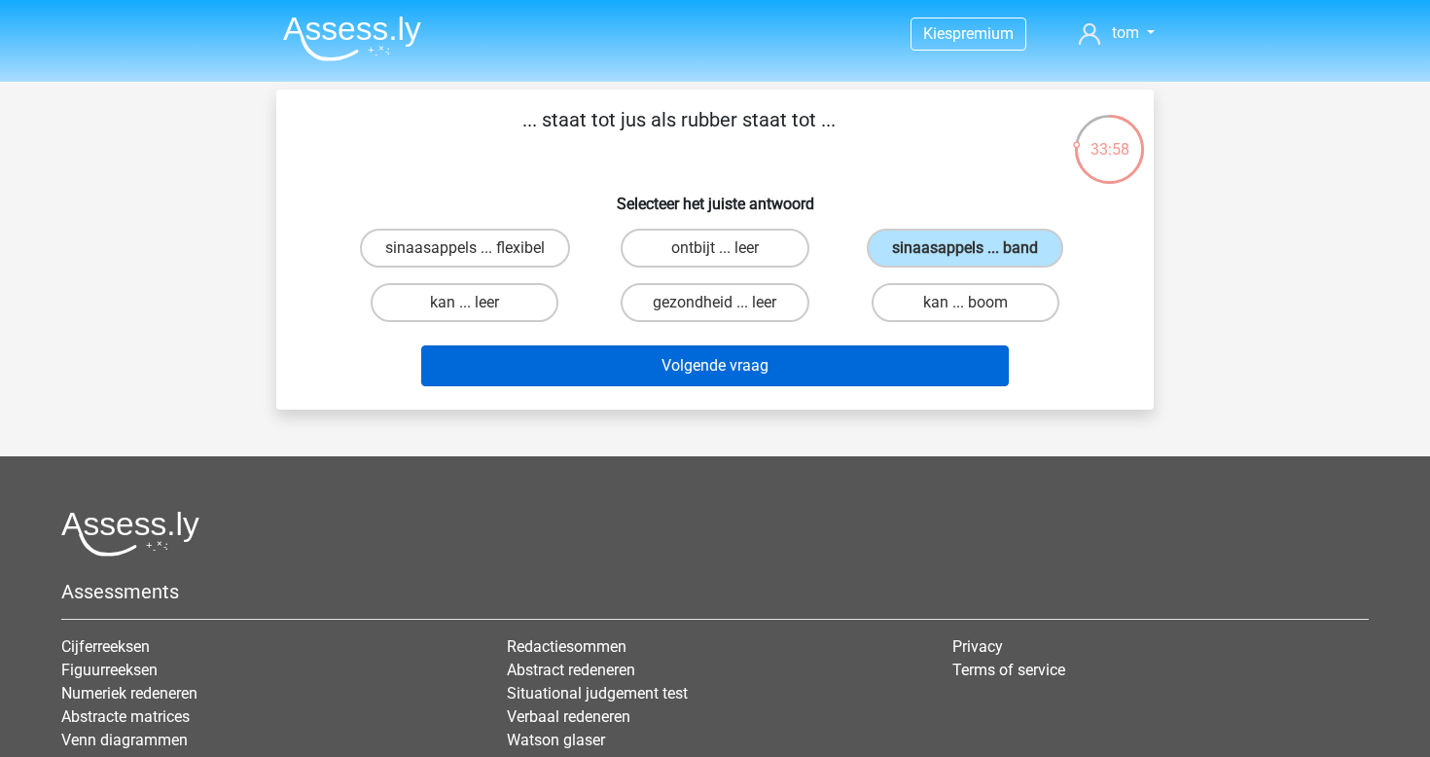
click at [797, 362] on button "Volgende vraag" at bounding box center [715, 365] width 589 height 41
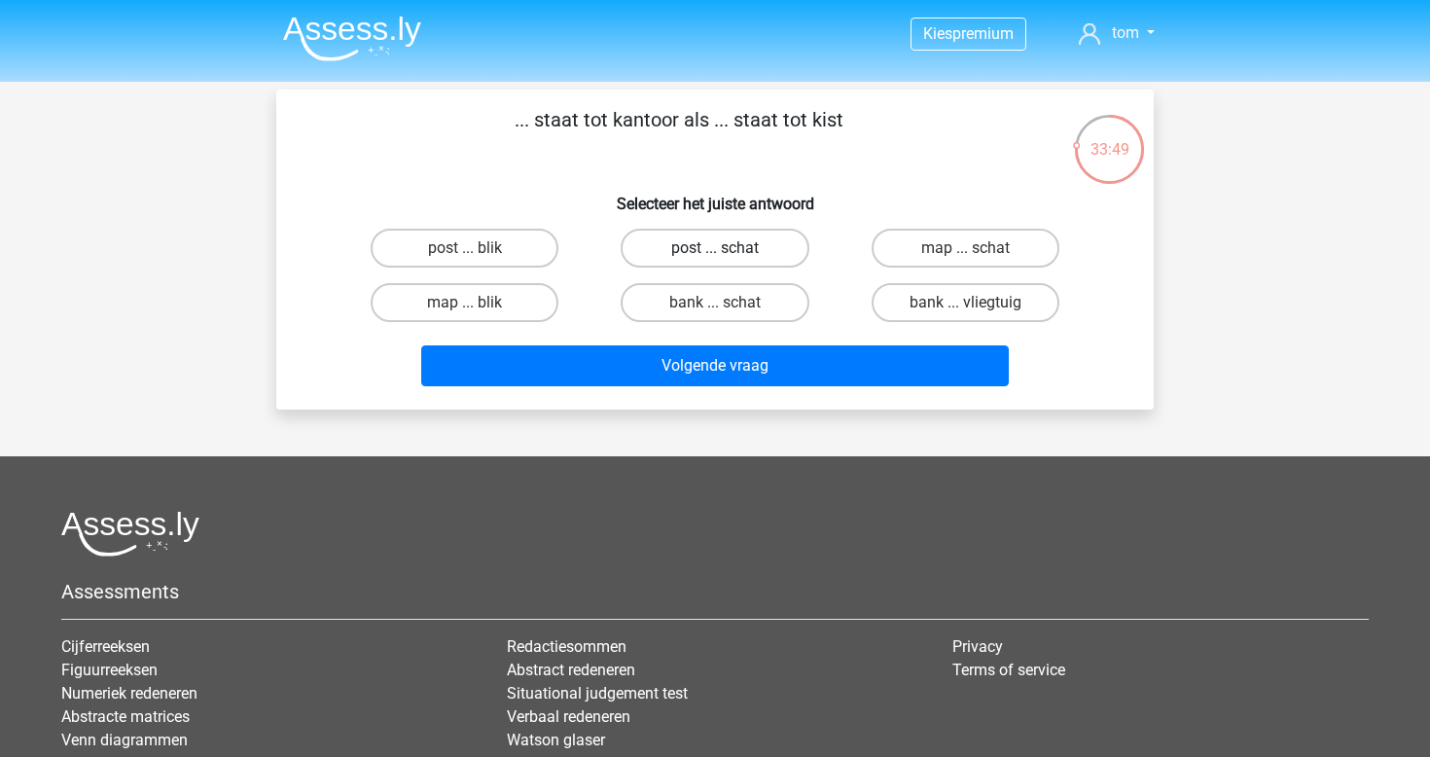
click at [670, 250] on label "post ... schat" at bounding box center [715, 248] width 188 height 39
click at [715, 250] on input "post ... schat" at bounding box center [721, 254] width 13 height 13
radio input "true"
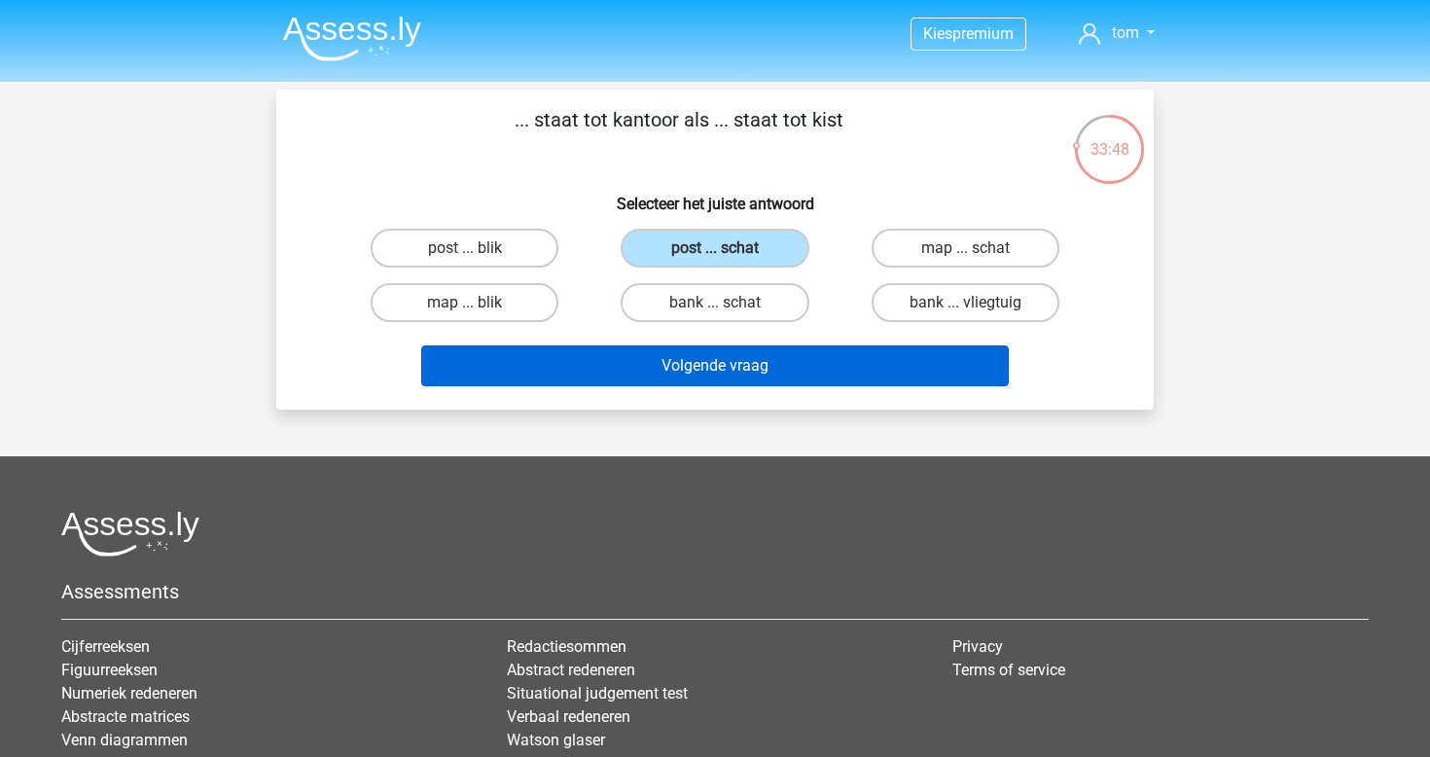
click at [747, 367] on button "Volgende vraag" at bounding box center [715, 365] width 589 height 41
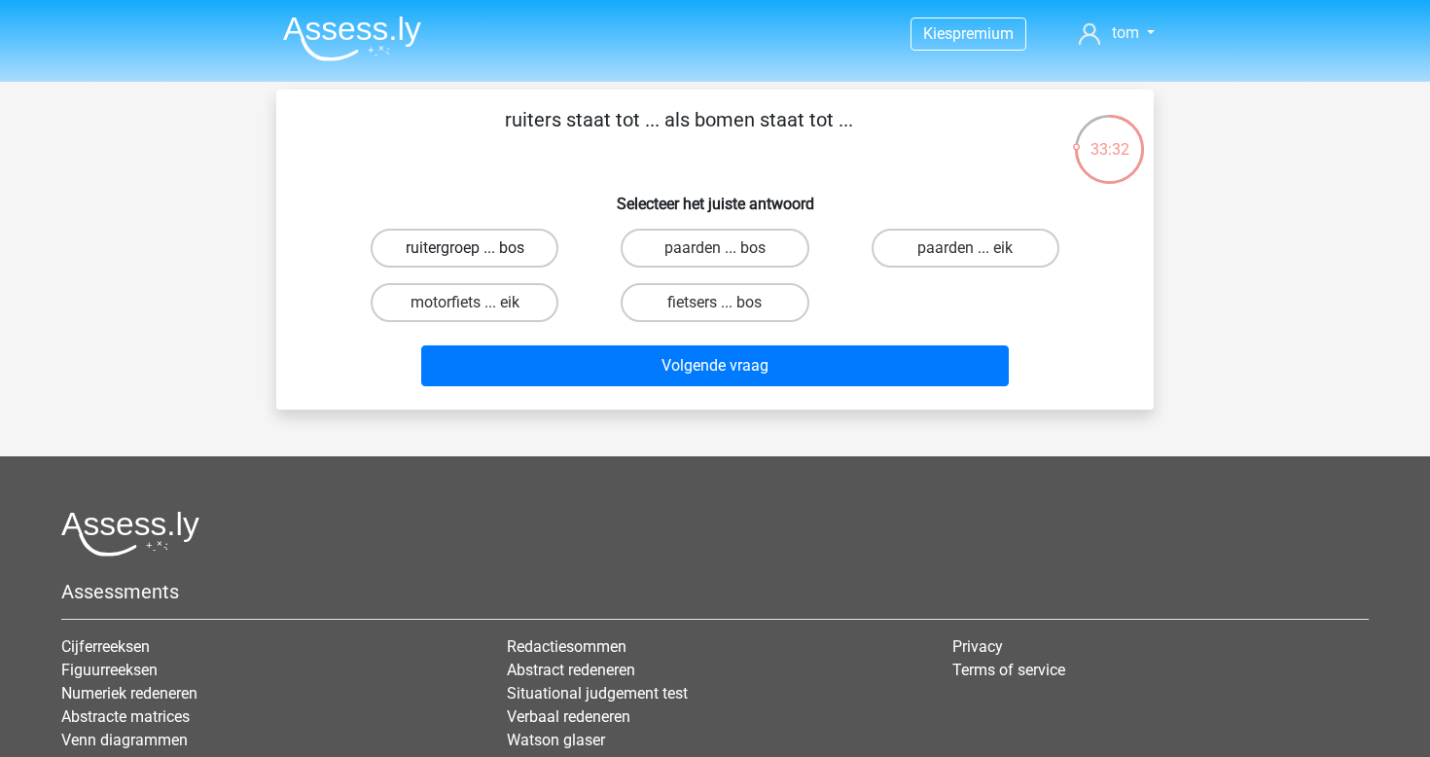
click at [521, 247] on label "ruitergroep ... bos" at bounding box center [465, 248] width 188 height 39
click at [478, 248] on input "ruitergroep ... bos" at bounding box center [471, 254] width 13 height 13
radio input "true"
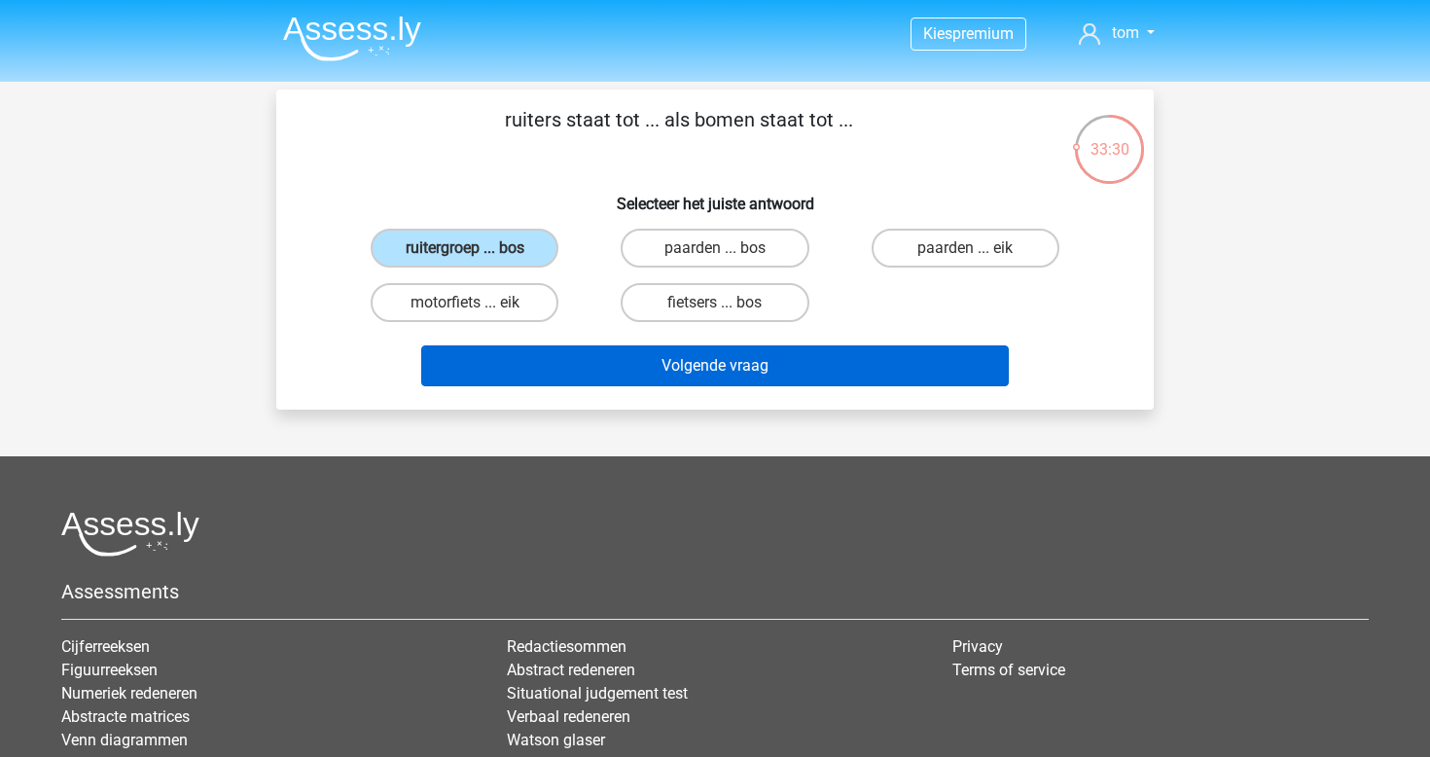
click at [728, 370] on button "Volgende vraag" at bounding box center [715, 365] width 589 height 41
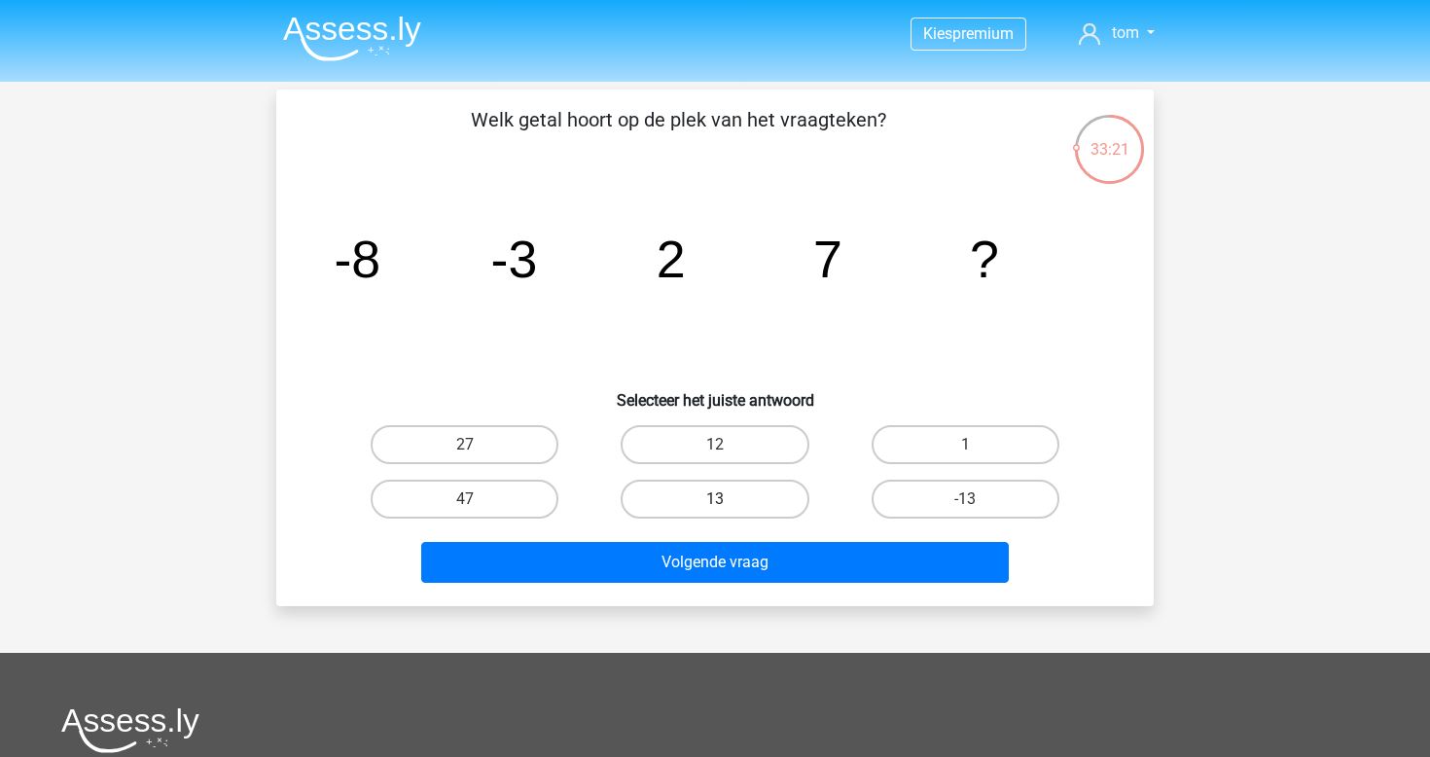
click at [741, 506] on label "13" at bounding box center [715, 499] width 188 height 39
click at [728, 506] on input "13" at bounding box center [721, 505] width 13 height 13
radio input "true"
click at [733, 442] on label "12" at bounding box center [715, 444] width 188 height 39
click at [728, 445] on input "12" at bounding box center [721, 451] width 13 height 13
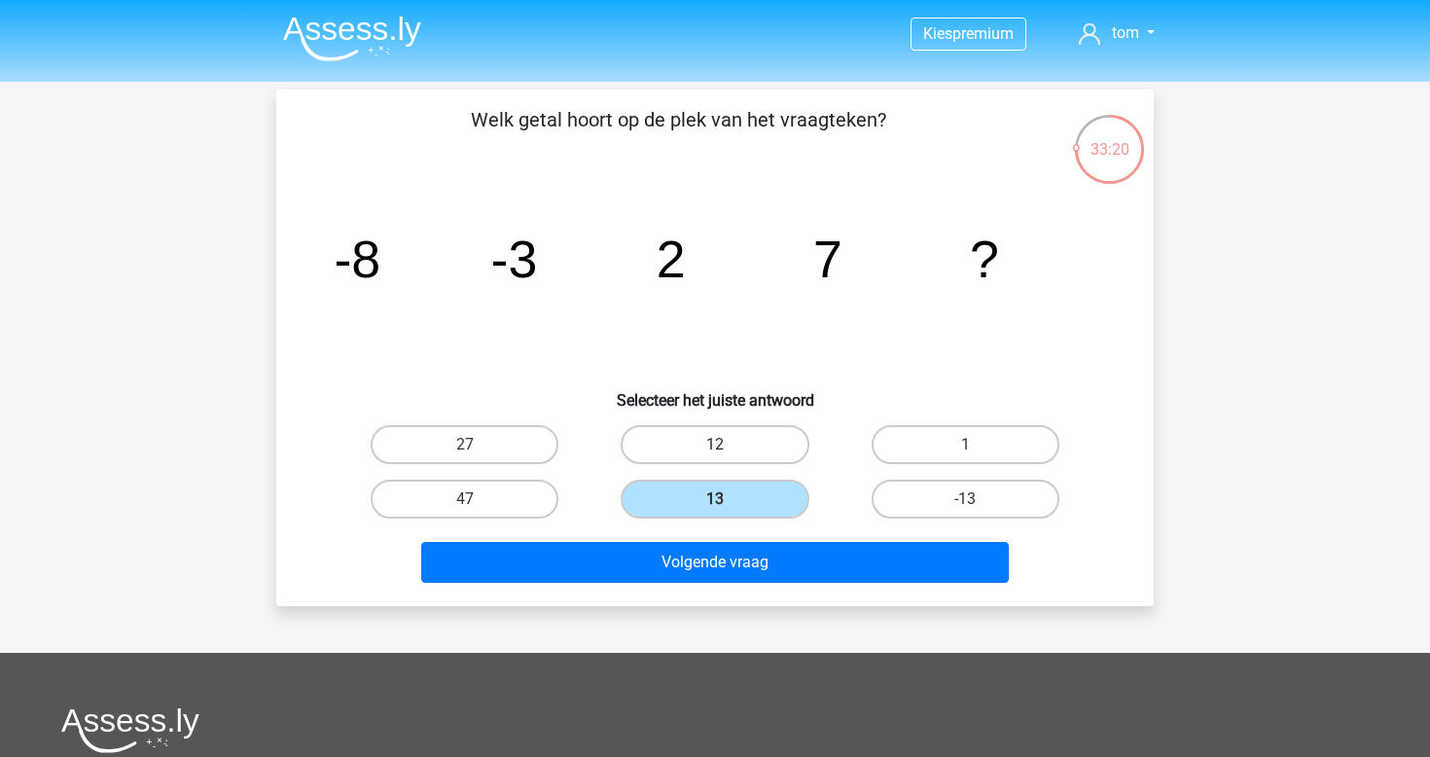
radio input "true"
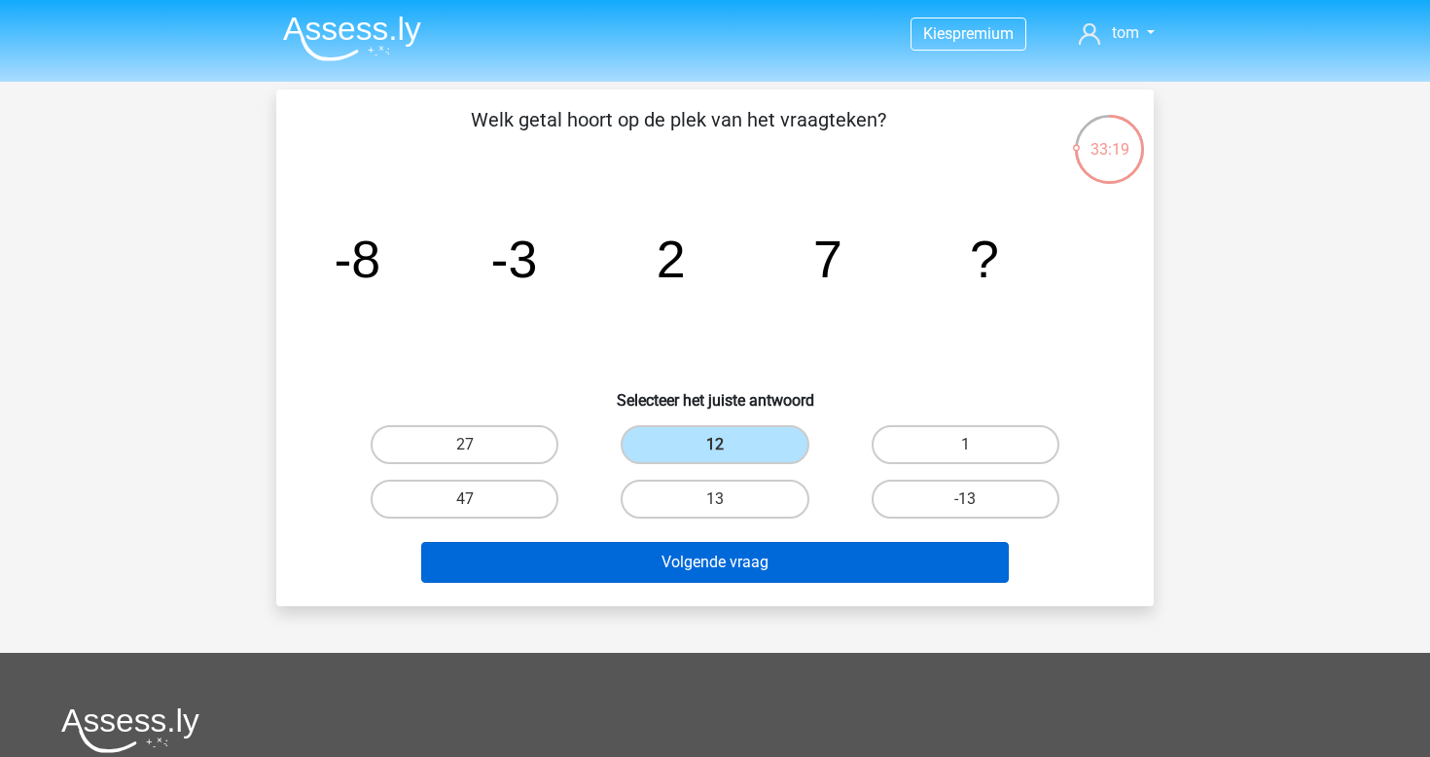
click at [737, 550] on button "Volgende vraag" at bounding box center [715, 562] width 589 height 41
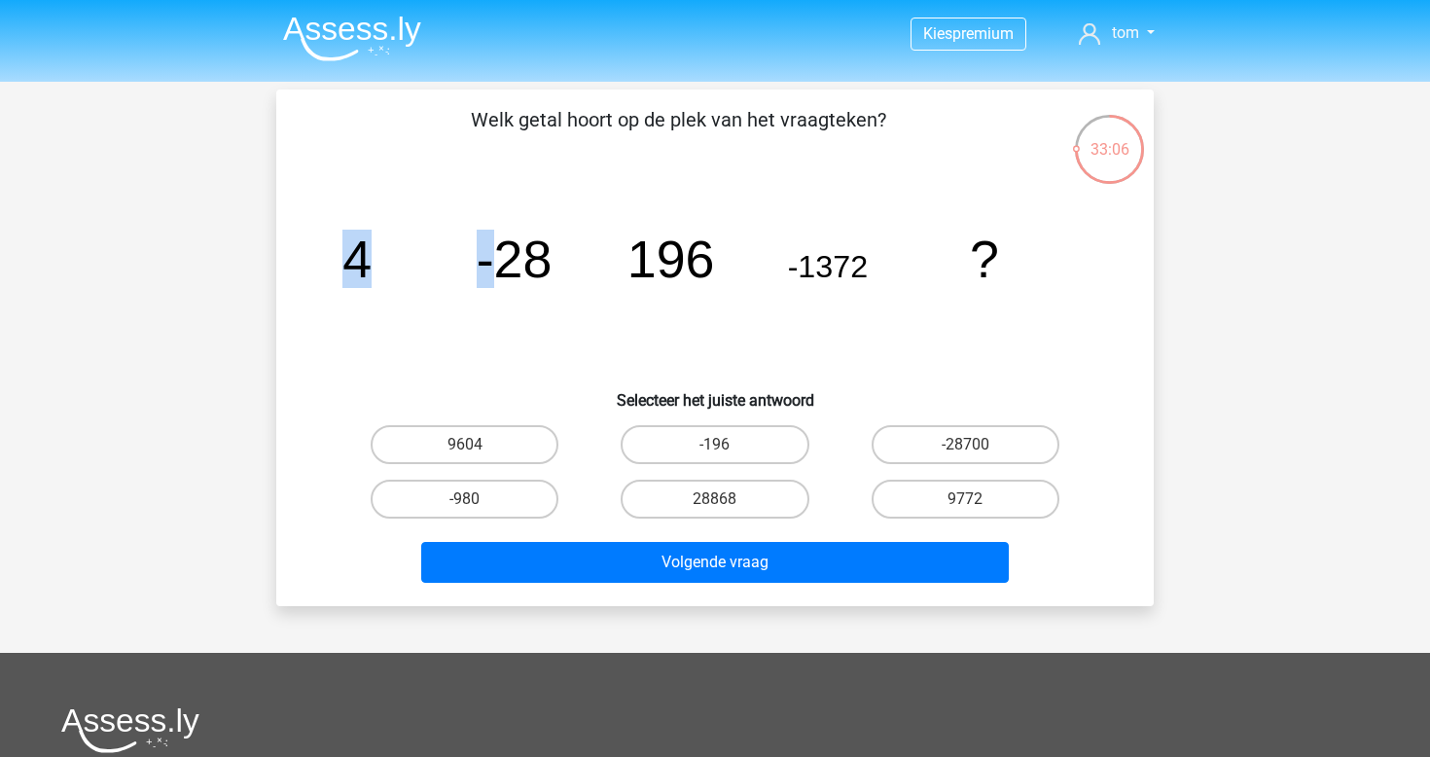
drag, startPoint x: 496, startPoint y: 258, endPoint x: 556, endPoint y: 258, distance: 59.4
click at [555, 258] on icon "image/svg+xml 4 -28 196 -1372 ?" at bounding box center [715, 277] width 784 height 197
click at [621, 258] on icon "image/svg+xml 4 -28 196 -1372 ?" at bounding box center [715, 277] width 784 height 197
drag, startPoint x: 807, startPoint y: 264, endPoint x: 866, endPoint y: 263, distance: 59.4
click at [866, 263] on tspan "-1372" at bounding box center [828, 266] width 80 height 35
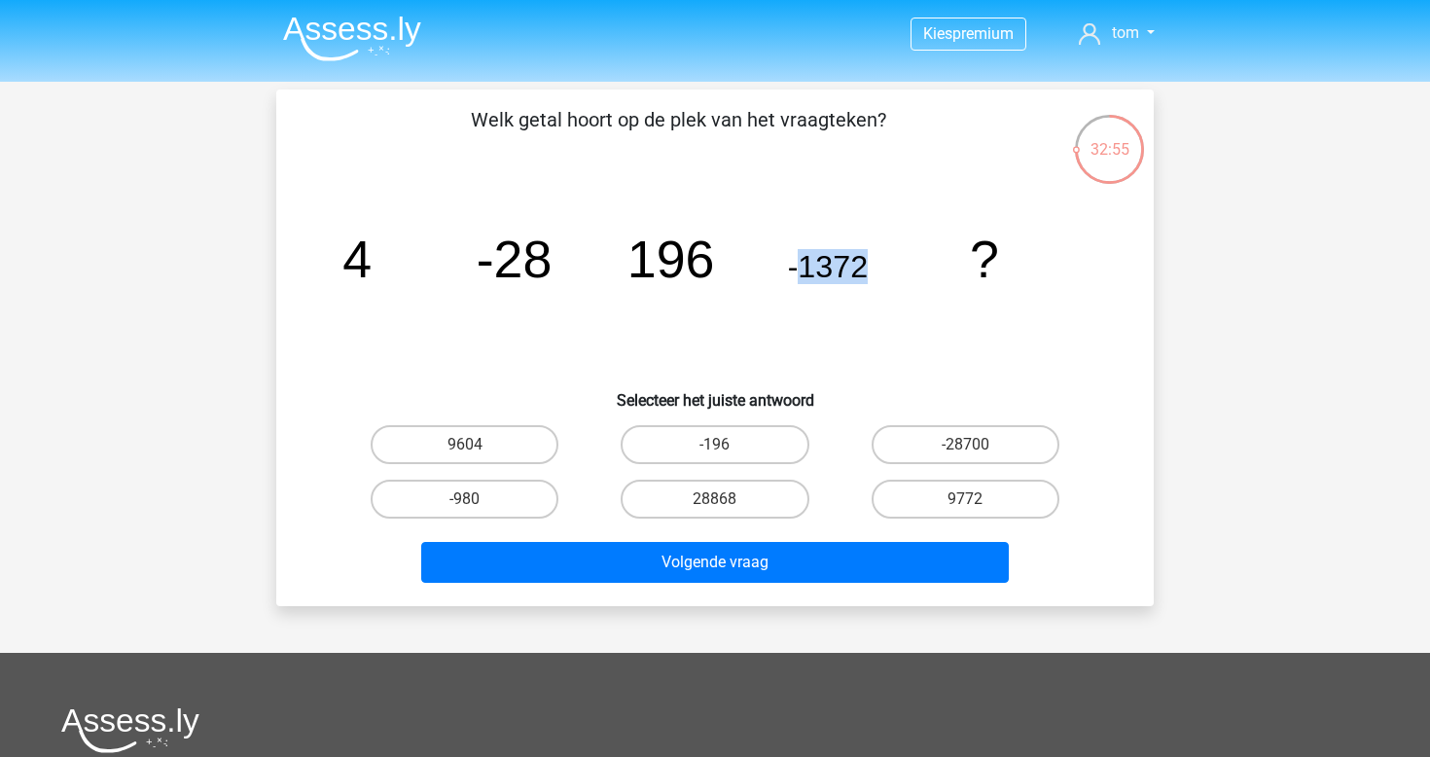
click at [817, 273] on tspan "-1372" at bounding box center [828, 266] width 80 height 35
click at [467, 441] on label "9604" at bounding box center [465, 444] width 188 height 39
click at [467, 445] on input "9604" at bounding box center [471, 451] width 13 height 13
radio input "true"
click at [926, 502] on label "9772" at bounding box center [966, 499] width 188 height 39
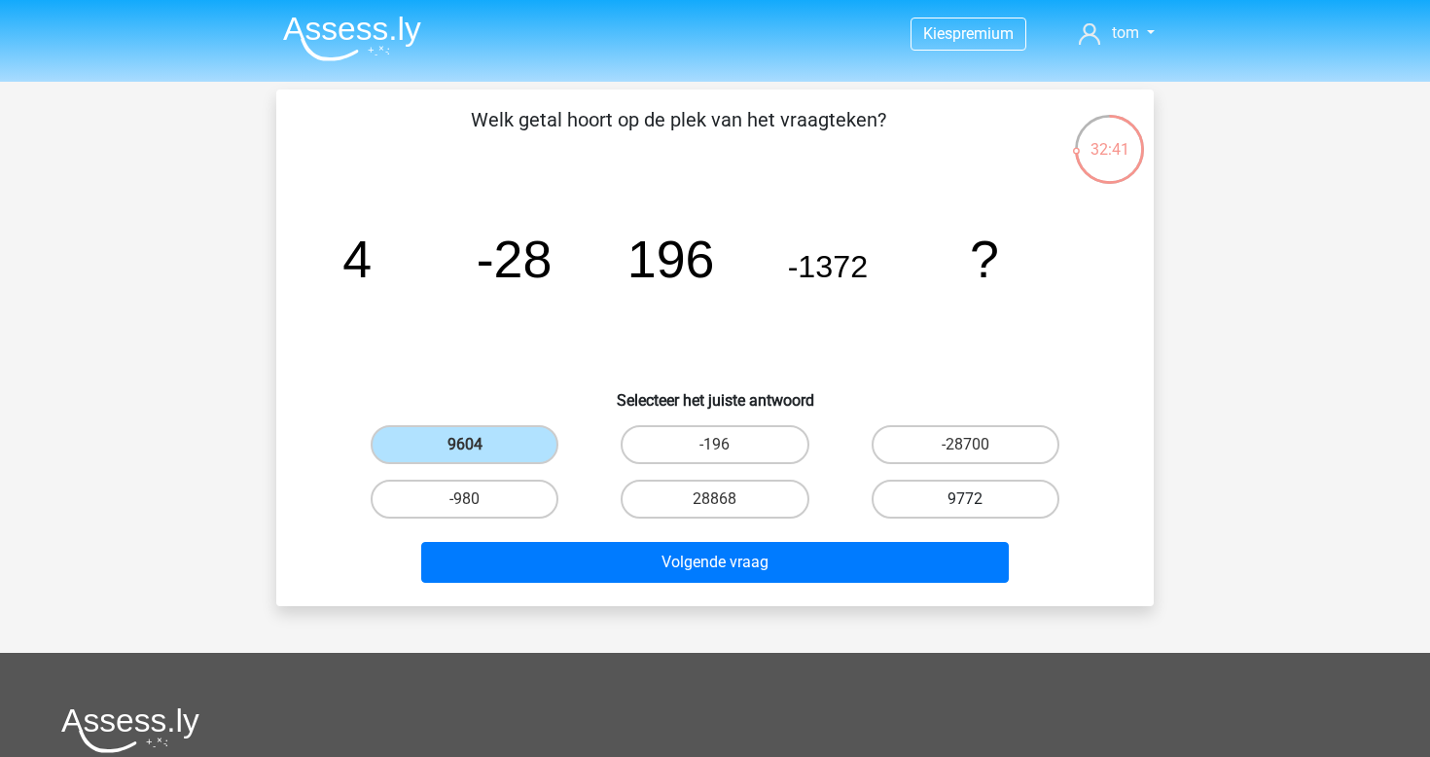
click at [965, 502] on input "9772" at bounding box center [971, 505] width 13 height 13
radio input "true"
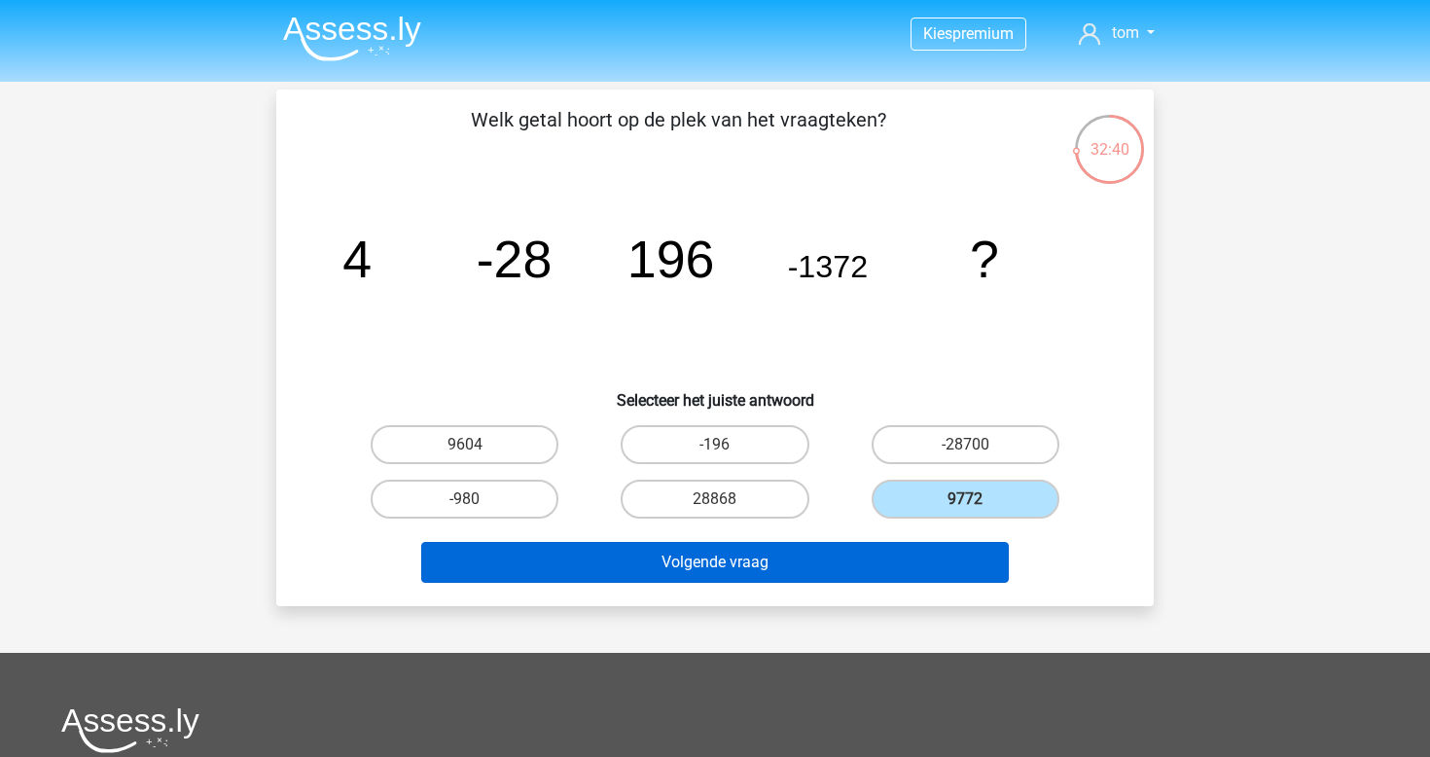
click at [876, 544] on button "Volgende vraag" at bounding box center [715, 562] width 589 height 41
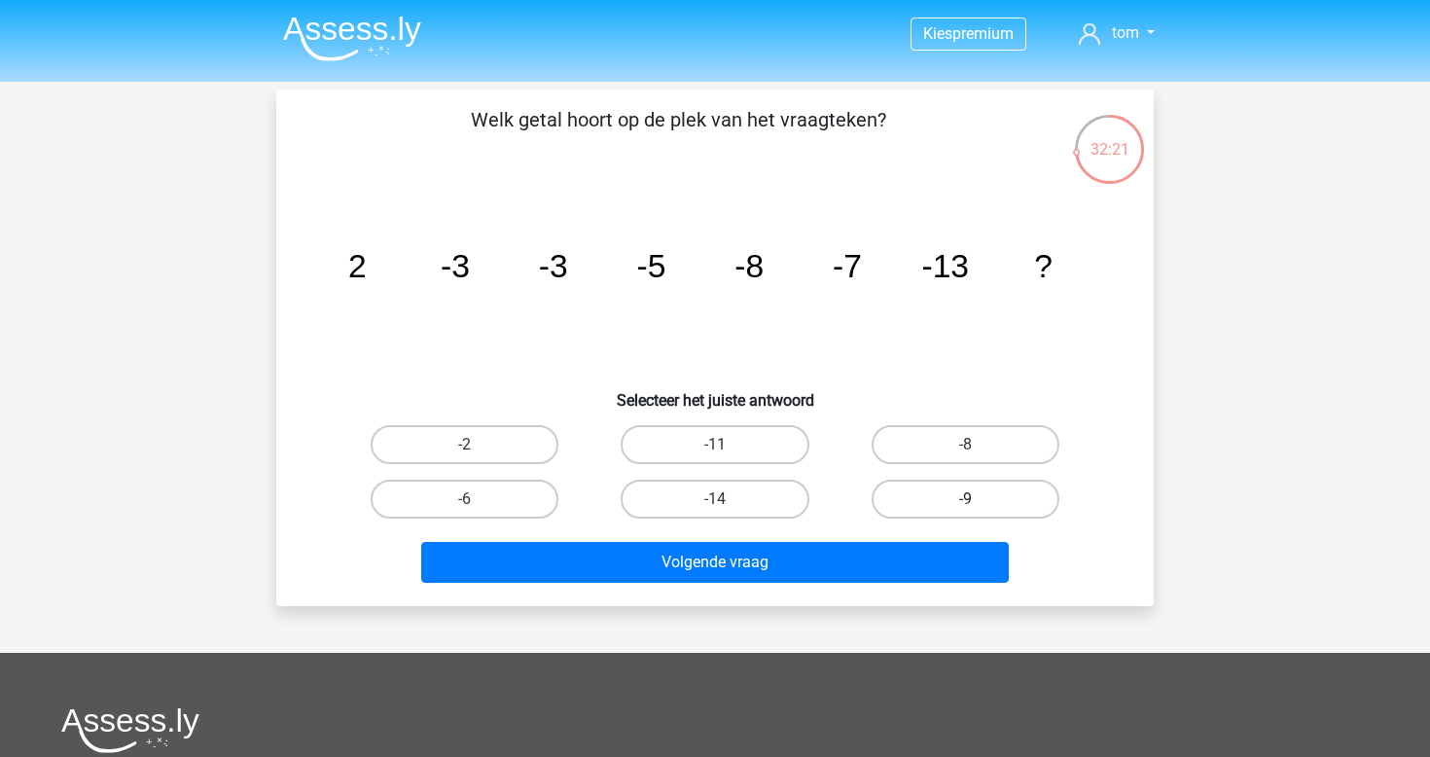
click at [940, 486] on label "-9" at bounding box center [966, 499] width 188 height 39
click at [965, 499] on input "-9" at bounding box center [971, 505] width 13 height 13
radio input "true"
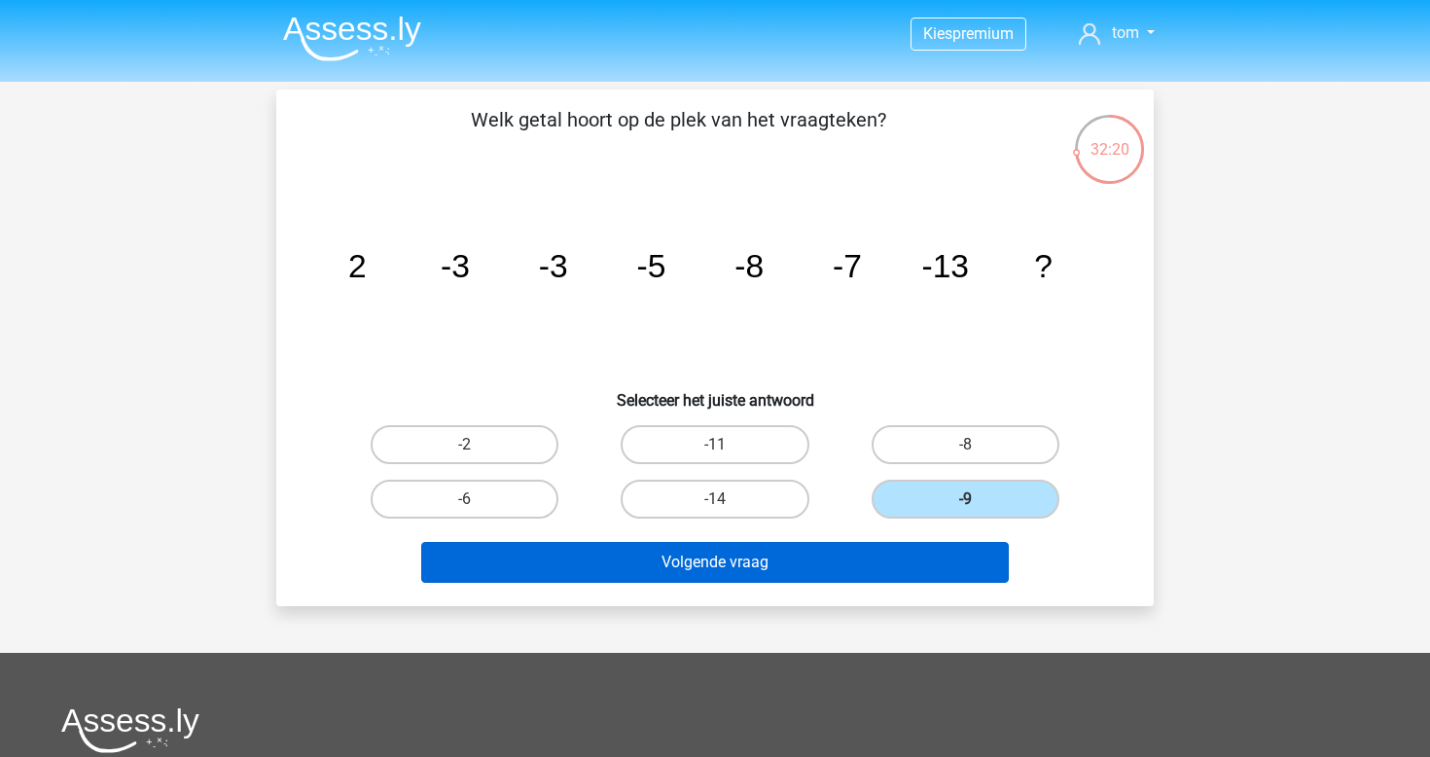
click at [853, 572] on button "Volgende vraag" at bounding box center [715, 562] width 589 height 41
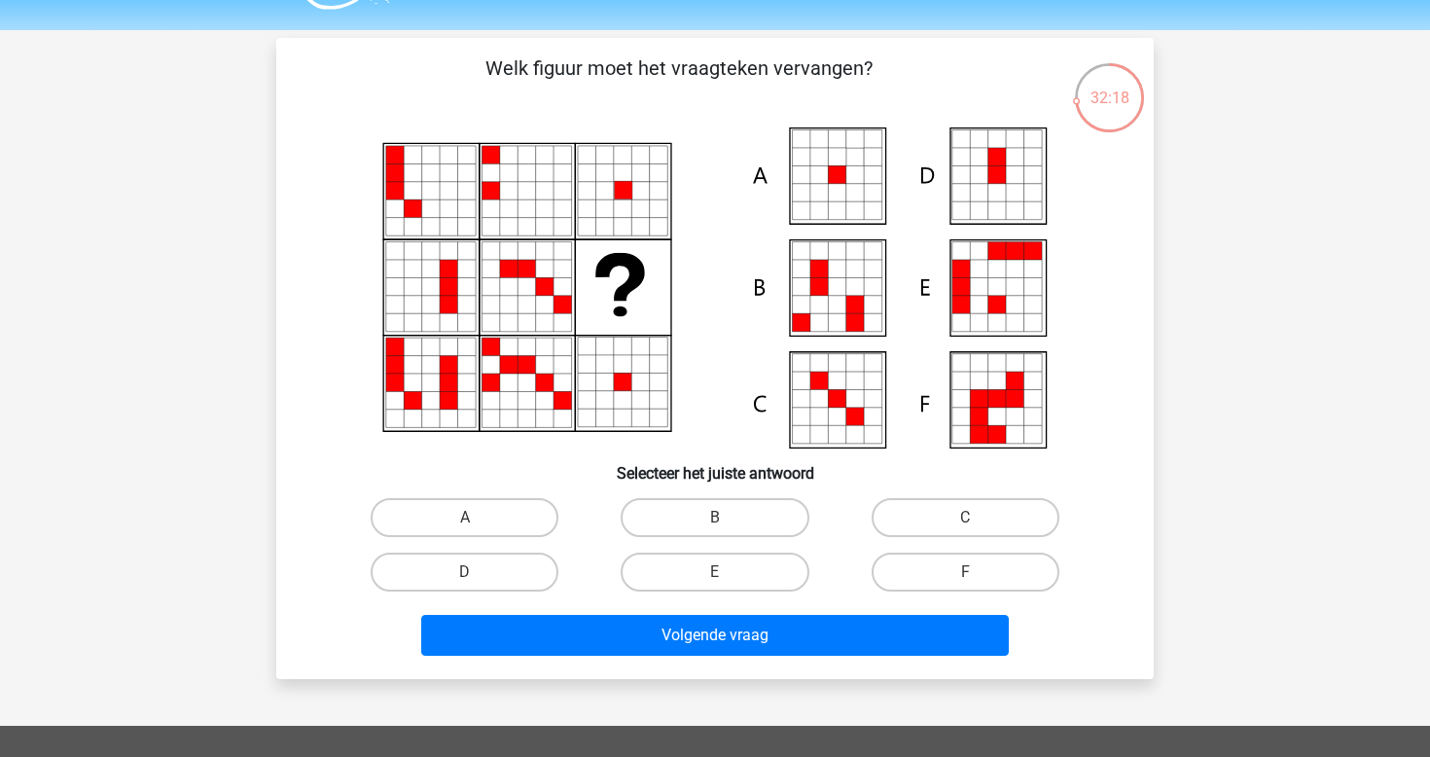
scroll to position [44, 0]
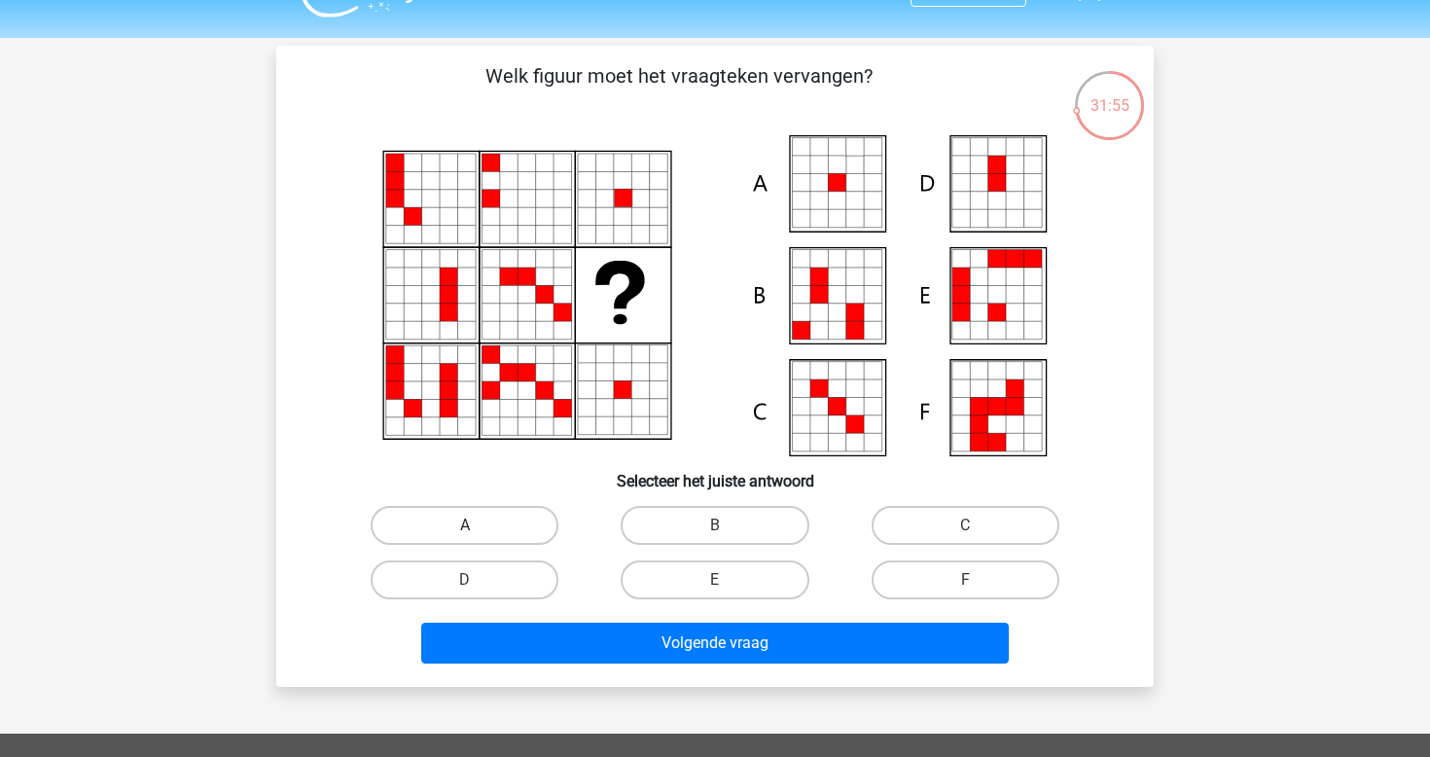
click at [515, 519] on label "A" at bounding box center [465, 525] width 188 height 39
click at [478, 525] on input "A" at bounding box center [471, 531] width 13 height 13
radio input "true"
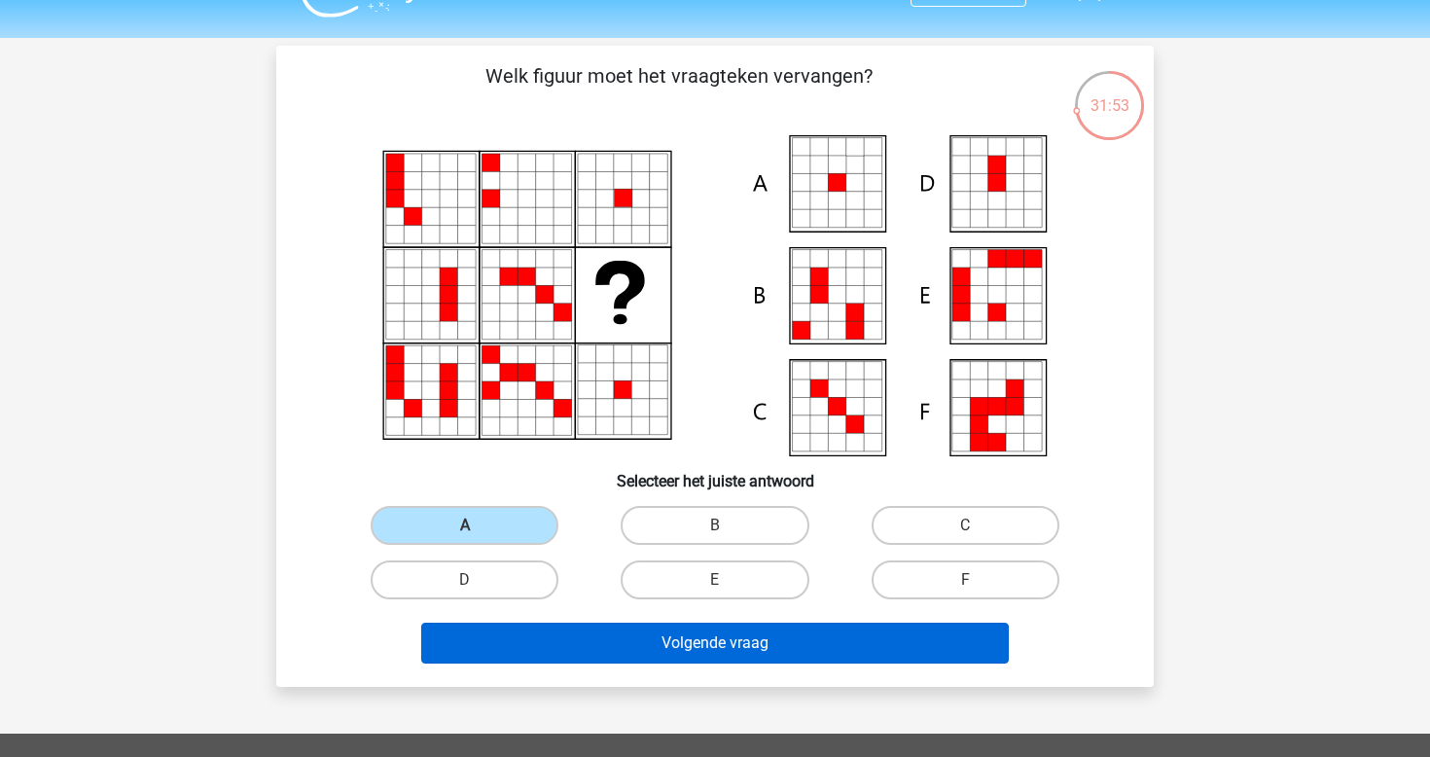
click at [609, 635] on button "Volgende vraag" at bounding box center [715, 643] width 589 height 41
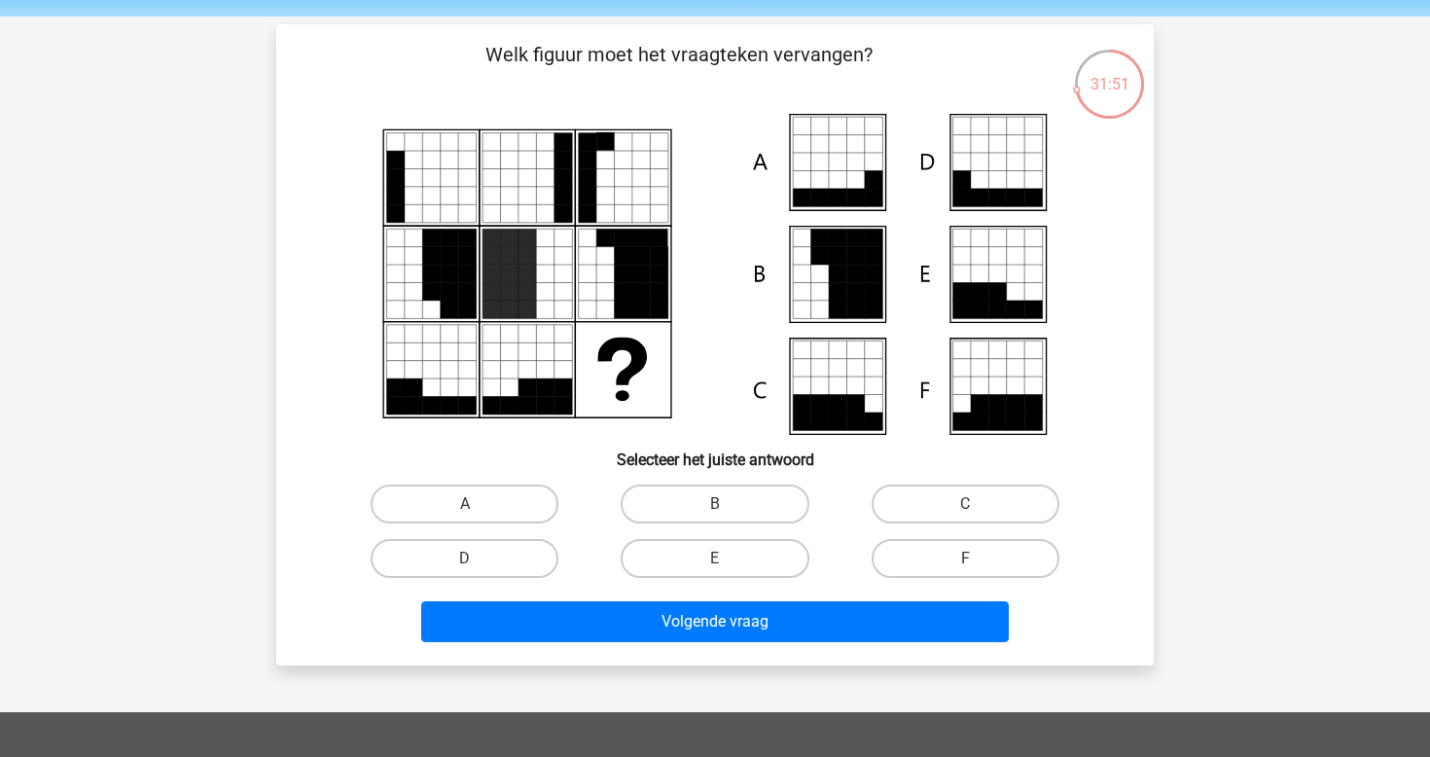
scroll to position [59, 0]
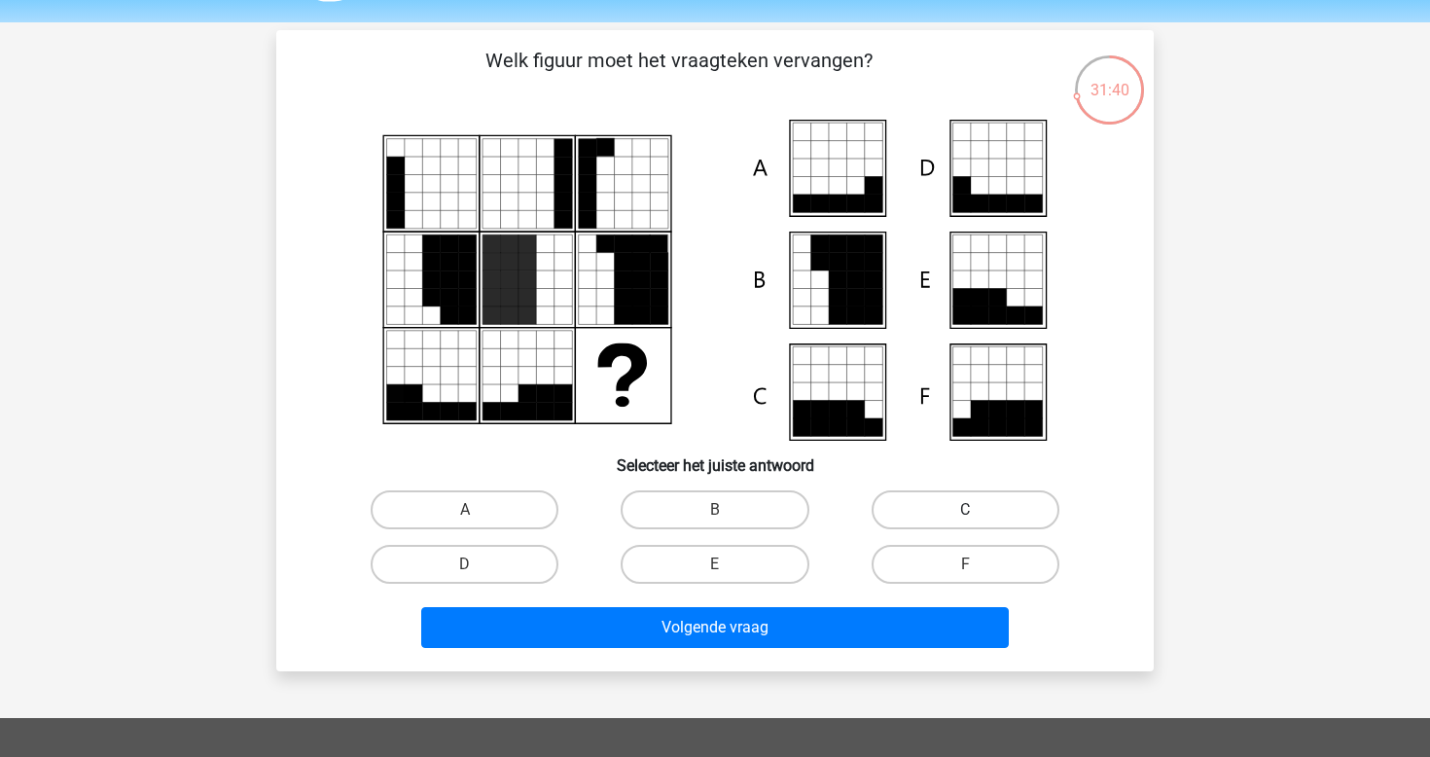
click at [923, 522] on label "C" at bounding box center [966, 509] width 188 height 39
click at [965, 522] on input "C" at bounding box center [971, 516] width 13 height 13
radio input "true"
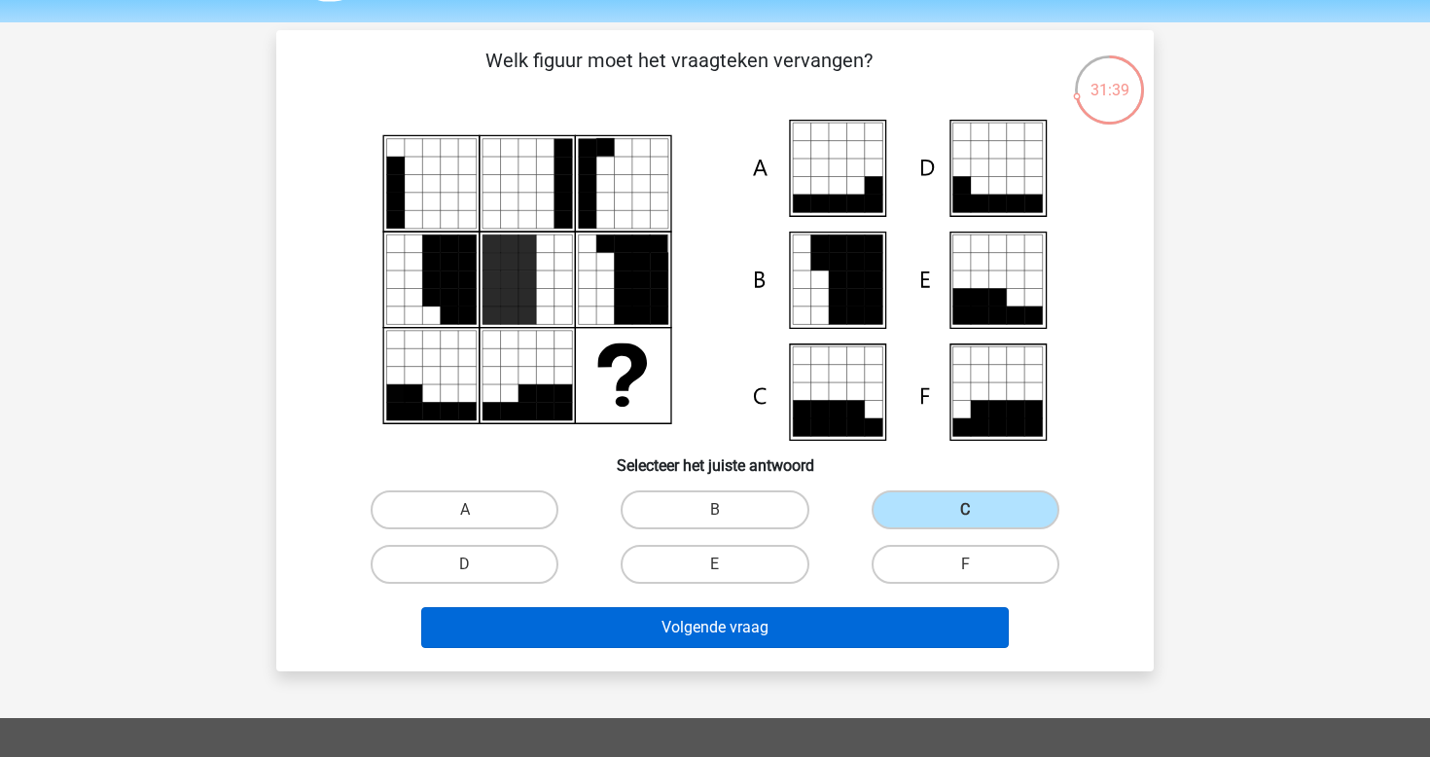
click at [796, 620] on button "Volgende vraag" at bounding box center [715, 627] width 589 height 41
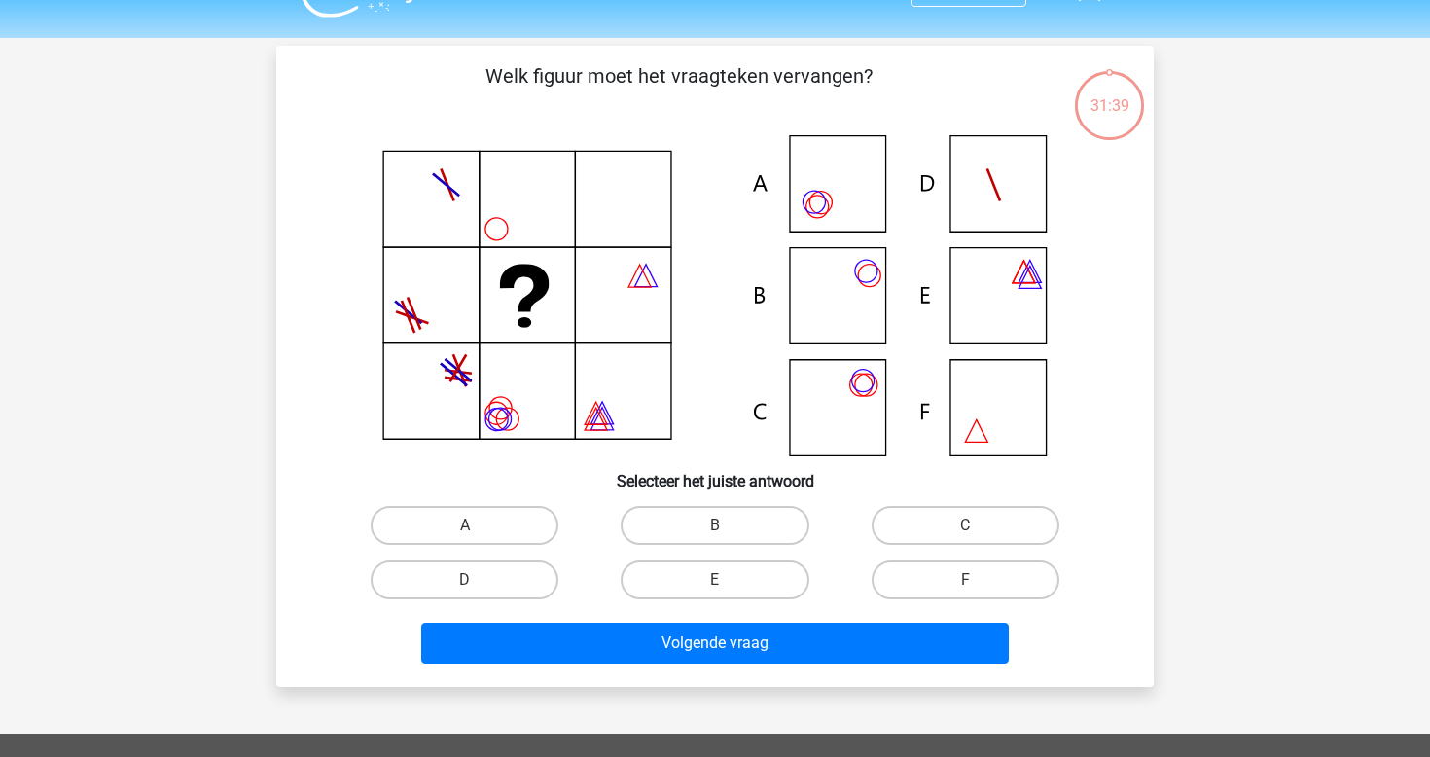
scroll to position [18, 0]
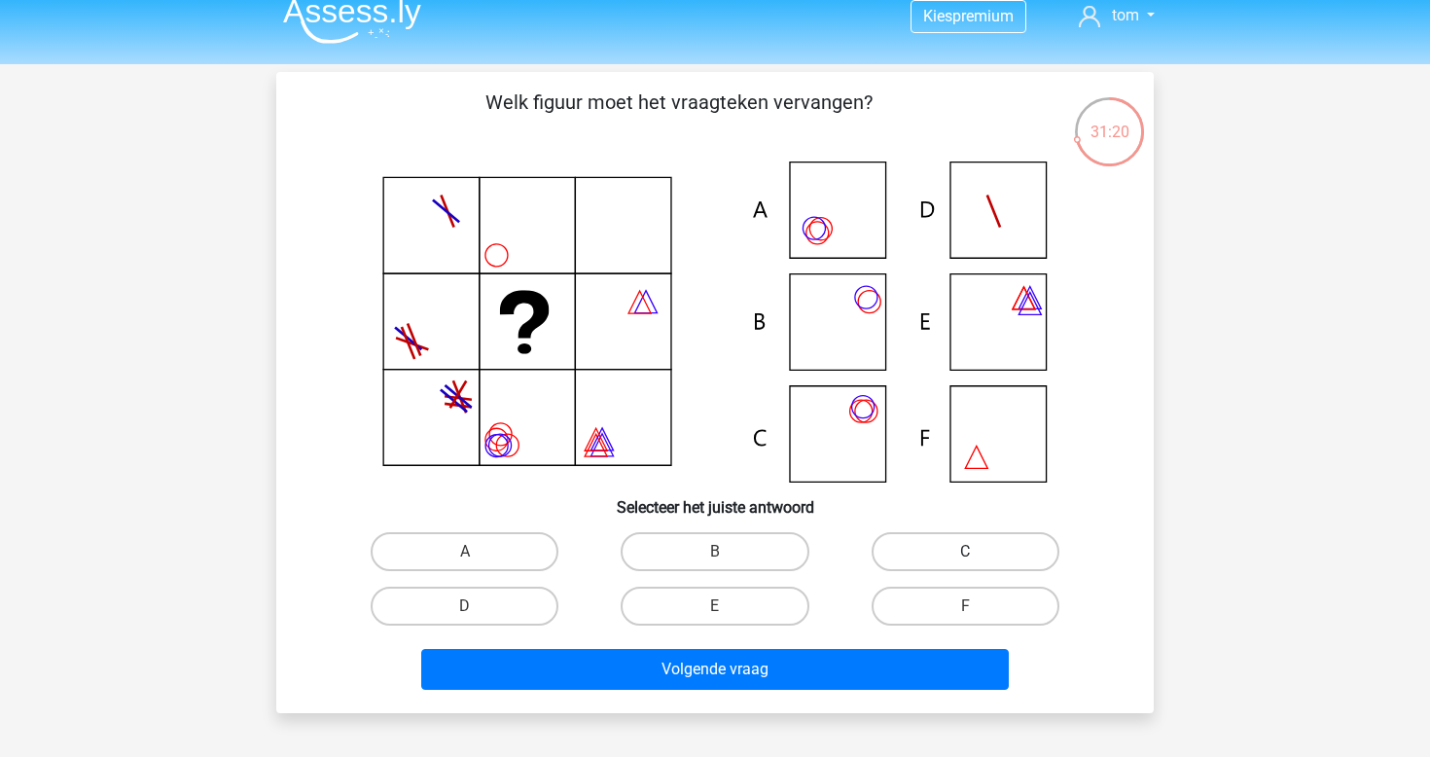
click at [985, 556] on label "C" at bounding box center [966, 551] width 188 height 39
click at [978, 556] on input "C" at bounding box center [971, 558] width 13 height 13
radio input "true"
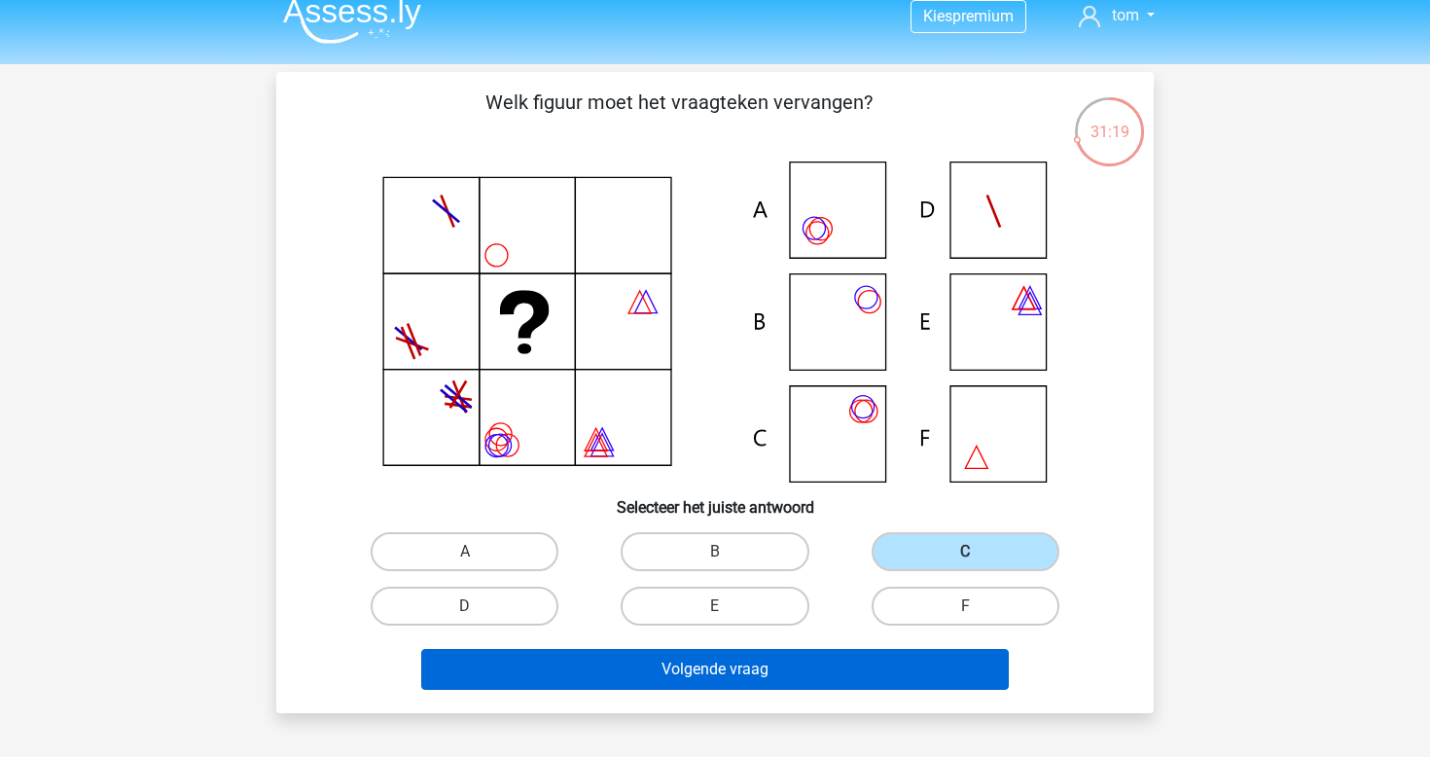
click at [785, 670] on button "Volgende vraag" at bounding box center [715, 669] width 589 height 41
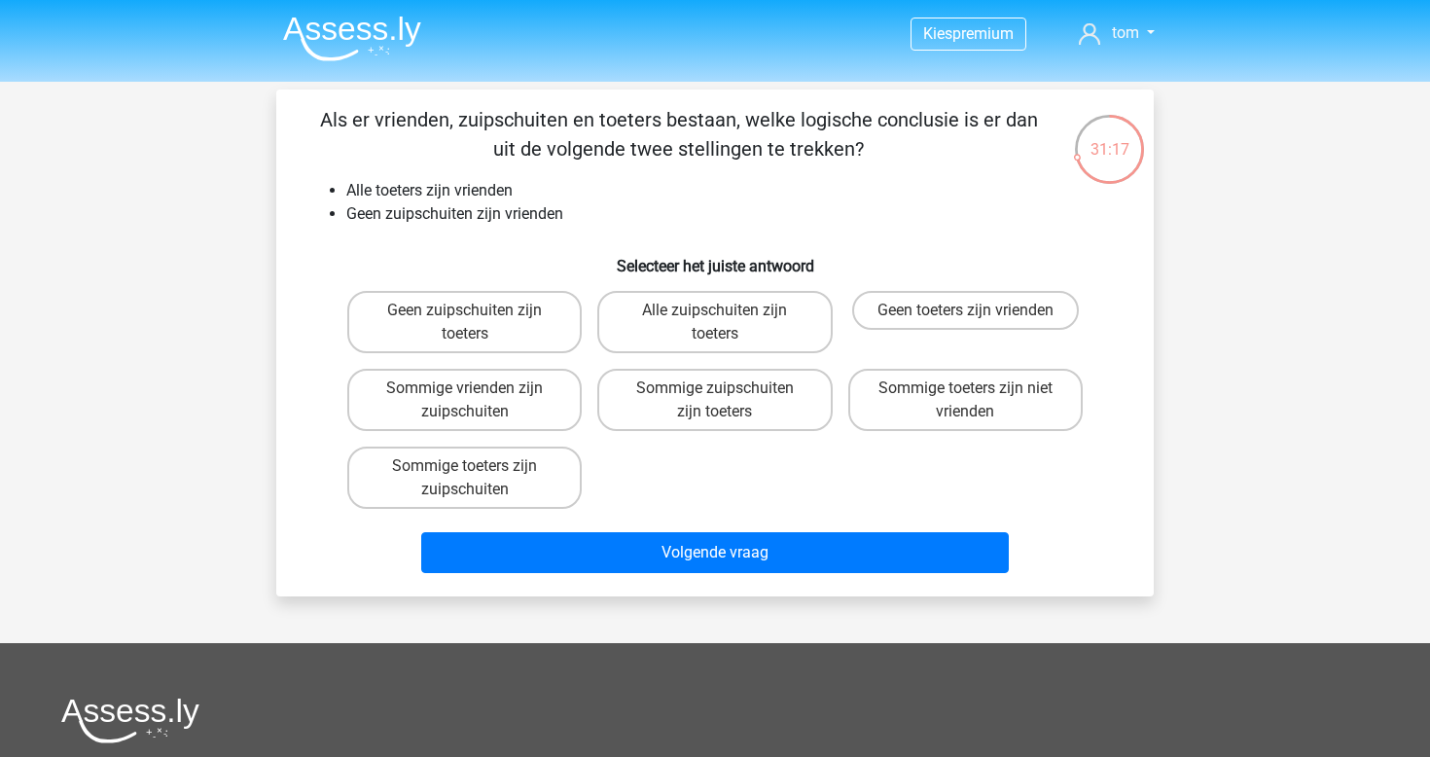
scroll to position [0, 0]
click at [511, 329] on label "Geen zuipschuiten zijn toeters" at bounding box center [464, 322] width 235 height 62
click at [478, 323] on input "Geen zuipschuiten zijn toeters" at bounding box center [471, 316] width 13 height 13
radio input "true"
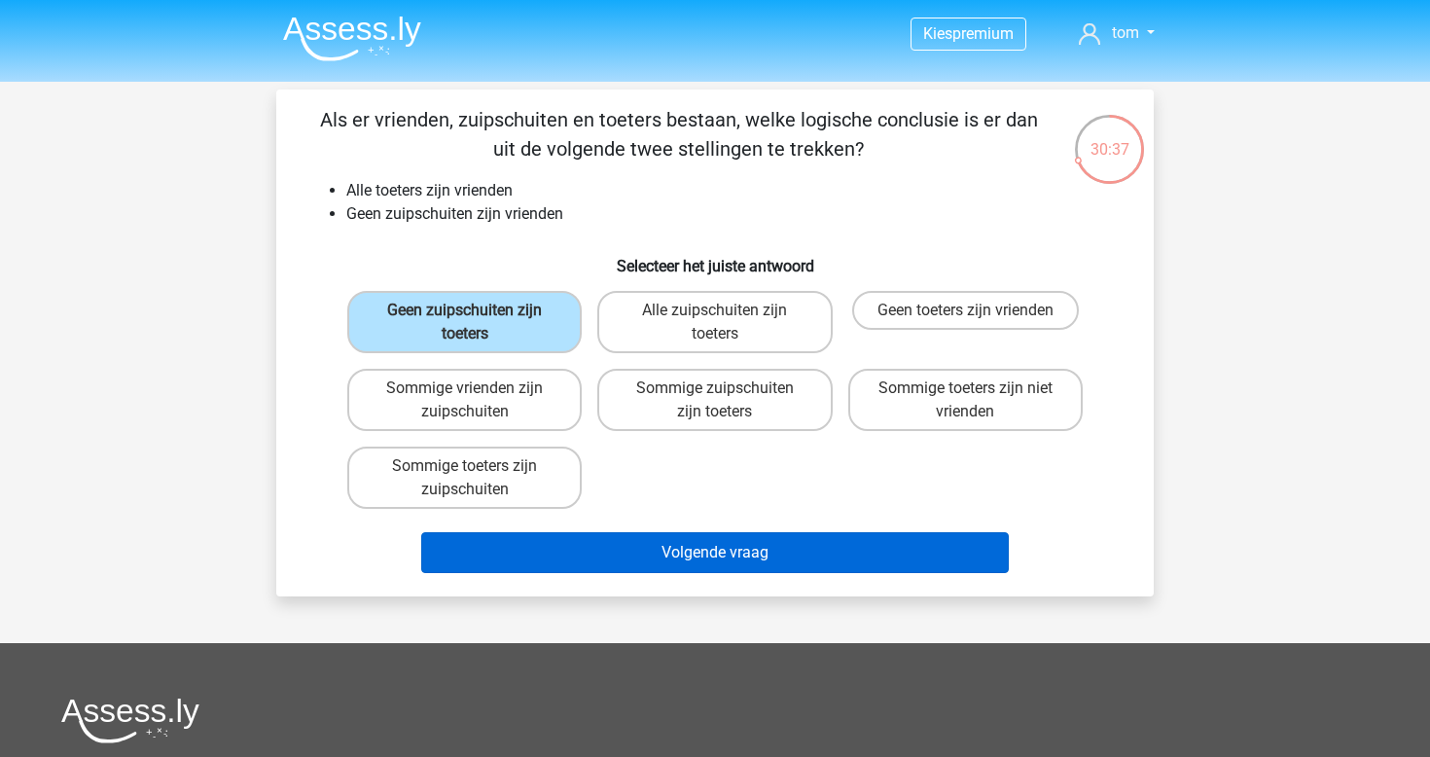
click at [708, 555] on button "Volgende vraag" at bounding box center [715, 552] width 589 height 41
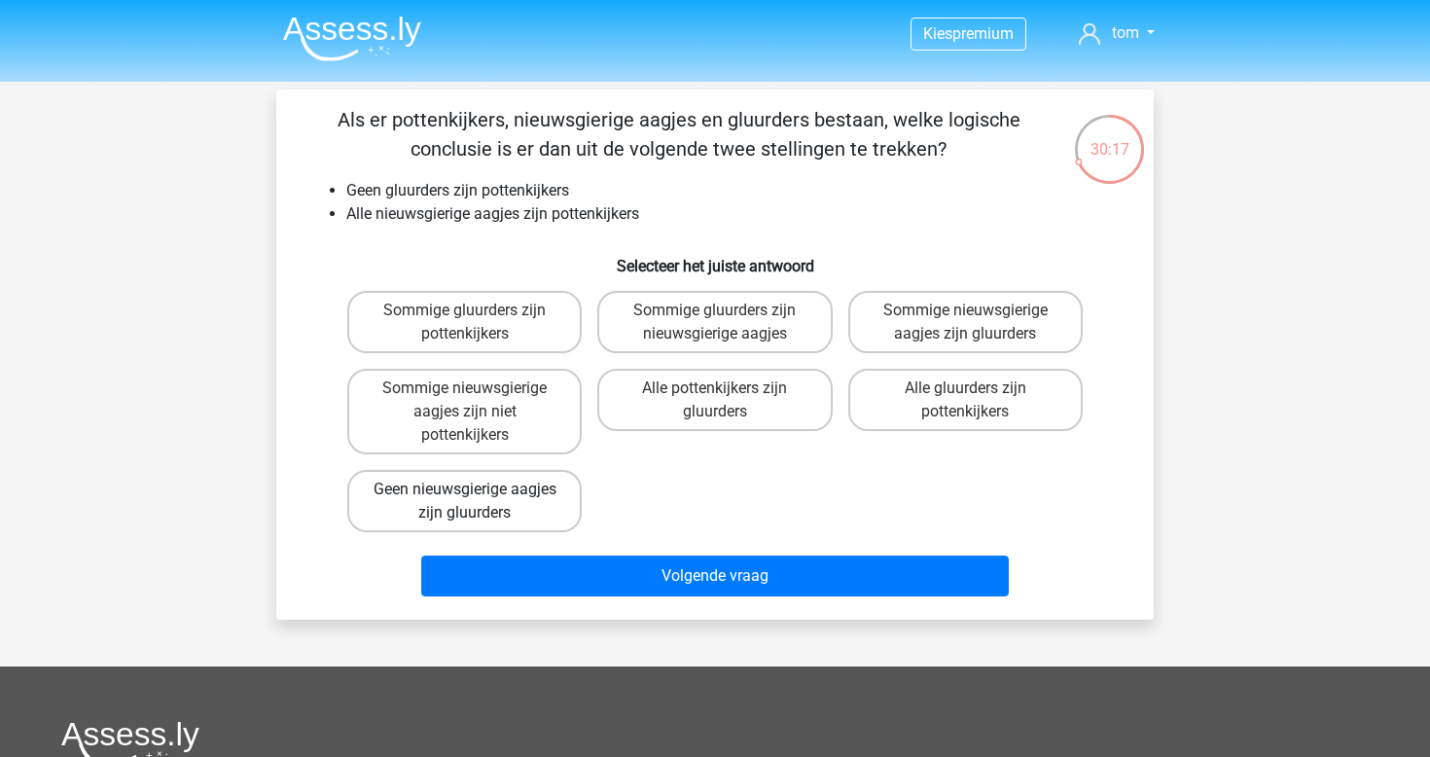
click at [541, 505] on label "Geen nieuwsgierige aagjes zijn gluurders" at bounding box center [464, 501] width 235 height 62
click at [478, 502] on input "Geen nieuwsgierige aagjes zijn gluurders" at bounding box center [471, 495] width 13 height 13
radio input "true"
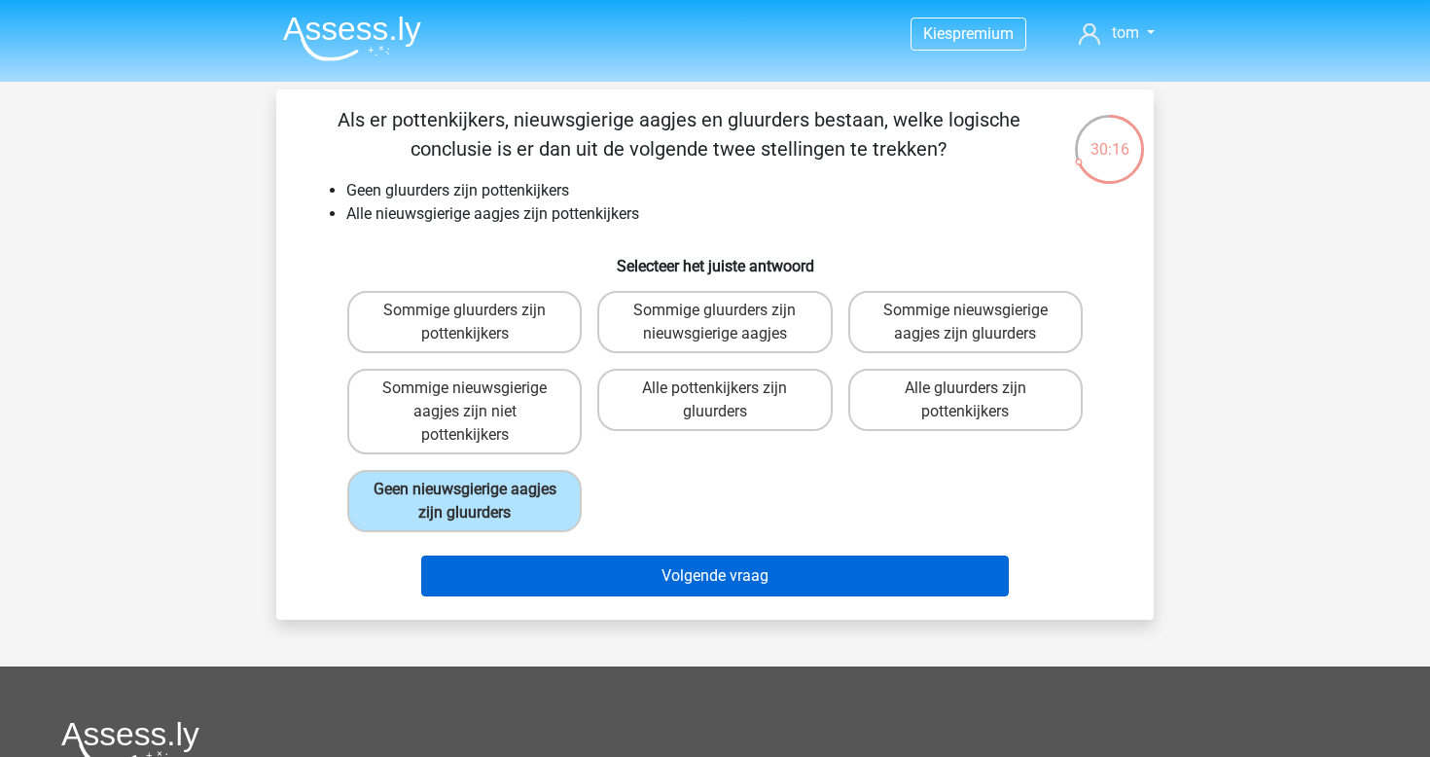
click at [633, 576] on button "Volgende vraag" at bounding box center [715, 576] width 589 height 41
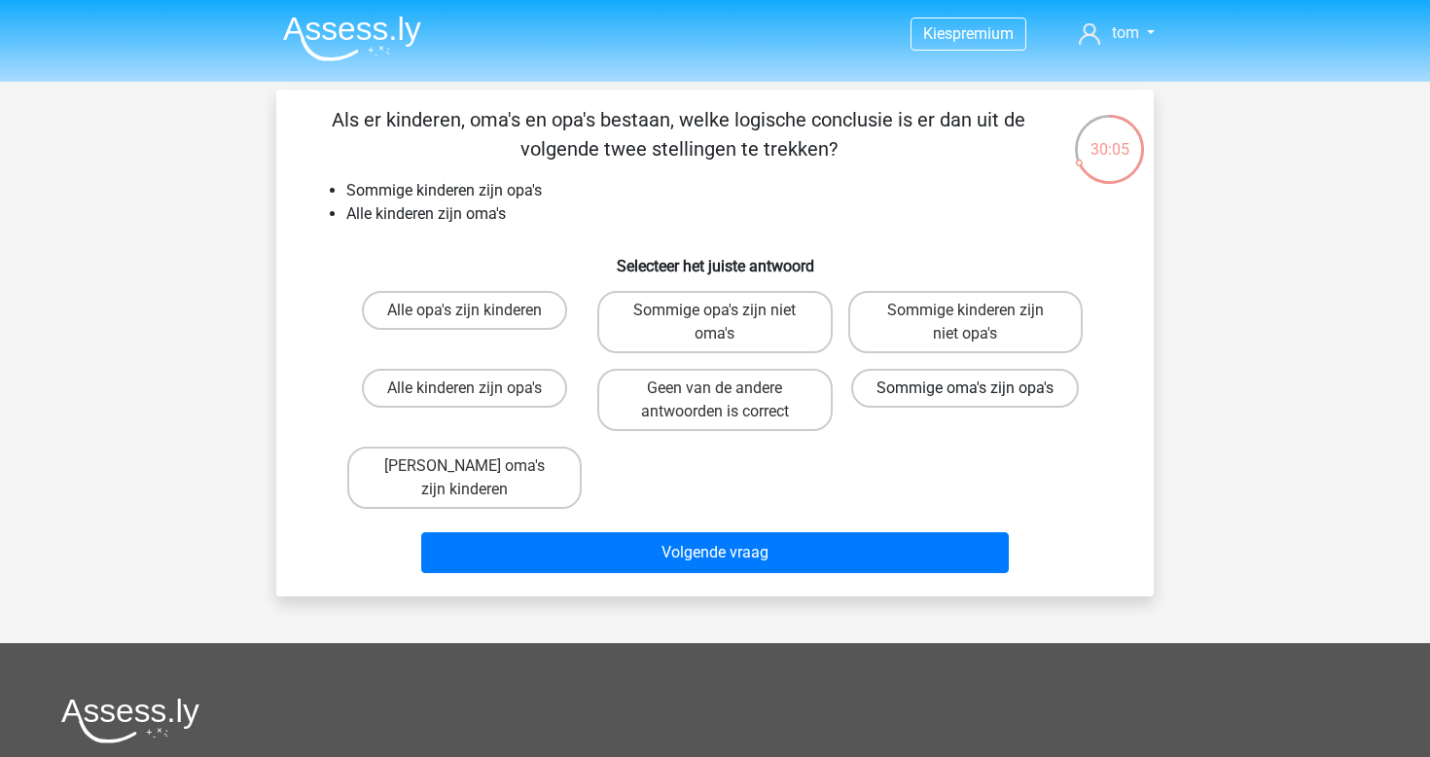
click at [937, 374] on label "Sommige oma's zijn opa's" at bounding box center [965, 388] width 228 height 39
click at [965, 388] on input "Sommige oma's zijn opa's" at bounding box center [971, 394] width 13 height 13
radio input "true"
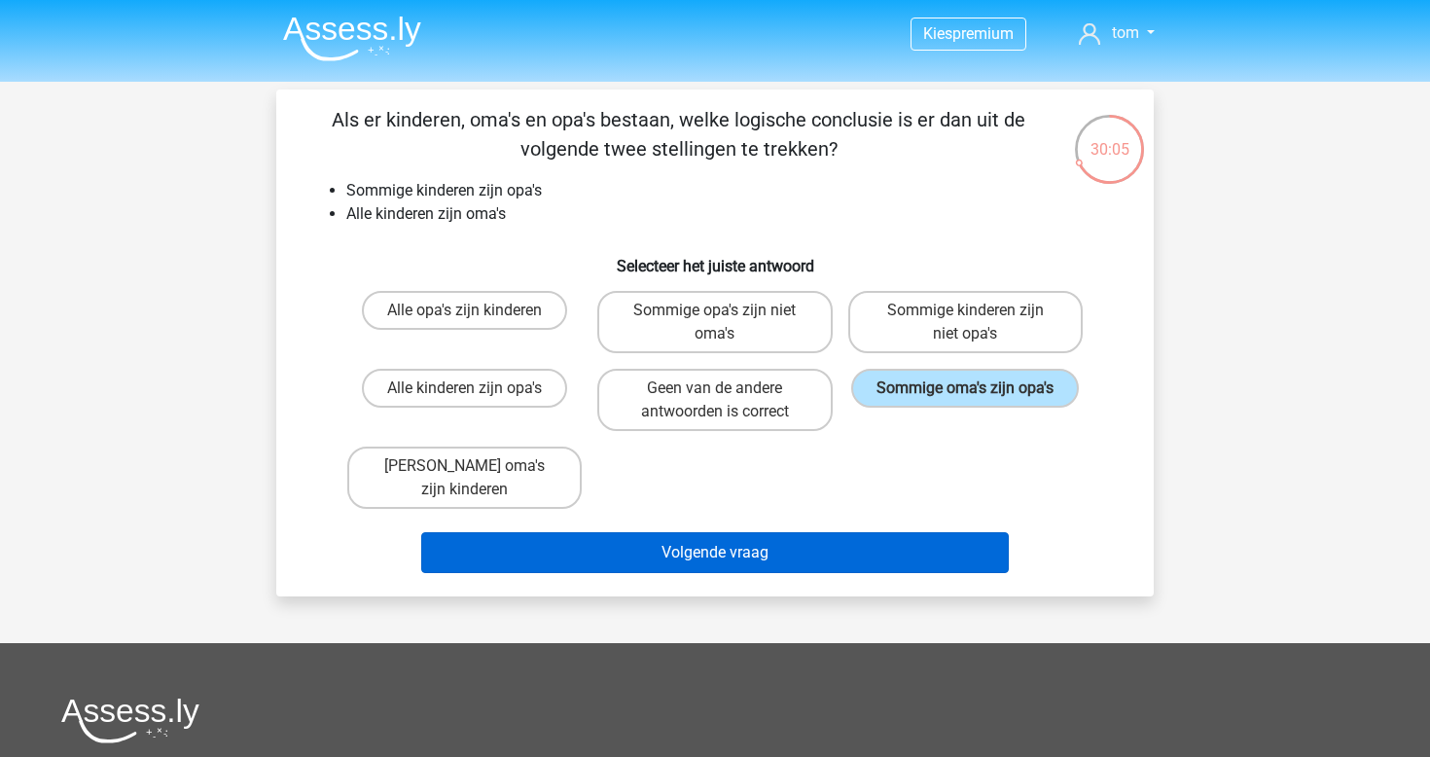
click at [853, 532] on button "Volgende vraag" at bounding box center [715, 552] width 589 height 41
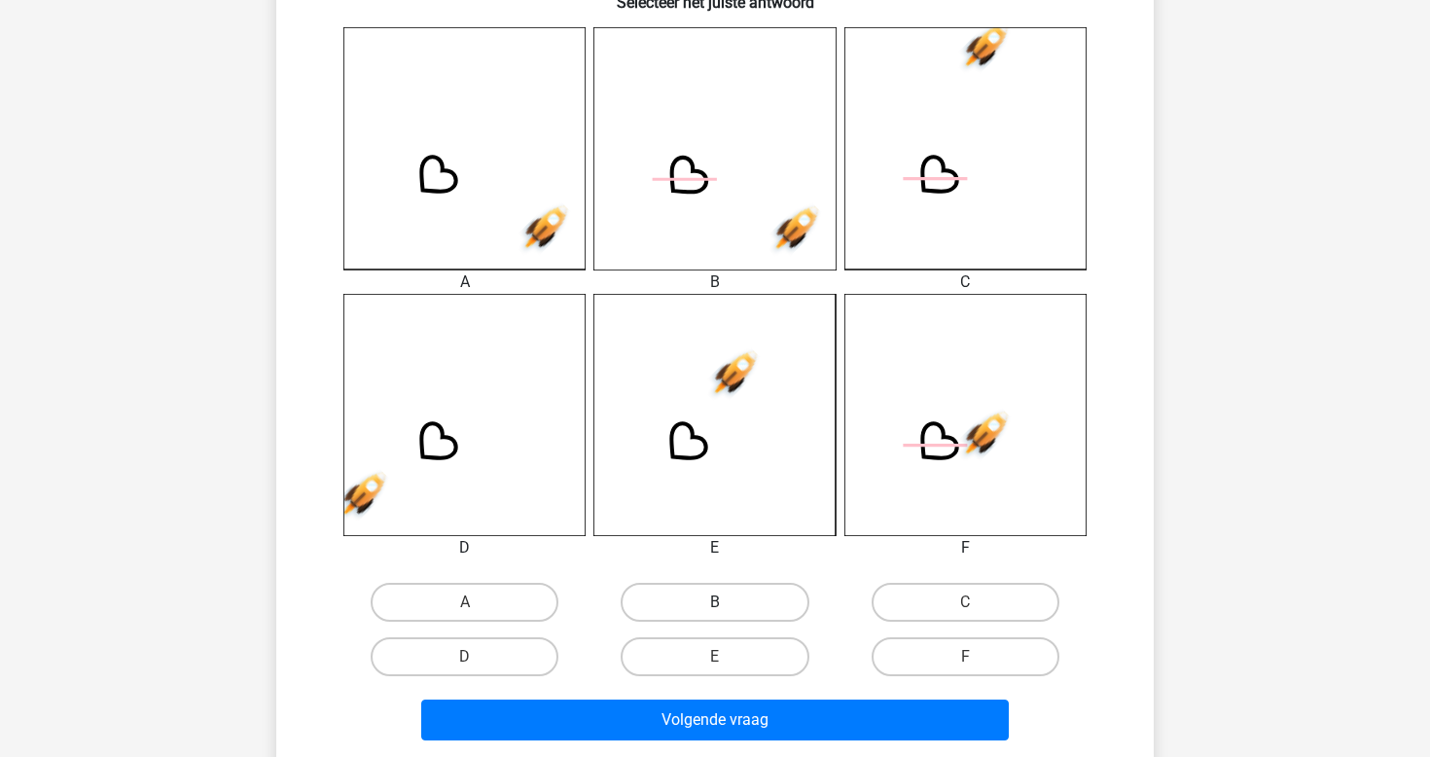
scroll to position [541, 0]
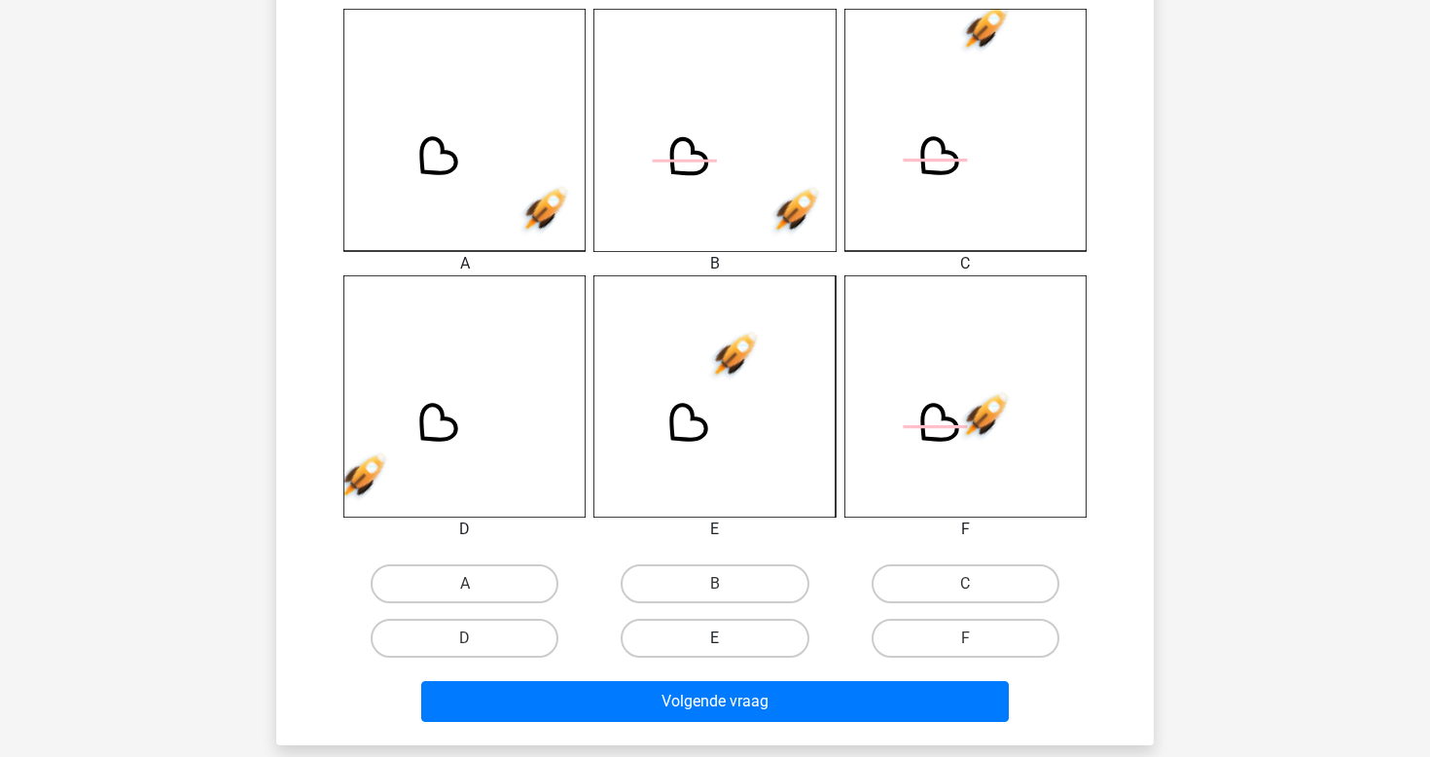
click at [739, 639] on label "E" at bounding box center [715, 638] width 188 height 39
click at [728, 639] on input "E" at bounding box center [721, 644] width 13 height 13
radio input "true"
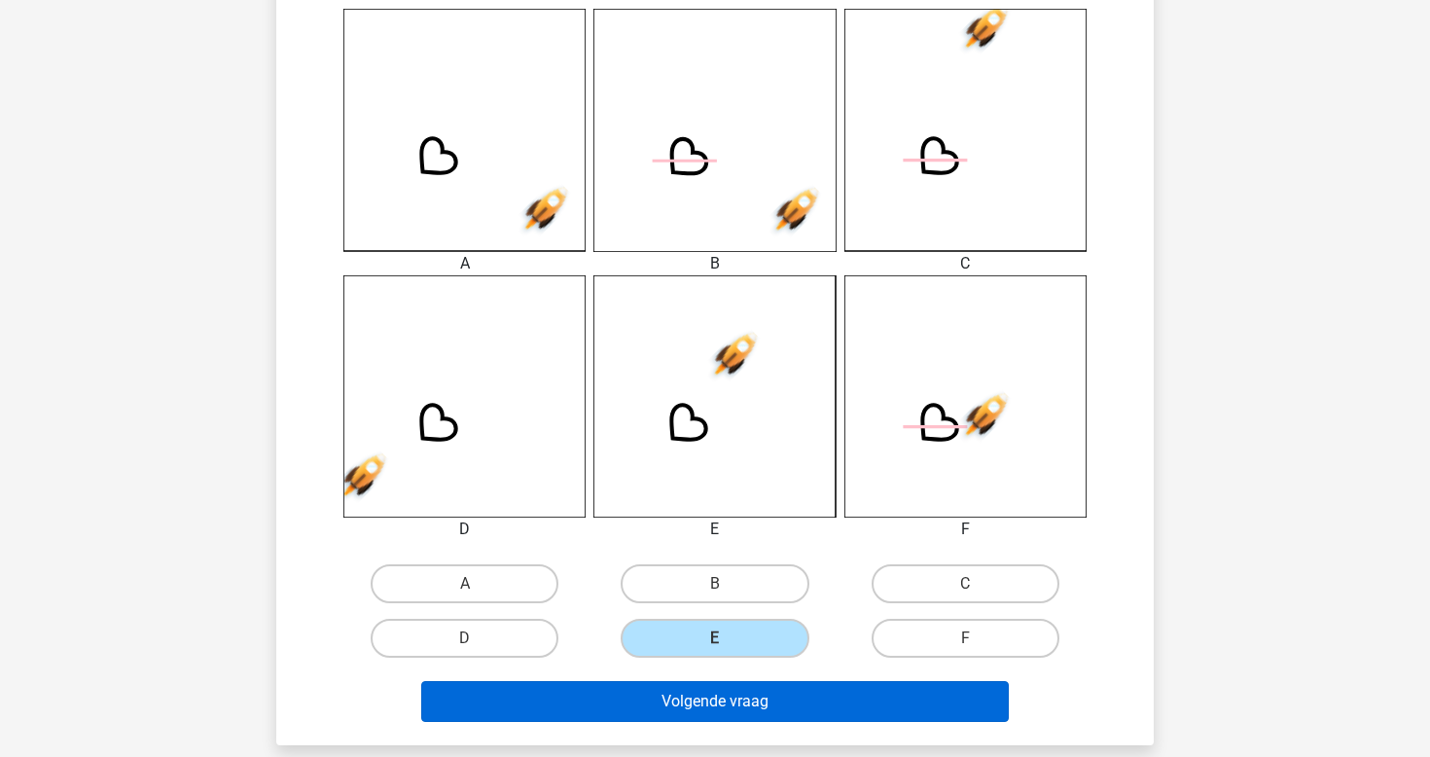
click at [768, 697] on button "Volgende vraag" at bounding box center [715, 701] width 589 height 41
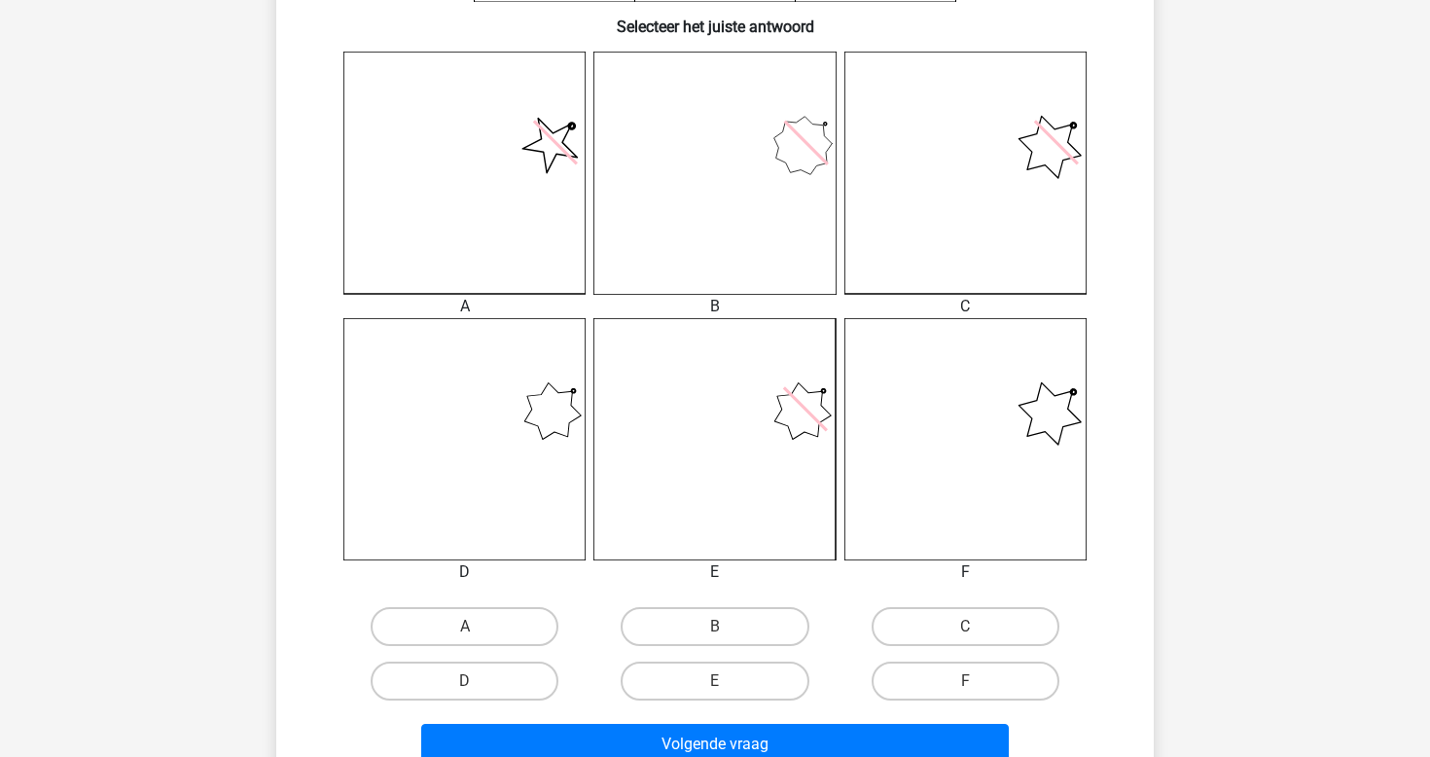
scroll to position [527, 0]
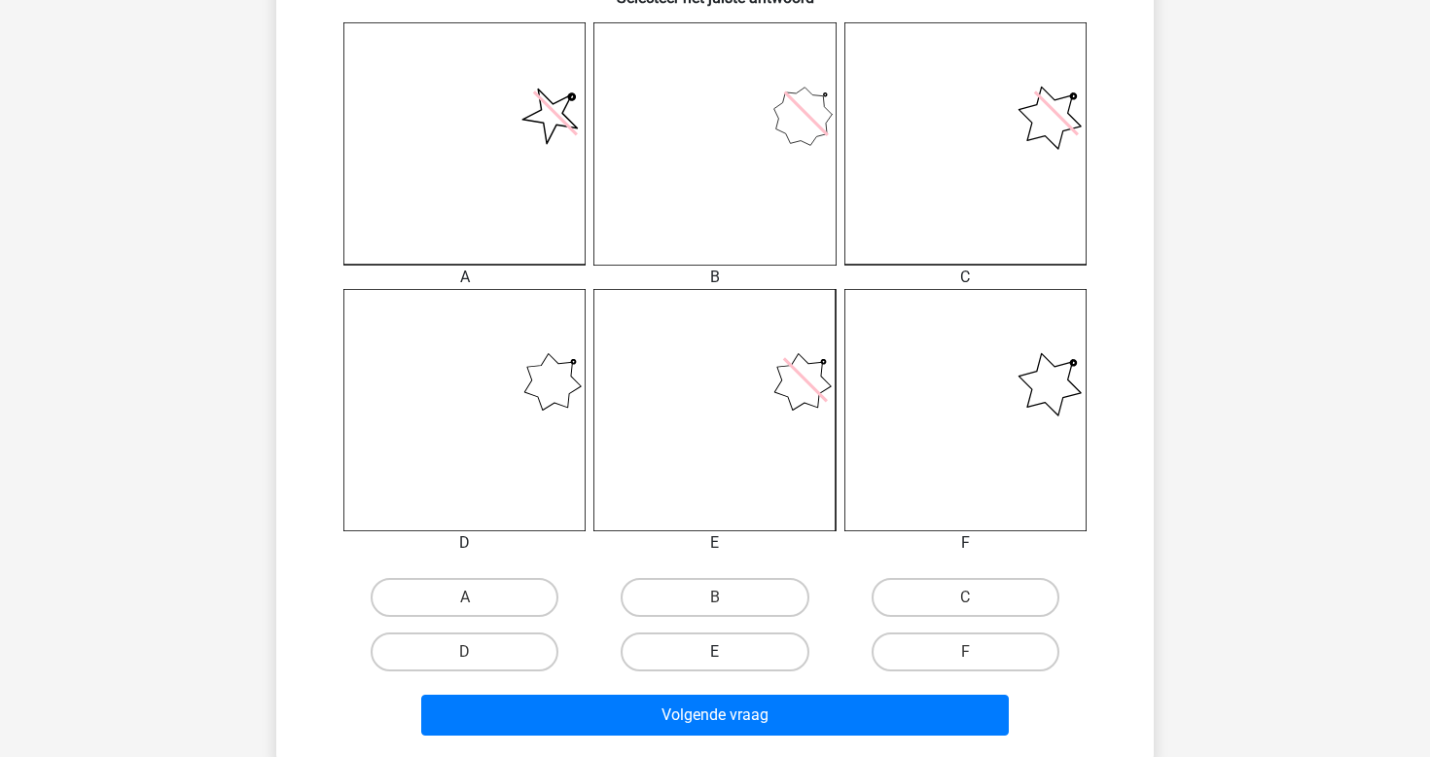
click at [760, 641] on label "E" at bounding box center [715, 652] width 188 height 39
click at [728, 652] on input "E" at bounding box center [721, 658] width 13 height 13
radio input "true"
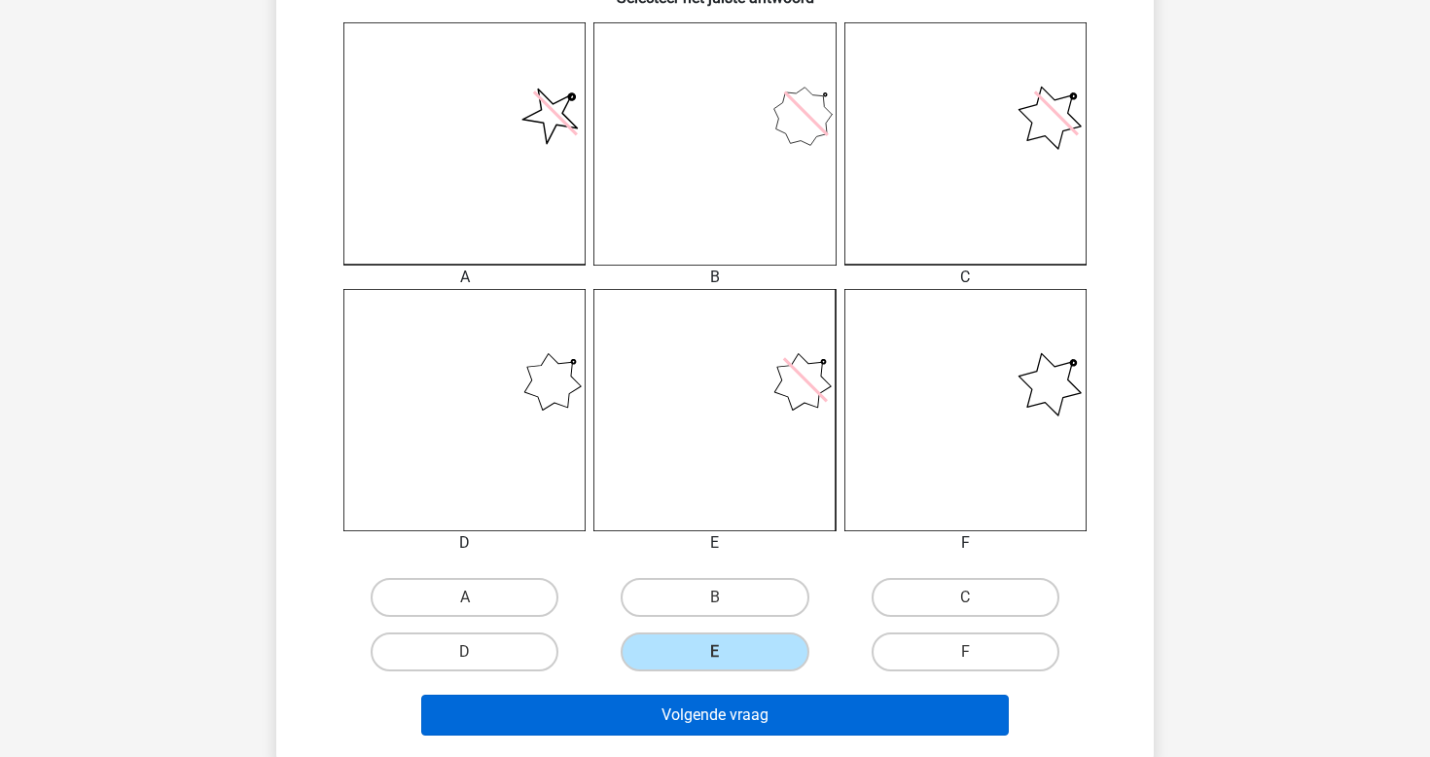
click at [769, 712] on button "Volgende vraag" at bounding box center [715, 715] width 589 height 41
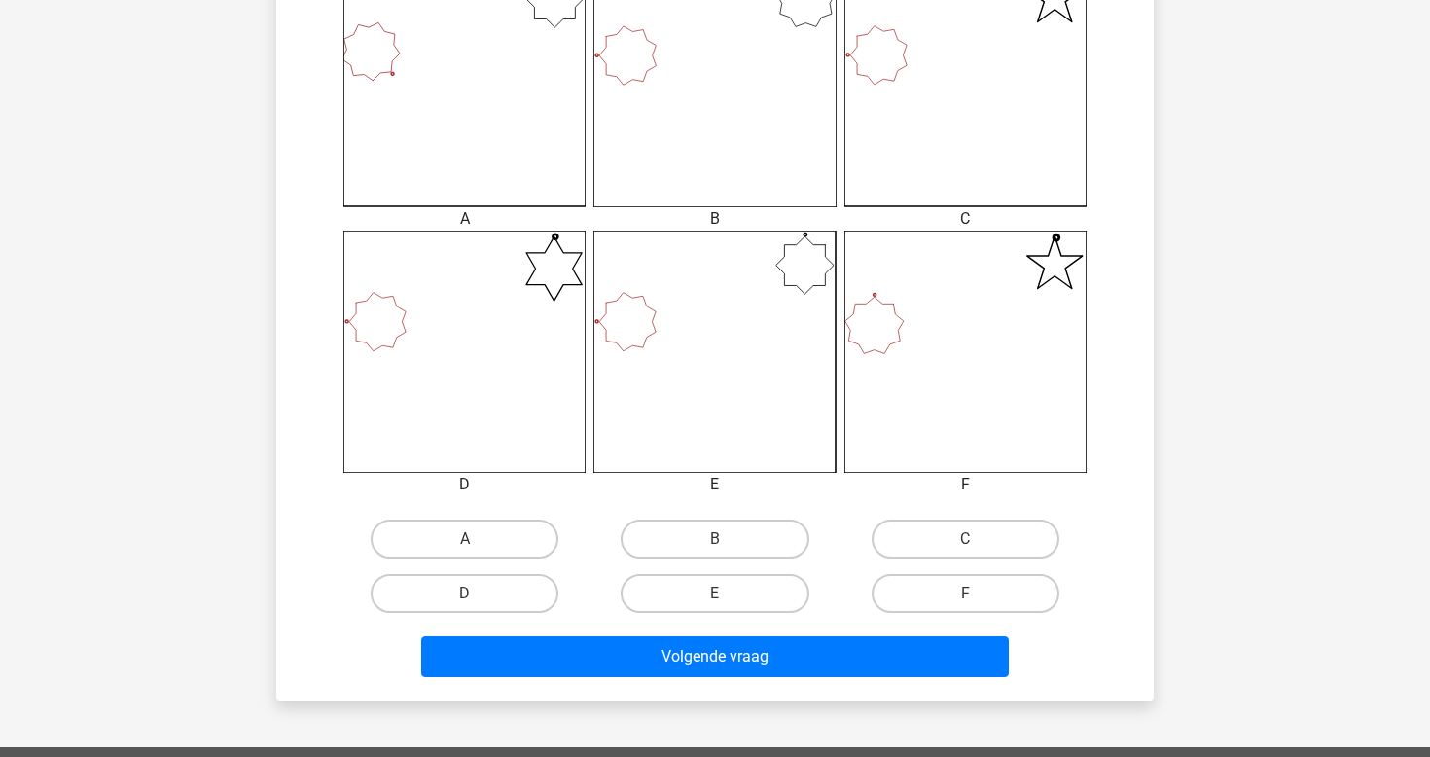
scroll to position [597, 0]
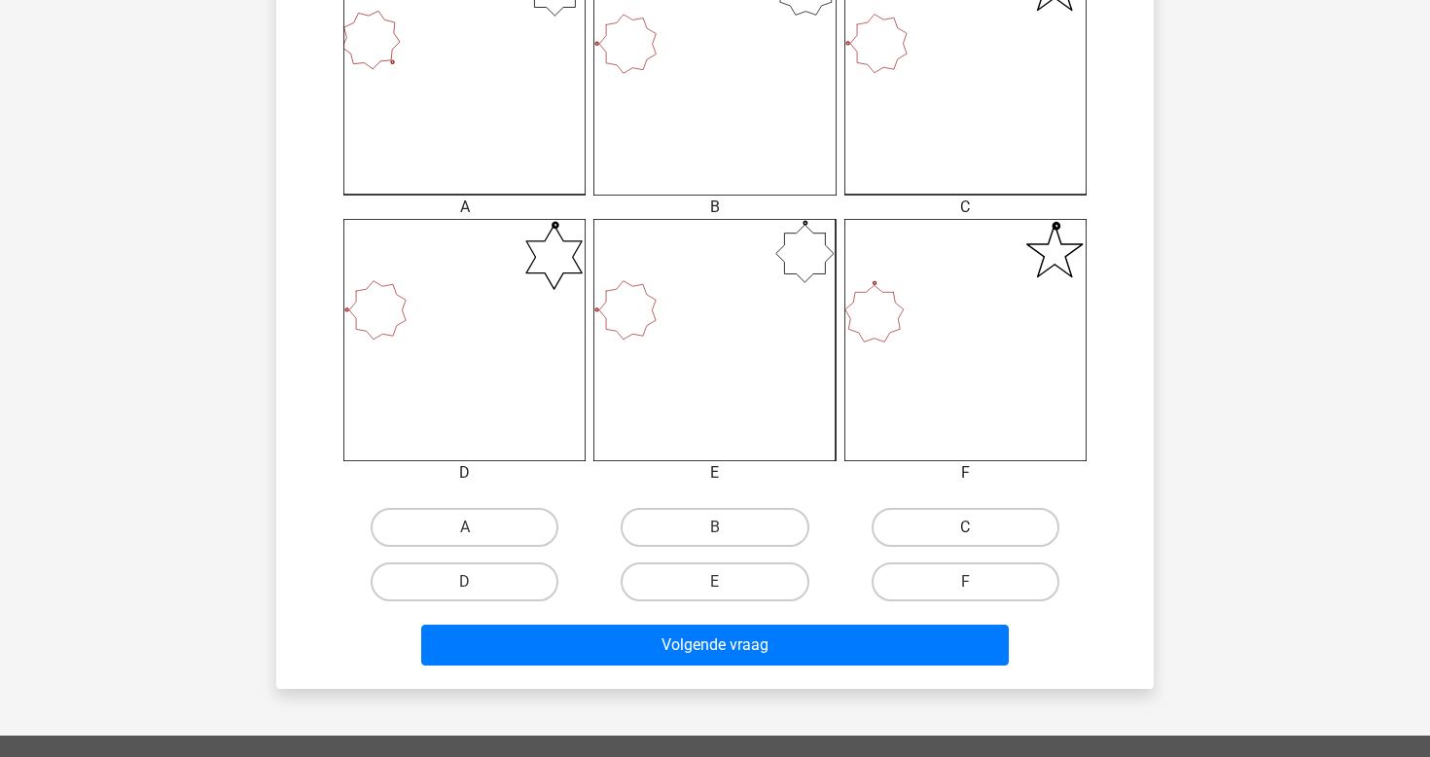
click at [914, 534] on label "C" at bounding box center [966, 527] width 188 height 39
click at [965, 534] on input "C" at bounding box center [971, 533] width 13 height 13
radio input "true"
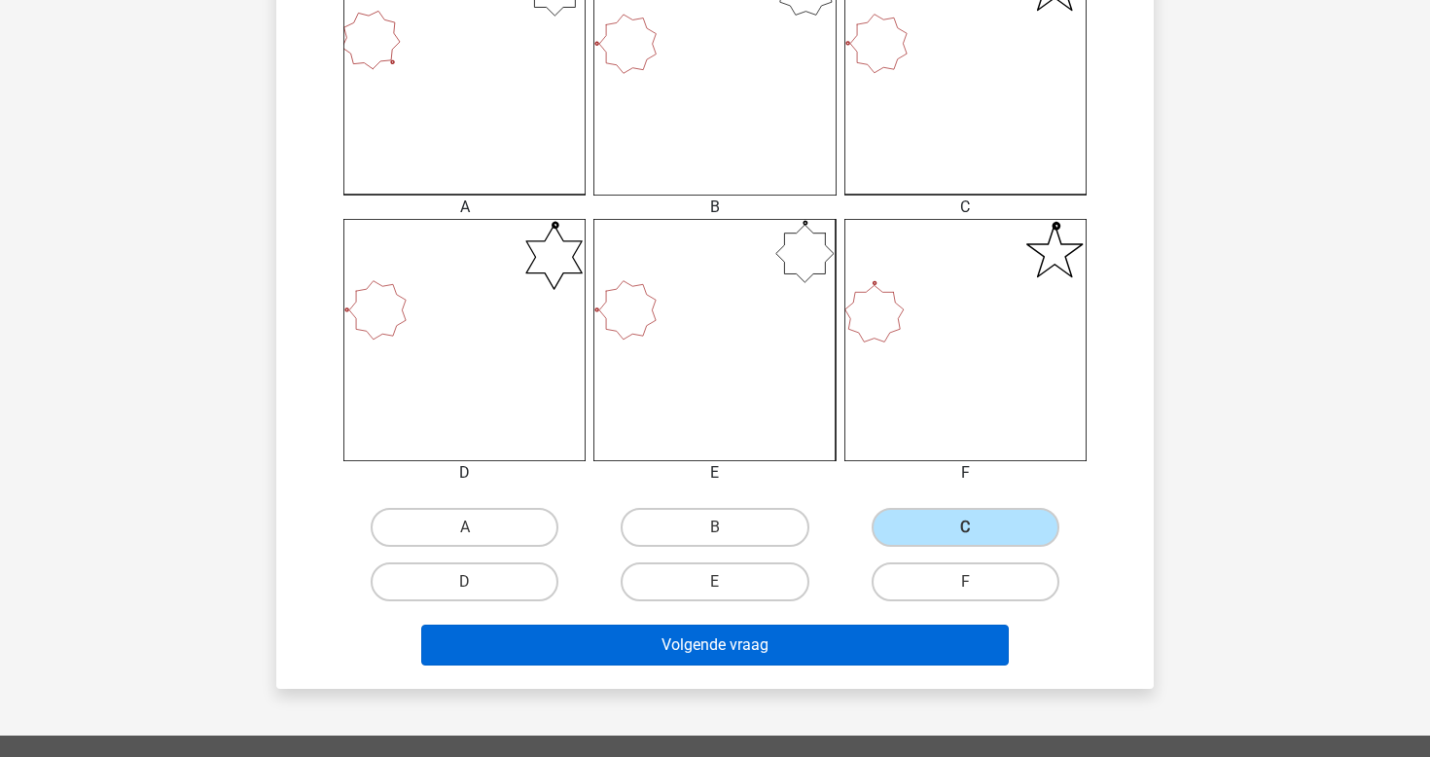
click at [838, 634] on button "Volgende vraag" at bounding box center [715, 645] width 589 height 41
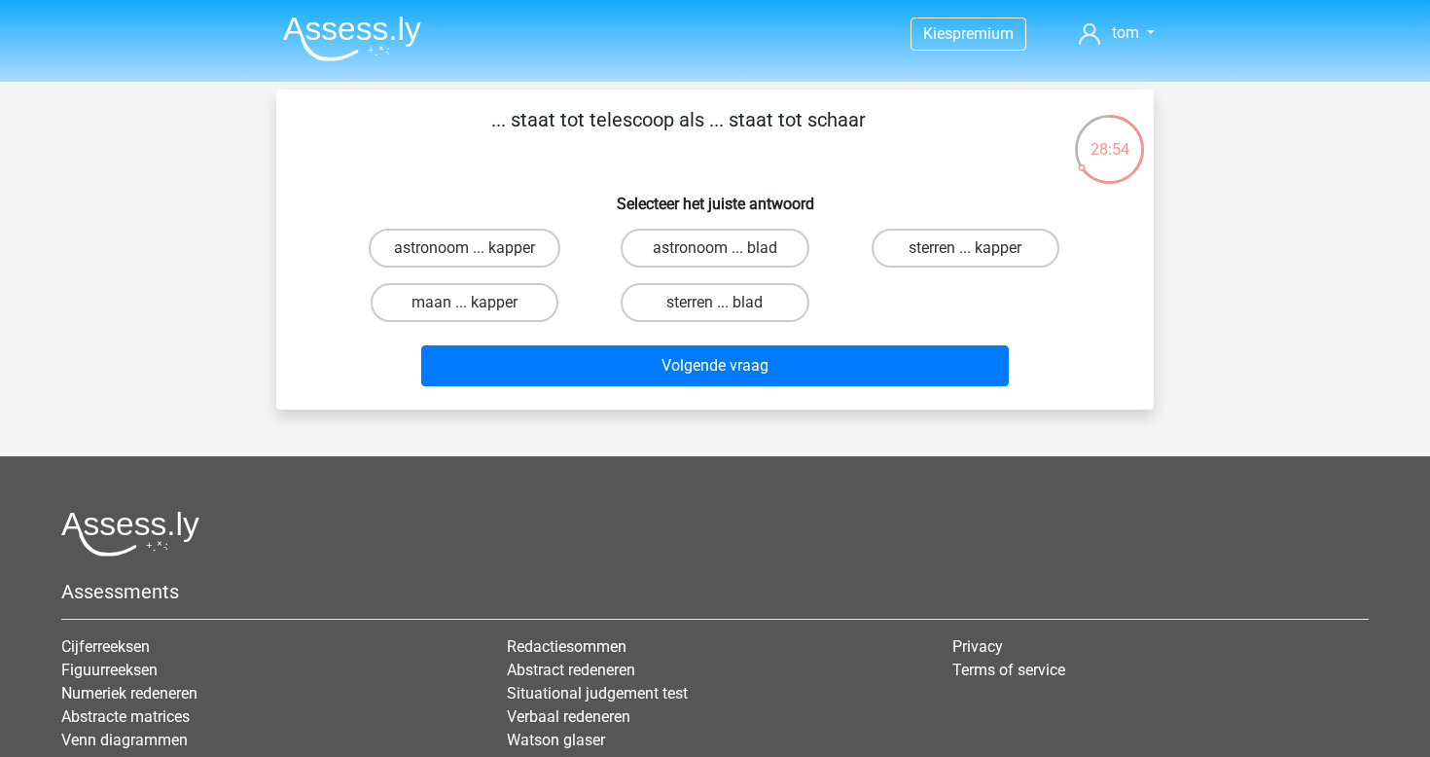
scroll to position [0, 0]
click at [532, 253] on label "astronoom ... kapper" at bounding box center [465, 248] width 192 height 39
click at [478, 253] on input "astronoom ... kapper" at bounding box center [471, 254] width 13 height 13
radio input "true"
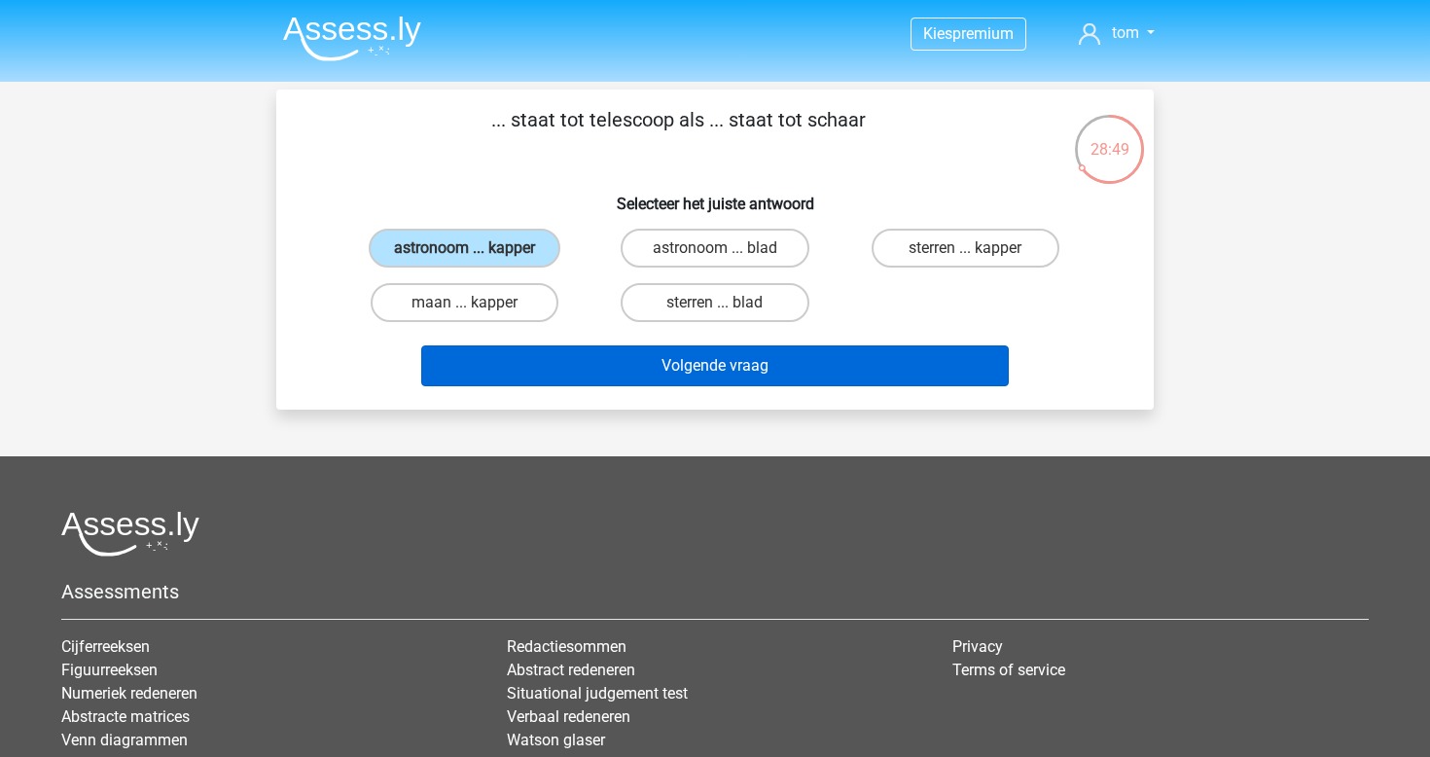
click at [690, 369] on button "Volgende vraag" at bounding box center [715, 365] width 589 height 41
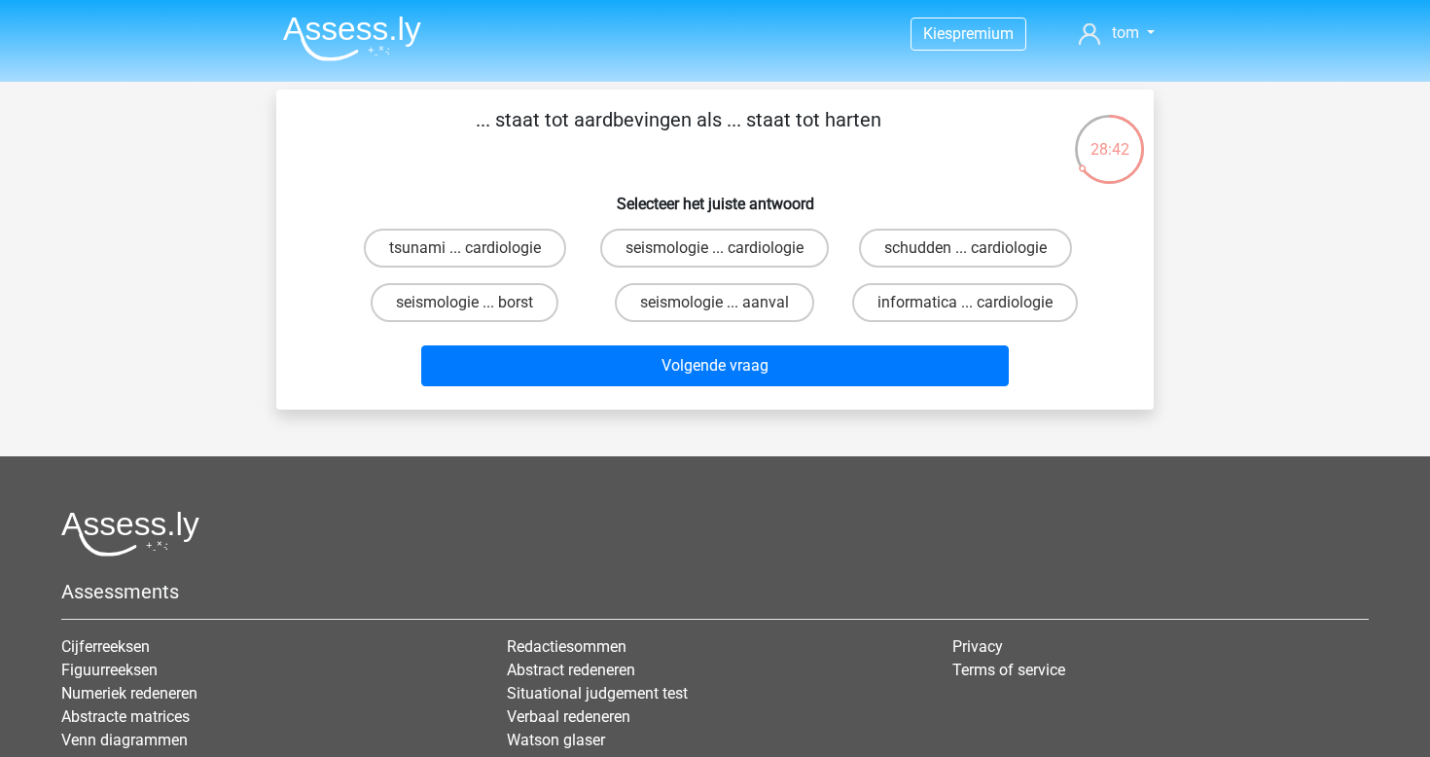
click at [726, 248] on input "seismologie ... cardiologie" at bounding box center [721, 254] width 13 height 13
radio input "true"
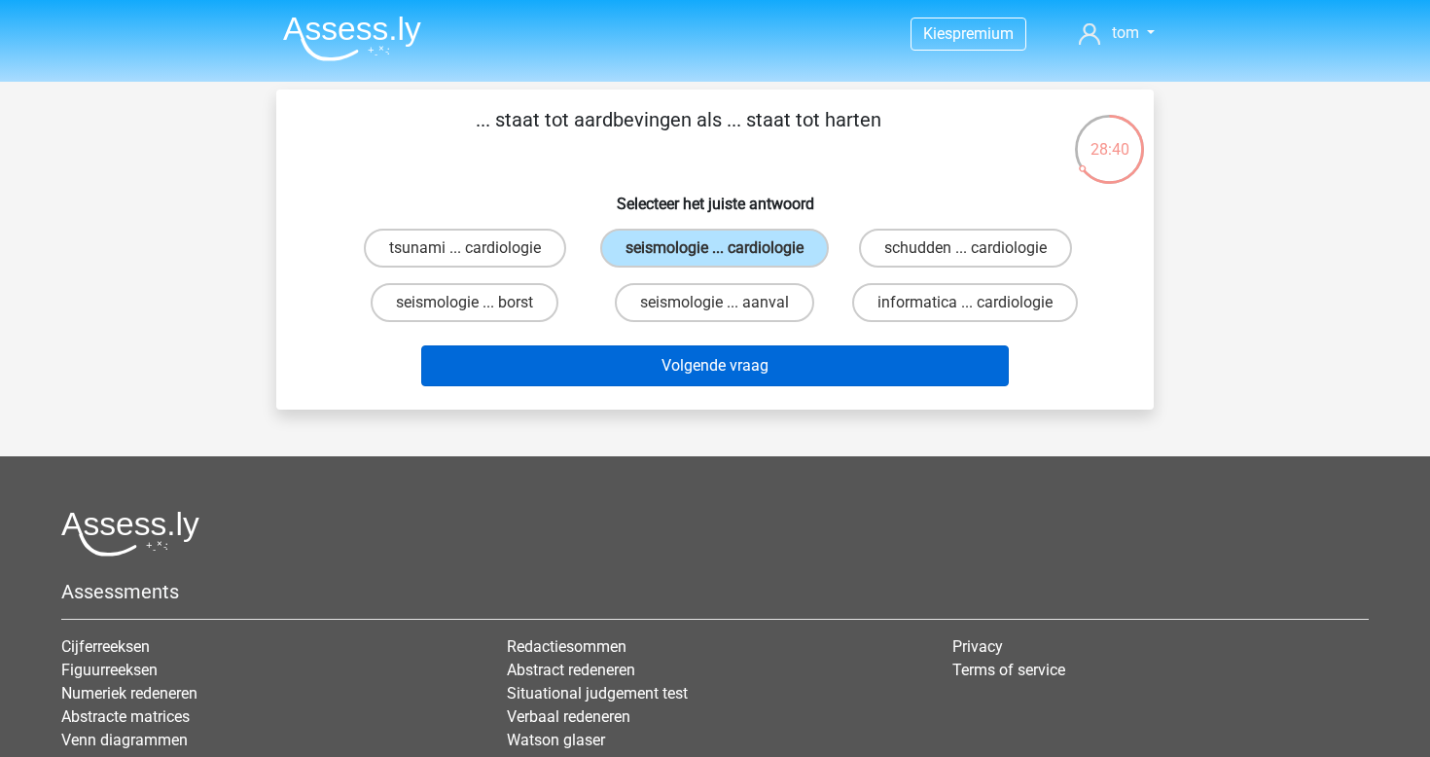
click at [765, 386] on button "Volgende vraag" at bounding box center [715, 365] width 589 height 41
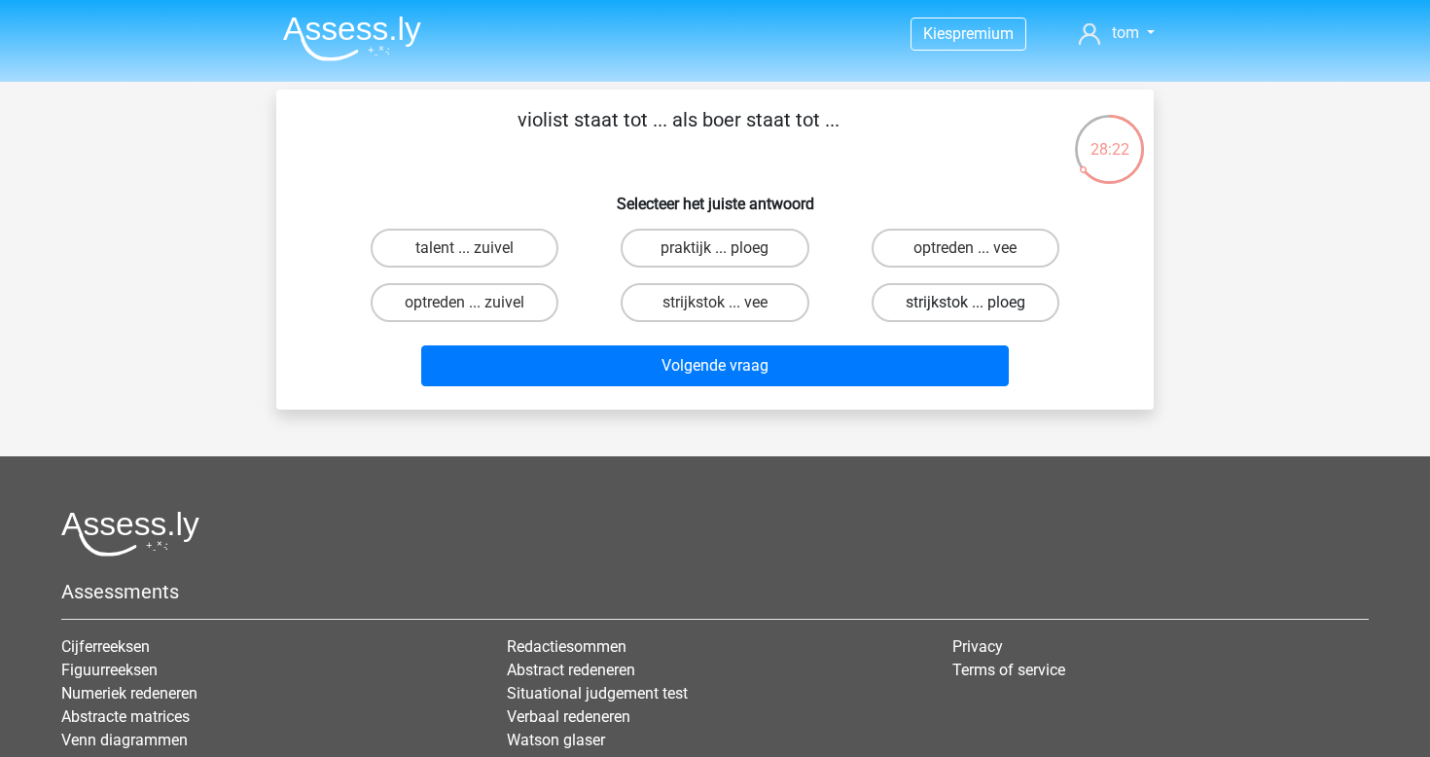
click at [935, 304] on label "strijkstok ... ploeg" at bounding box center [966, 302] width 188 height 39
click at [965, 304] on input "strijkstok ... ploeg" at bounding box center [971, 309] width 13 height 13
radio input "true"
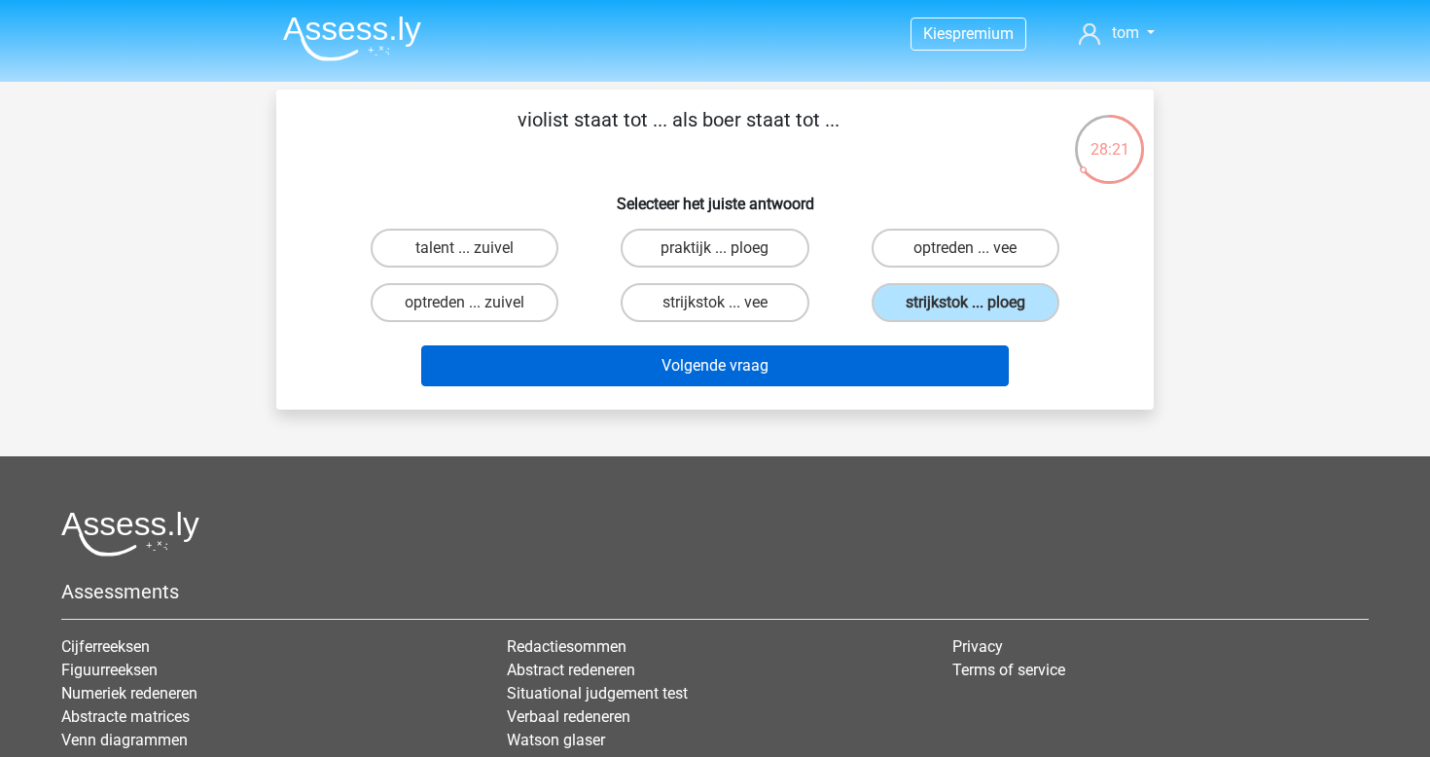
click at [829, 361] on button "Volgende vraag" at bounding box center [715, 365] width 589 height 41
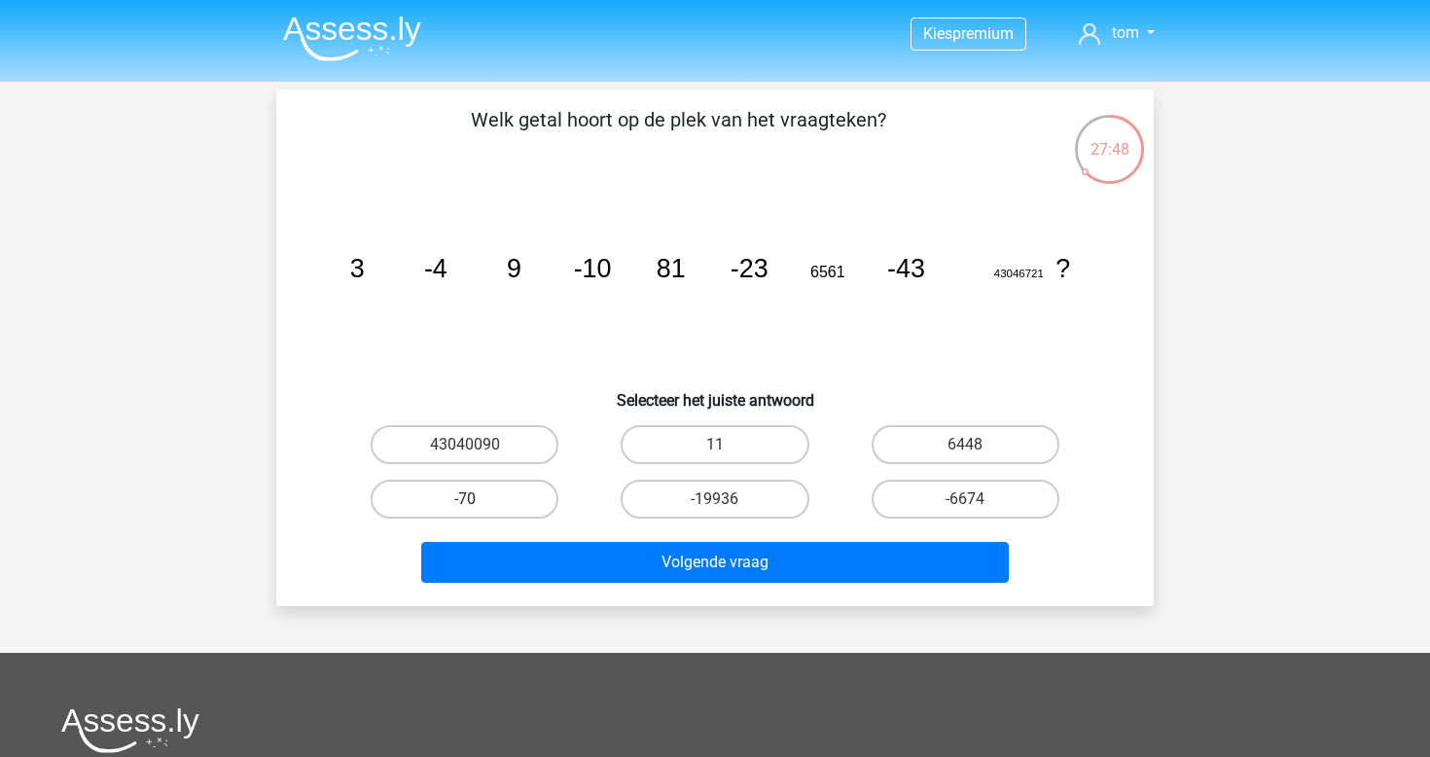
click at [517, 498] on label "-70" at bounding box center [465, 499] width 188 height 39
click at [478, 499] on input "-70" at bounding box center [471, 505] width 13 height 13
radio input "true"
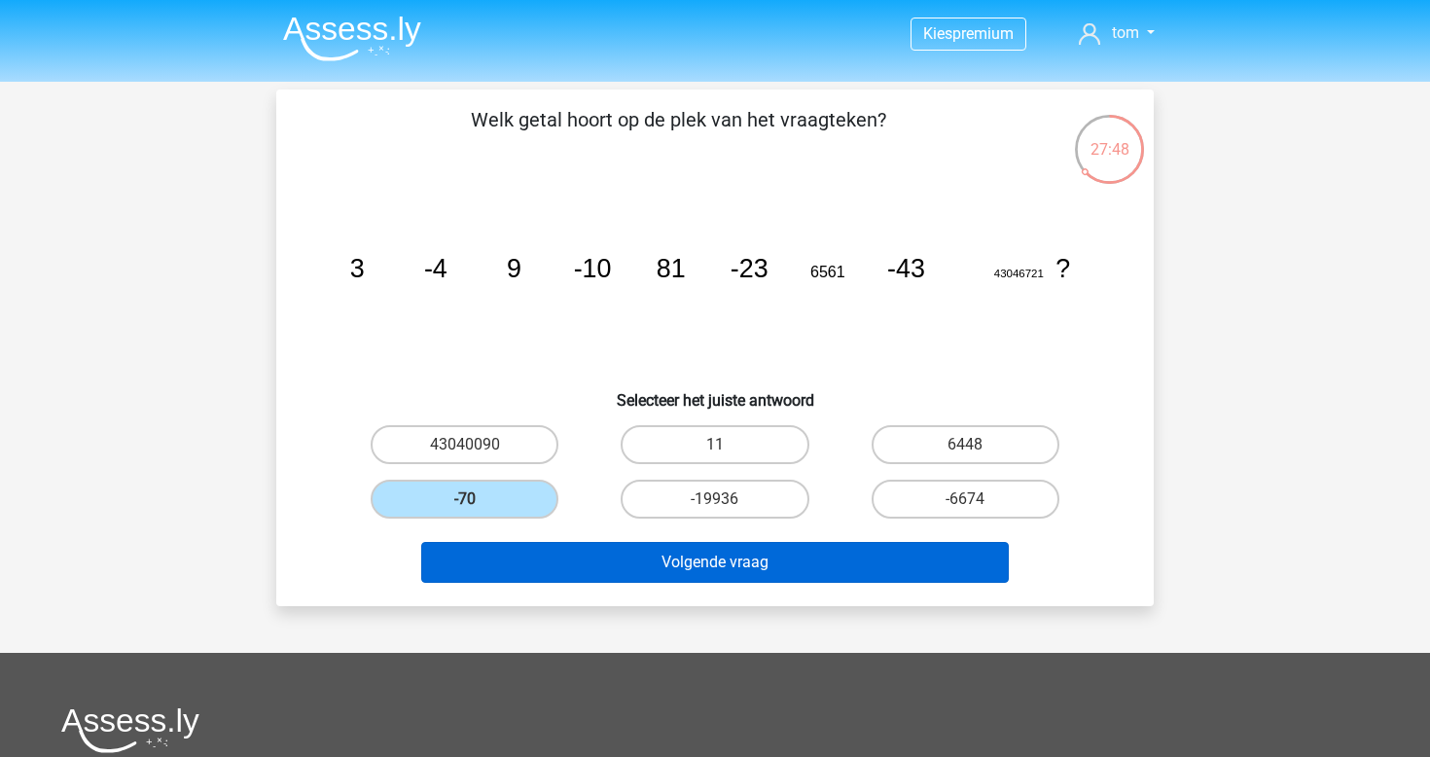
click at [583, 557] on button "Volgende vraag" at bounding box center [715, 562] width 589 height 41
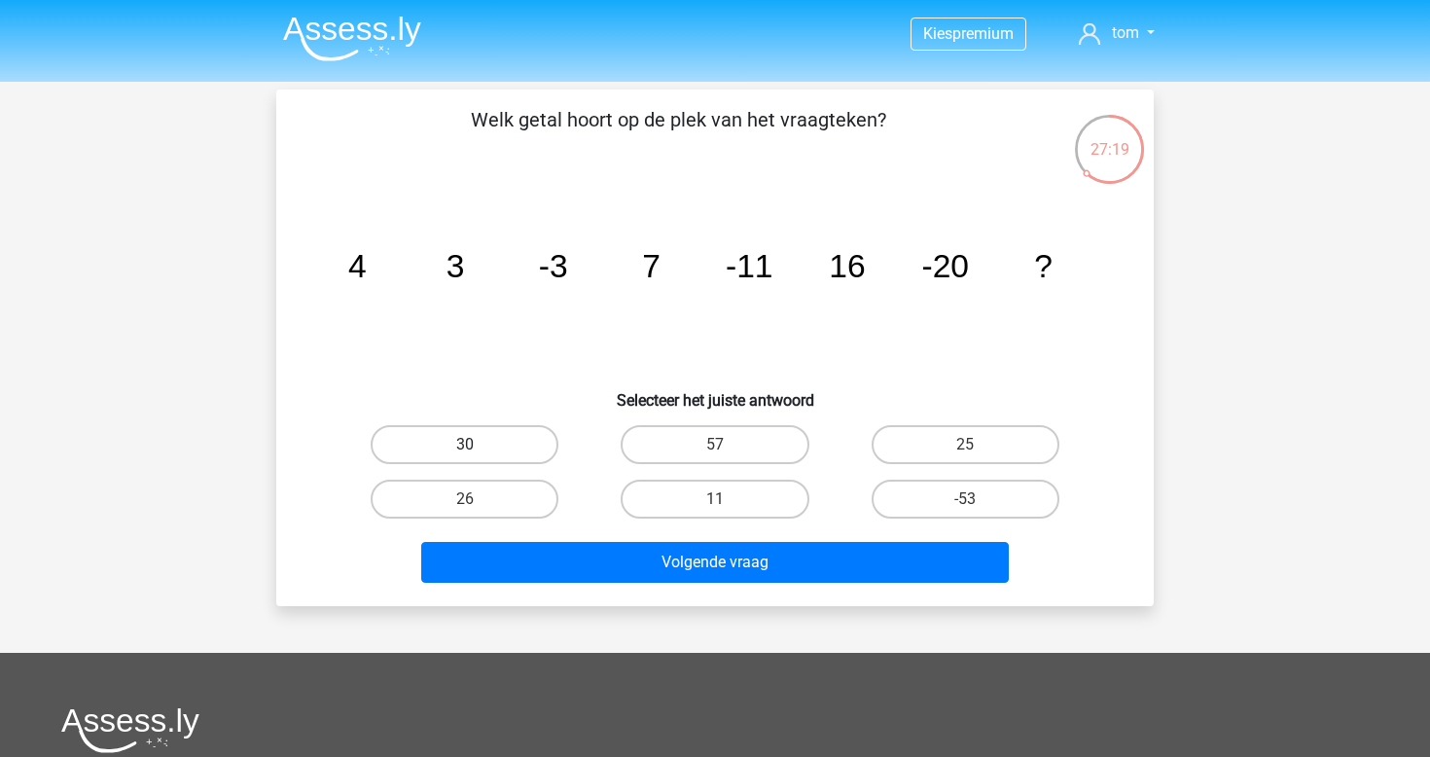
click at [489, 433] on label "30" at bounding box center [465, 444] width 188 height 39
click at [478, 445] on input "30" at bounding box center [471, 451] width 13 height 13
radio input "true"
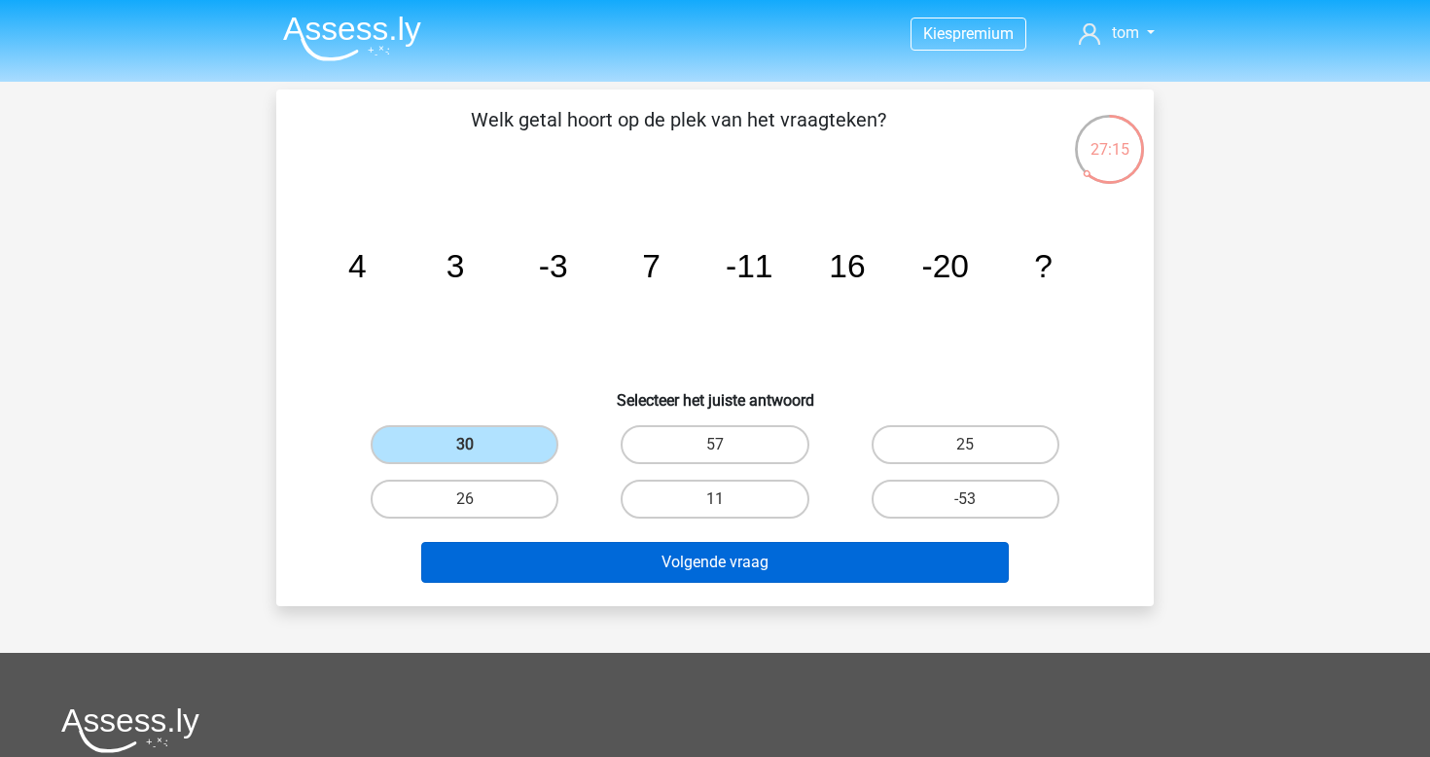
click at [702, 556] on button "Volgende vraag" at bounding box center [715, 562] width 589 height 41
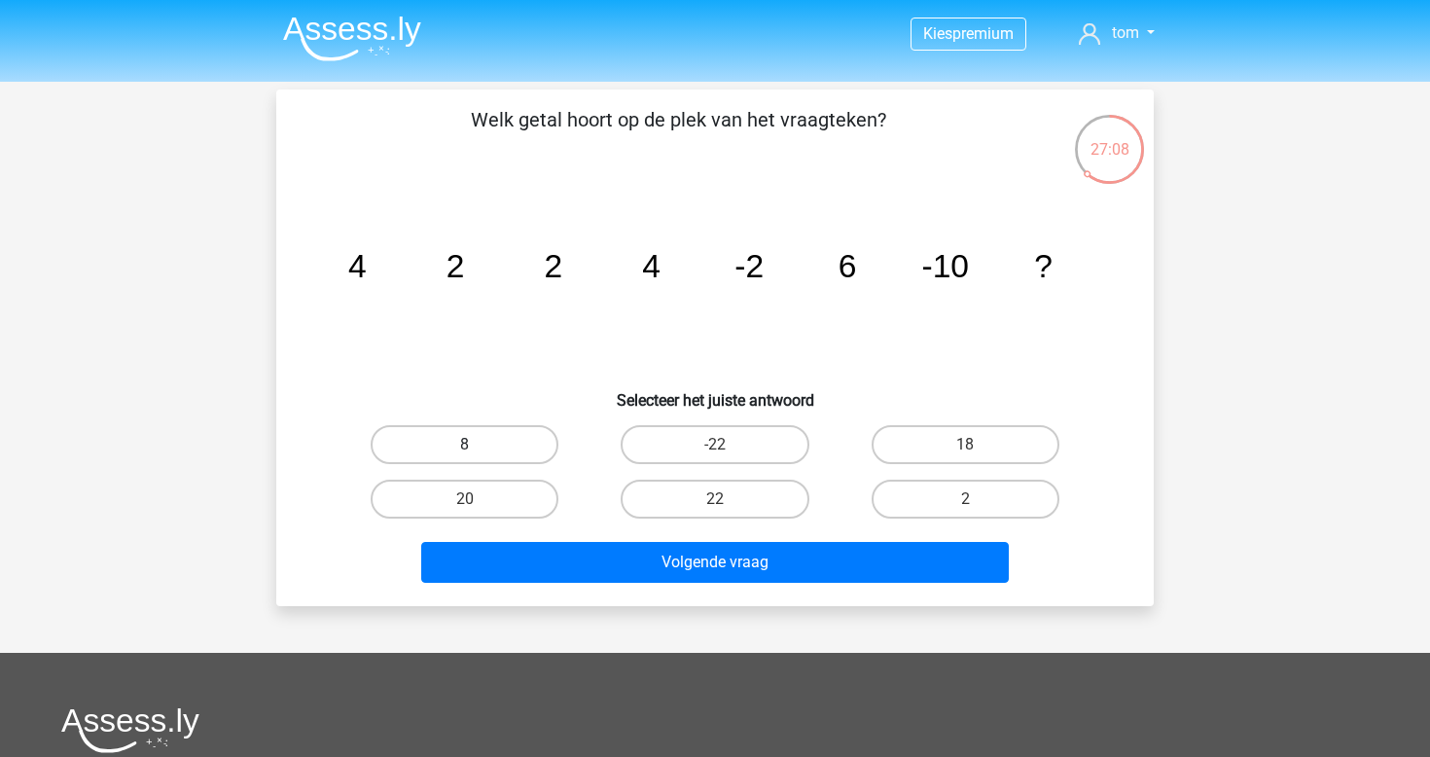
click at [516, 437] on label "8" at bounding box center [465, 444] width 188 height 39
click at [478, 445] on input "8" at bounding box center [471, 451] width 13 height 13
radio input "true"
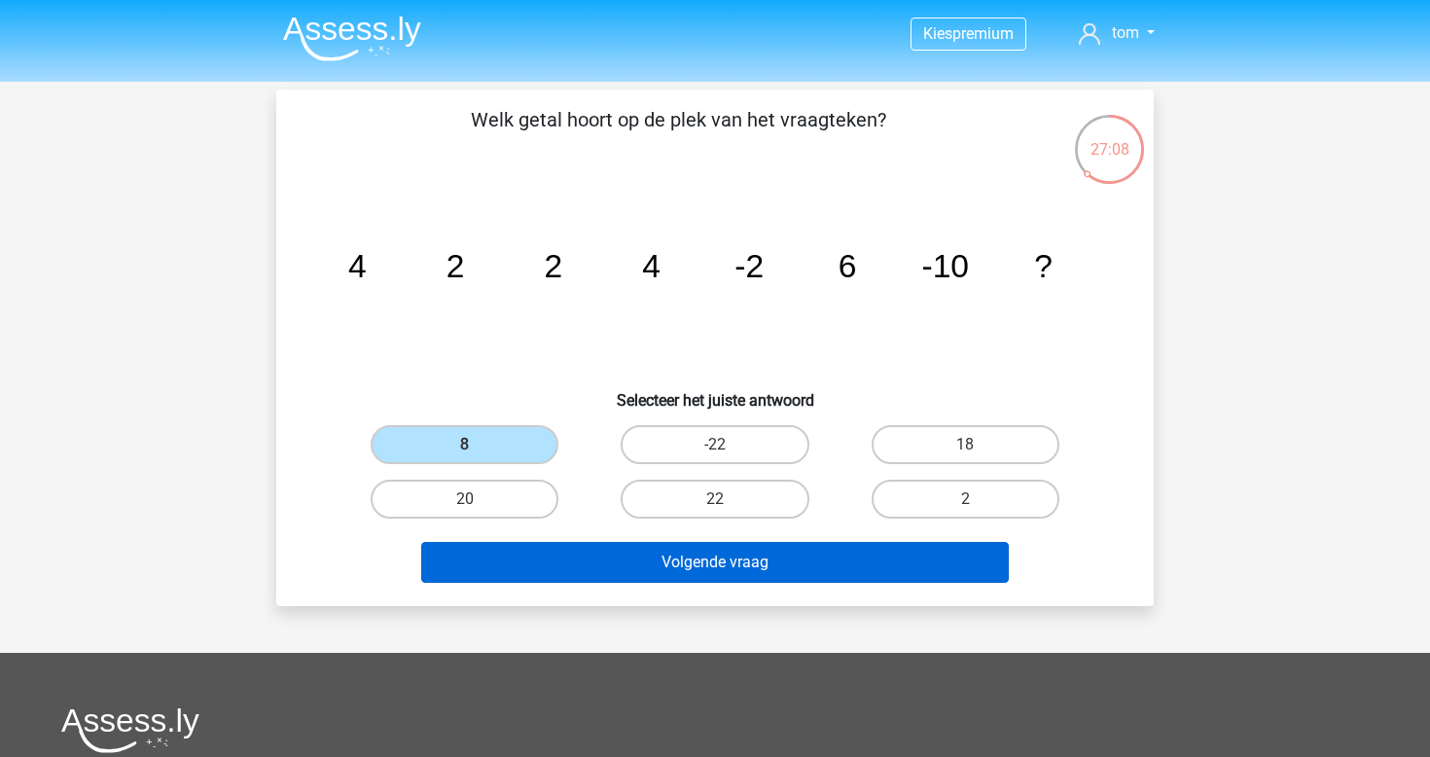
click at [669, 556] on button "Volgende vraag" at bounding box center [715, 562] width 589 height 41
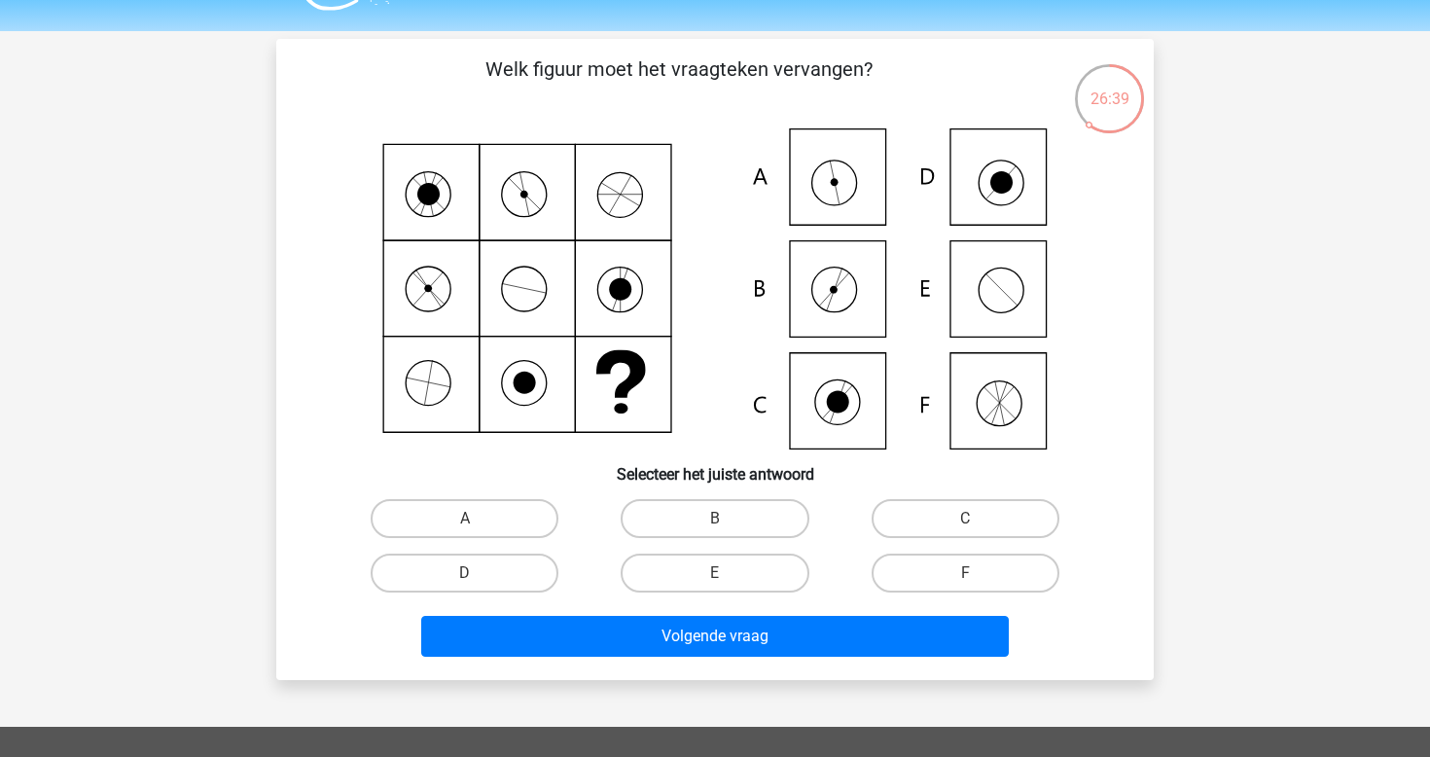
scroll to position [62, 0]
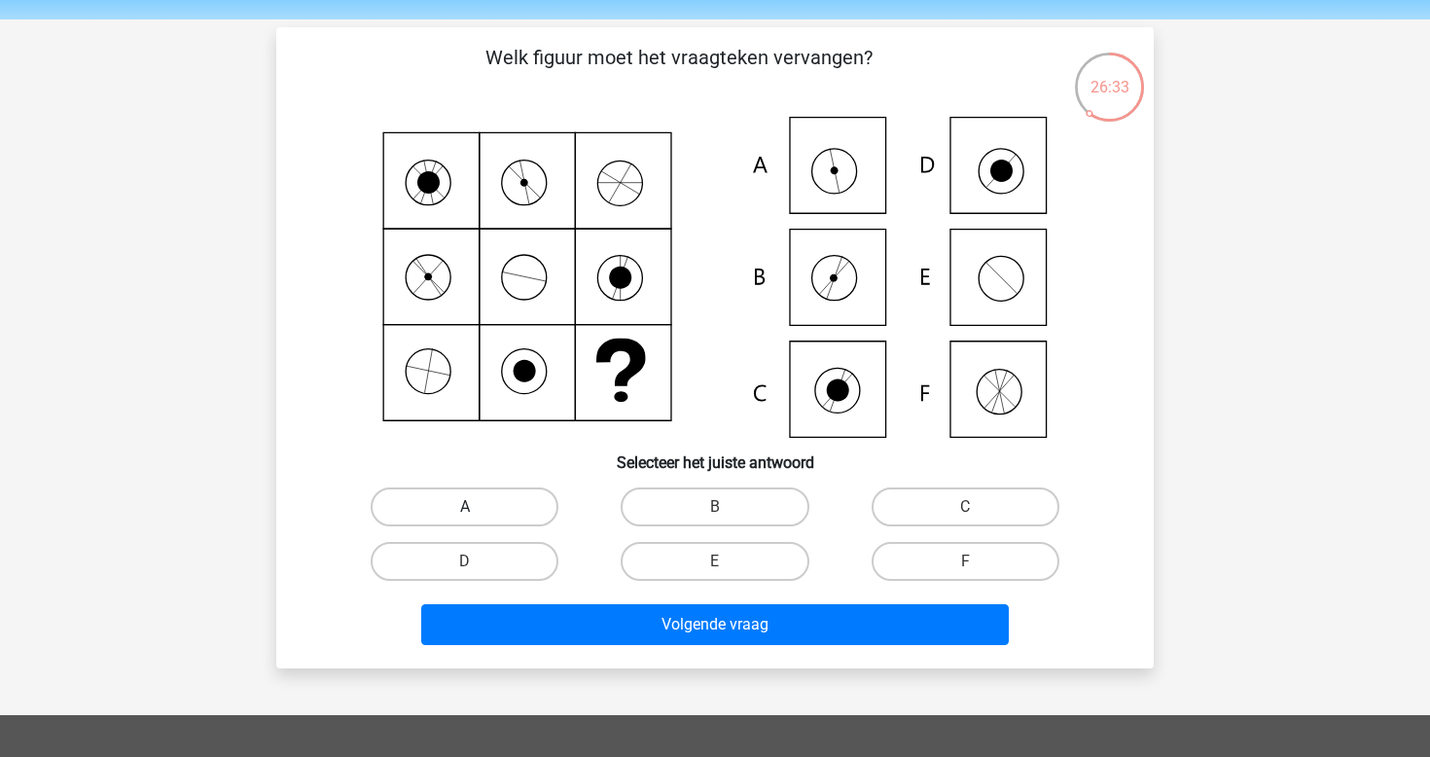
click at [508, 514] on label "A" at bounding box center [465, 507] width 188 height 39
click at [478, 514] on input "A" at bounding box center [471, 513] width 13 height 13
radio input "true"
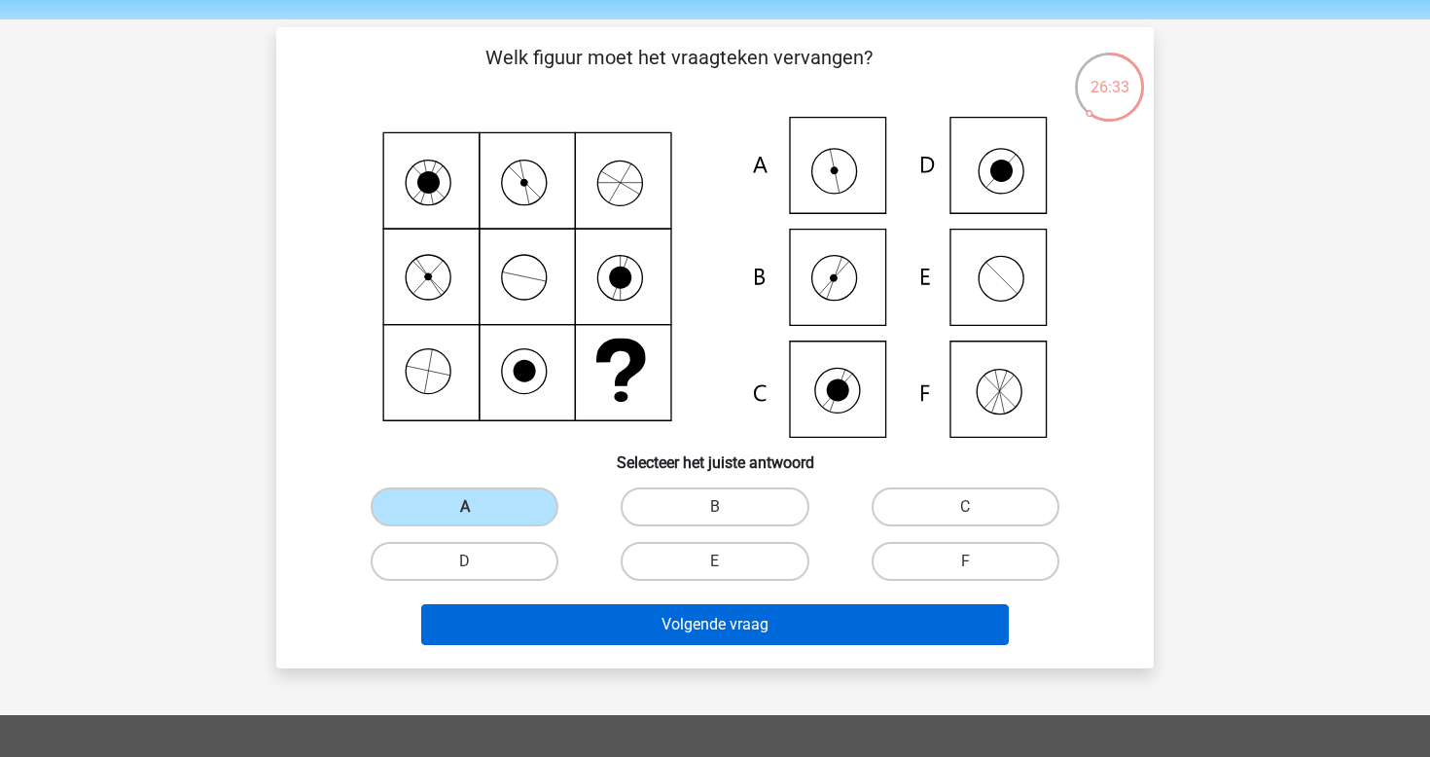
click at [670, 622] on button "Volgende vraag" at bounding box center [715, 624] width 589 height 41
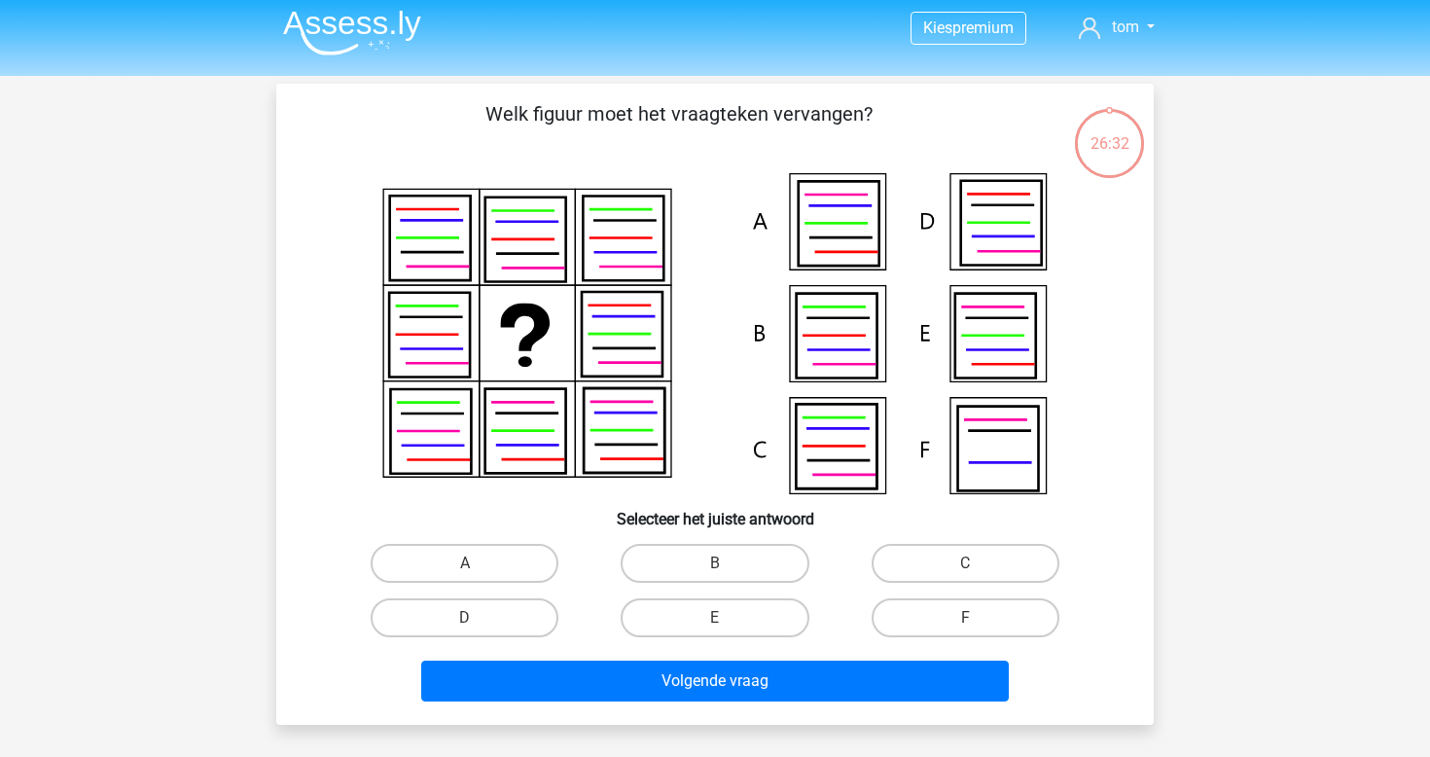
scroll to position [0, 0]
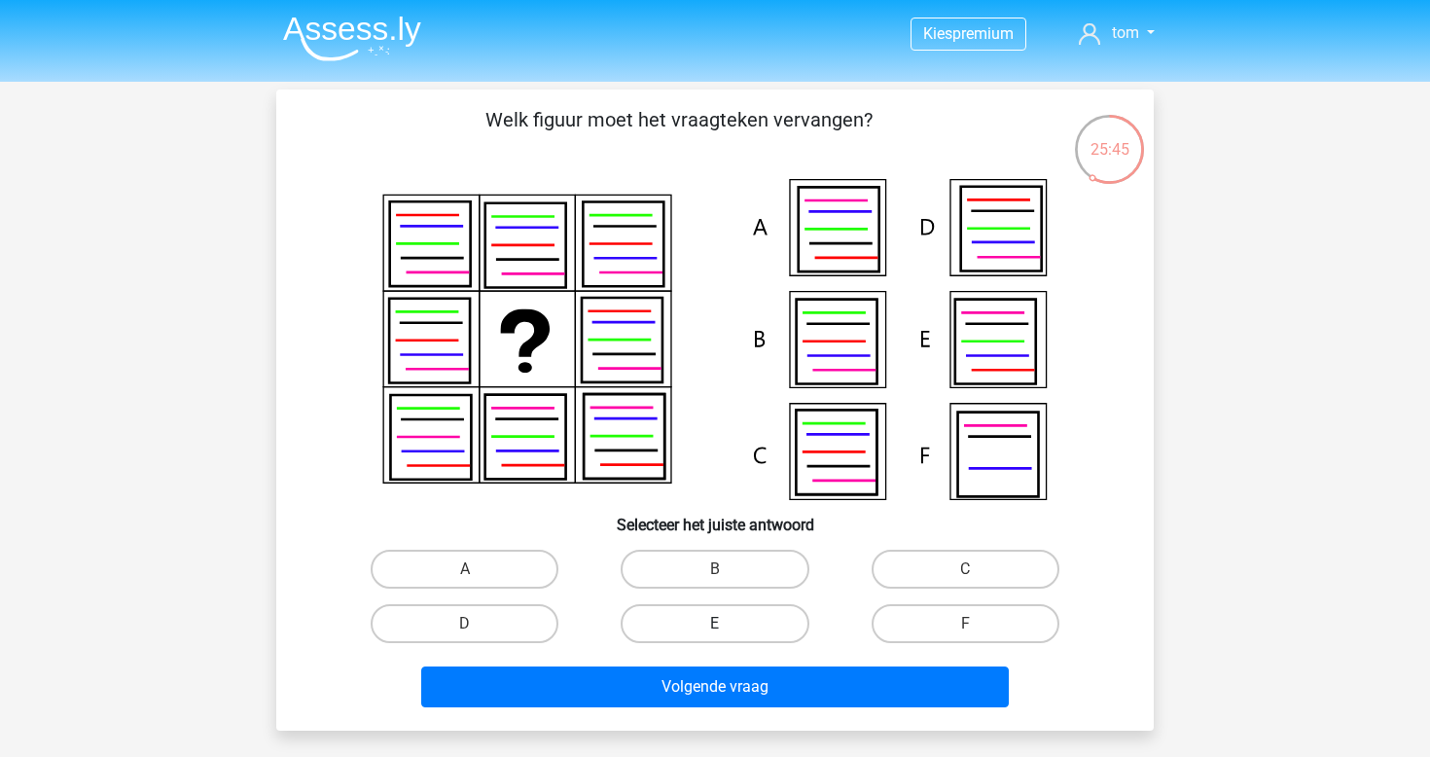
click at [696, 622] on label "E" at bounding box center [715, 623] width 188 height 39
click at [715, 624] on input "E" at bounding box center [721, 630] width 13 height 13
radio input "true"
click at [705, 665] on div "Volgende vraag" at bounding box center [715, 683] width 815 height 64
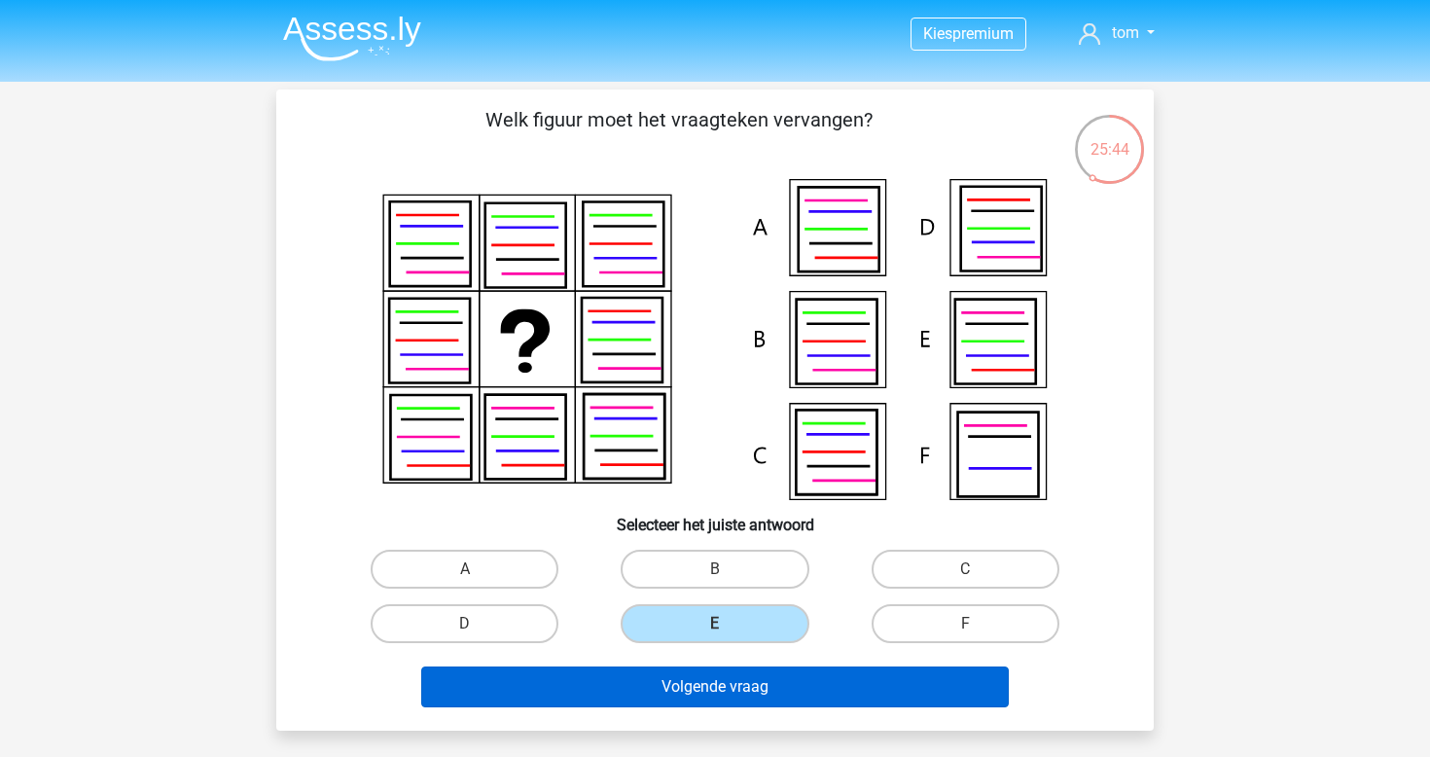
click at [729, 698] on button "Volgende vraag" at bounding box center [715, 687] width 589 height 41
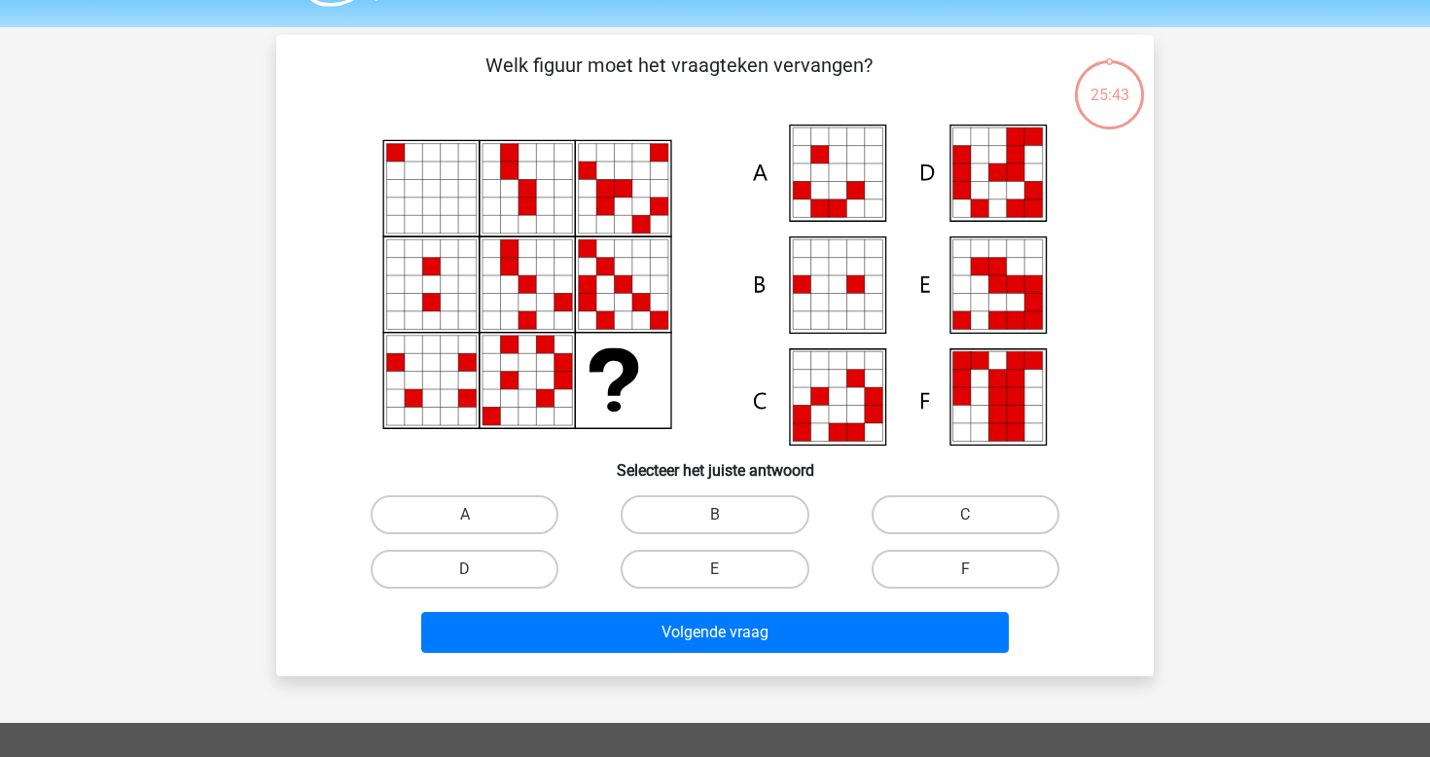
scroll to position [48, 0]
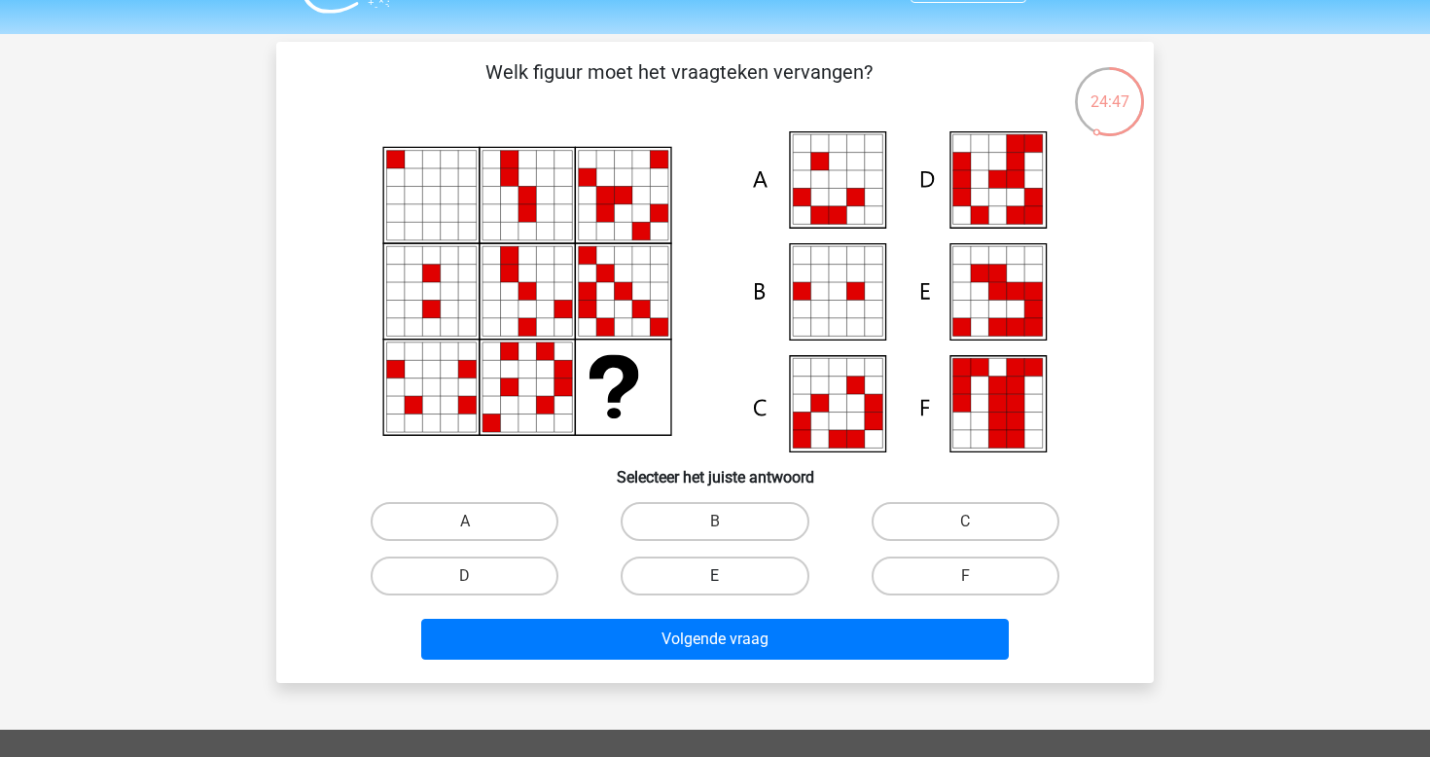
click at [754, 587] on label "E" at bounding box center [715, 576] width 188 height 39
click at [728, 587] on input "E" at bounding box center [721, 582] width 13 height 13
radio input "true"
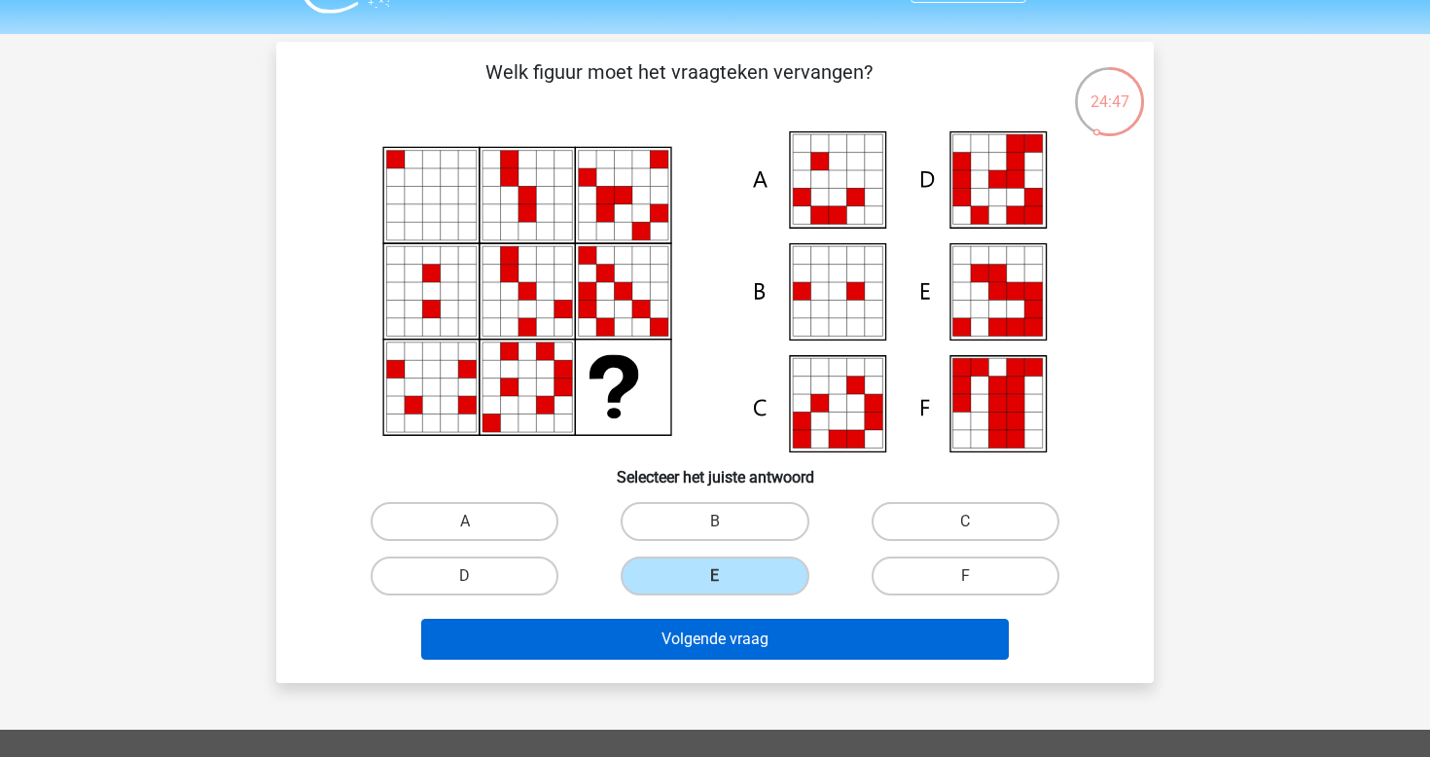
click at [780, 643] on button "Volgende vraag" at bounding box center [715, 639] width 589 height 41
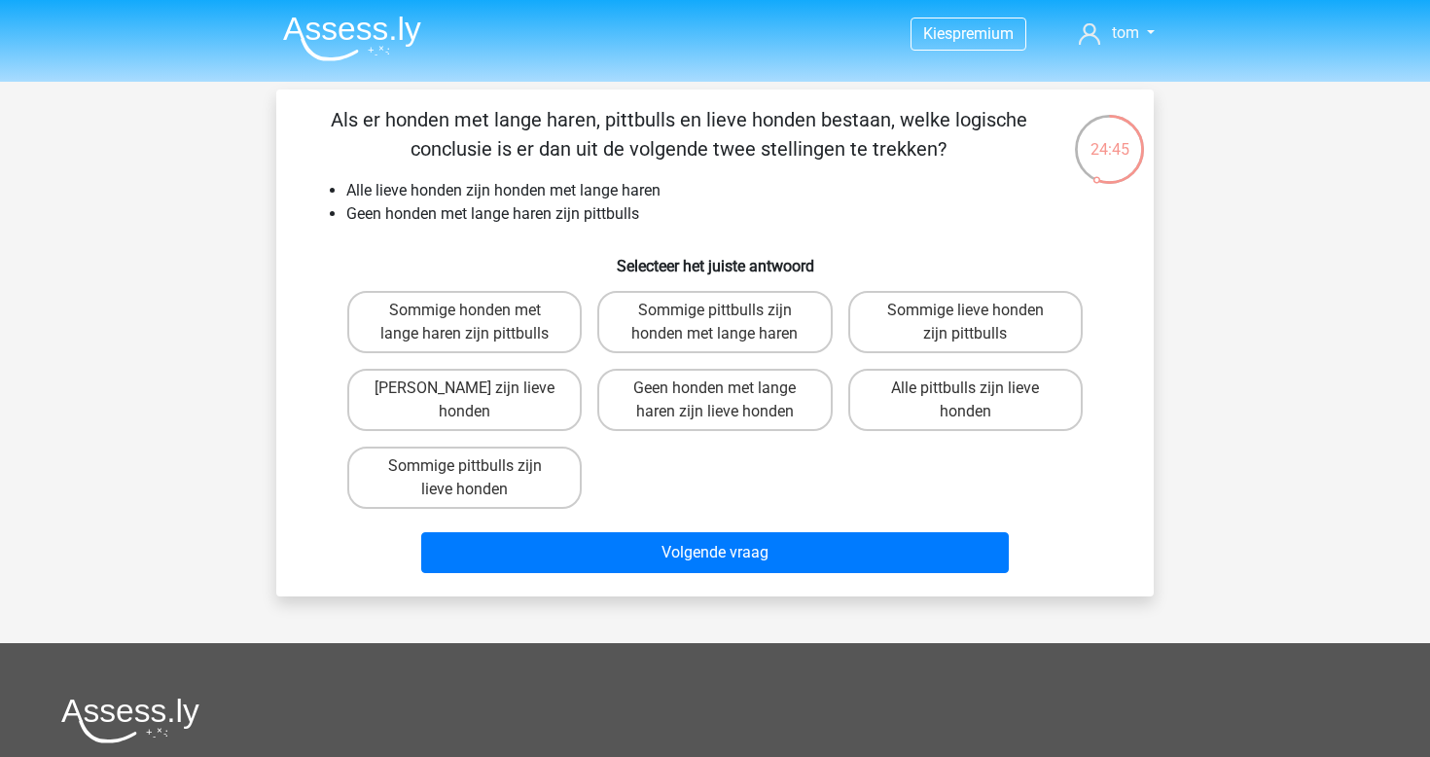
scroll to position [0, 0]
click at [605, 253] on h6 "Selecteer het juiste antwoord" at bounding box center [715, 258] width 815 height 34
click at [512, 401] on label "Geen pittbulls zijn lieve honden" at bounding box center [464, 400] width 235 height 62
click at [478, 401] on input "Geen pittbulls zijn lieve honden" at bounding box center [471, 394] width 13 height 13
radio input "true"
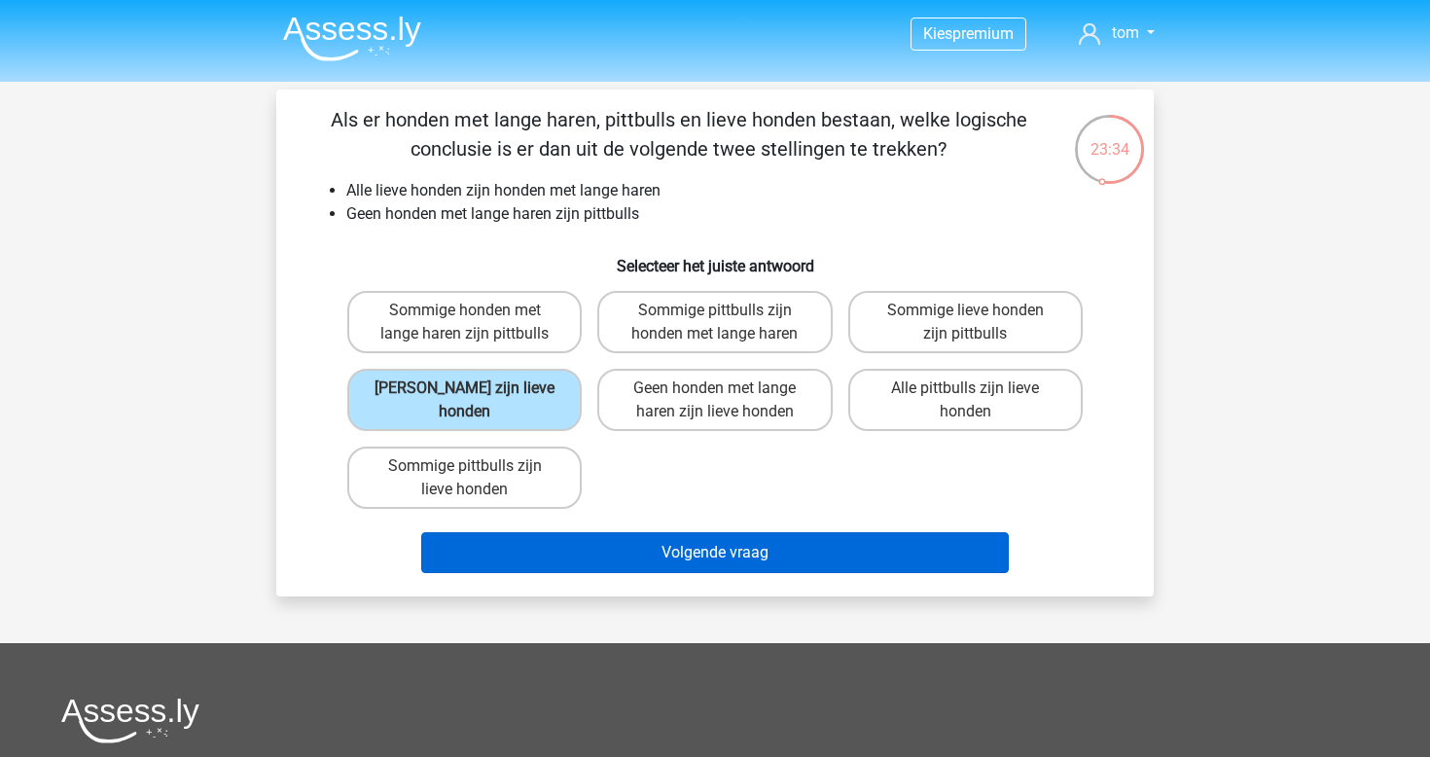
click at [703, 553] on button "Volgende vraag" at bounding box center [715, 552] width 589 height 41
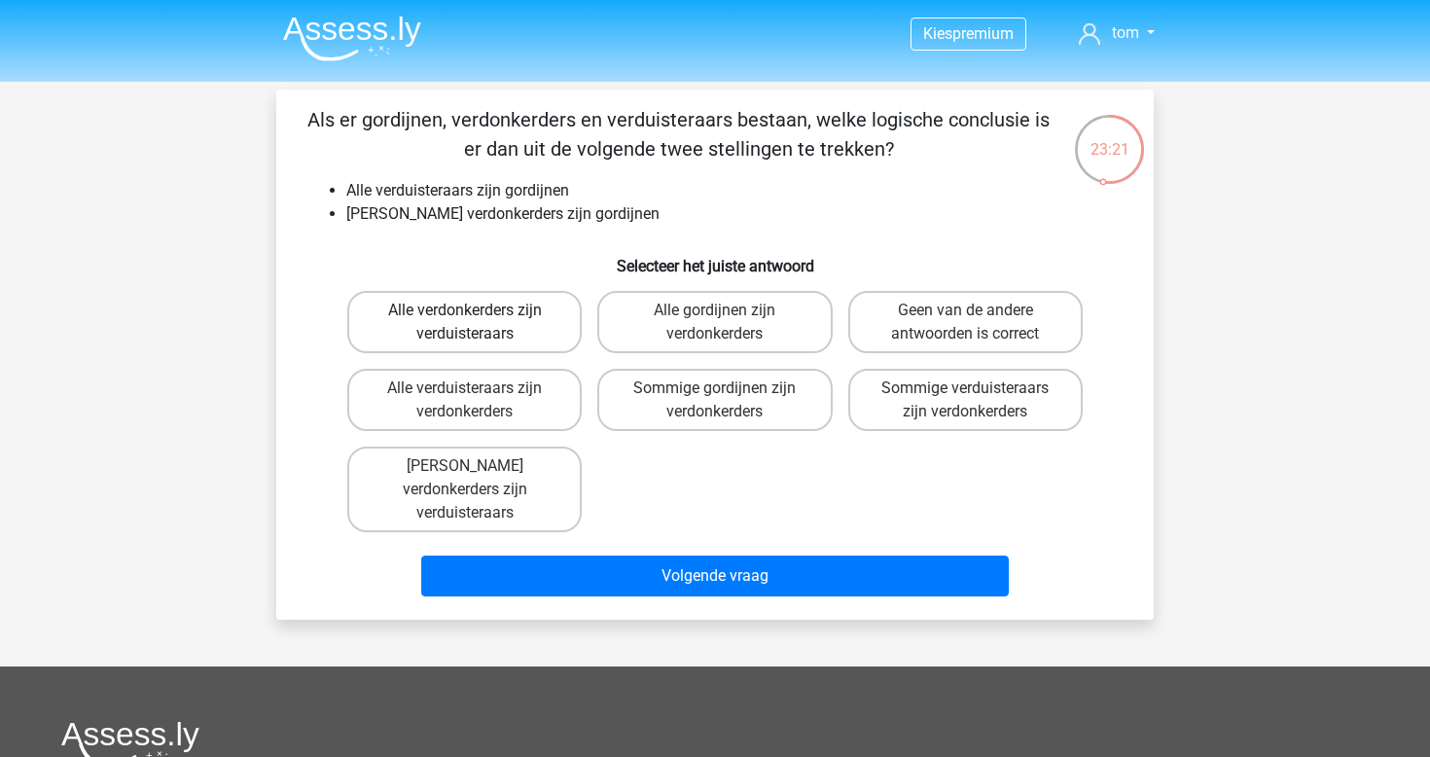
click at [526, 316] on label "Alle verdonkerders zijn verduisteraars" at bounding box center [464, 322] width 235 height 62
click at [478, 316] on input "Alle verdonkerders zijn verduisteraars" at bounding box center [471, 316] width 13 height 13
radio input "true"
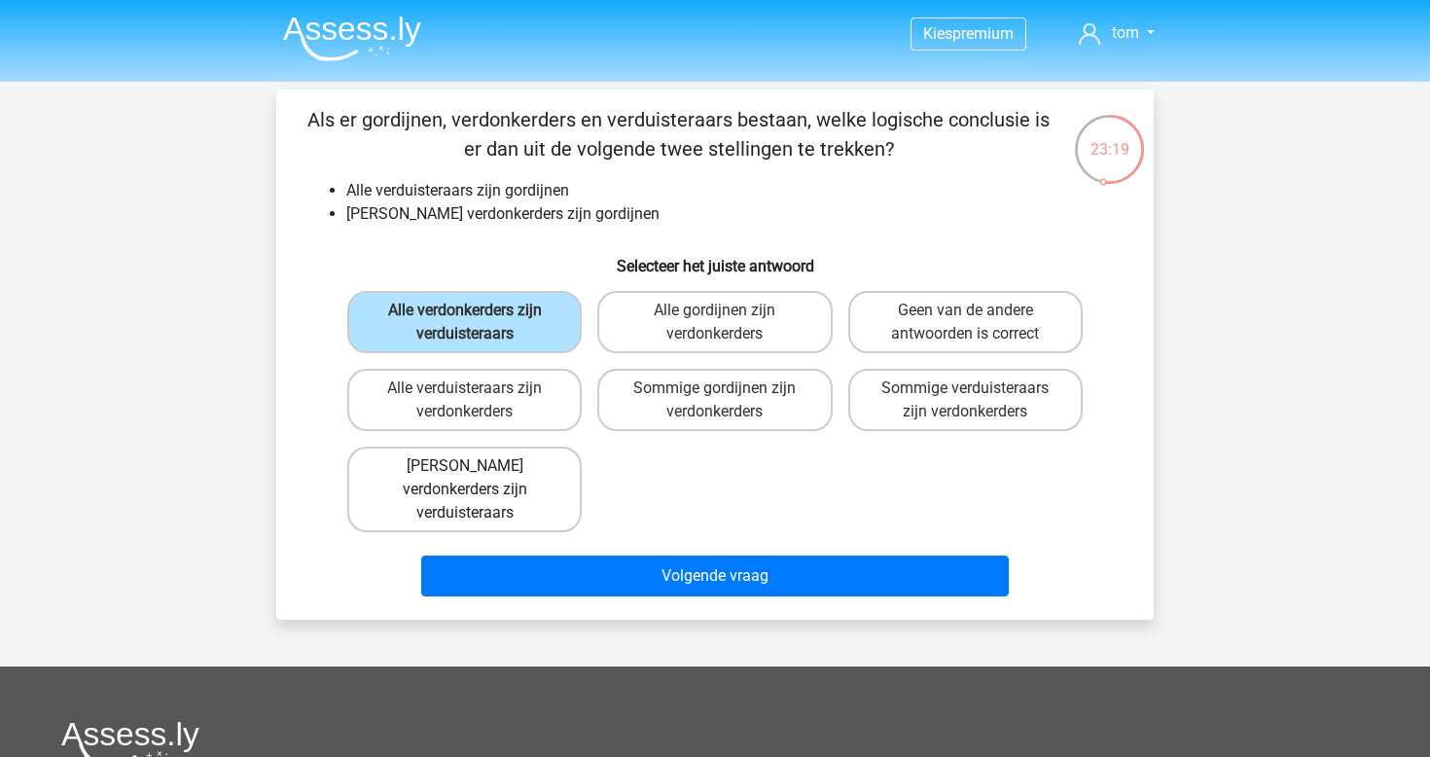
click at [535, 487] on label "Geen verdonkerders zijn verduisteraars" at bounding box center [464, 490] width 235 height 86
click at [478, 479] on input "Geen verdonkerders zijn verduisteraars" at bounding box center [471, 472] width 13 height 13
radio input "true"
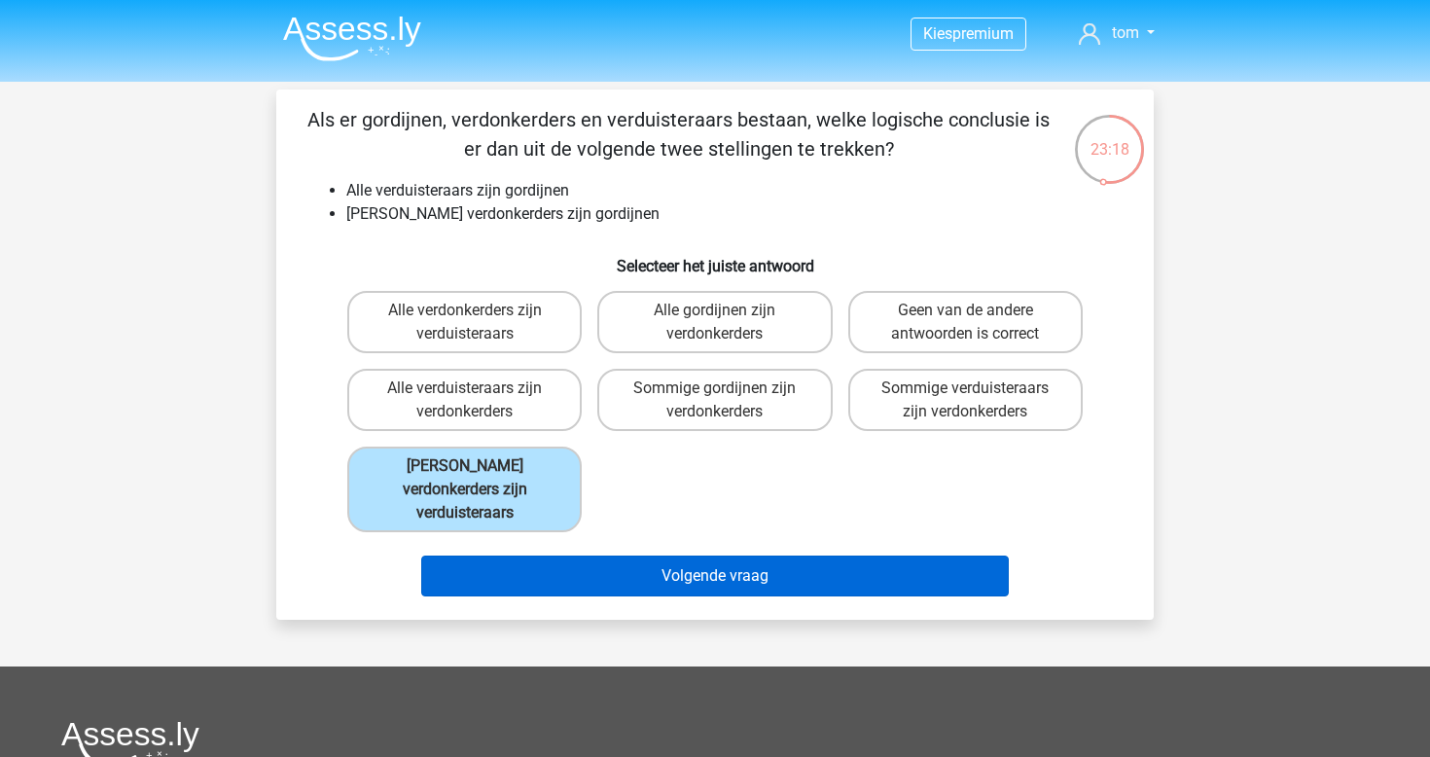
click at [657, 568] on button "Volgende vraag" at bounding box center [715, 576] width 589 height 41
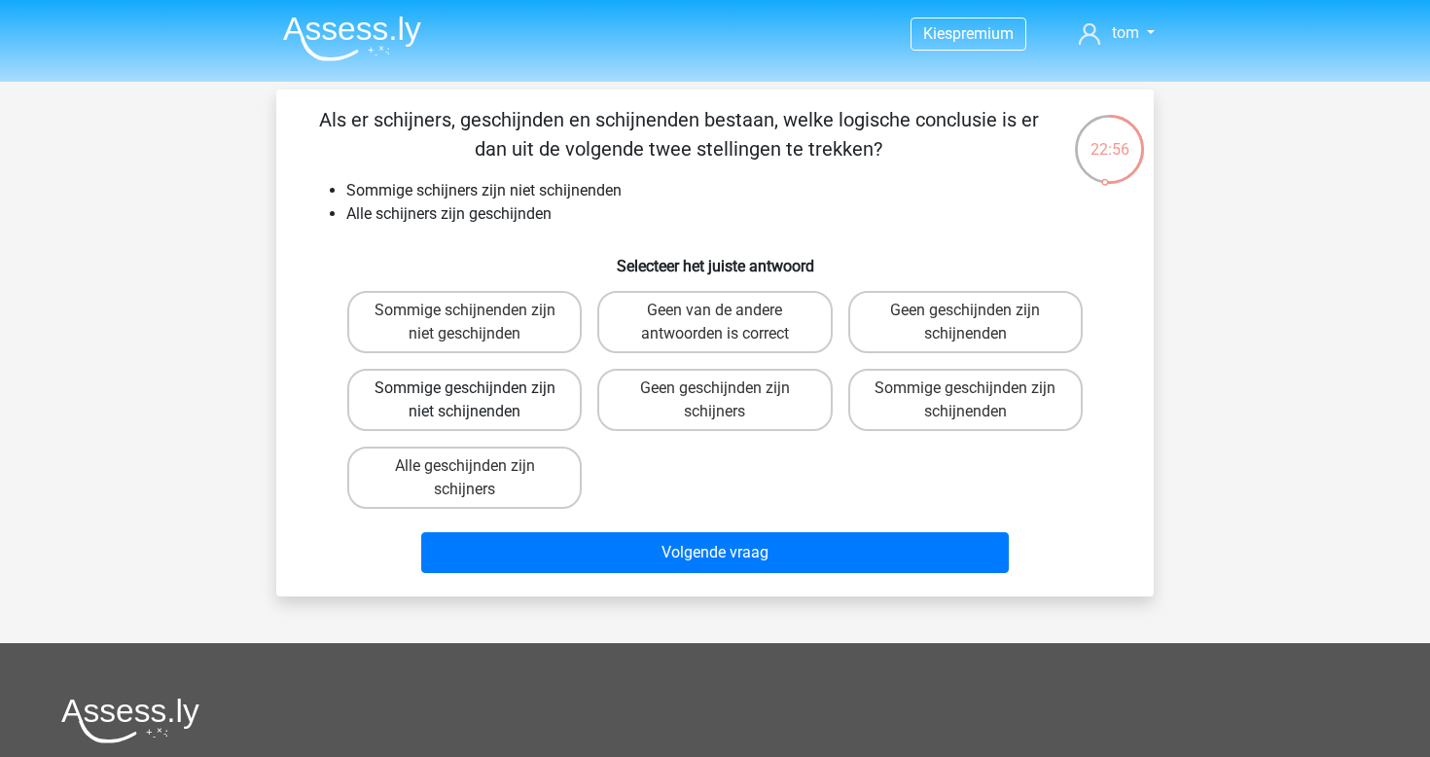
click at [525, 408] on label "Sommige geschijnden zijn niet schijnenden" at bounding box center [464, 400] width 235 height 62
click at [478, 401] on input "Sommige geschijnden zijn niet schijnenden" at bounding box center [471, 394] width 13 height 13
radio input "true"
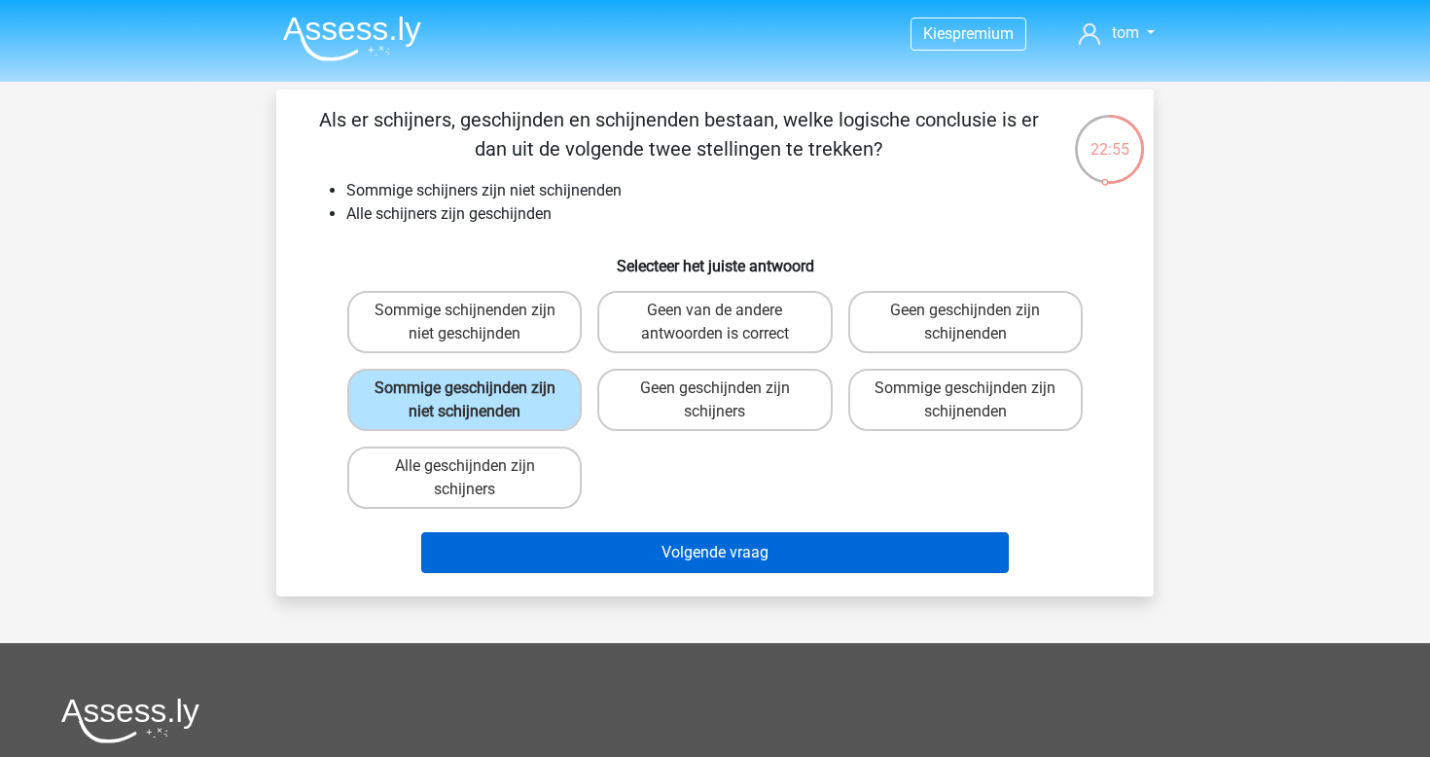
click at [638, 537] on button "Volgende vraag" at bounding box center [715, 552] width 589 height 41
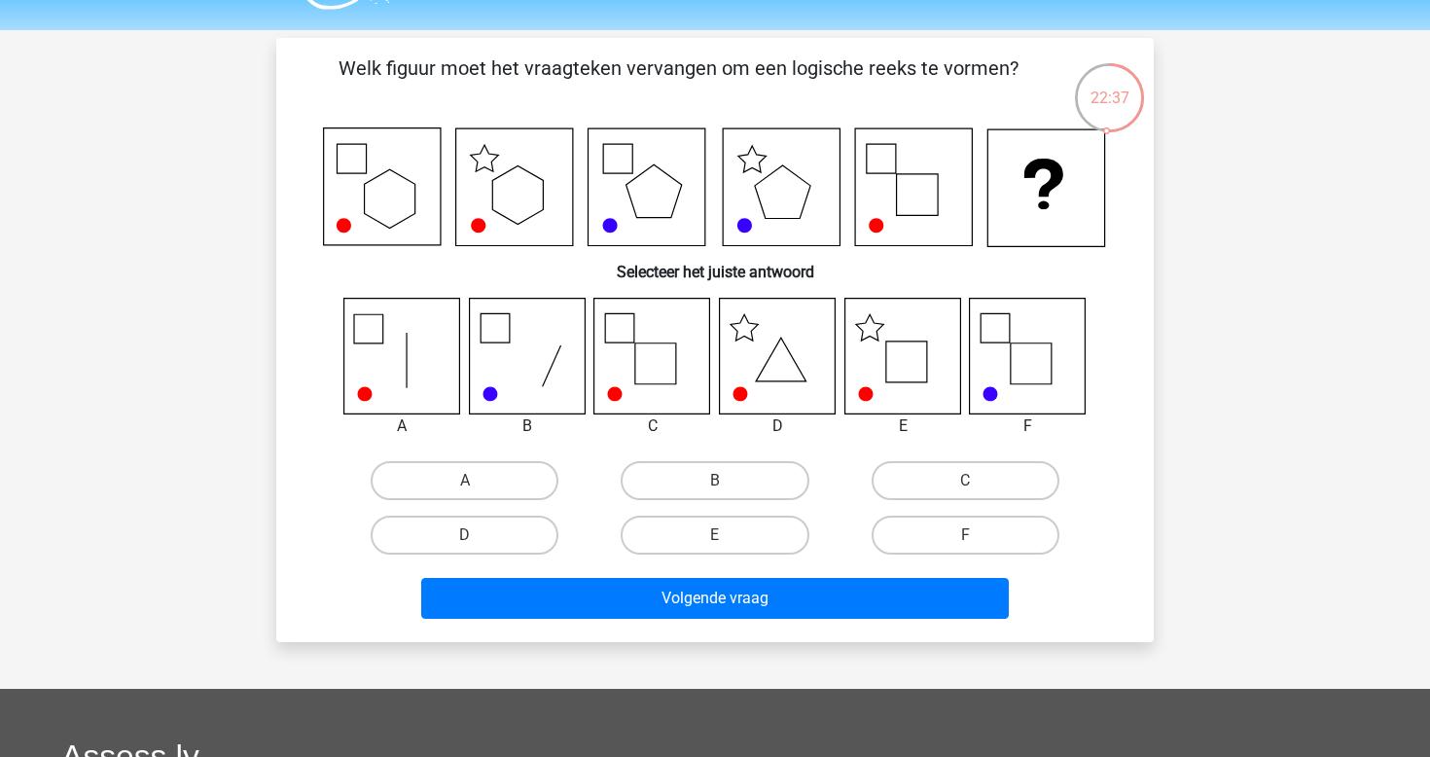
scroll to position [54, 0]
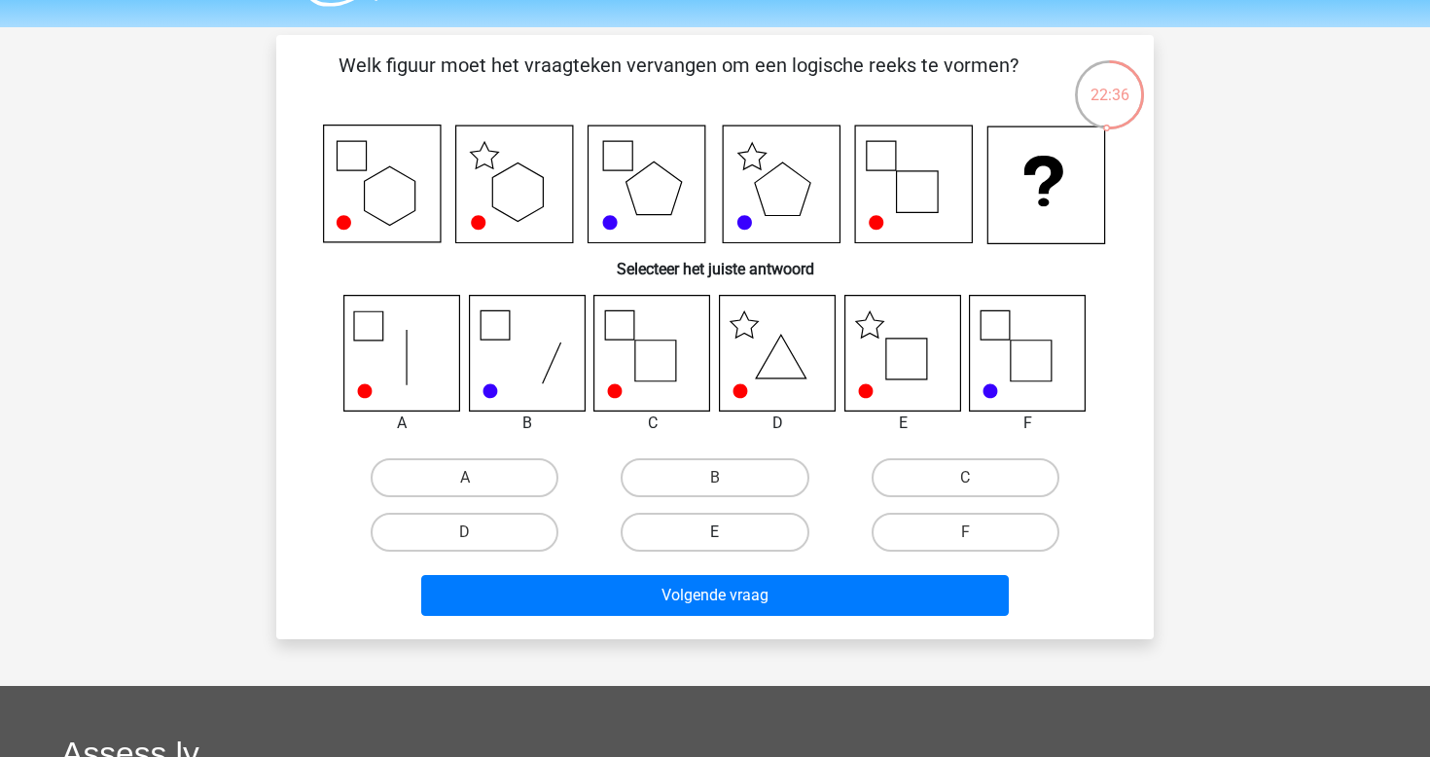
click at [713, 538] on label "E" at bounding box center [715, 532] width 188 height 39
click at [715, 538] on input "E" at bounding box center [721, 538] width 13 height 13
radio input "true"
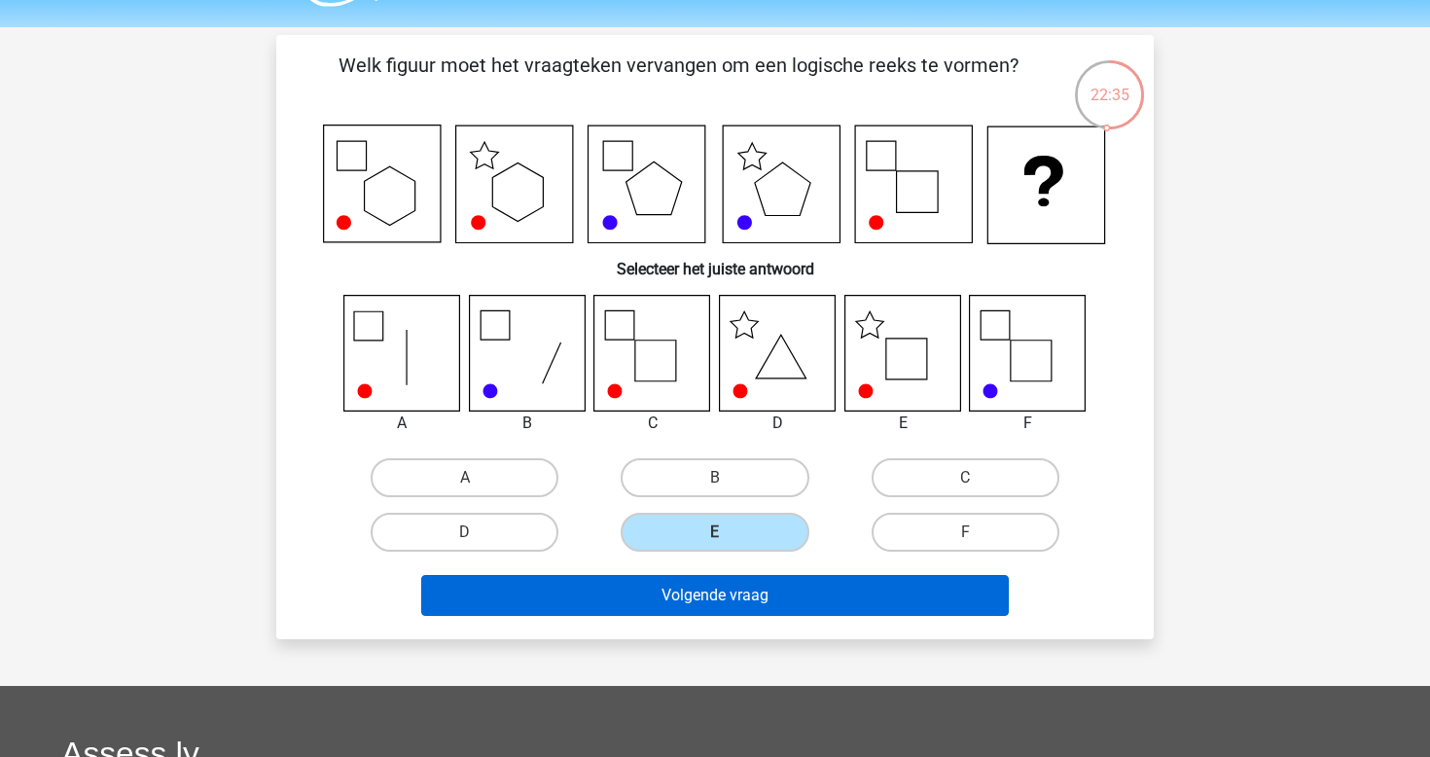
click at [757, 596] on button "Volgende vraag" at bounding box center [715, 595] width 589 height 41
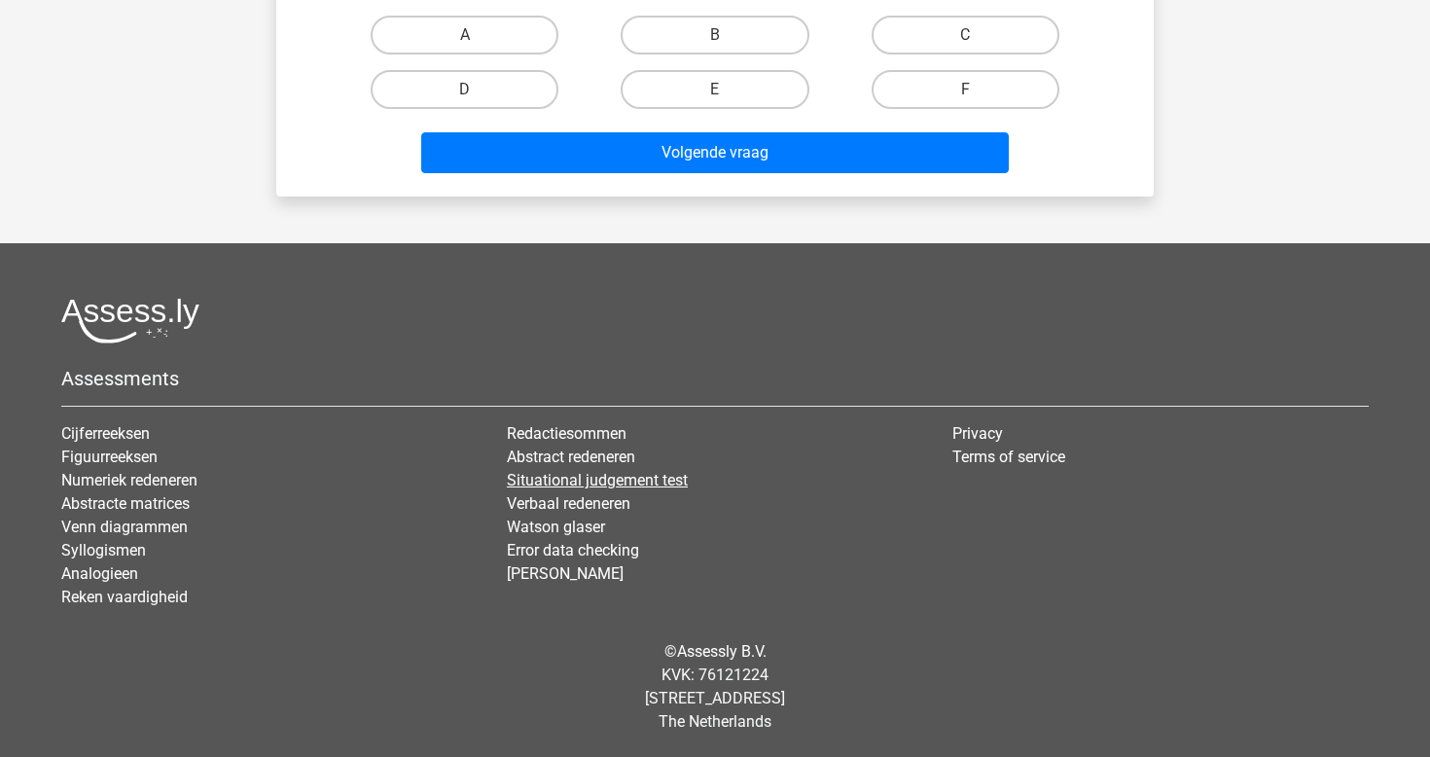
scroll to position [1091, 0]
click at [623, 471] on link "Situational judgement test" at bounding box center [597, 480] width 181 height 18
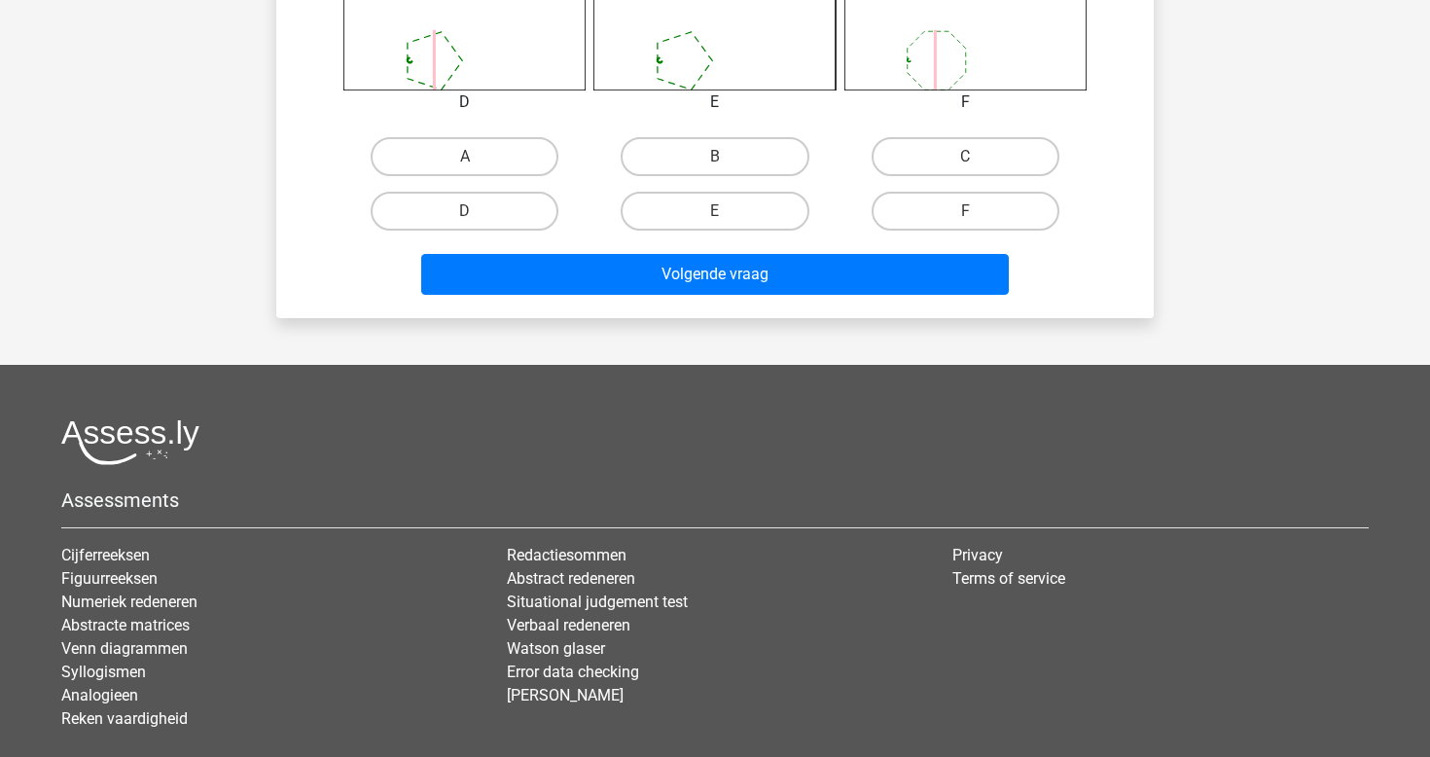
scroll to position [959, 0]
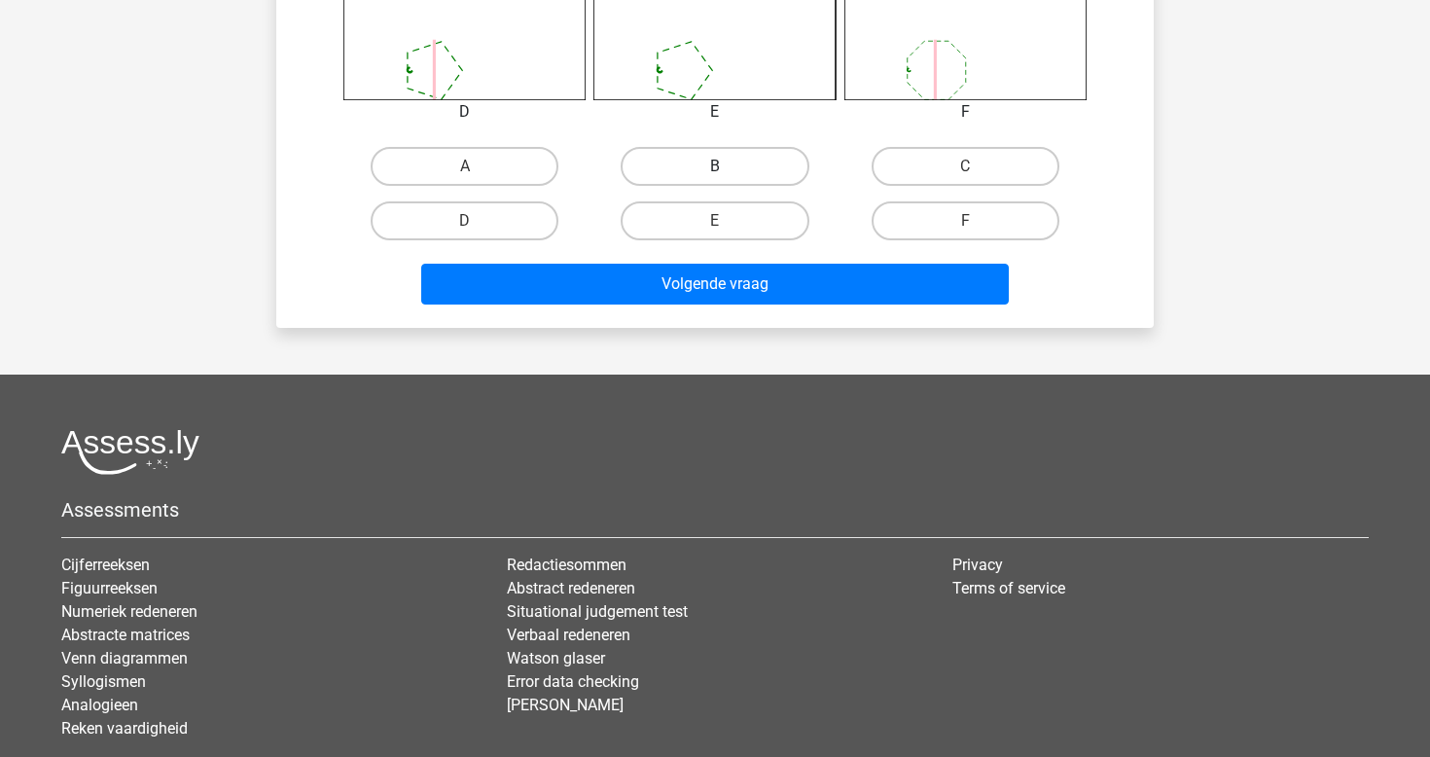
click at [731, 184] on label "B" at bounding box center [715, 166] width 188 height 39
click at [728, 179] on input "B" at bounding box center [721, 172] width 13 height 13
radio input "true"
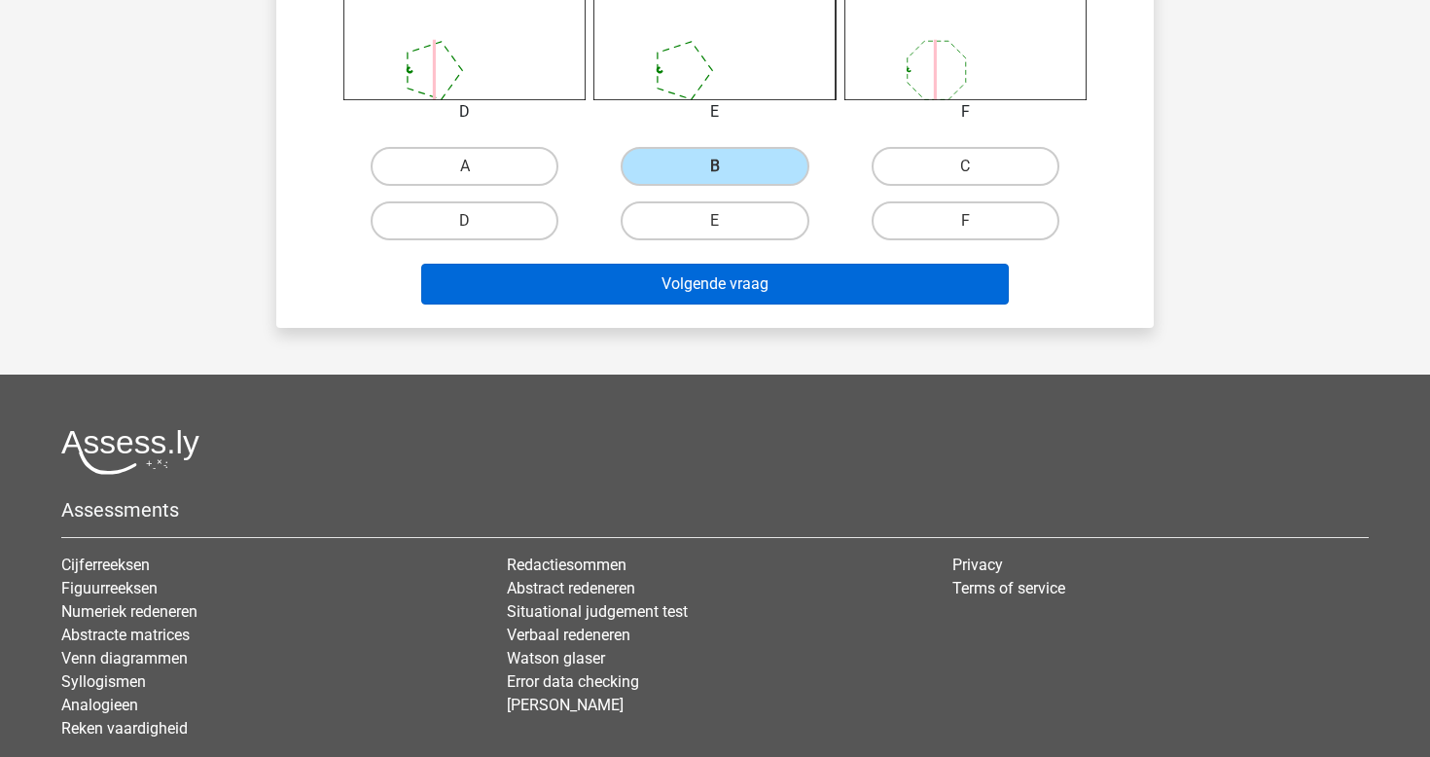
click at [732, 288] on button "Volgende vraag" at bounding box center [715, 284] width 589 height 41
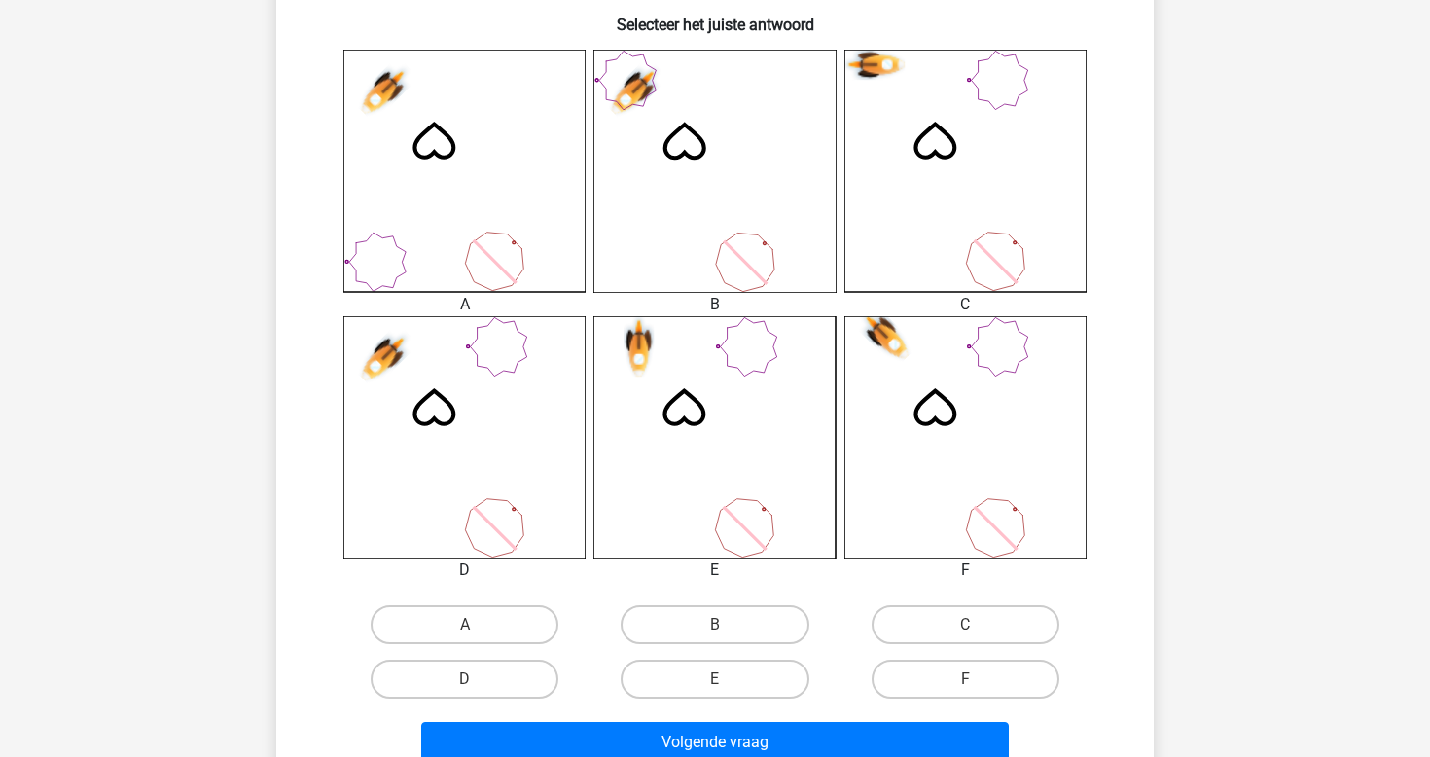
scroll to position [501, 0]
click at [704, 623] on label "B" at bounding box center [715, 623] width 188 height 39
click at [715, 624] on input "B" at bounding box center [721, 630] width 13 height 13
radio input "true"
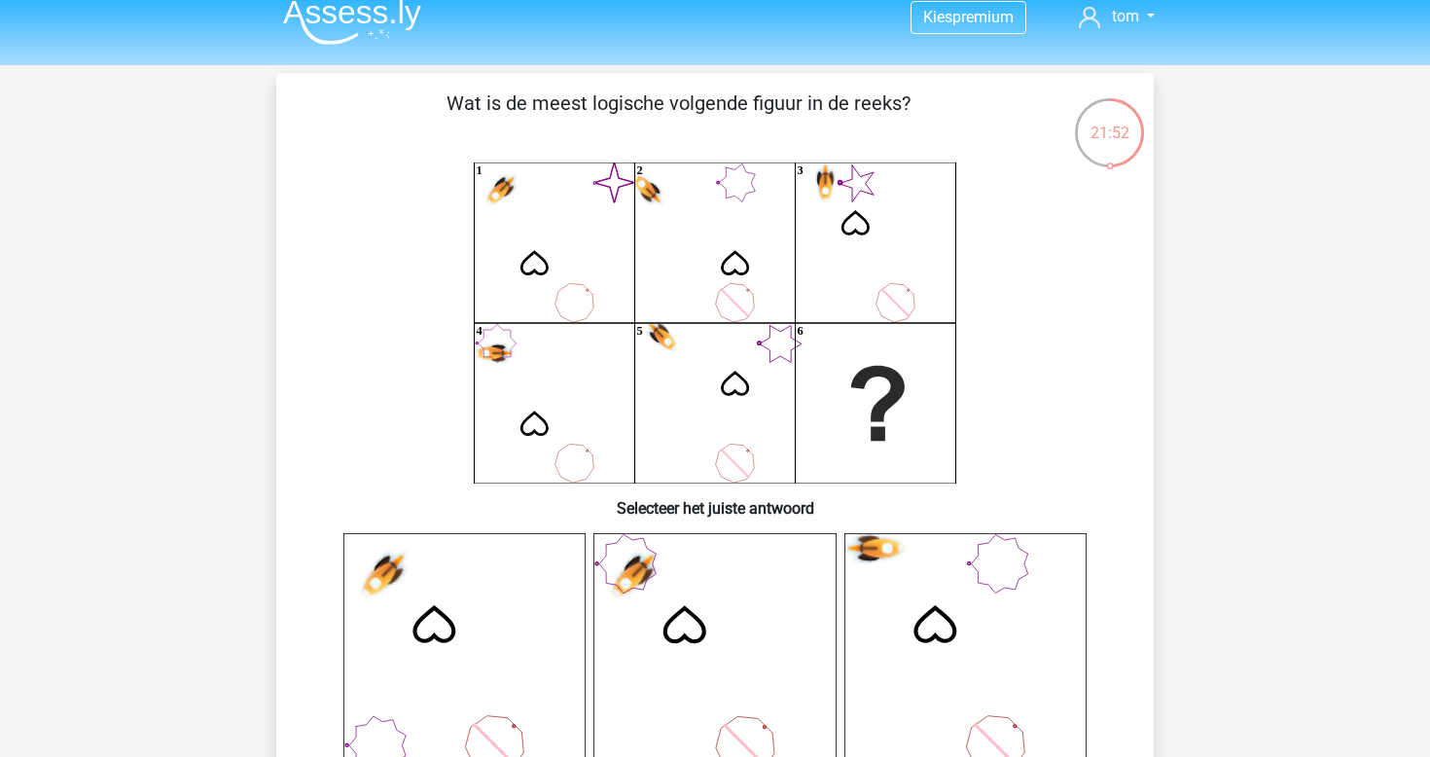
scroll to position [21, 0]
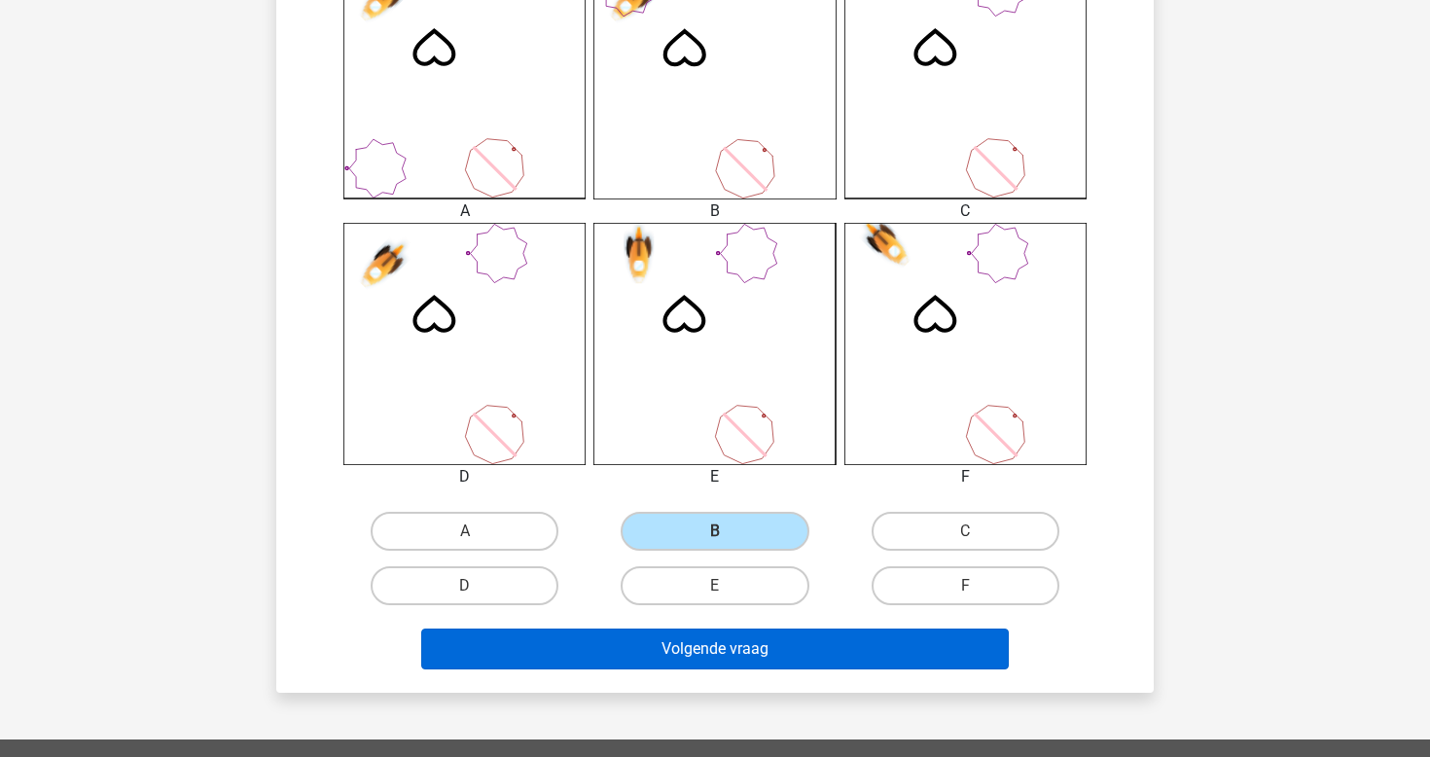
click at [753, 658] on button "Volgende vraag" at bounding box center [715, 649] width 589 height 41
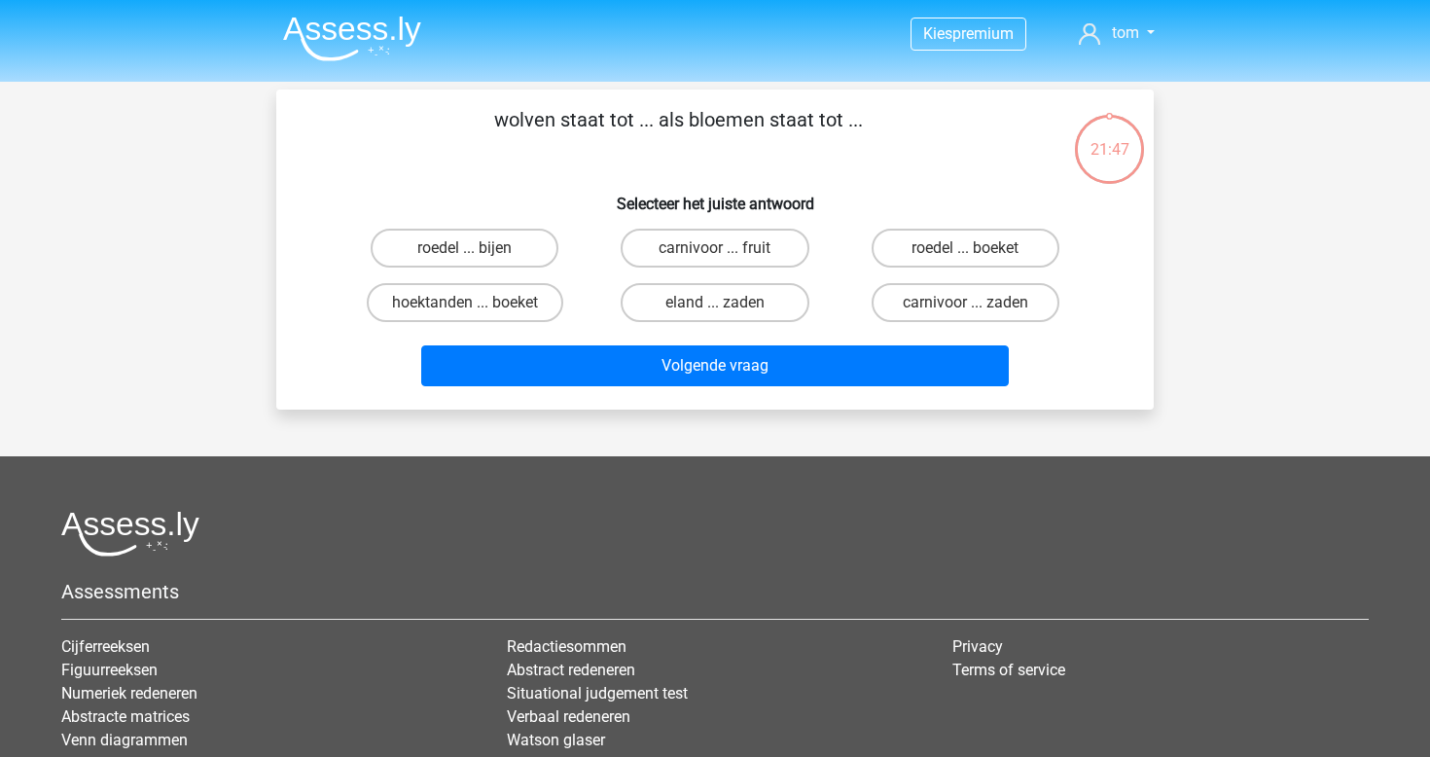
scroll to position [3, 0]
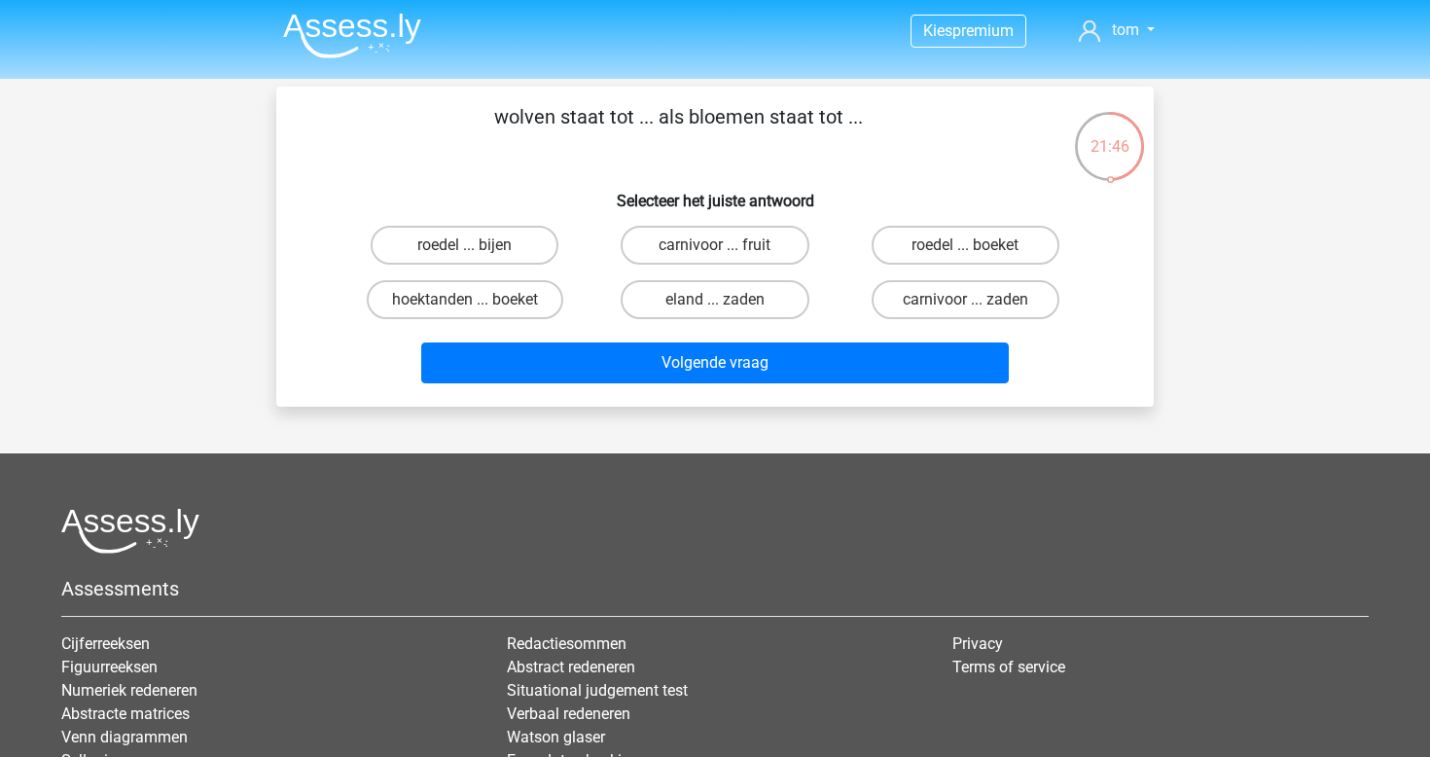
click at [706, 274] on div "eland ... zaden" at bounding box center [715, 299] width 250 height 54
click at [709, 261] on label "carnivoor ... fruit" at bounding box center [715, 245] width 188 height 39
click at [715, 258] on input "carnivoor ... fruit" at bounding box center [721, 251] width 13 height 13
radio input "true"
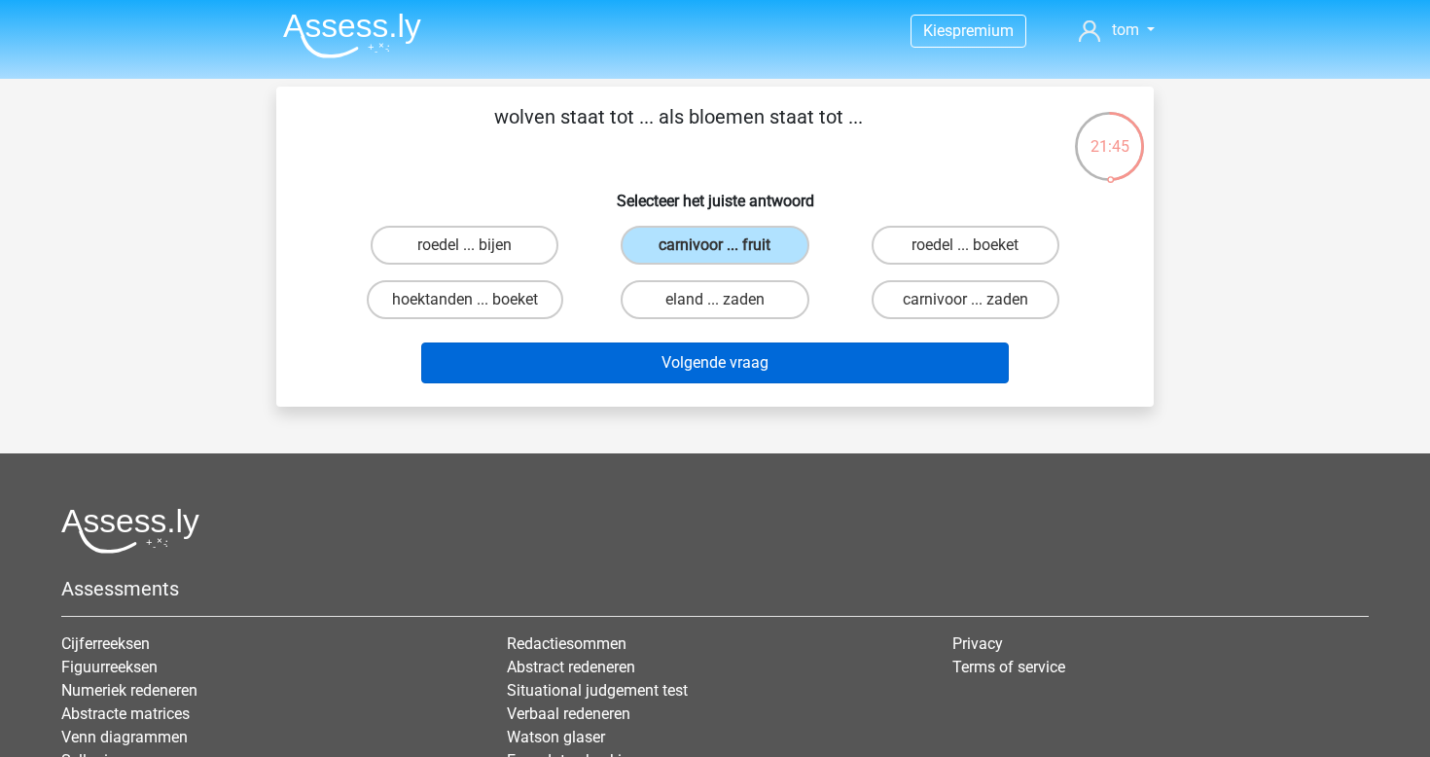
click at [709, 362] on button "Volgende vraag" at bounding box center [715, 363] width 589 height 41
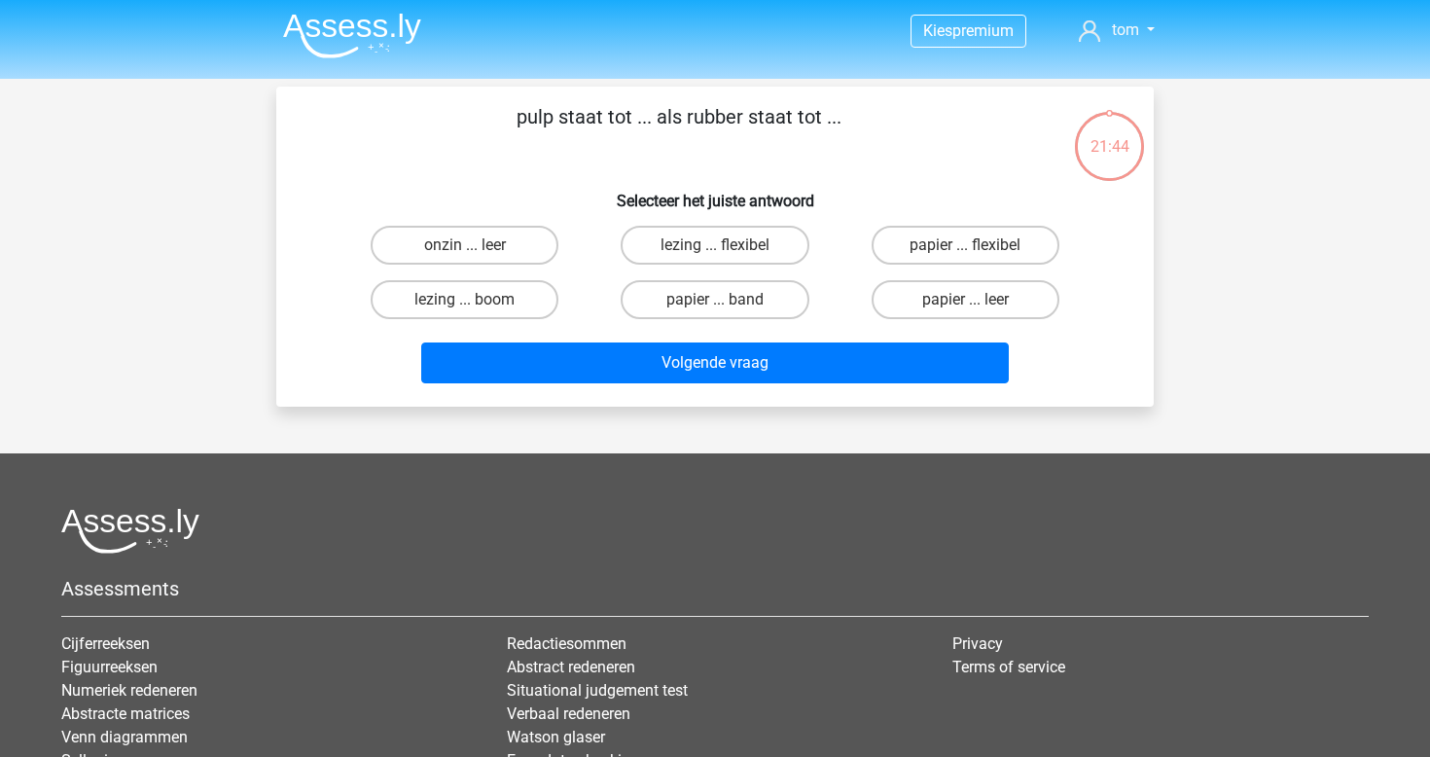
scroll to position [90, 0]
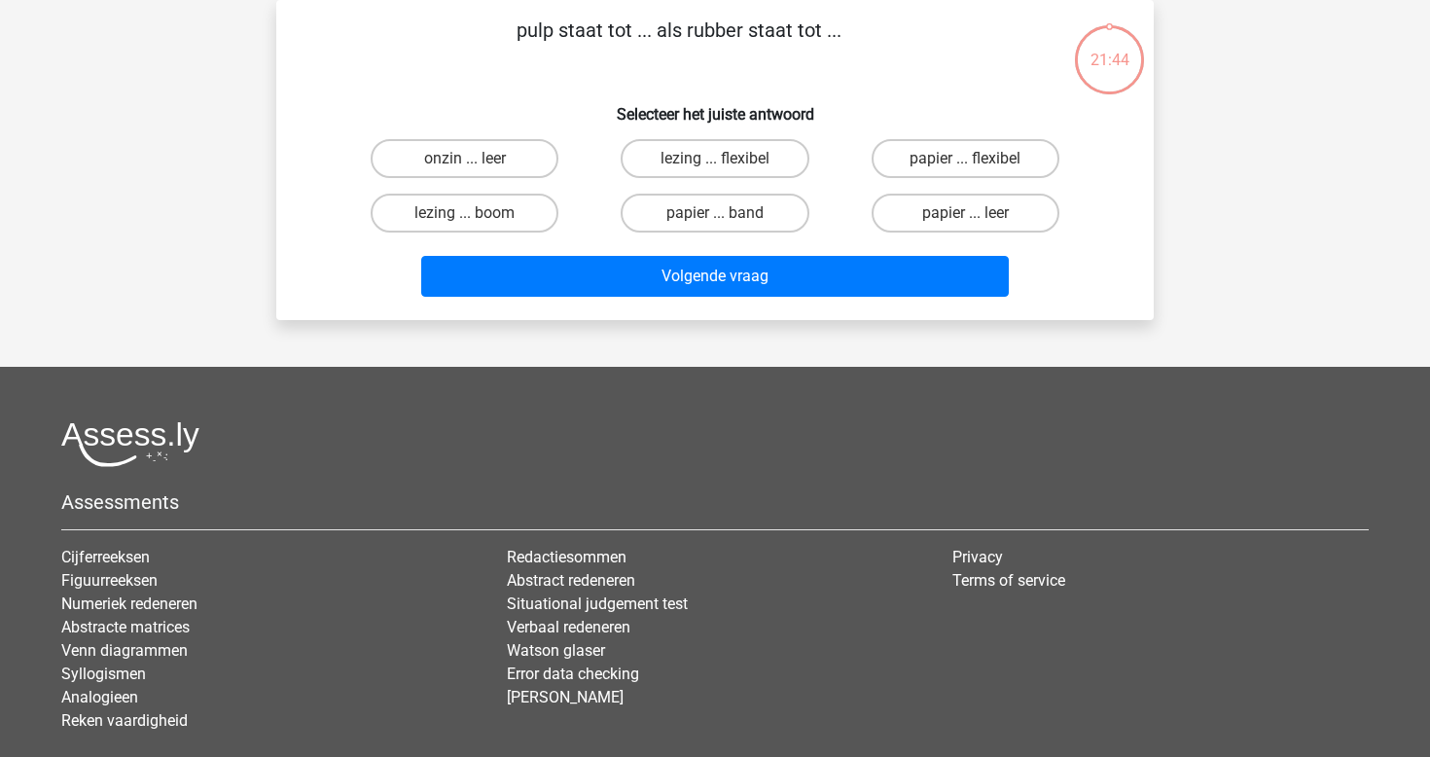
click at [714, 188] on div "papier ... band" at bounding box center [715, 213] width 250 height 54
click at [715, 179] on div "lezing ... flexibel" at bounding box center [715, 158] width 250 height 54
click at [719, 162] on input "lezing ... flexibel" at bounding box center [721, 165] width 13 height 13
radio input "true"
click at [719, 245] on div "Volgende vraag" at bounding box center [715, 272] width 815 height 64
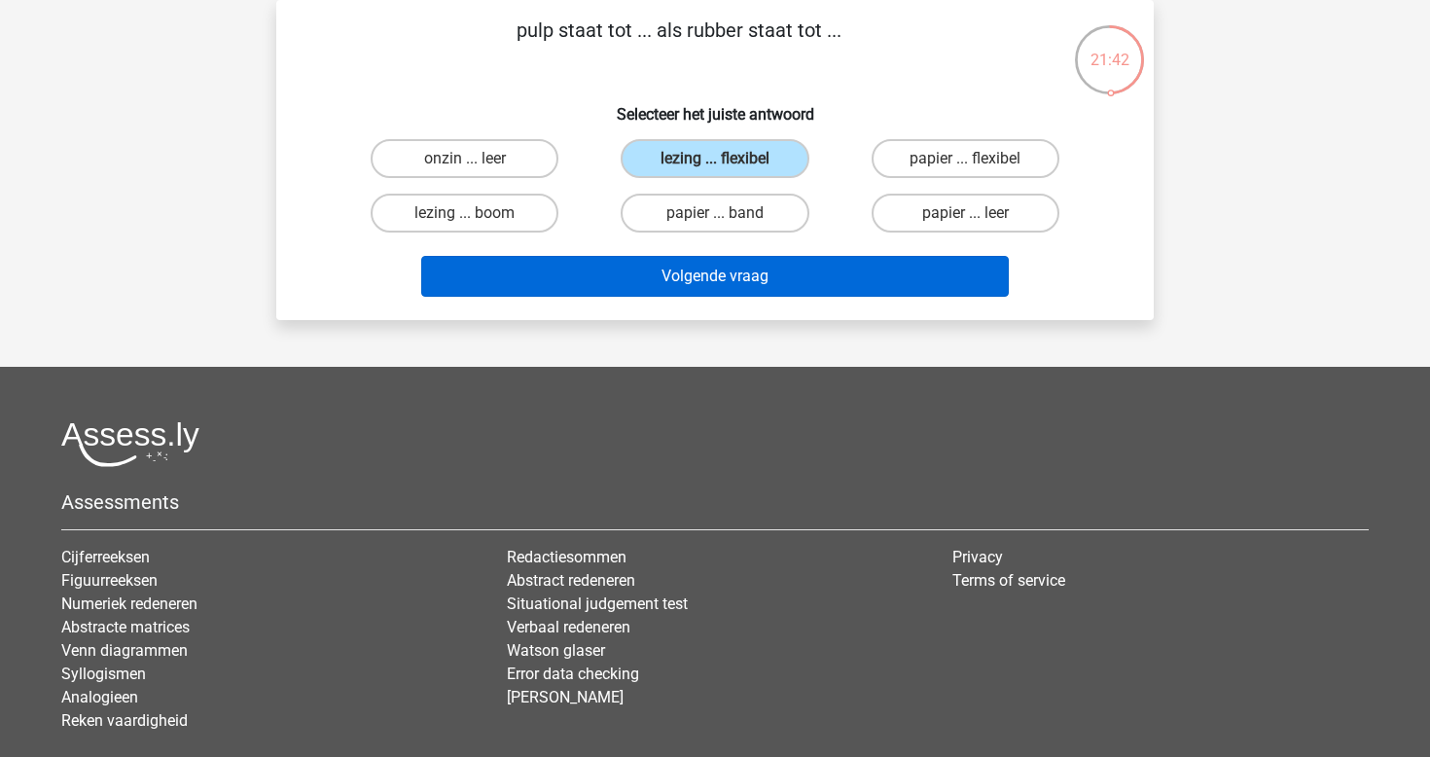
click at [719, 280] on button "Volgende vraag" at bounding box center [715, 276] width 589 height 41
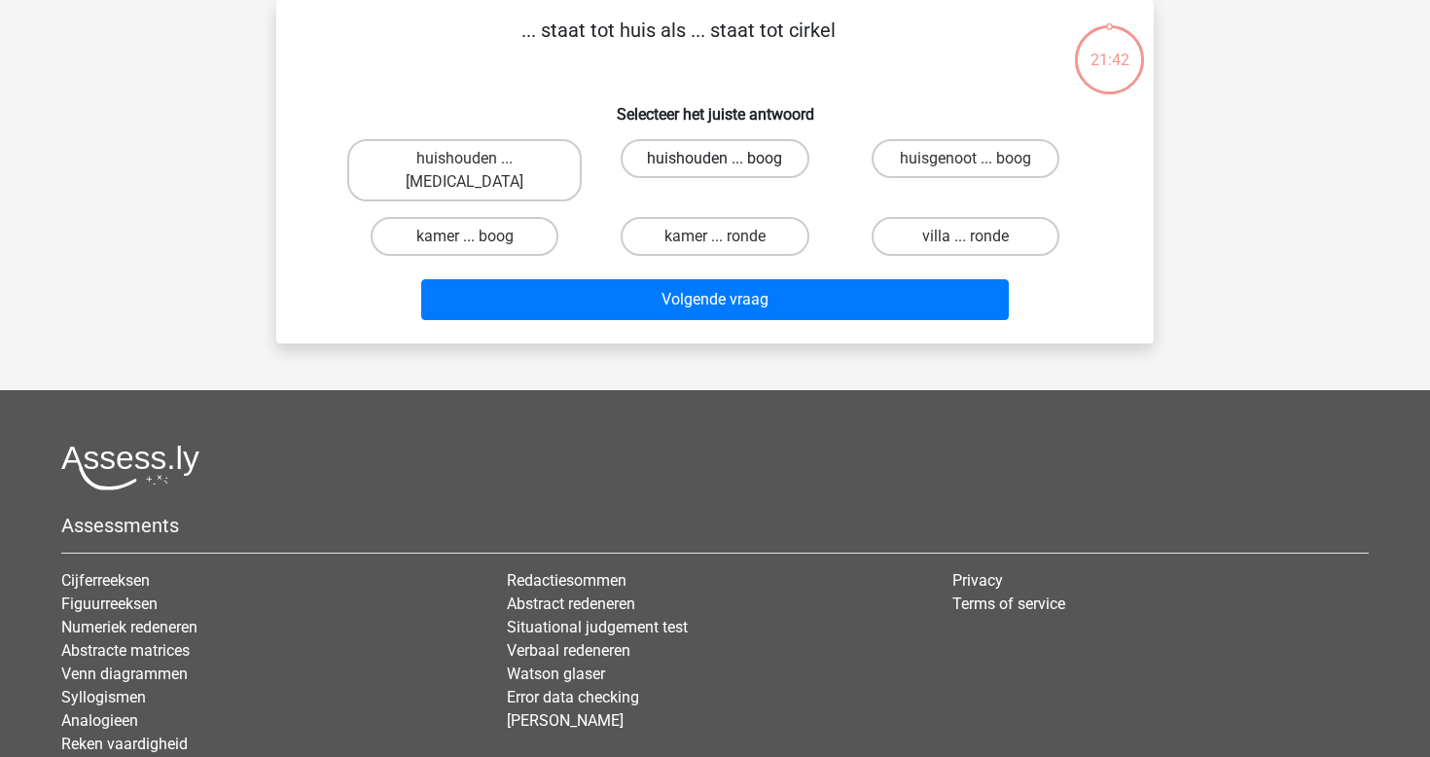
click at [732, 158] on label "huishouden ... boog" at bounding box center [715, 158] width 188 height 39
click at [728, 159] on input "huishouden ... boog" at bounding box center [721, 165] width 13 height 13
radio input "true"
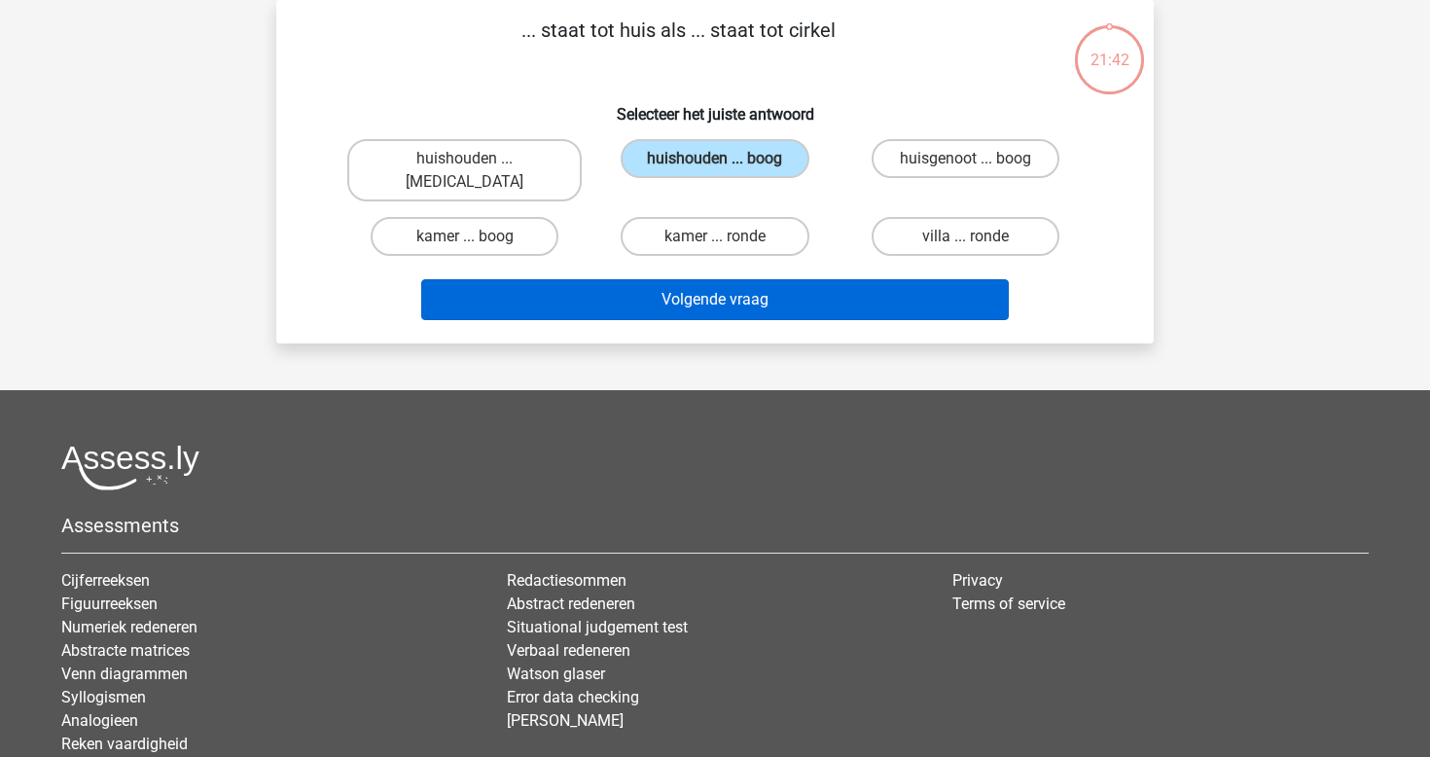
click at [727, 279] on button "Volgende vraag" at bounding box center [715, 299] width 589 height 41
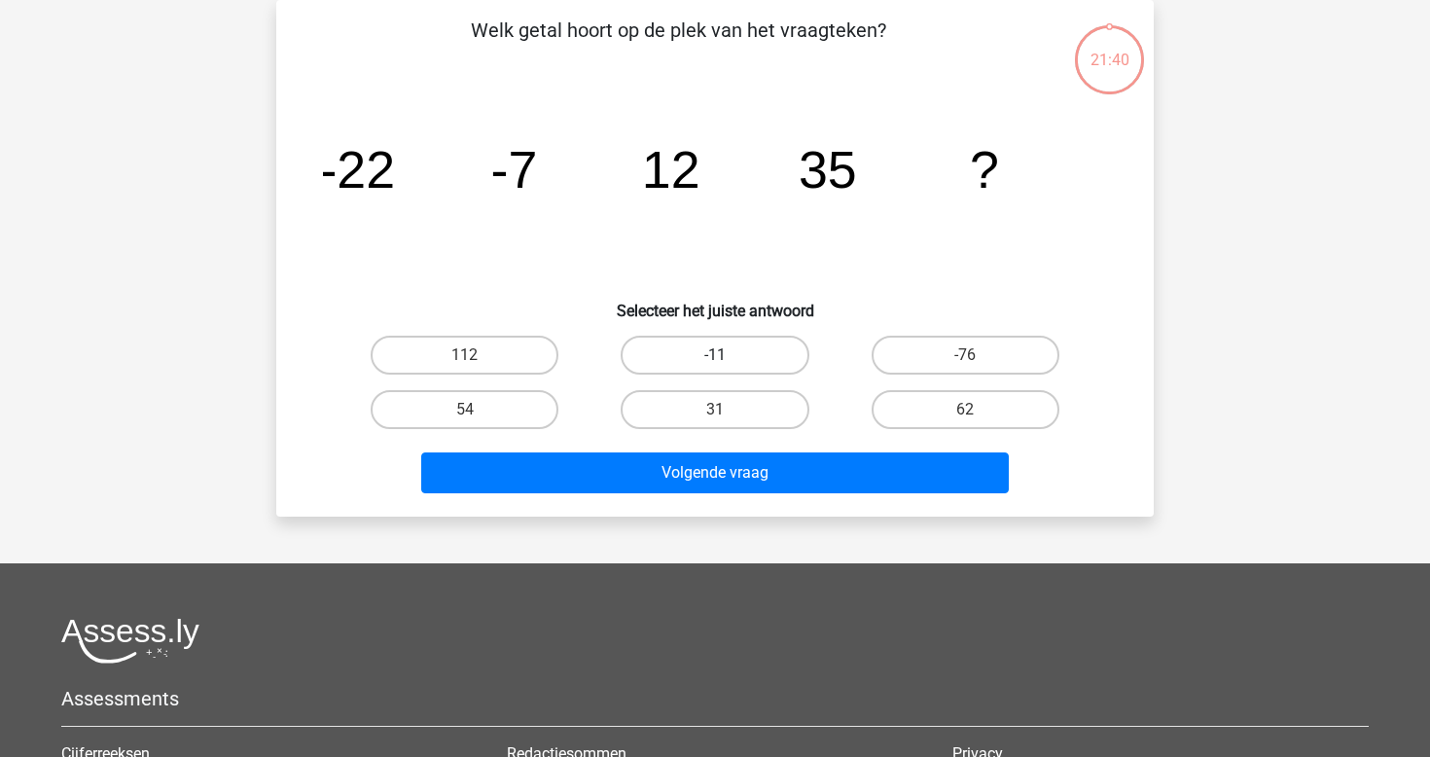
click at [721, 343] on label "-11" at bounding box center [715, 355] width 188 height 39
click at [721, 355] on input "-11" at bounding box center [721, 361] width 13 height 13
radio input "true"
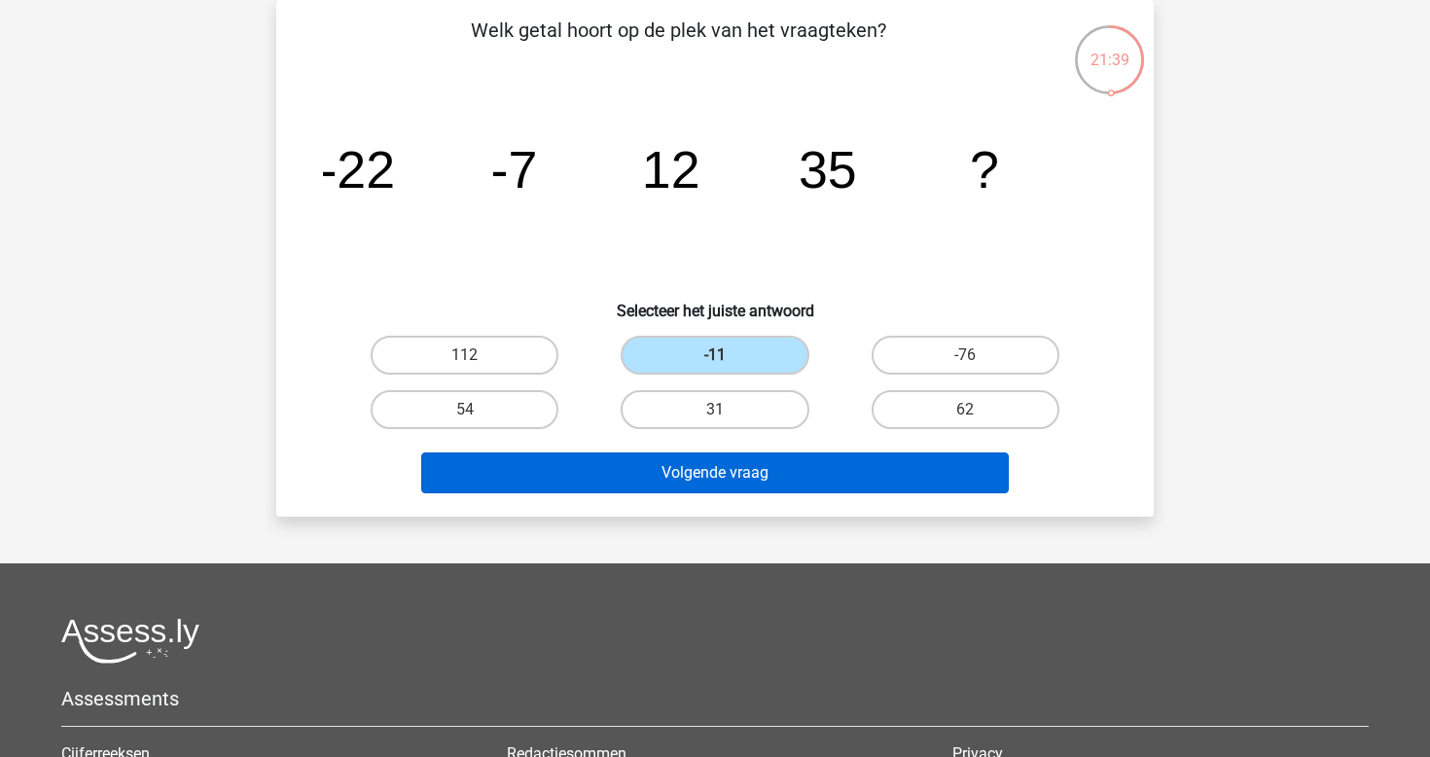
click at [715, 475] on button "Volgende vraag" at bounding box center [715, 473] width 589 height 41
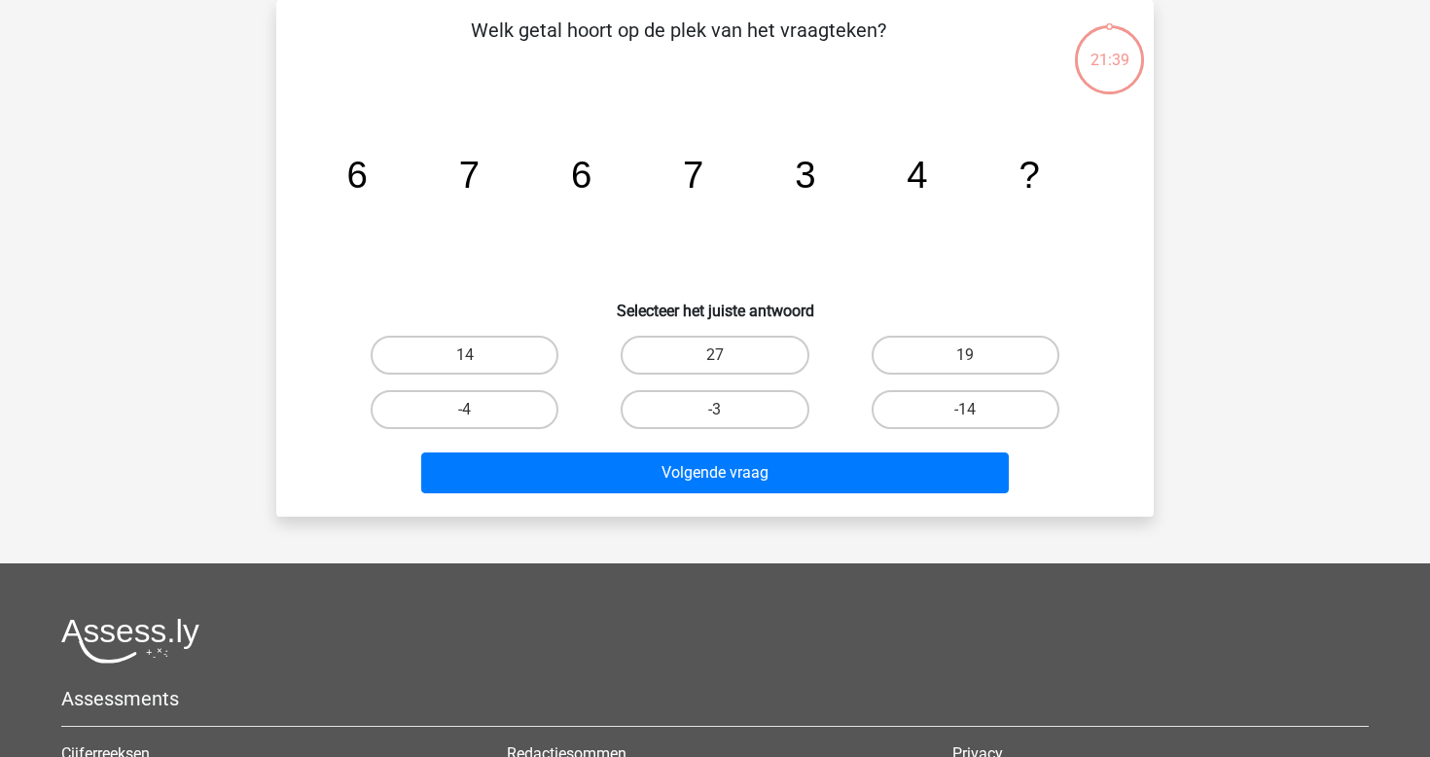
click at [725, 377] on div "27" at bounding box center [715, 355] width 250 height 54
click at [727, 365] on label "27" at bounding box center [715, 355] width 188 height 39
click at [727, 365] on input "27" at bounding box center [721, 361] width 13 height 13
radio input "true"
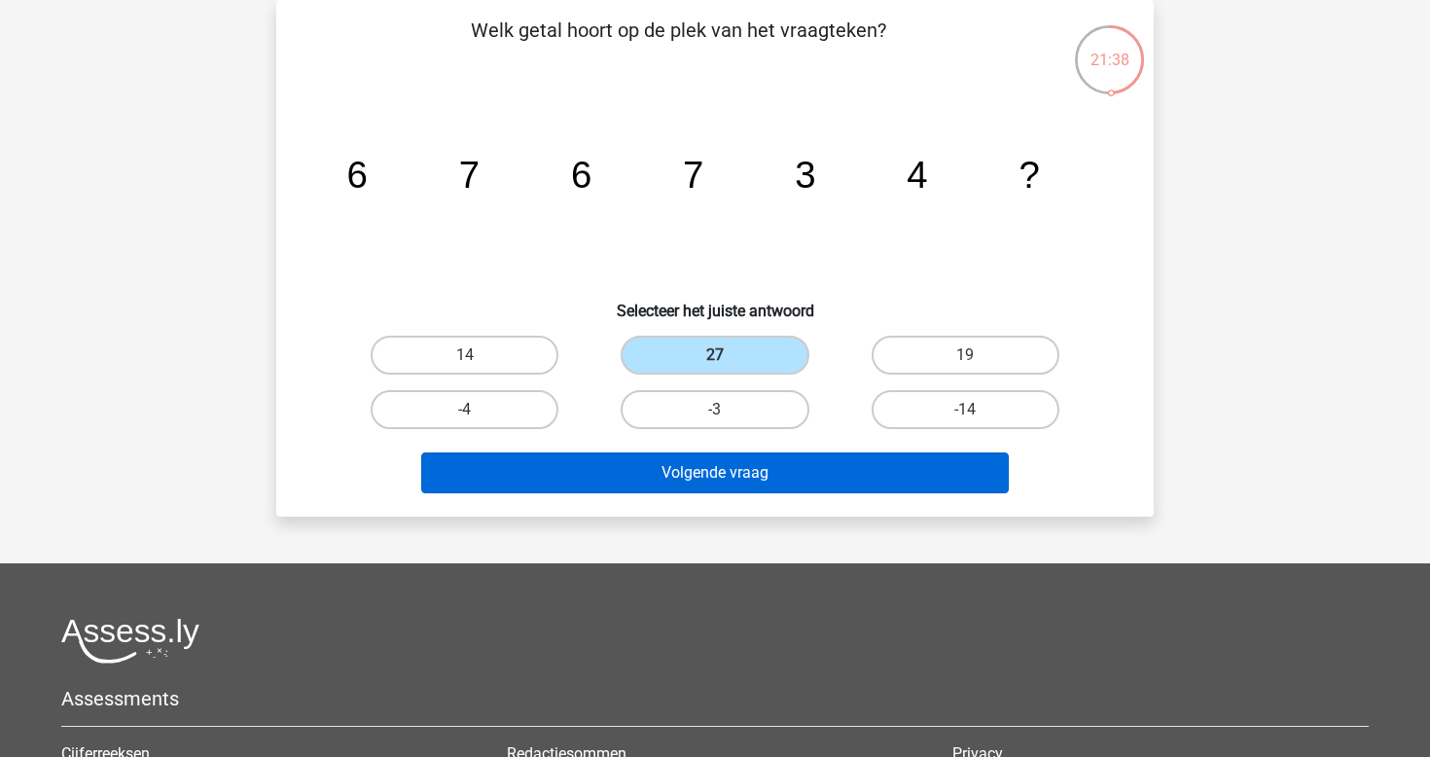
click at [722, 457] on button "Volgende vraag" at bounding box center [715, 473] width 589 height 41
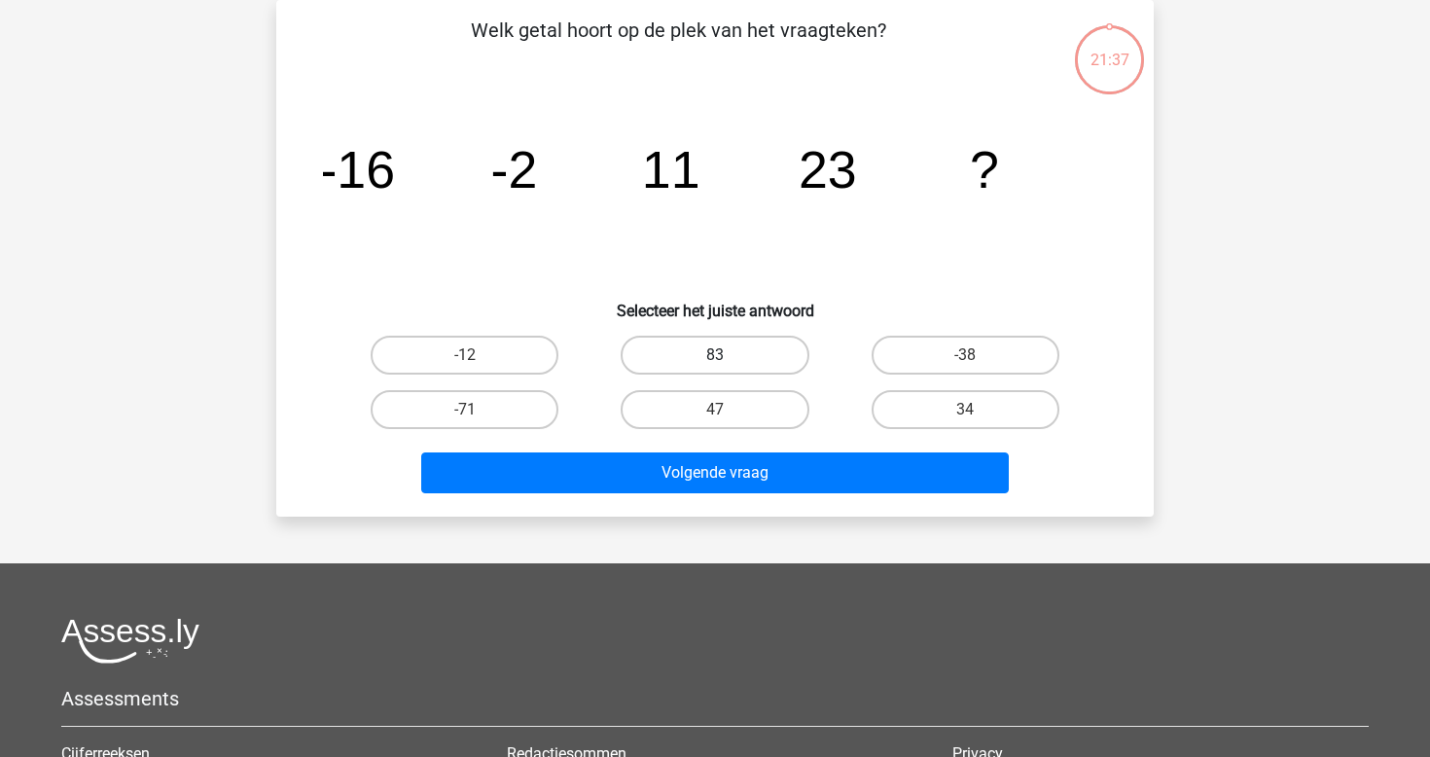
click at [727, 352] on label "83" at bounding box center [715, 355] width 188 height 39
click at [727, 355] on input "83" at bounding box center [721, 361] width 13 height 13
radio input "true"
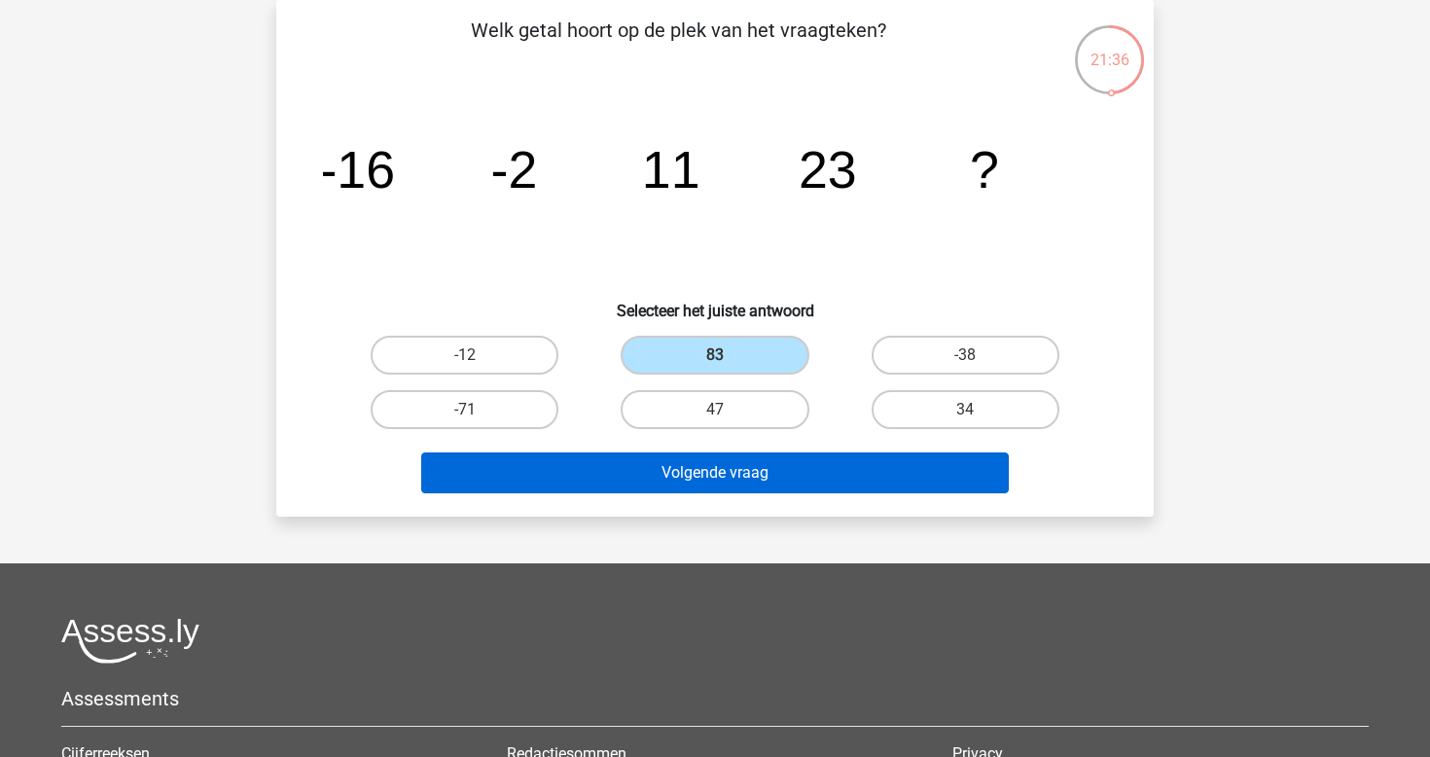
click at [705, 485] on button "Volgende vraag" at bounding box center [715, 473] width 589 height 41
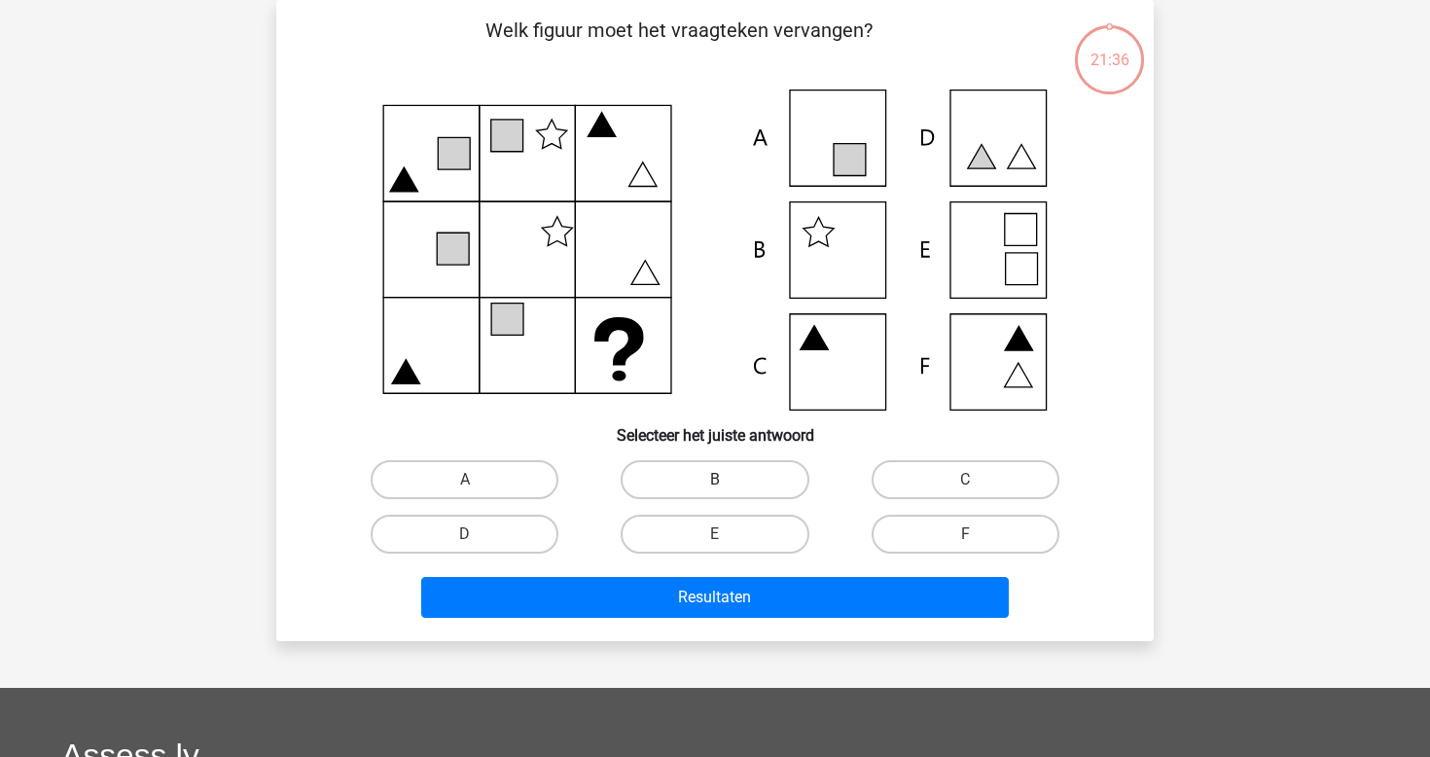
click at [724, 467] on label "B" at bounding box center [715, 479] width 188 height 39
click at [724, 480] on input "B" at bounding box center [721, 486] width 13 height 13
radio input "true"
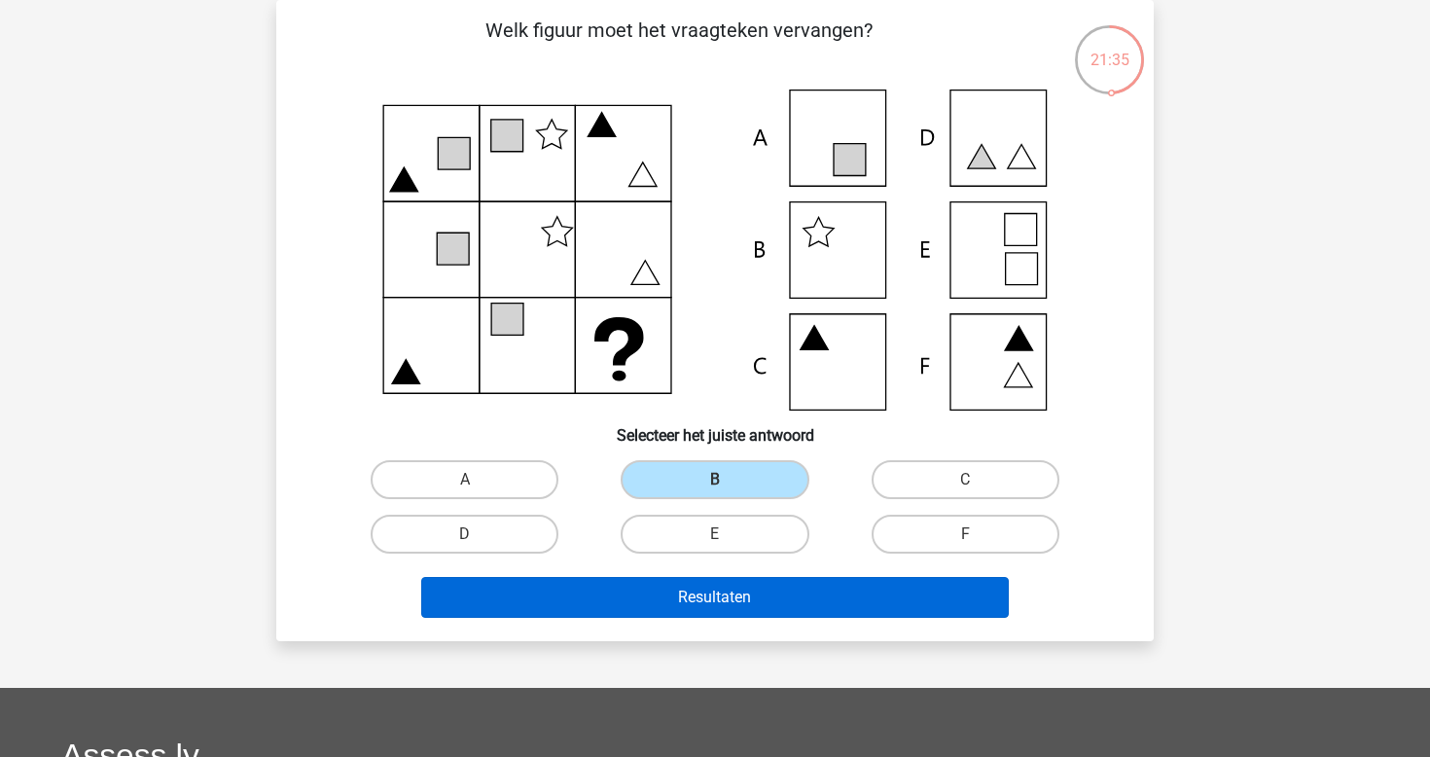
click at [722, 597] on button "Resultaten" at bounding box center [715, 597] width 589 height 41
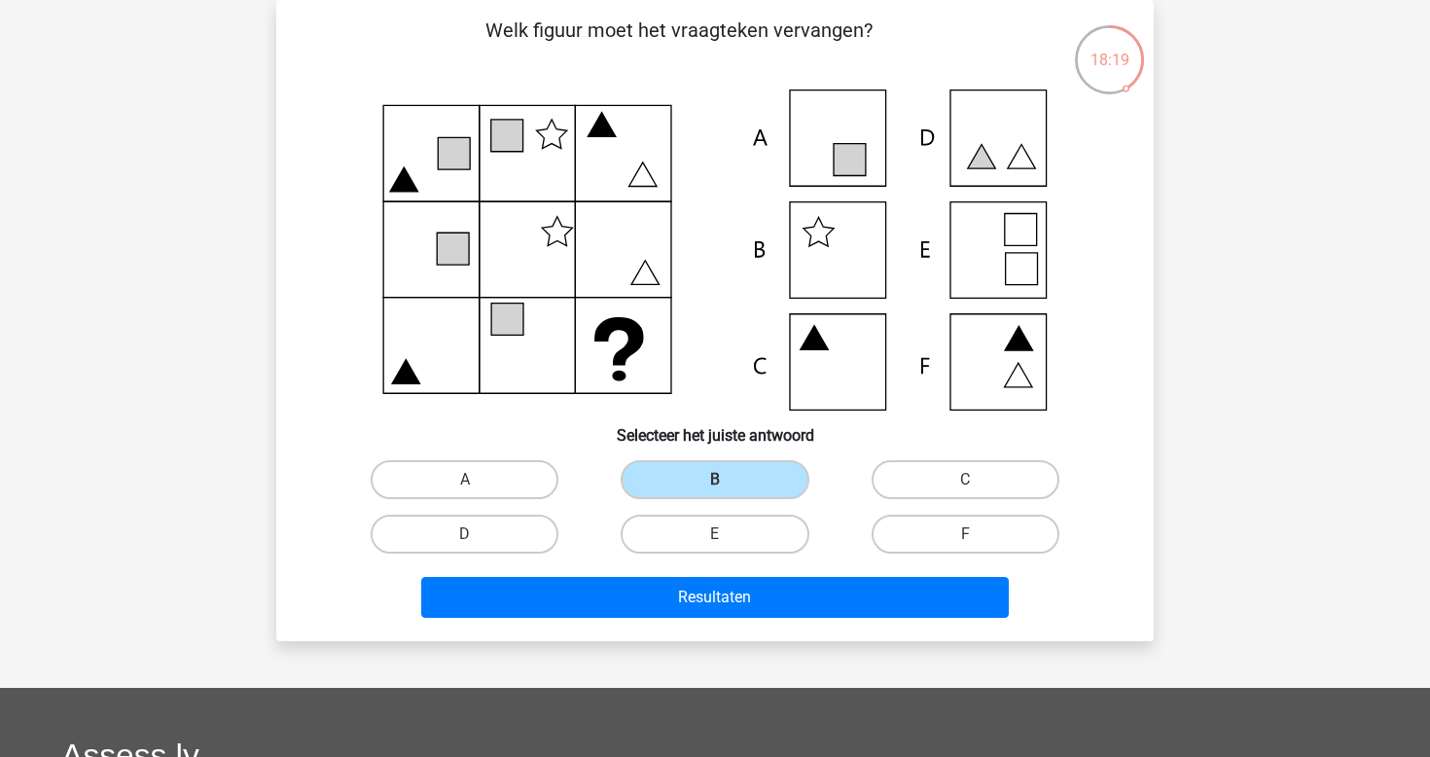
click at [621, 167] on icon at bounding box center [715, 250] width 784 height 321
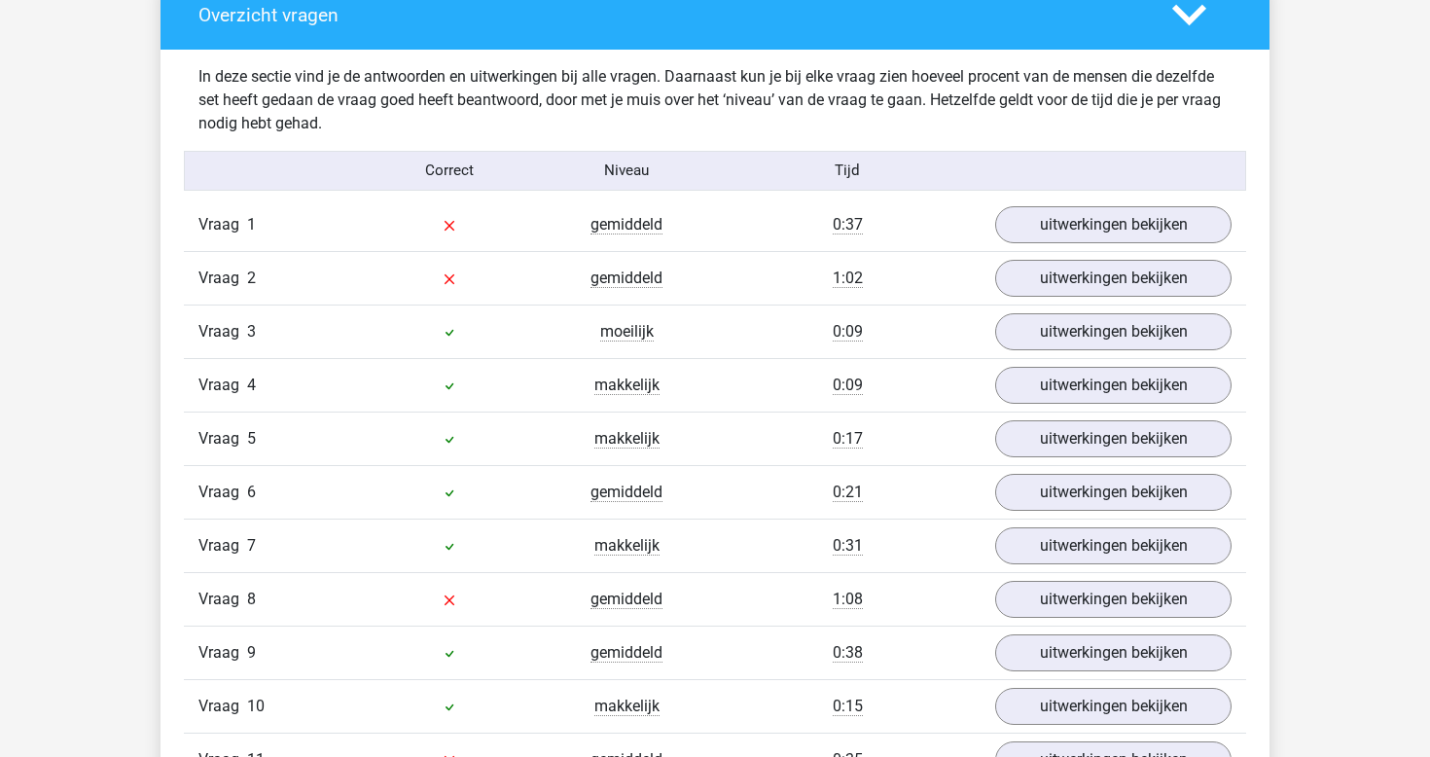
scroll to position [2108, 0]
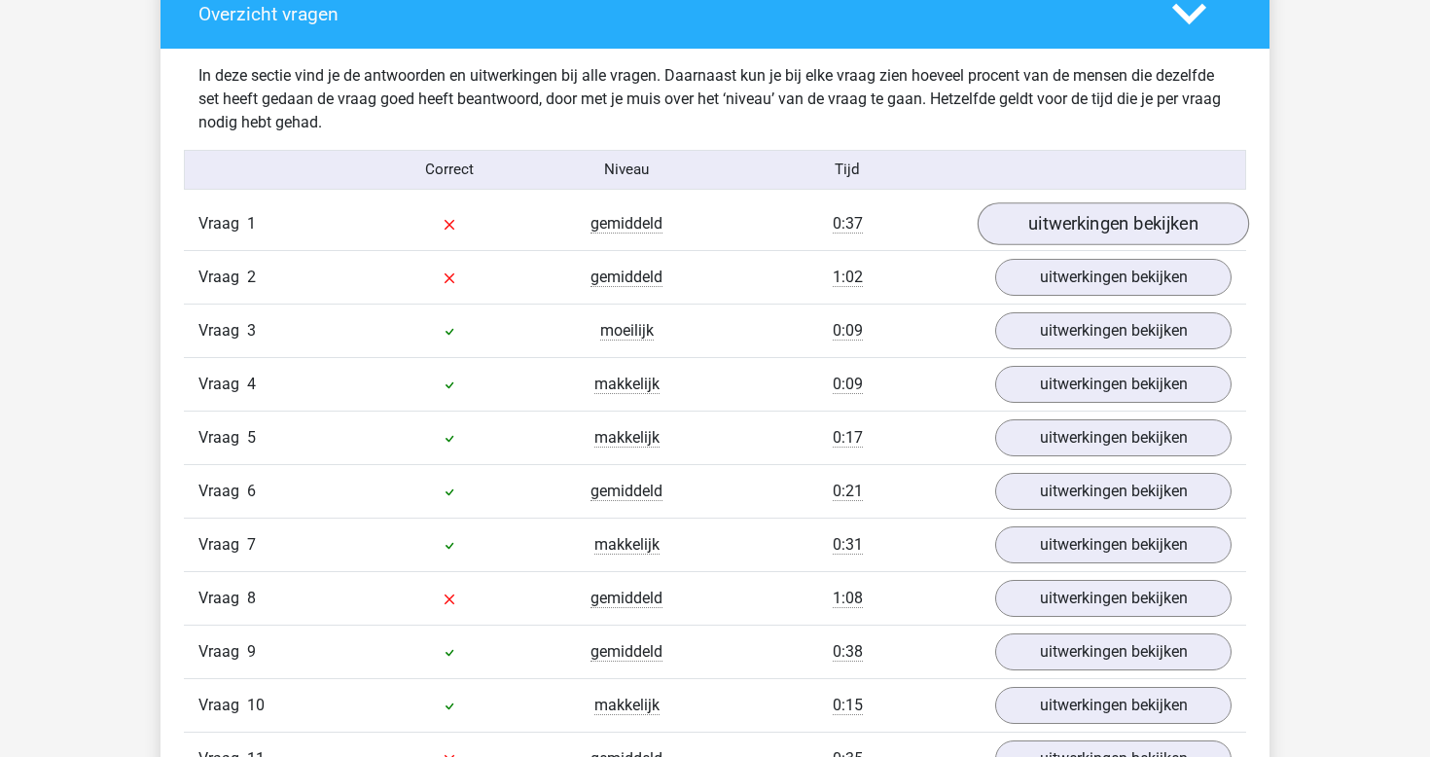
click at [1035, 215] on link "uitwerkingen bekijken" at bounding box center [1114, 223] width 272 height 43
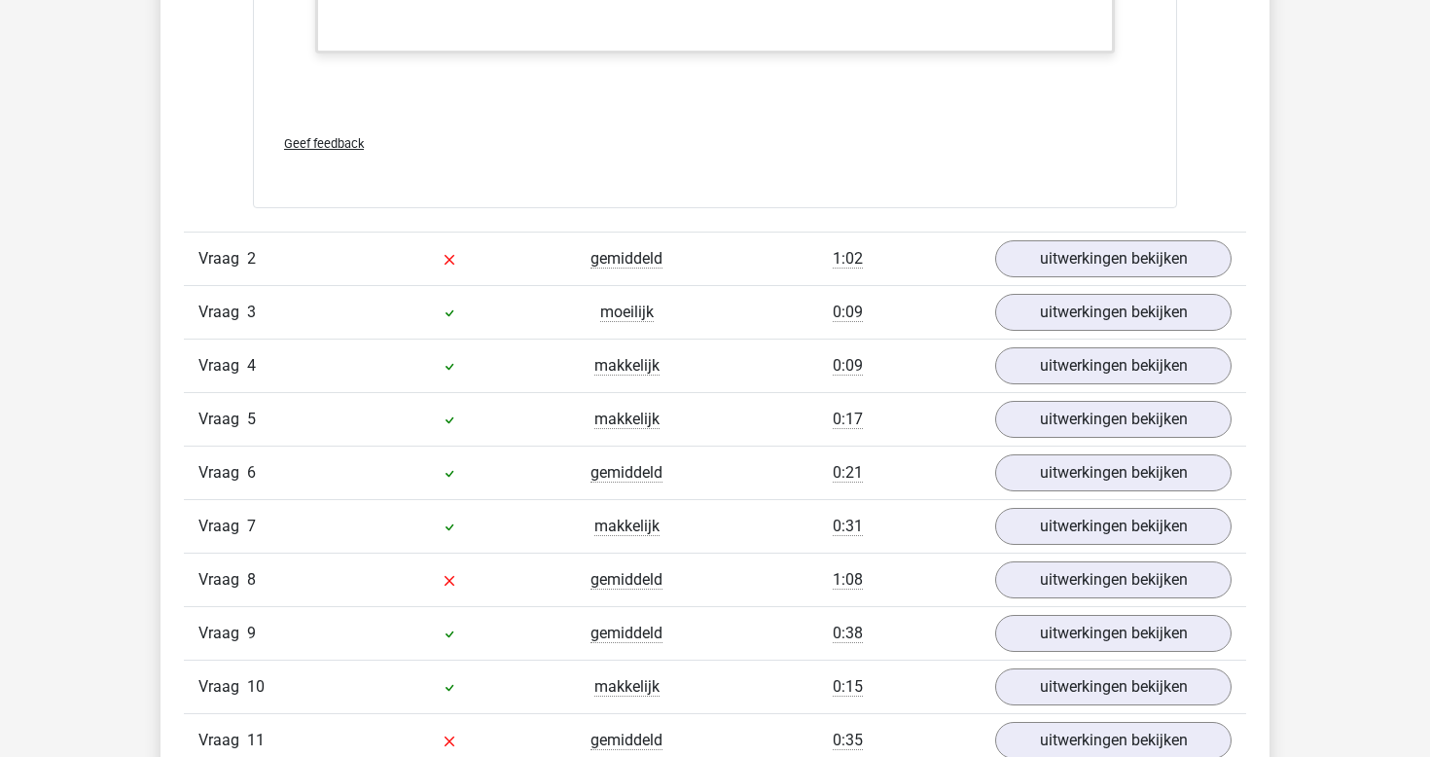
scroll to position [3907, 0]
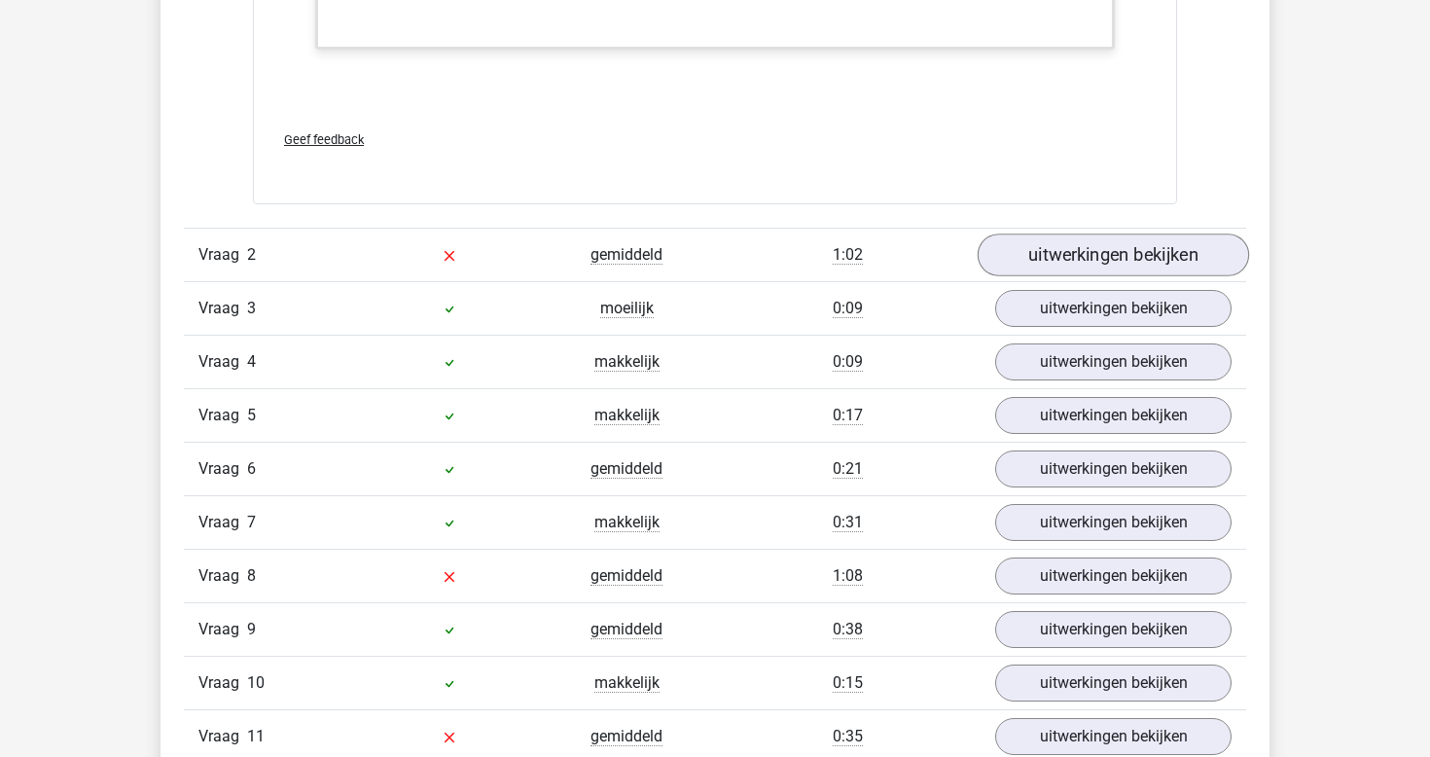
click at [1108, 244] on link "uitwerkingen bekijken" at bounding box center [1114, 256] width 272 height 43
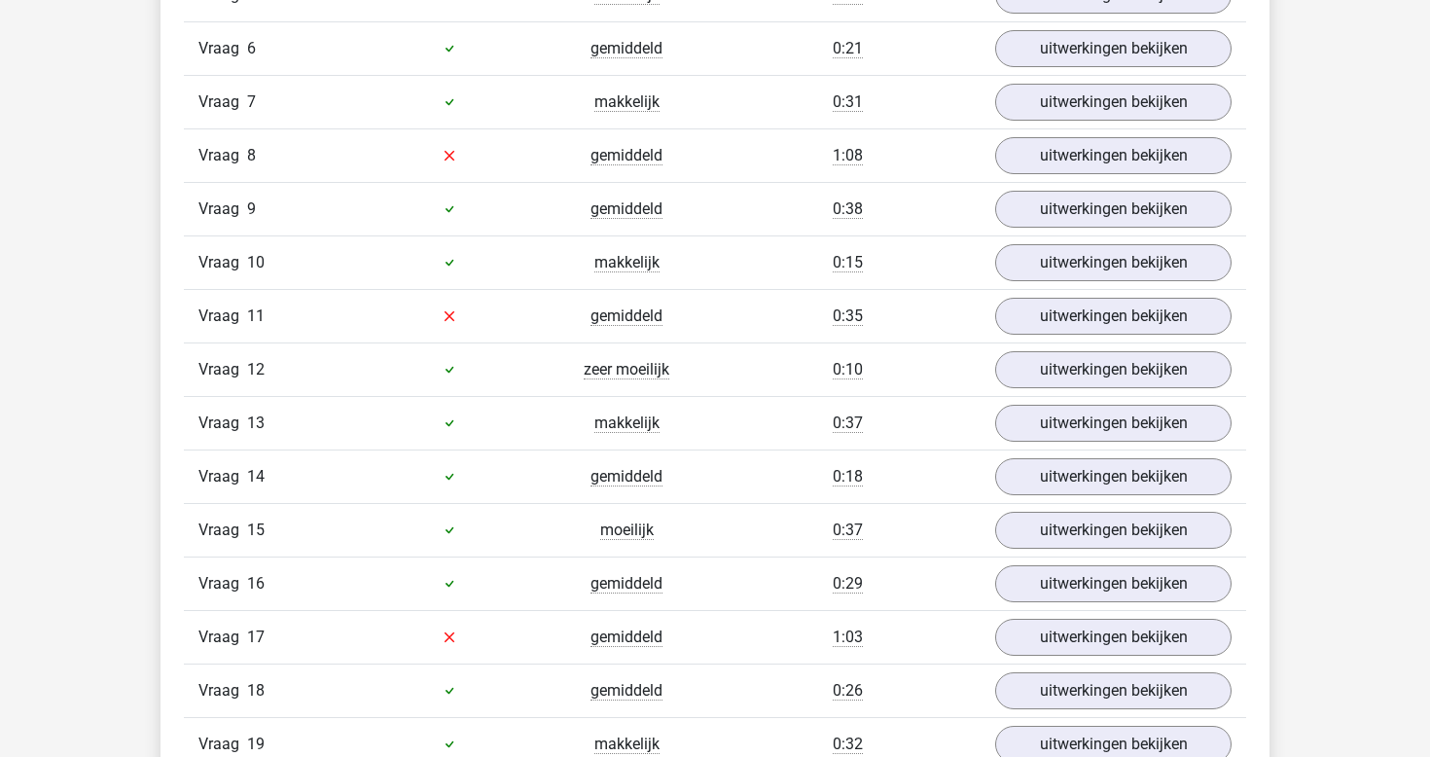
scroll to position [6106, 0]
click at [1125, 164] on link "uitwerkingen bekijken" at bounding box center [1114, 154] width 272 height 43
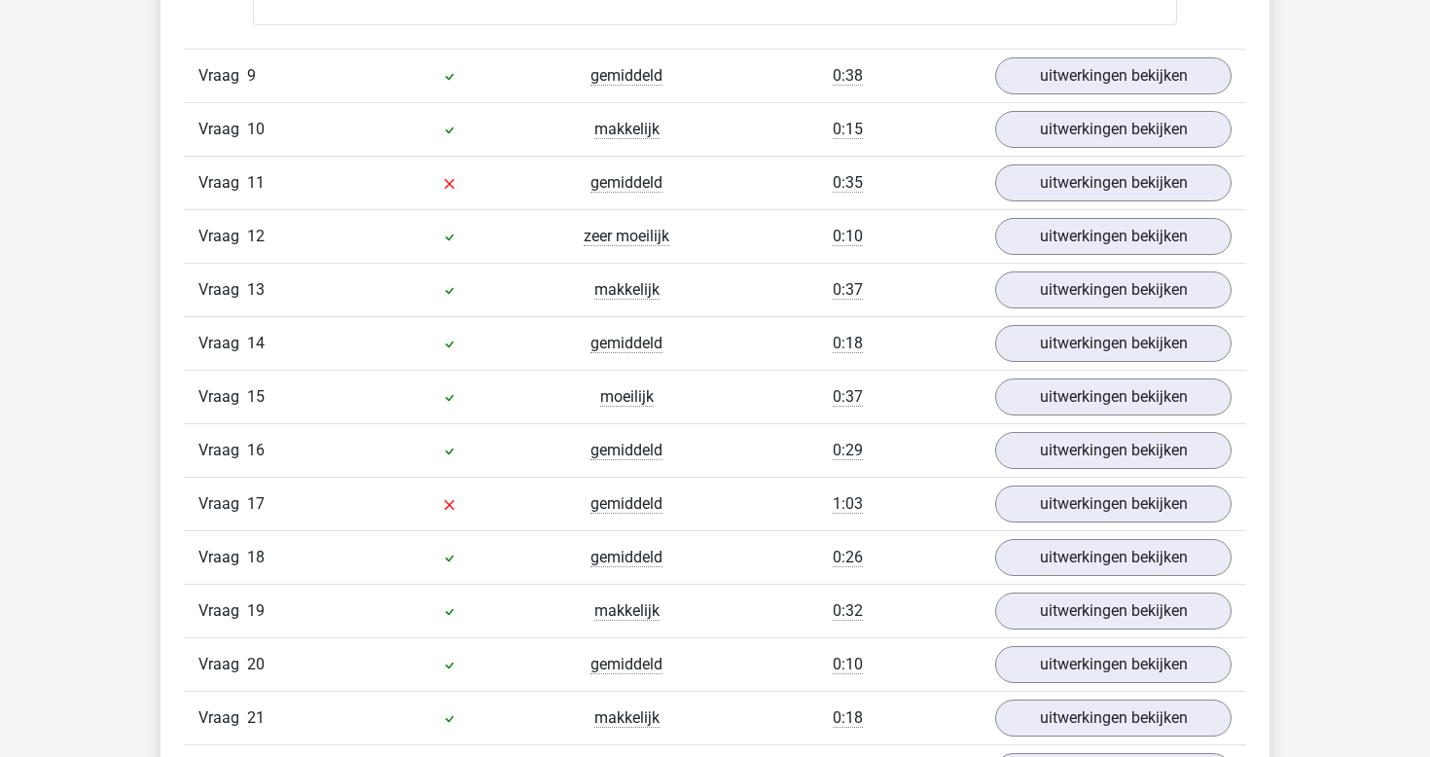
scroll to position [7427, 0]
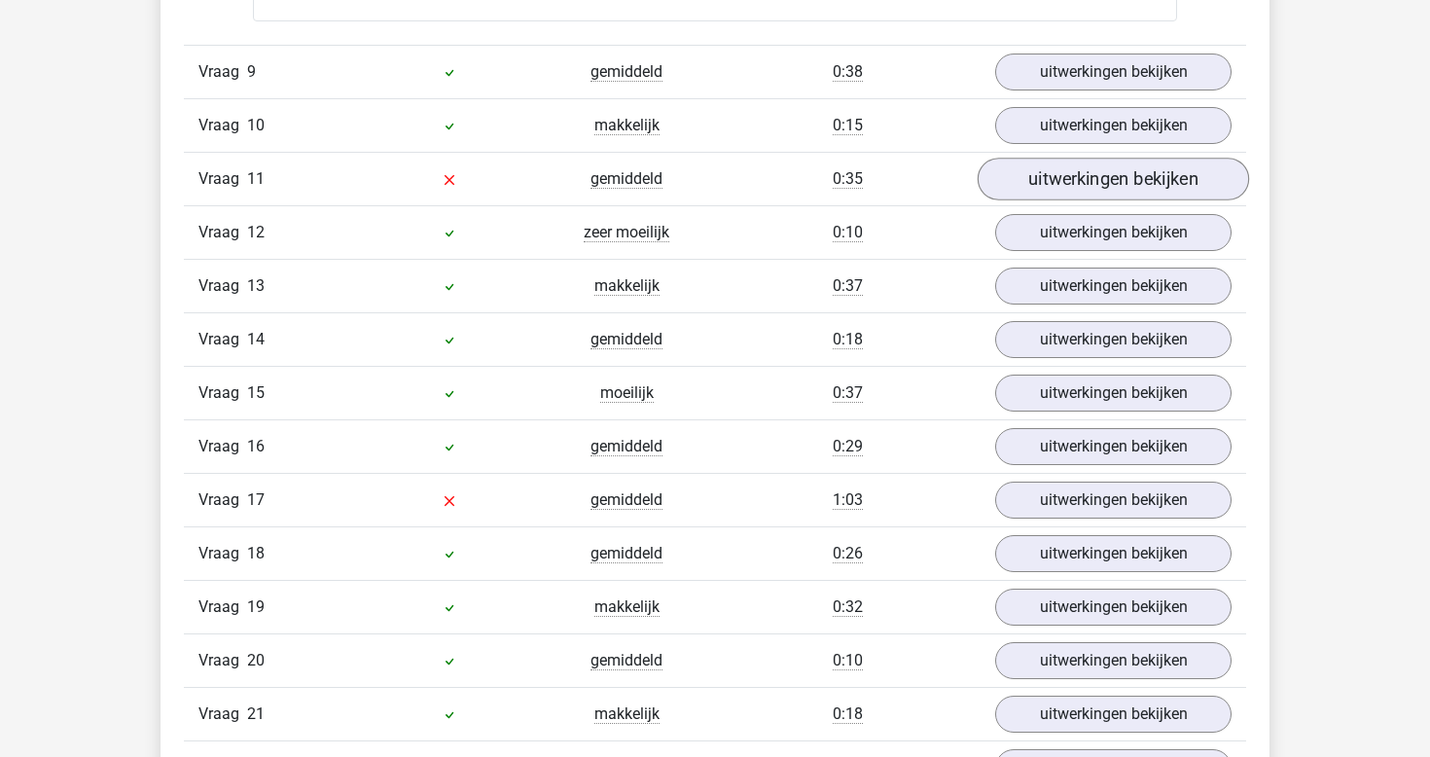
click at [1043, 187] on link "uitwerkingen bekijken" at bounding box center [1114, 180] width 272 height 43
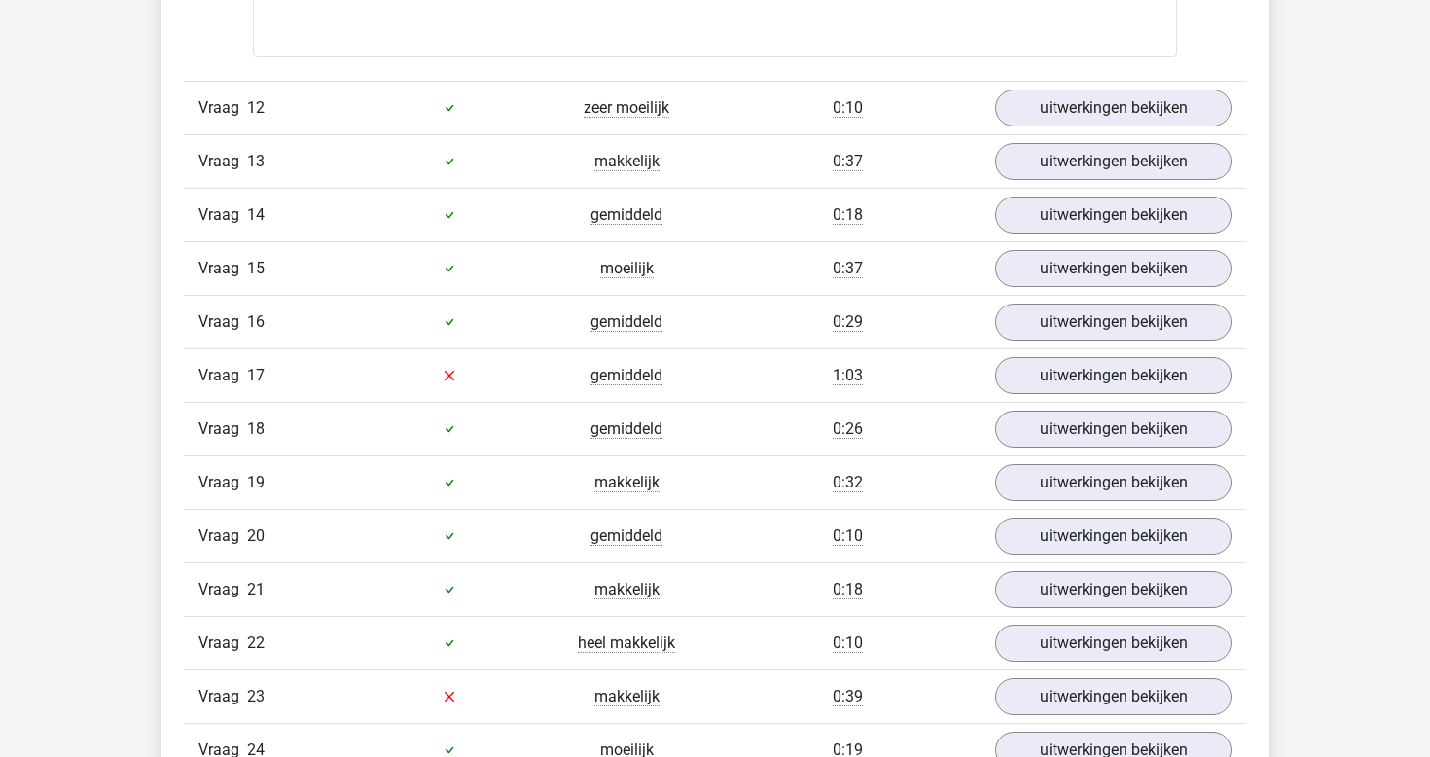
scroll to position [8895, 0]
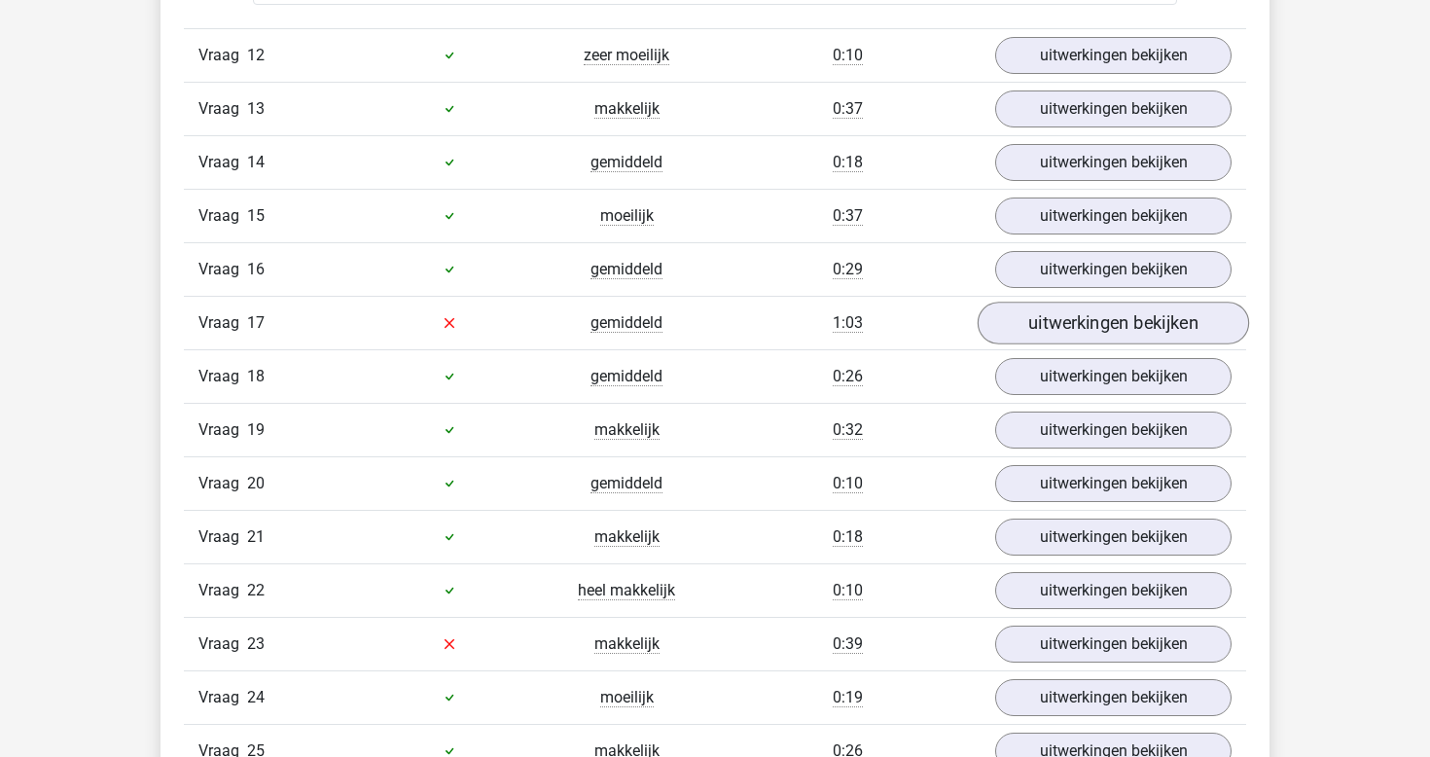
click at [1042, 323] on link "uitwerkingen bekijken" at bounding box center [1114, 323] width 272 height 43
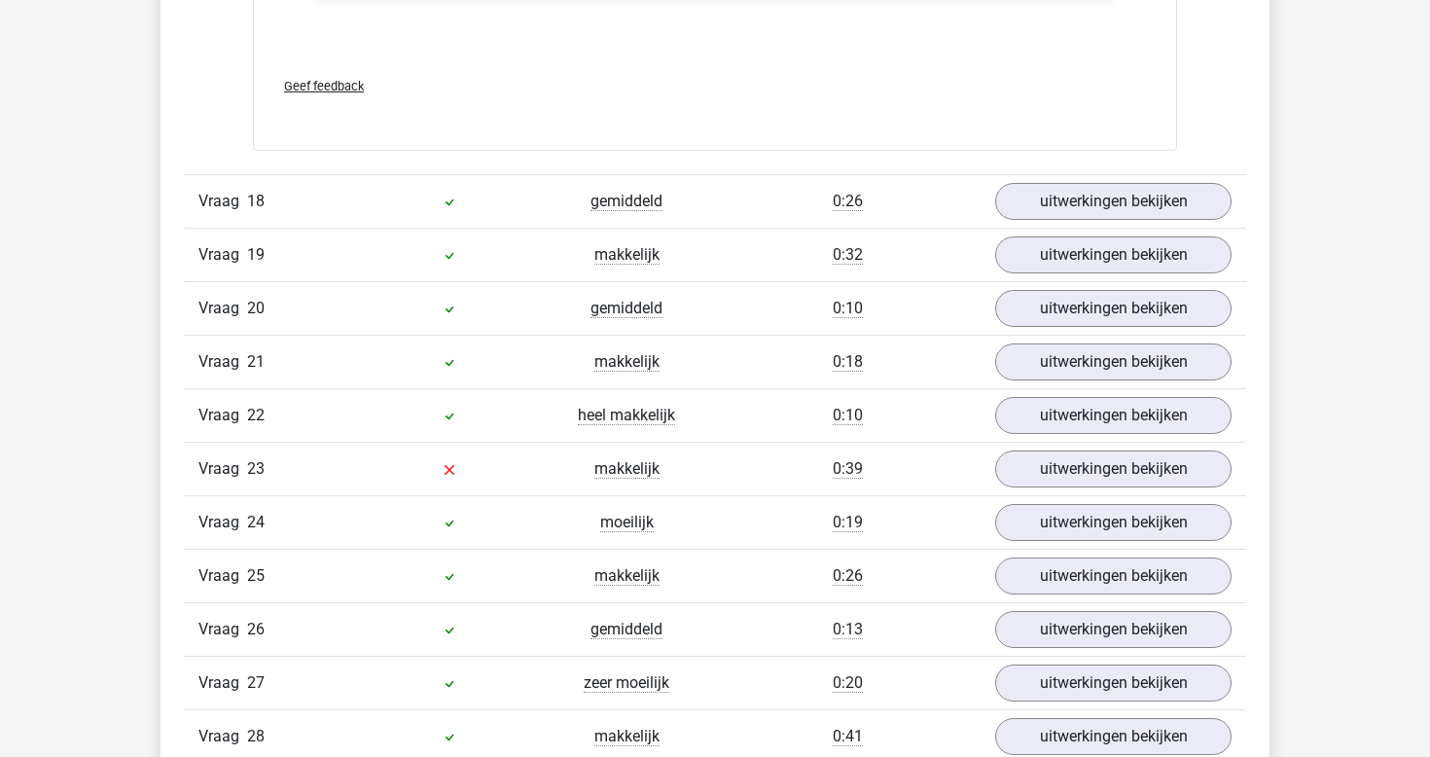
scroll to position [10848, 0]
click at [1106, 494] on div "Vraag 24 moeilijk 0:19 uitwerkingen bekijken" at bounding box center [715, 521] width 1063 height 54
click at [1103, 465] on link "uitwerkingen bekijken" at bounding box center [1114, 468] width 272 height 43
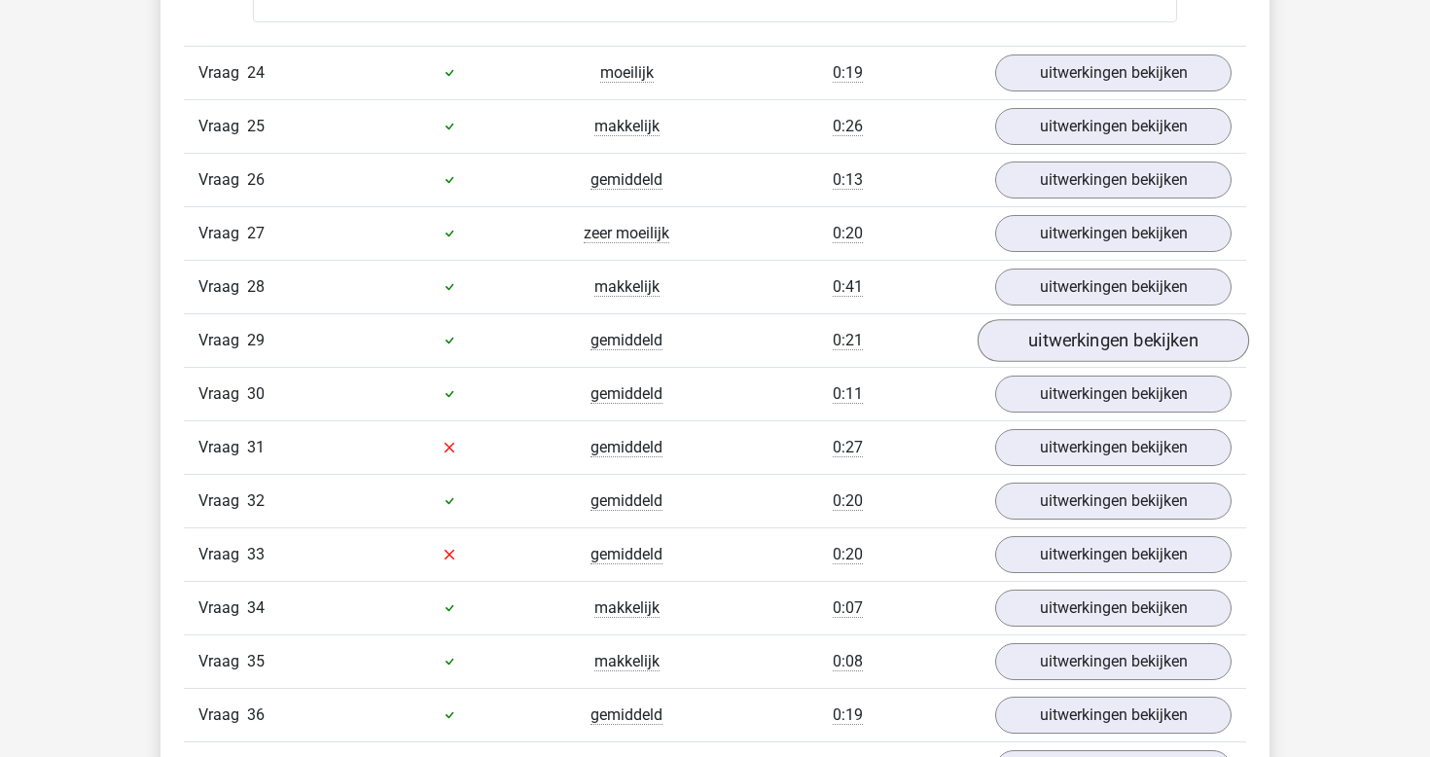
scroll to position [12484, 0]
click at [1057, 453] on link "uitwerkingen bekijken" at bounding box center [1114, 445] width 272 height 43
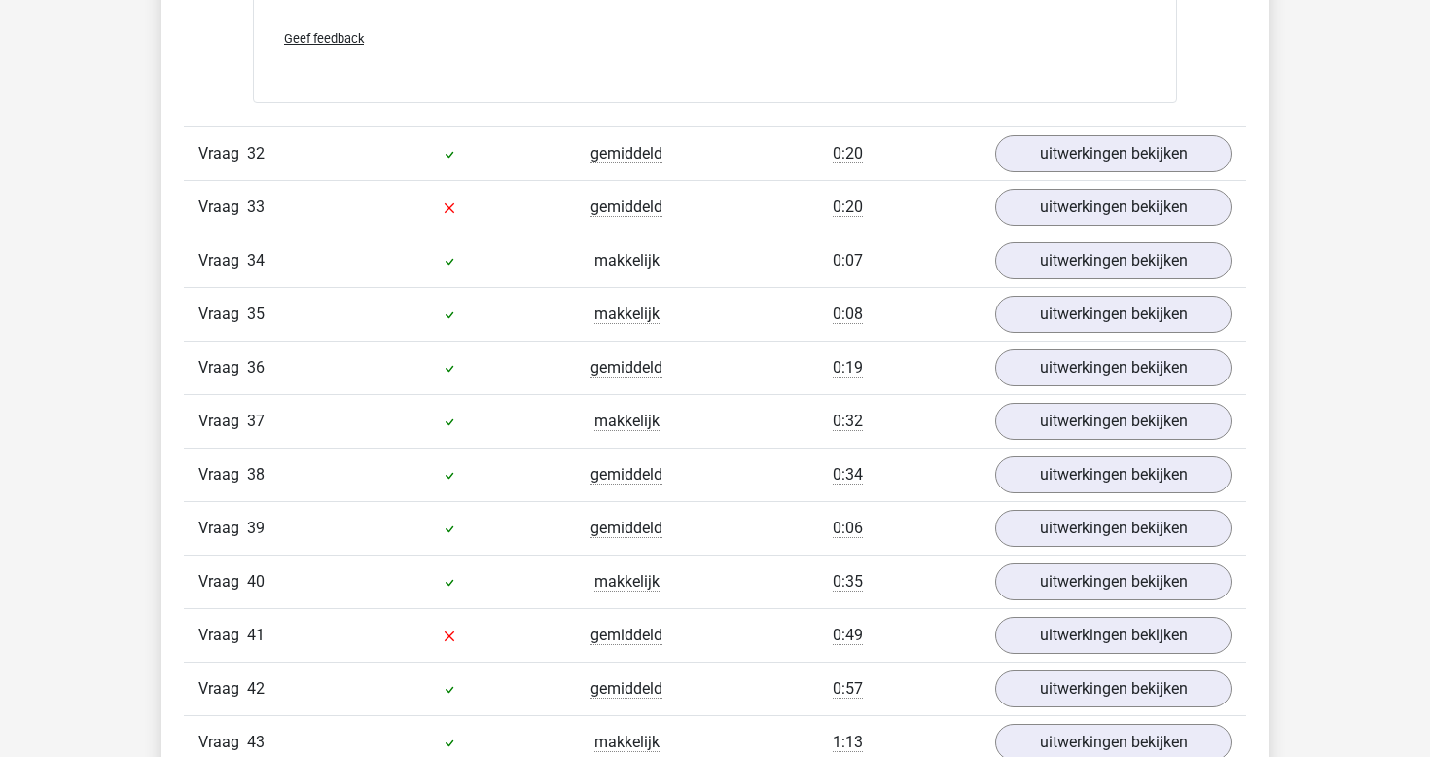
scroll to position [14621, 0]
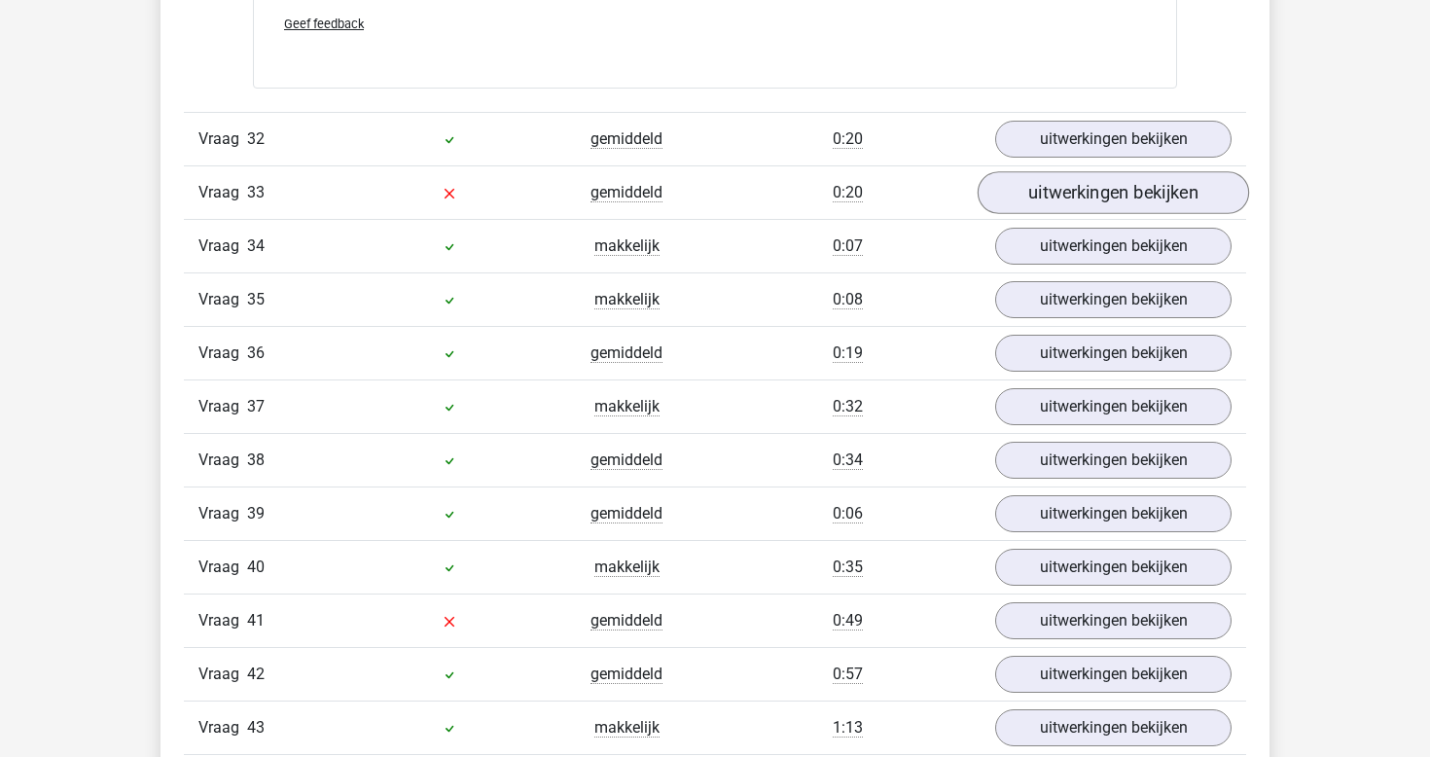
click at [1101, 193] on link "uitwerkingen bekijken" at bounding box center [1114, 192] width 272 height 43
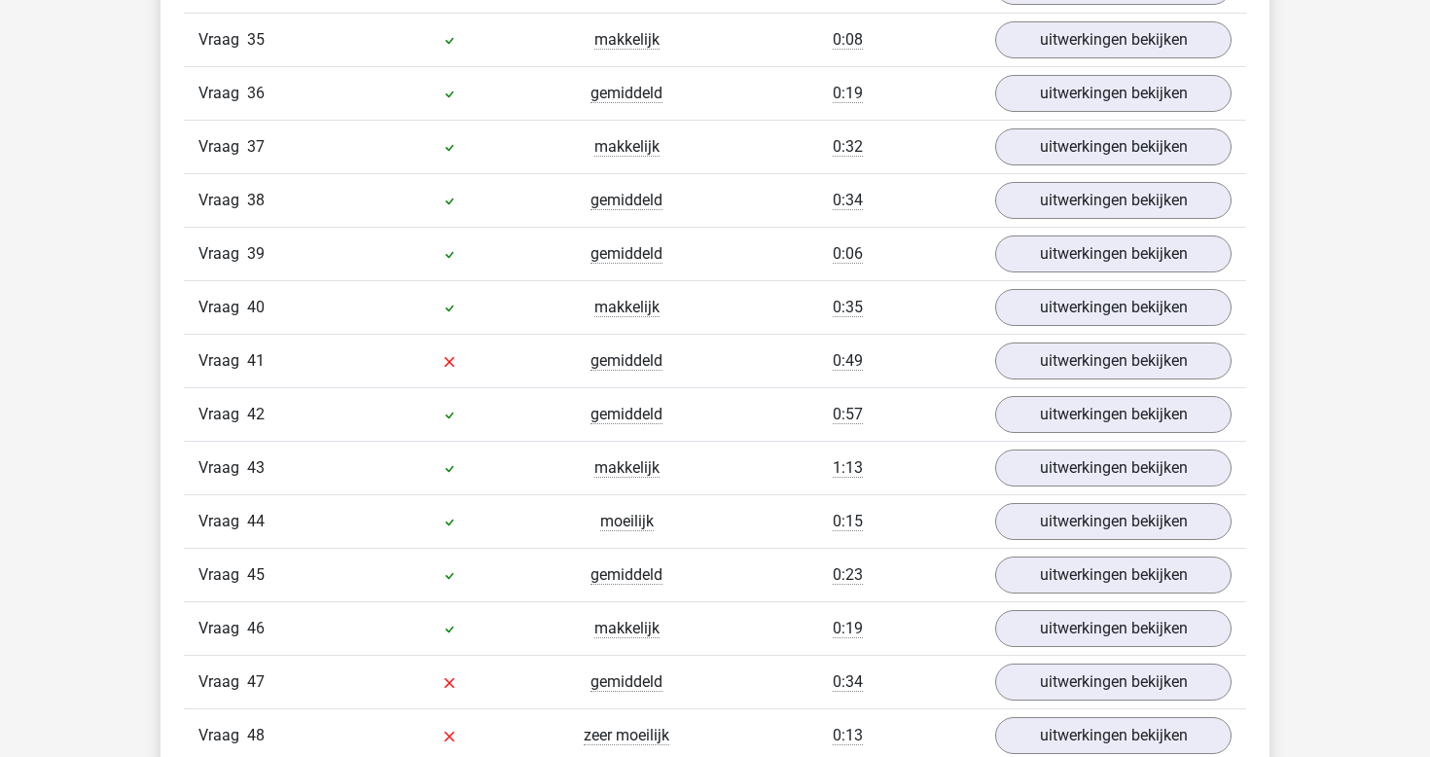
scroll to position [16664, 0]
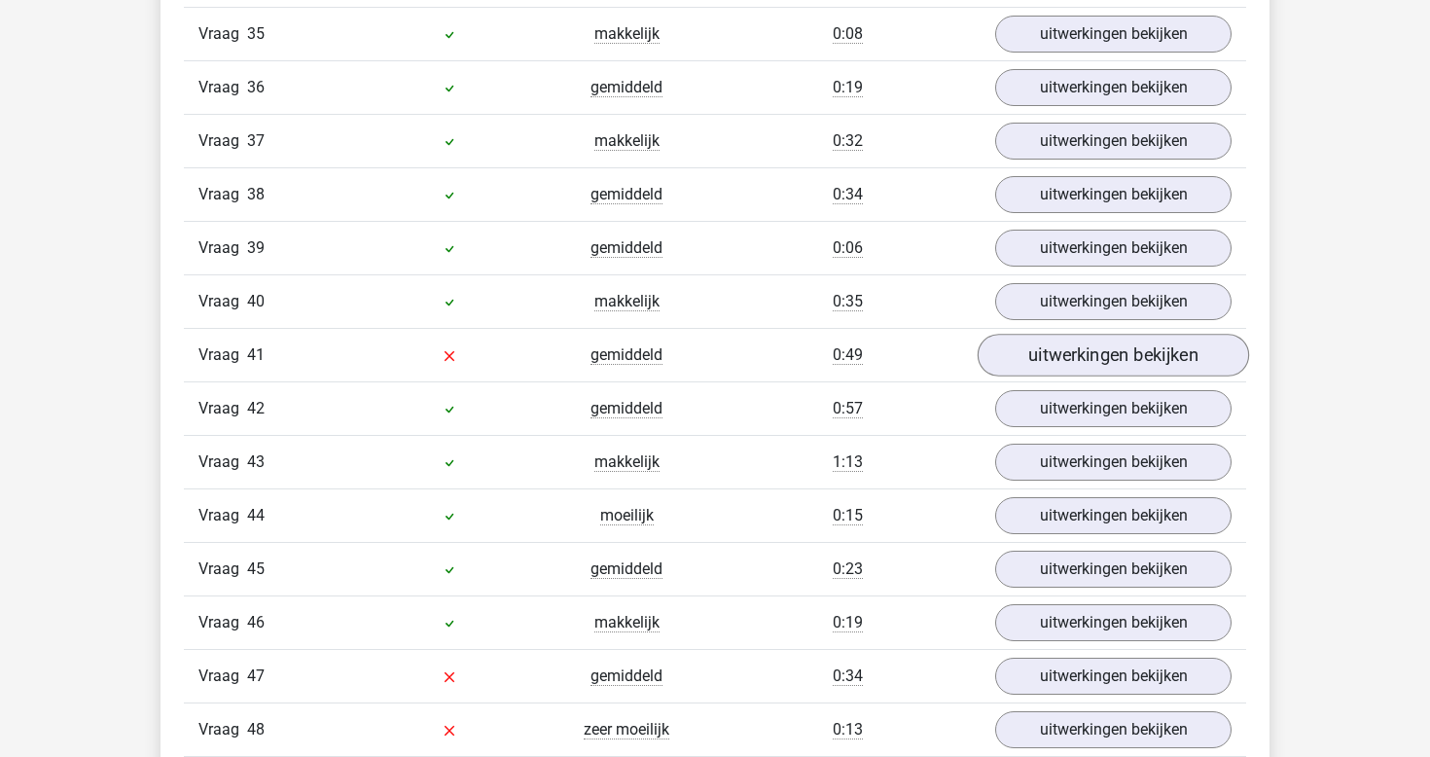
click at [1106, 359] on link "uitwerkingen bekijken" at bounding box center [1114, 355] width 272 height 43
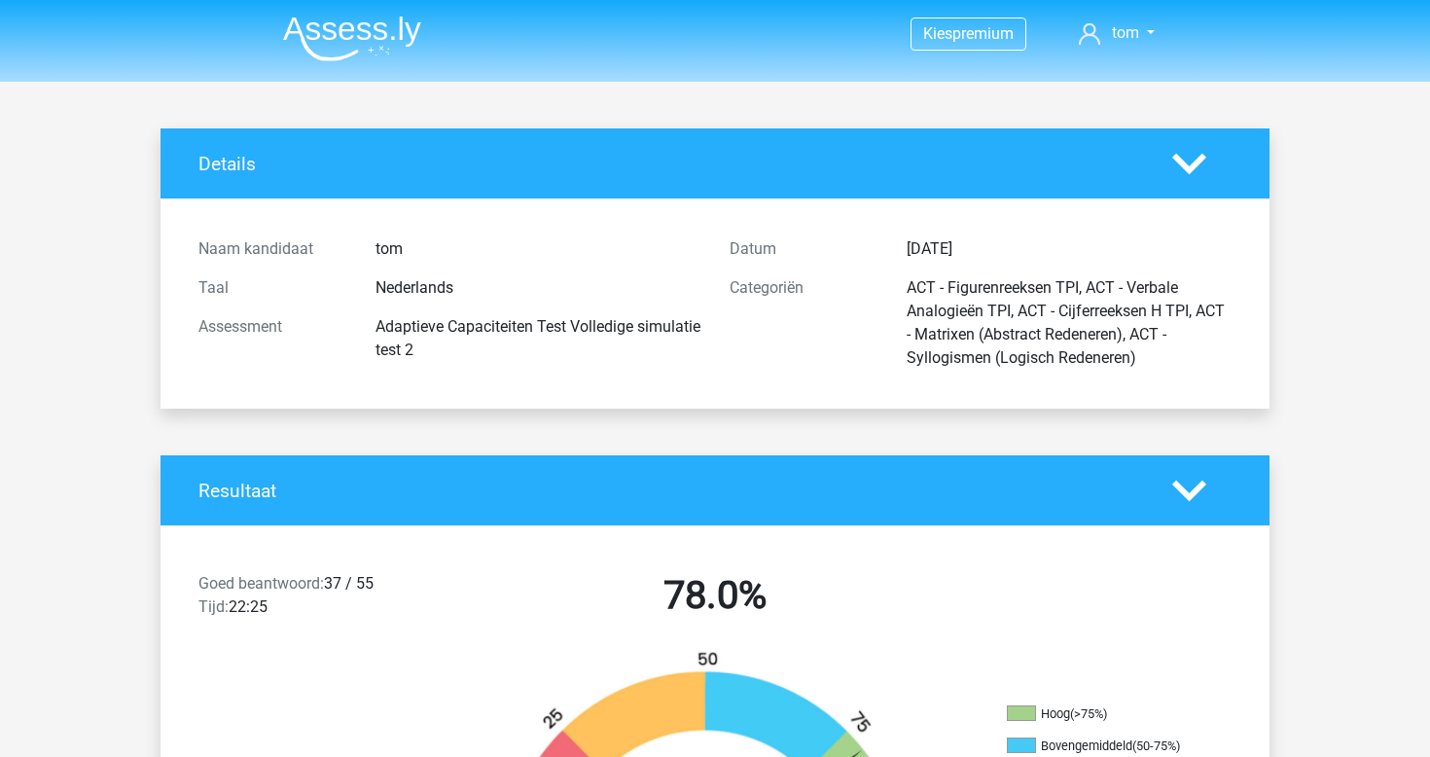
scroll to position [0, 0]
